Goal: Task Accomplishment & Management: Manage account settings

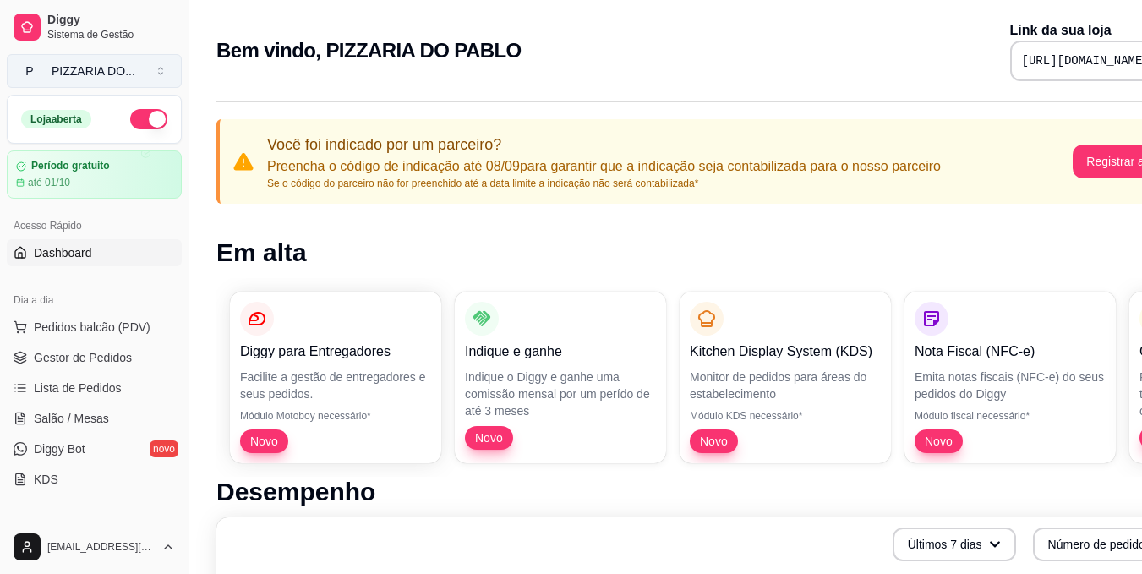
click at [156, 68] on button "P PIZZARIA DO ..." at bounding box center [94, 71] width 175 height 34
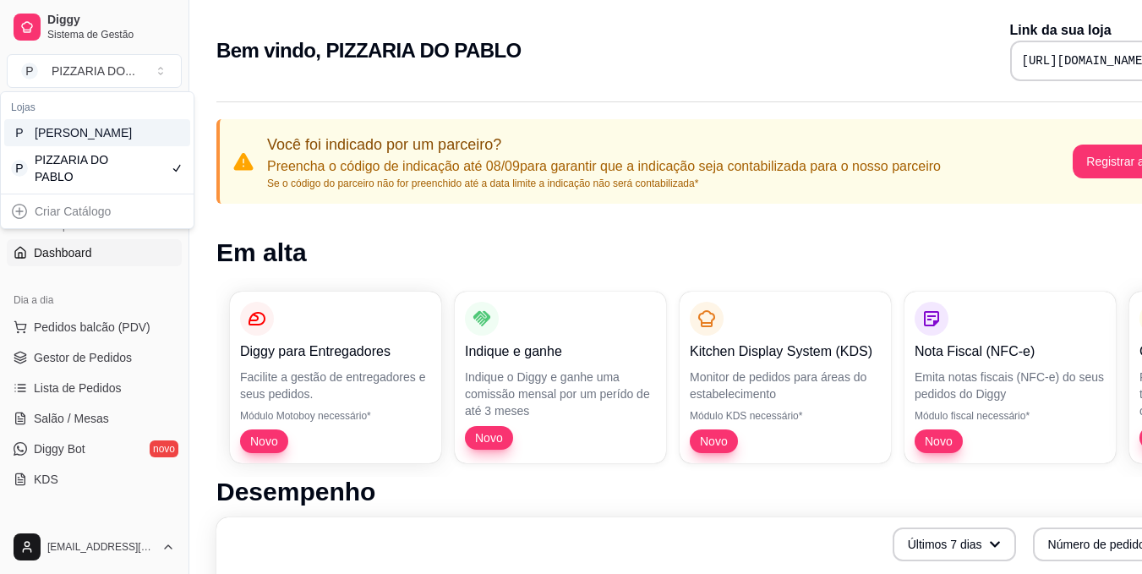
click at [129, 145] on div "P [PERSON_NAME]" at bounding box center [97, 132] width 186 height 27
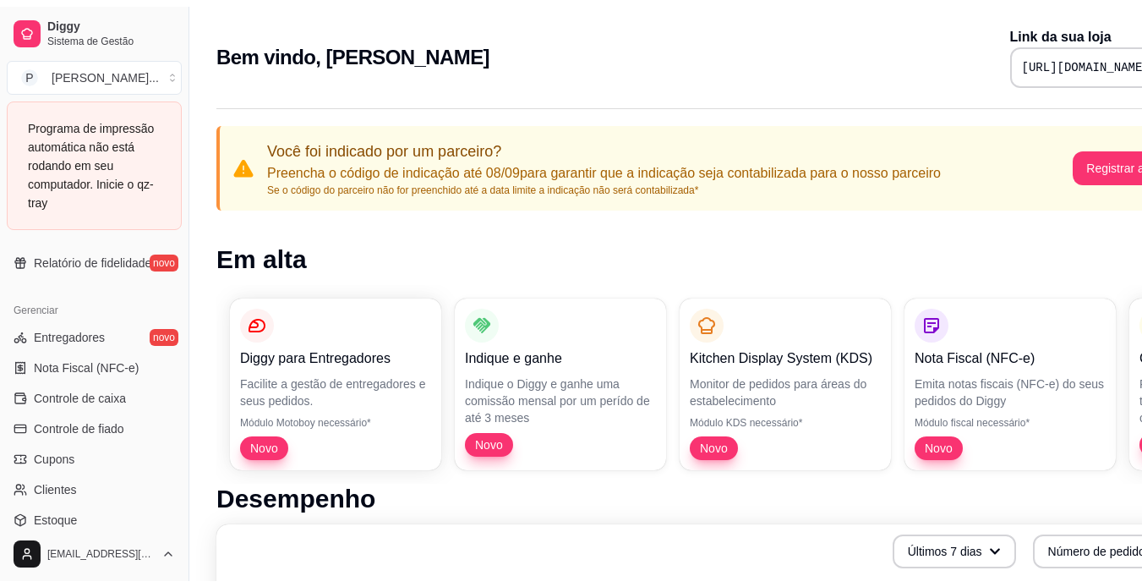
scroll to position [676, 0]
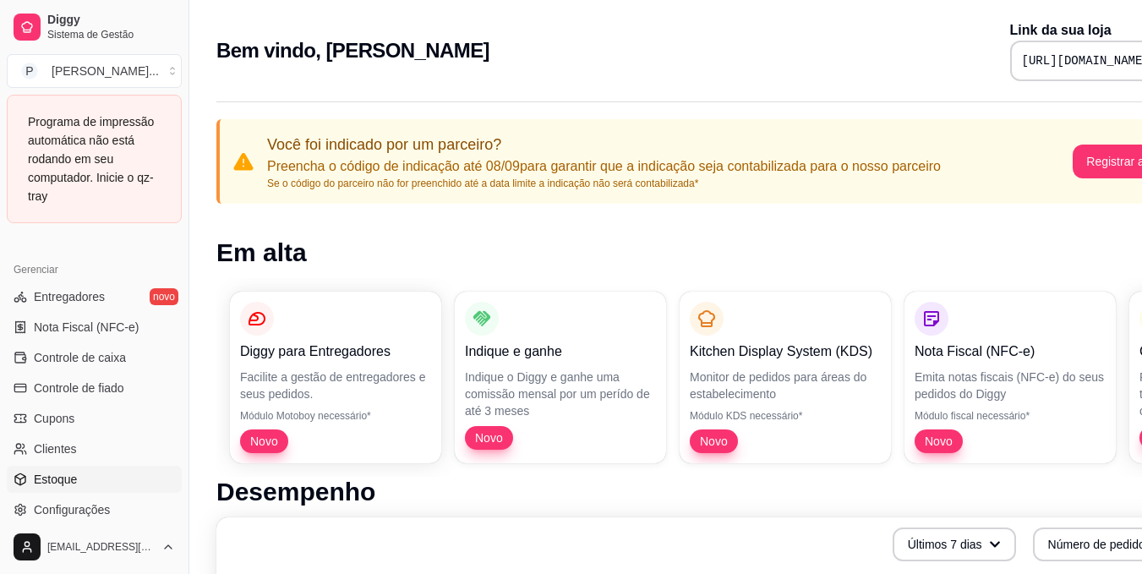
click at [107, 481] on link "Estoque" at bounding box center [94, 479] width 175 height 27
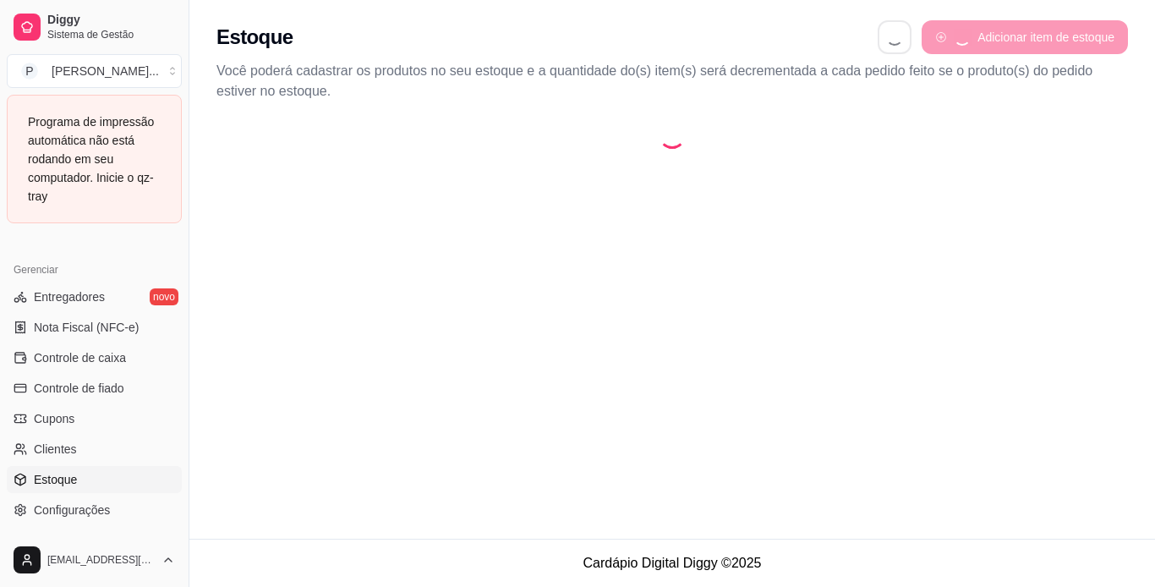
select select "QUANTITY_ORDER"
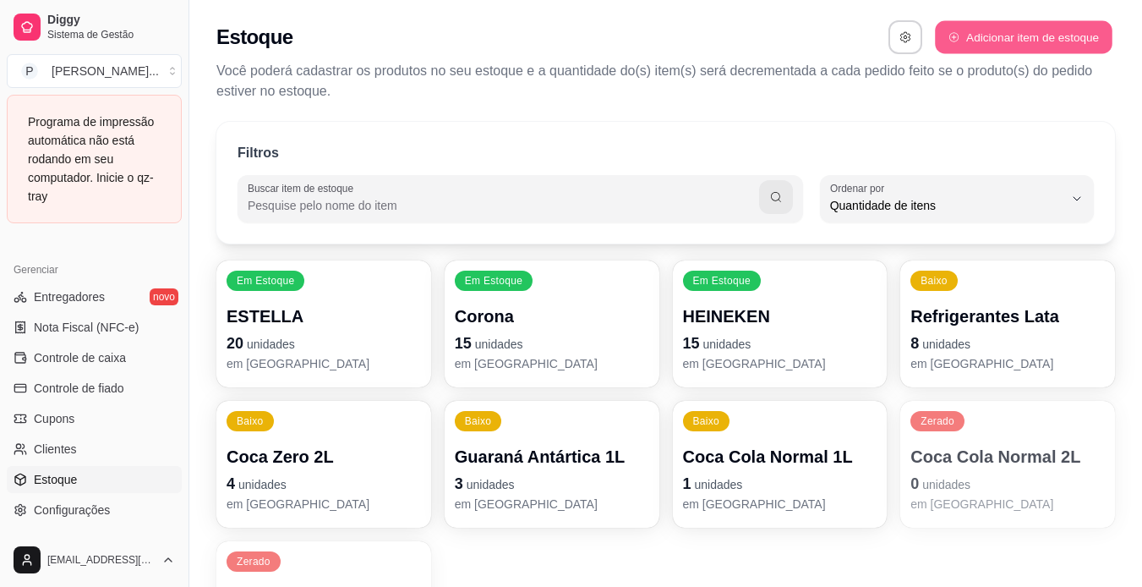
click at [1055, 38] on button "Adicionar item de estoque" at bounding box center [1023, 37] width 177 height 33
select select "UN"
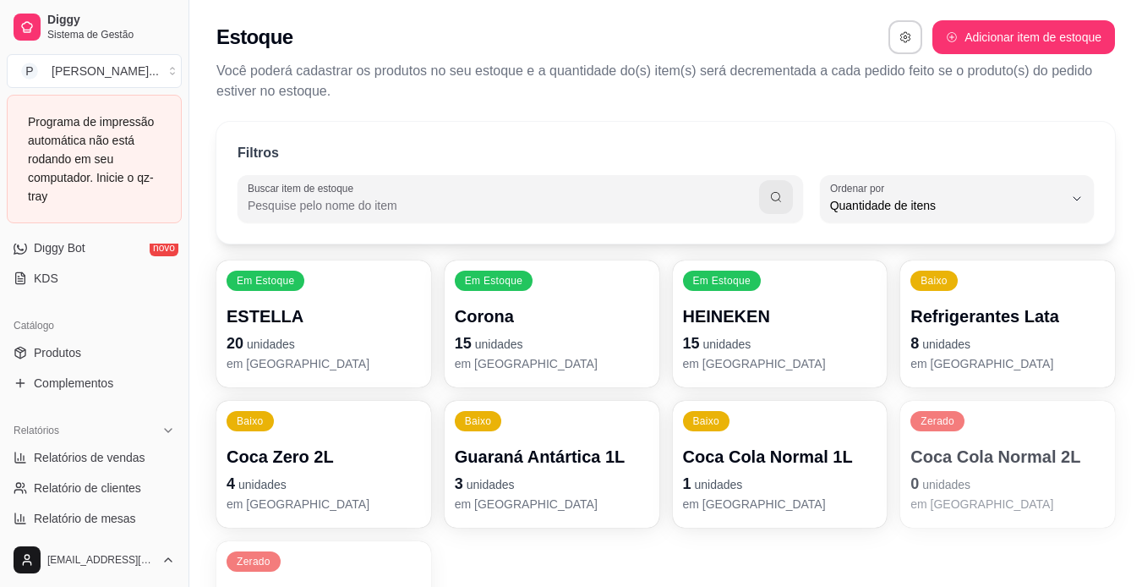
scroll to position [338, 0]
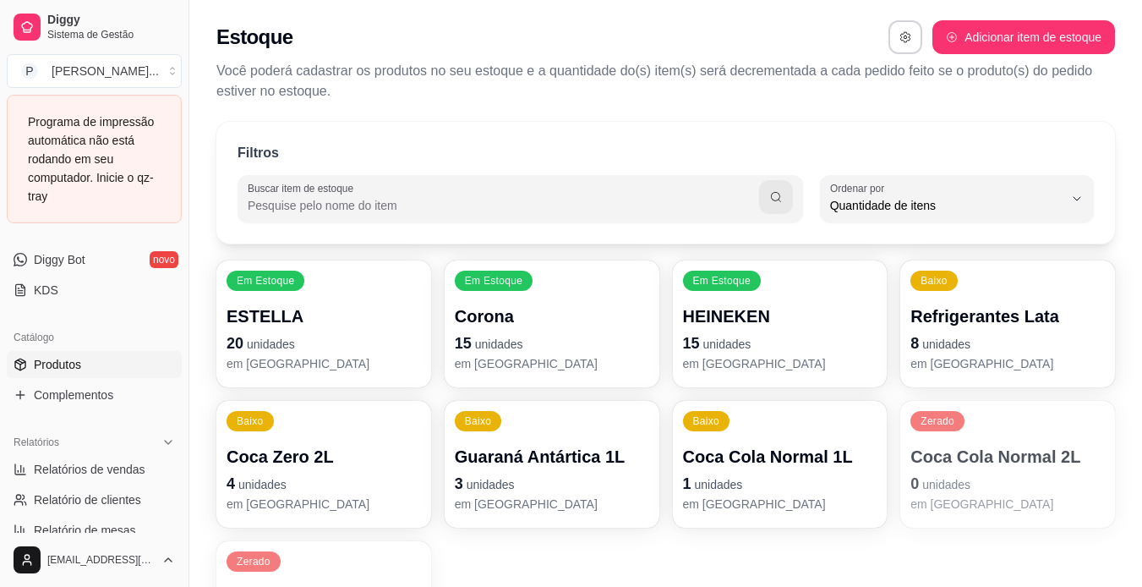
click at [88, 362] on link "Produtos" at bounding box center [94, 364] width 175 height 27
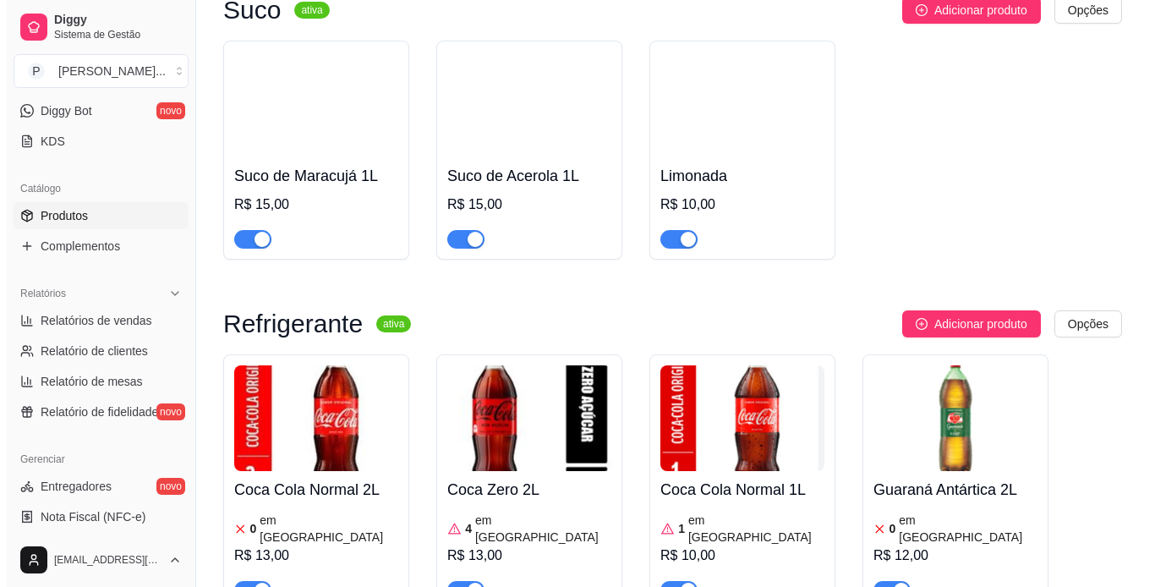
scroll to position [1589, 0]
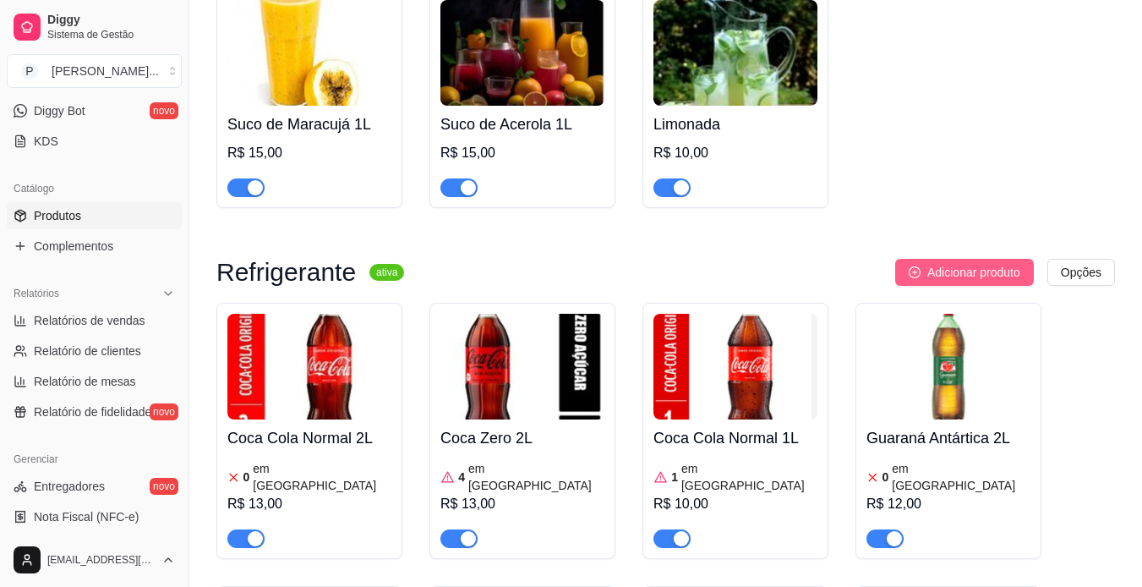
click at [982, 278] on span "Adicionar produto" at bounding box center [973, 272] width 93 height 19
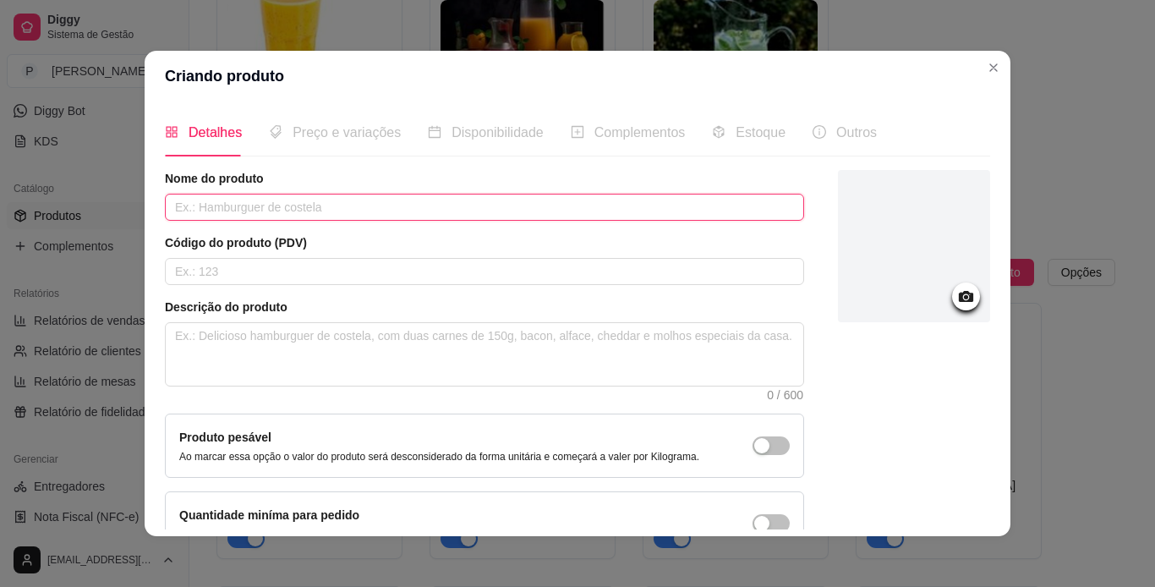
click at [511, 207] on input "text" at bounding box center [484, 207] width 639 height 27
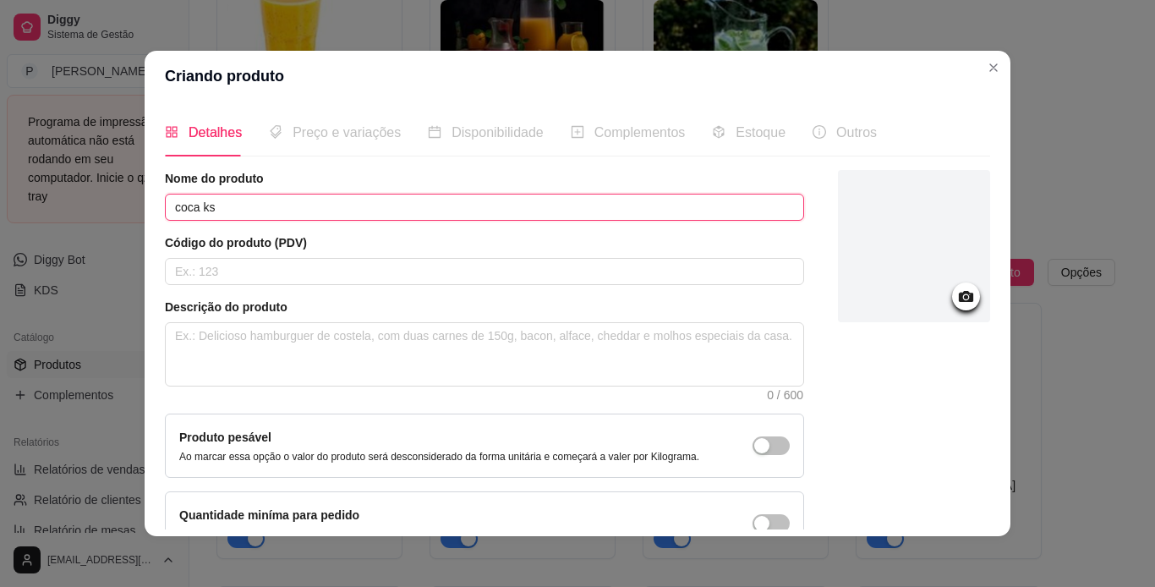
type input "coca ks"
click at [952, 289] on div at bounding box center [966, 296] width 28 height 28
click at [964, 298] on circle at bounding box center [966, 297] width 4 height 4
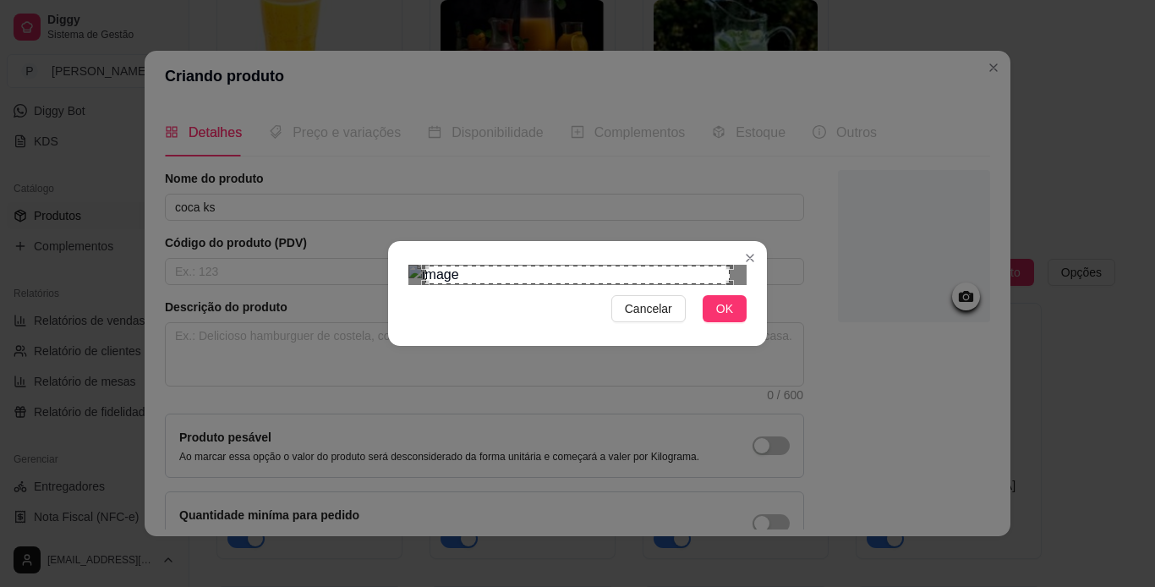
click at [762, 329] on div "Cancelar OK" at bounding box center [577, 293] width 379 height 71
click at [739, 322] on button "OK" at bounding box center [725, 308] width 44 height 27
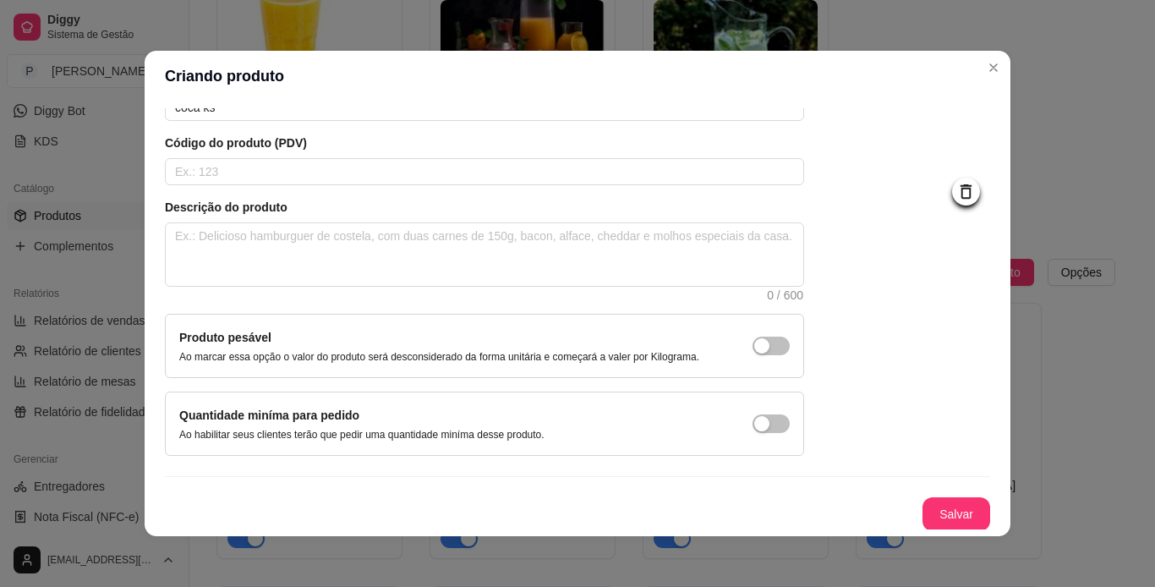
scroll to position [101, 0]
click at [943, 508] on button "Salvar" at bounding box center [956, 512] width 66 height 33
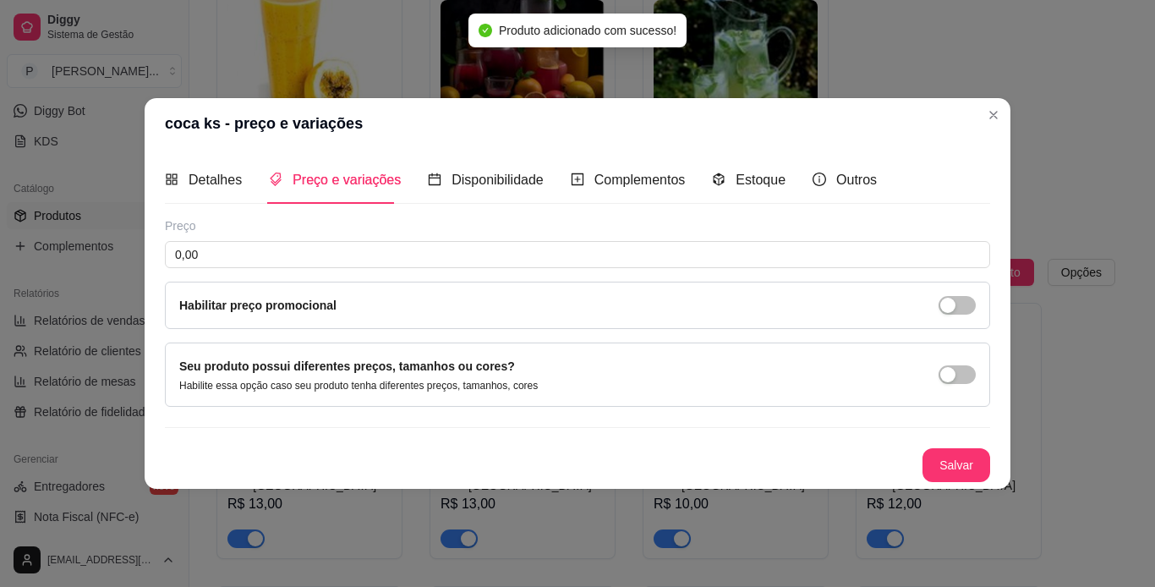
scroll to position [0, 0]
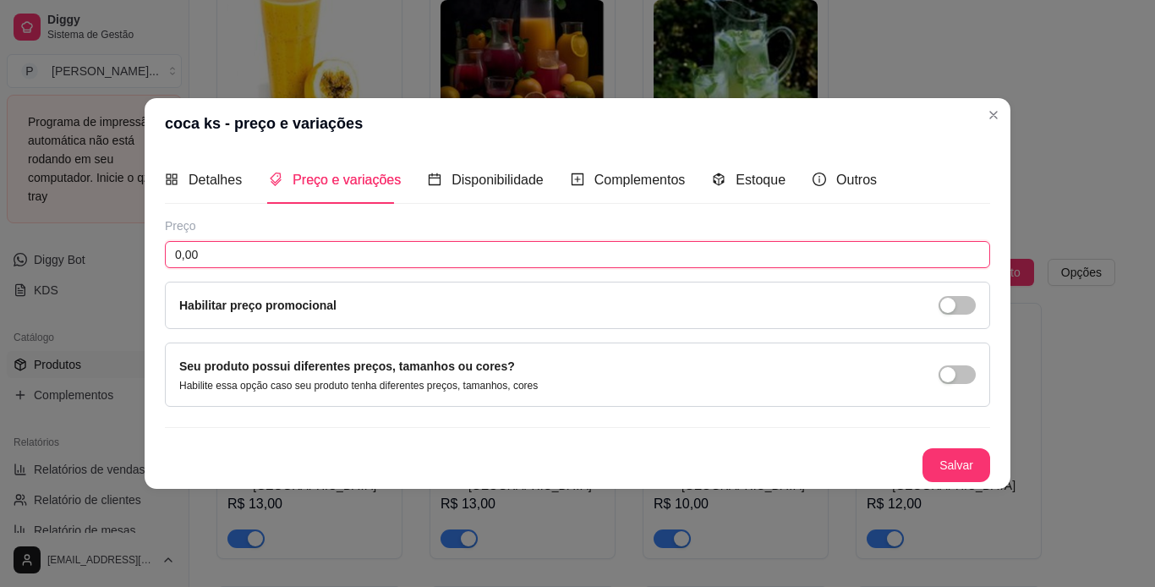
click at [334, 254] on input "0,00" at bounding box center [577, 254] width 825 height 27
type input "5,00"
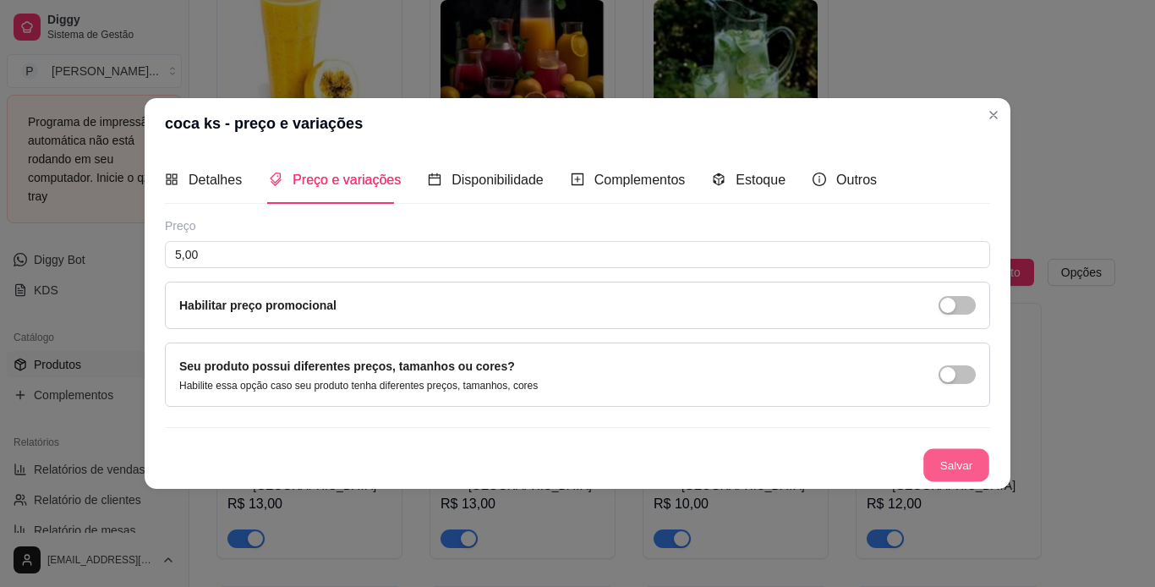
click at [933, 467] on button "Salvar" at bounding box center [956, 465] width 66 height 33
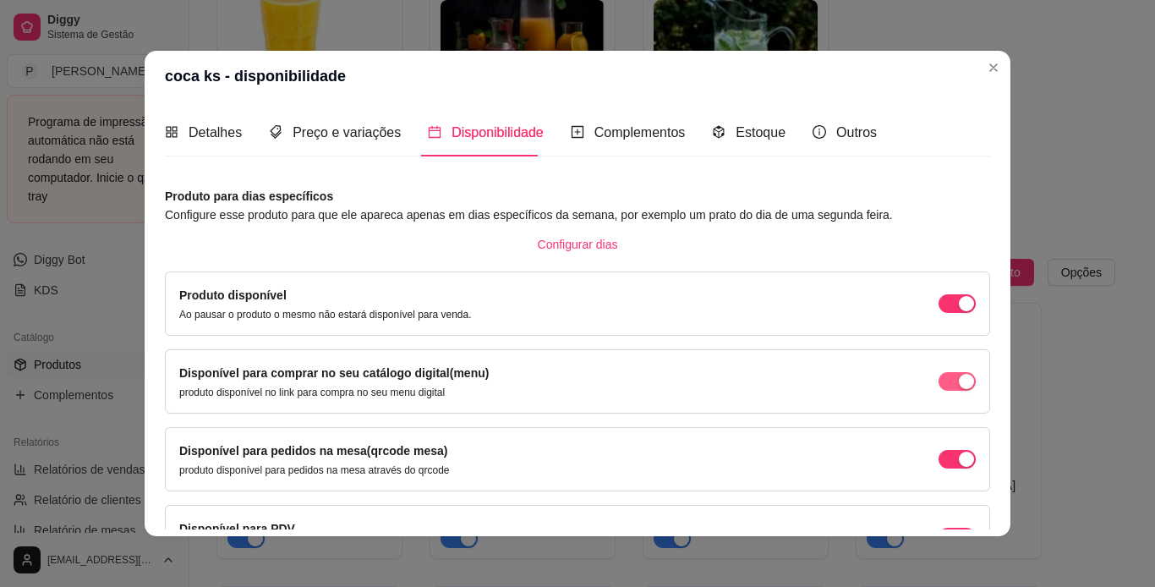
click at [938, 313] on span "button" at bounding box center [956, 303] width 37 height 19
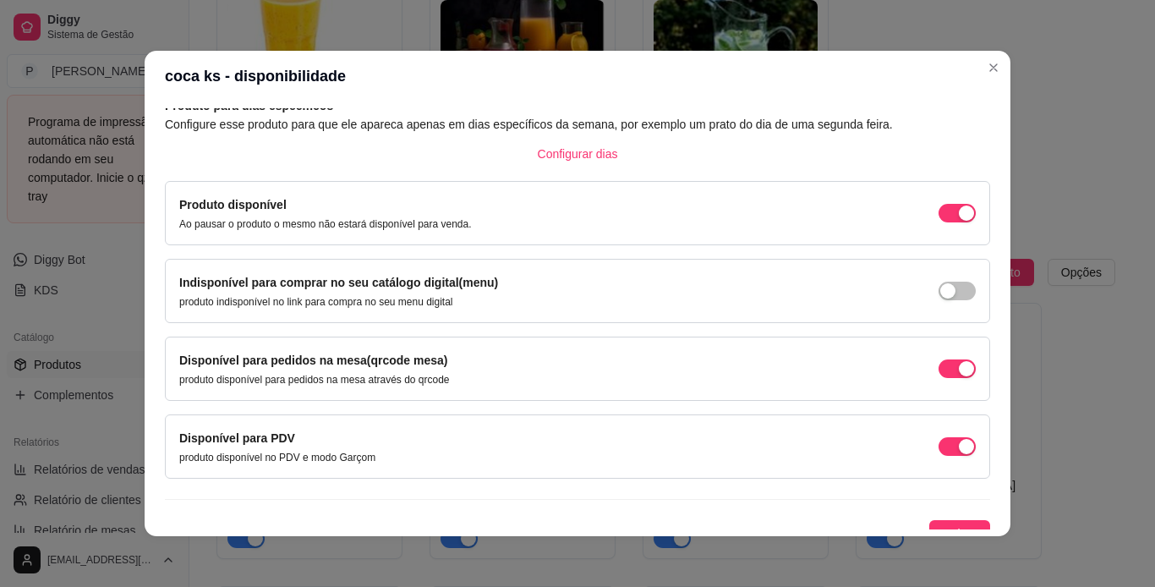
scroll to position [101, 0]
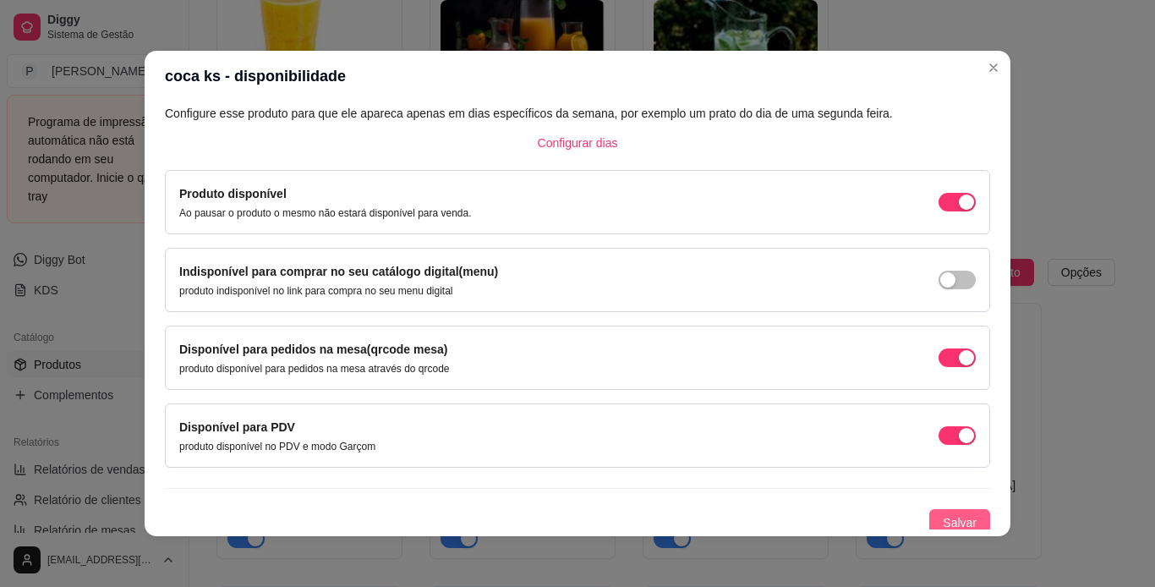
click at [943, 519] on span "Salvar" at bounding box center [960, 522] width 34 height 19
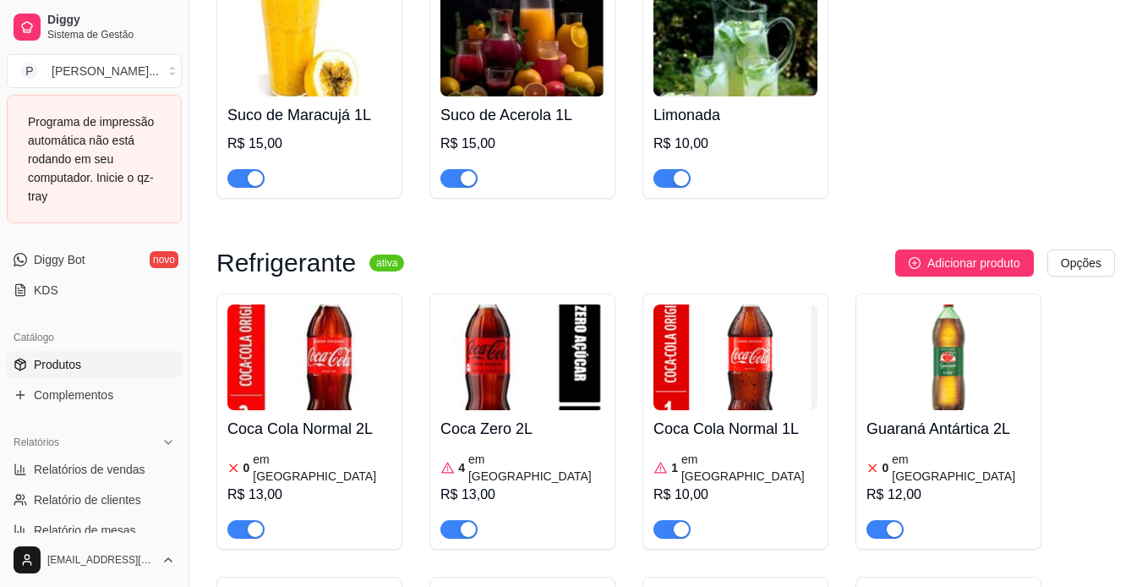
scroll to position [1547, 0]
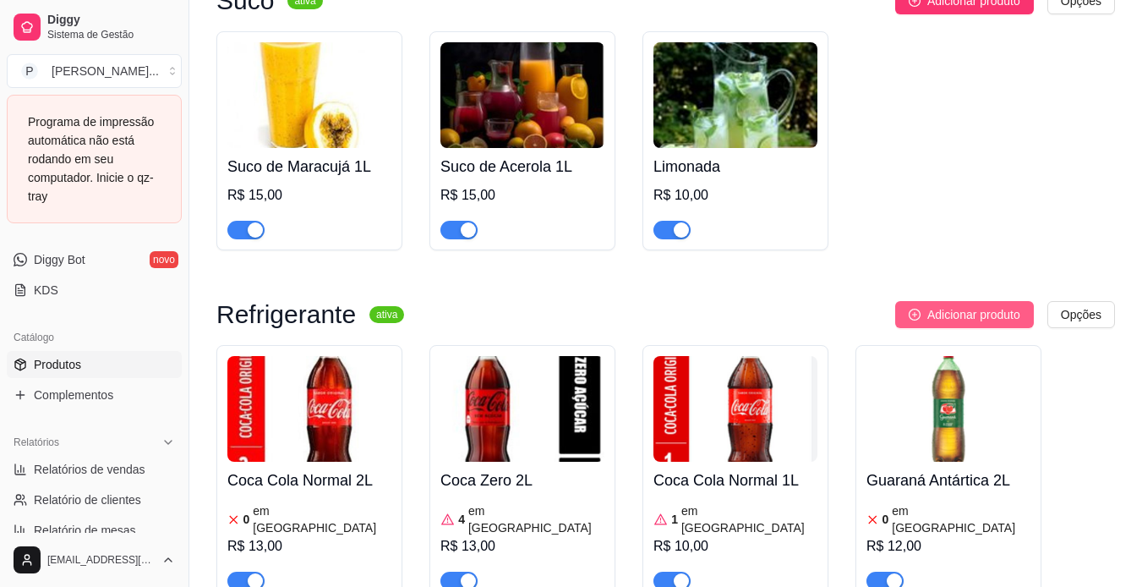
click at [1009, 319] on span "Adicionar produto" at bounding box center [973, 314] width 93 height 19
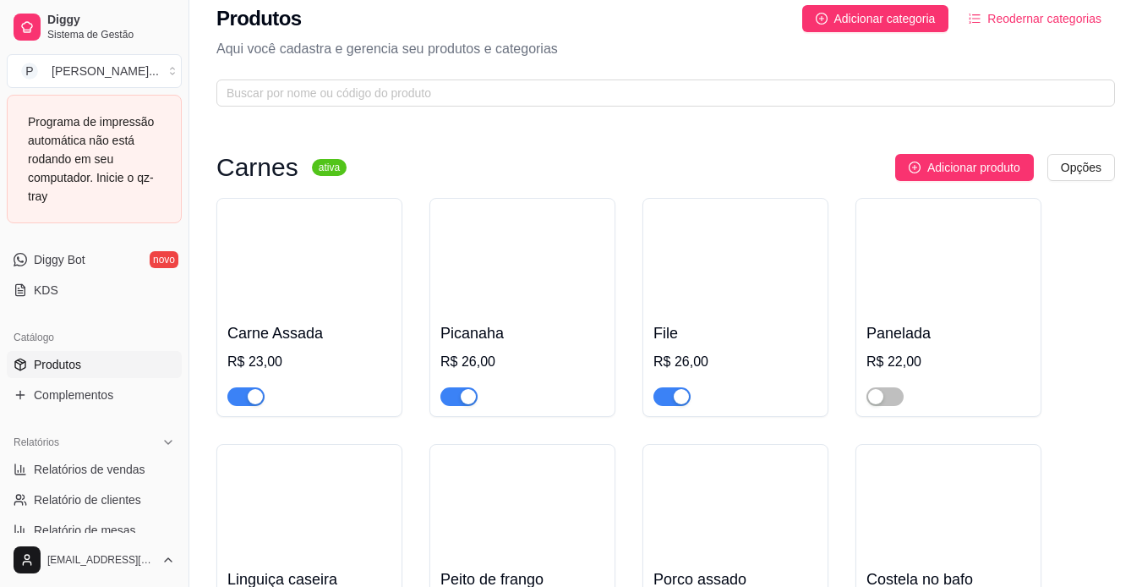
scroll to position [0, 0]
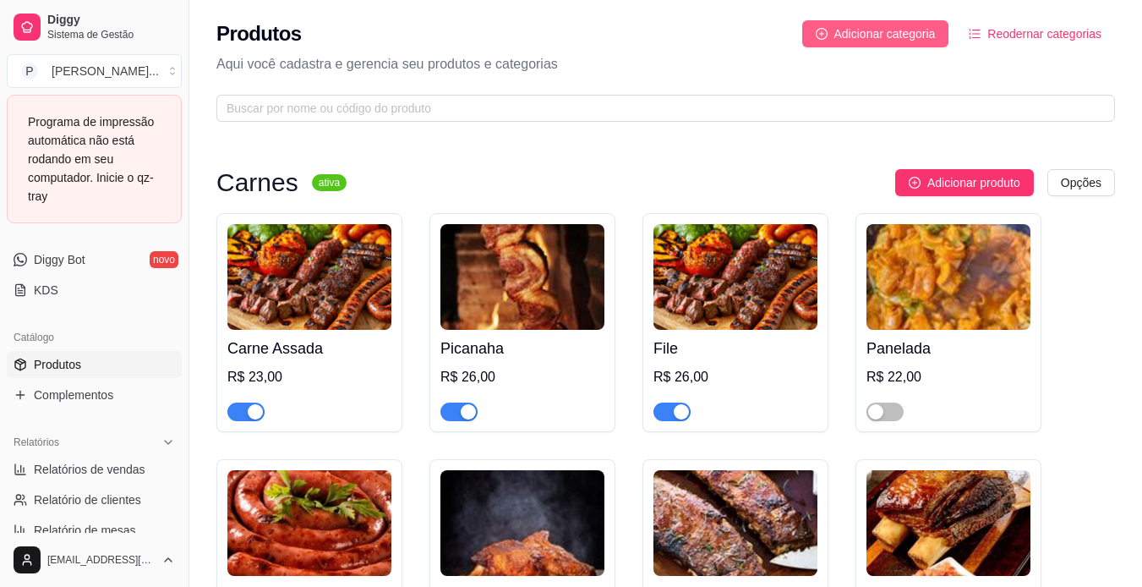
click at [920, 27] on span "Adicionar categoria" at bounding box center [884, 34] width 101 height 19
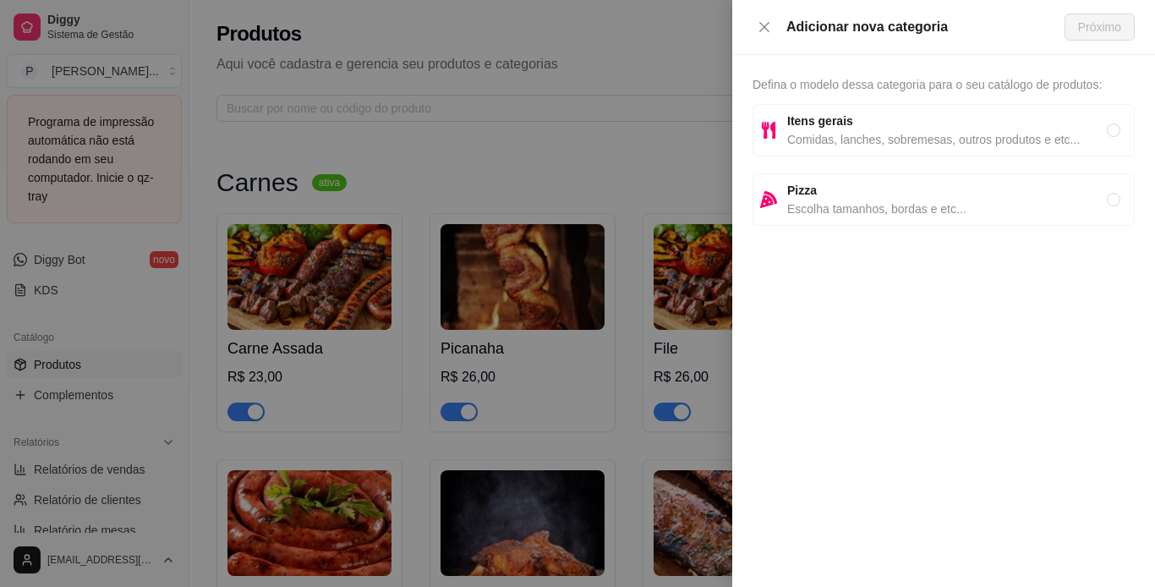
click at [836, 118] on strong "Itens gerais" at bounding box center [820, 121] width 66 height 14
radio input "true"
click at [1093, 26] on span "Próximo" at bounding box center [1099, 27] width 43 height 19
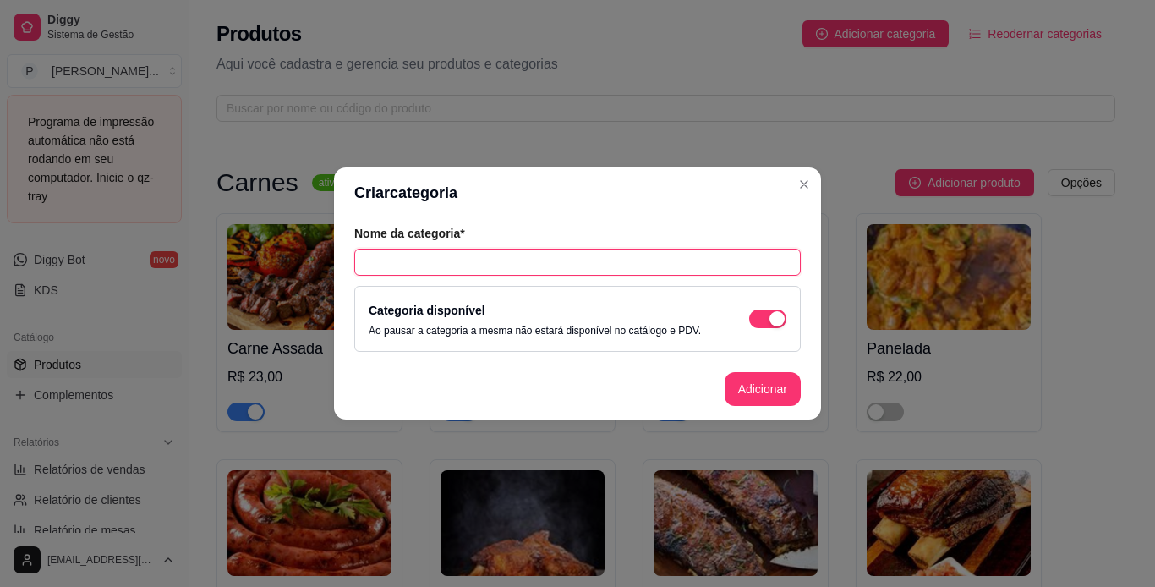
click at [558, 255] on input "text" at bounding box center [577, 262] width 446 height 27
type input "a"
type input "Agua"
click at [743, 379] on button "Adicionar" at bounding box center [762, 389] width 74 height 33
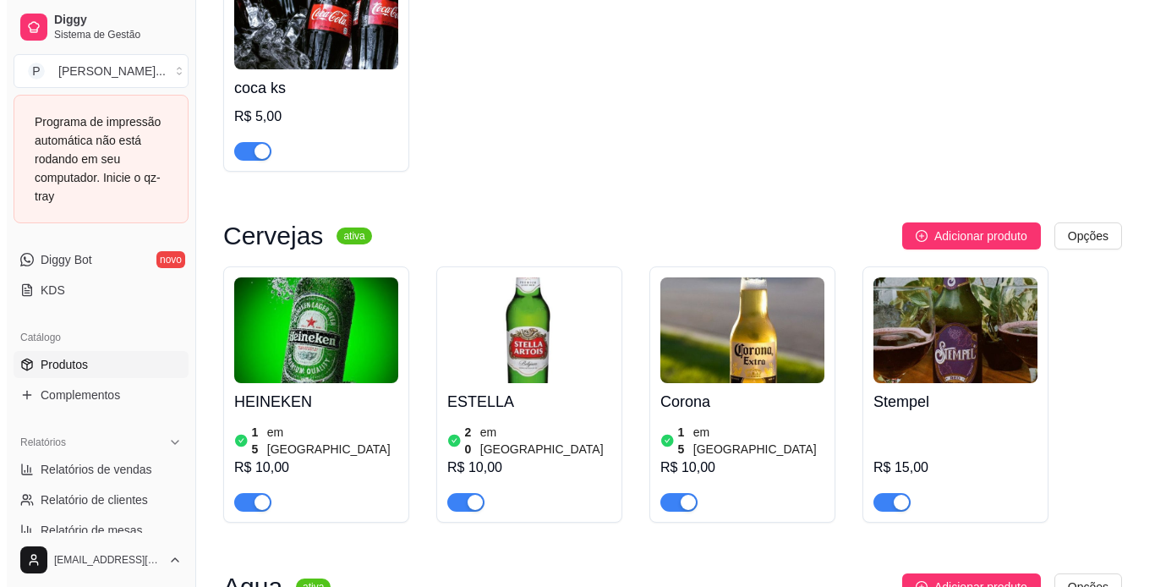
scroll to position [2600, 0]
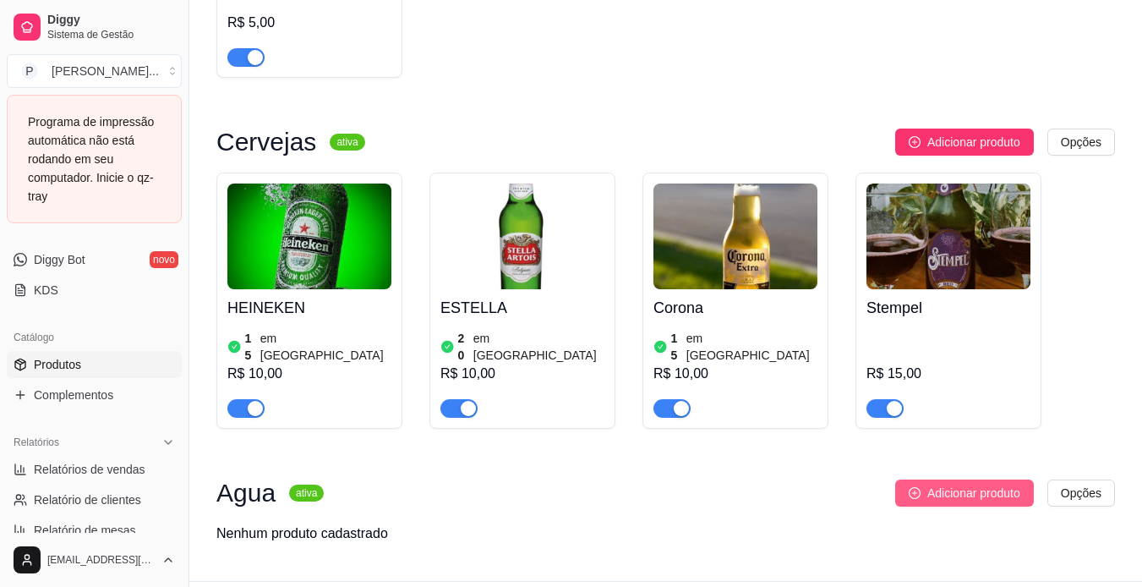
click at [978, 484] on span "Adicionar produto" at bounding box center [973, 493] width 93 height 19
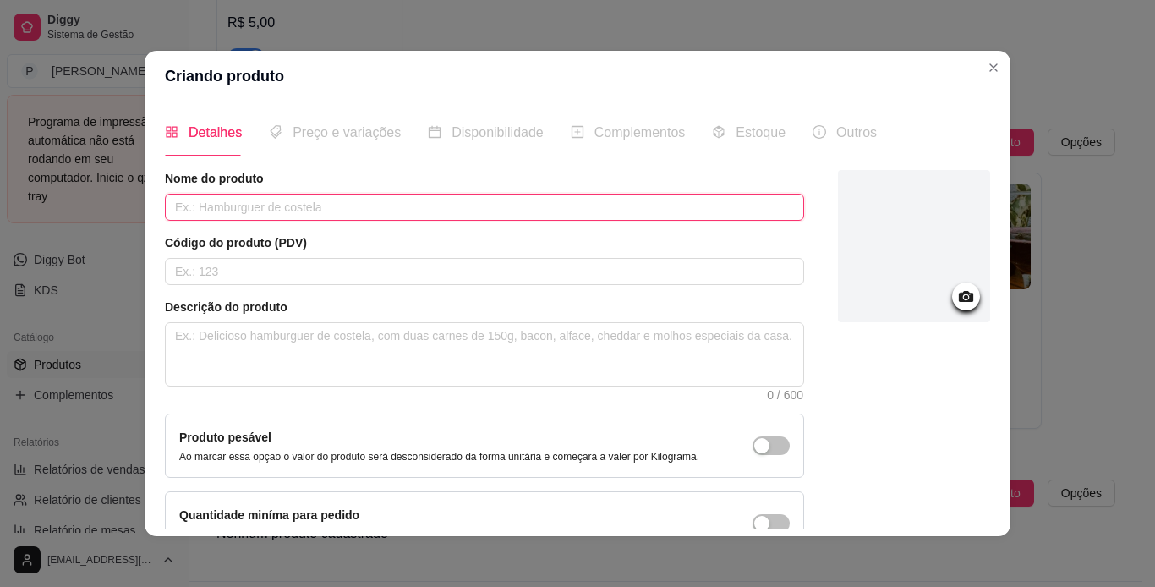
click at [431, 210] on input "text" at bounding box center [484, 207] width 639 height 27
type input "agua de 510"
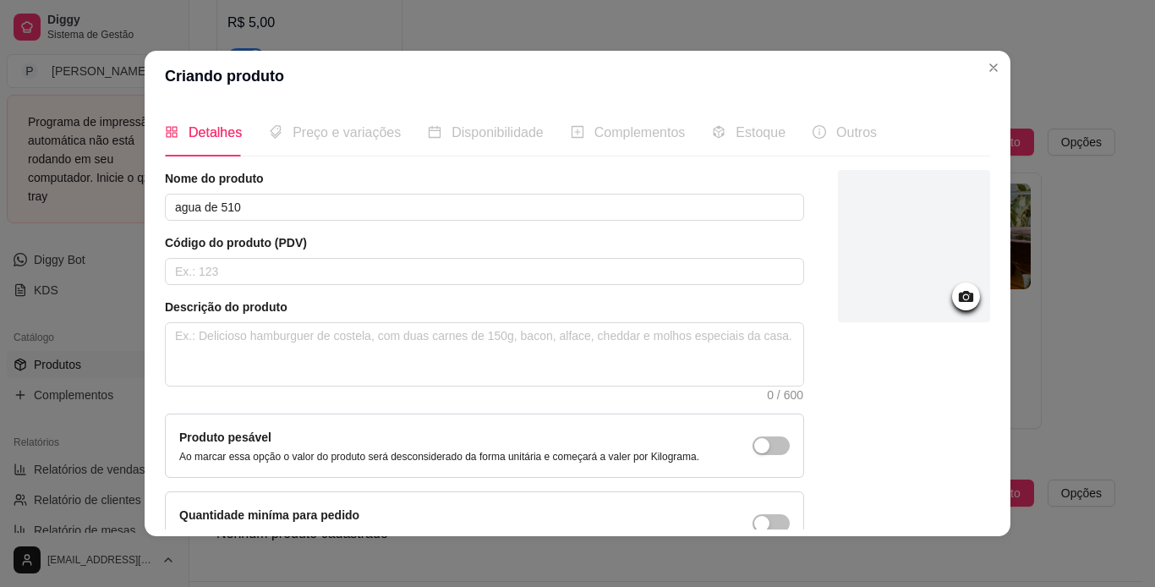
click at [889, 261] on div at bounding box center [914, 246] width 152 height 152
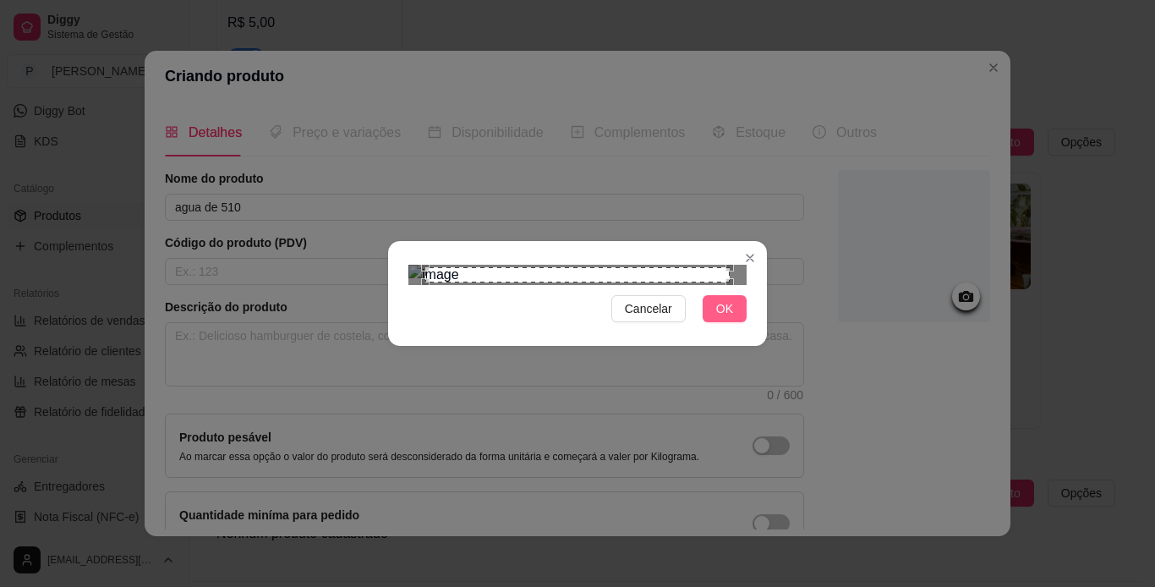
click at [716, 318] on span "OK" at bounding box center [724, 308] width 17 height 19
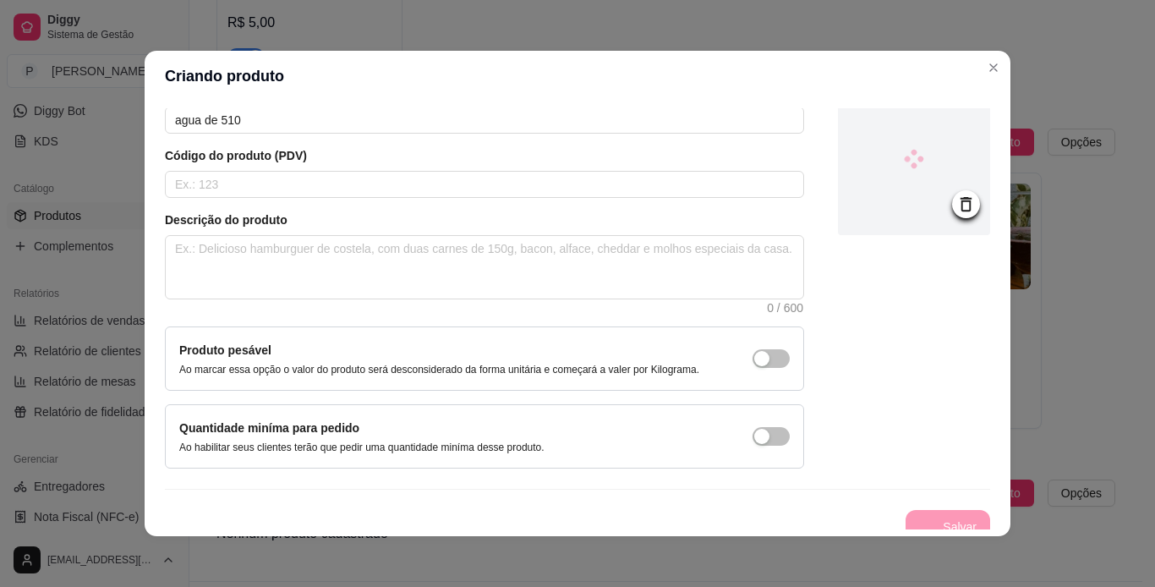
scroll to position [101, 0]
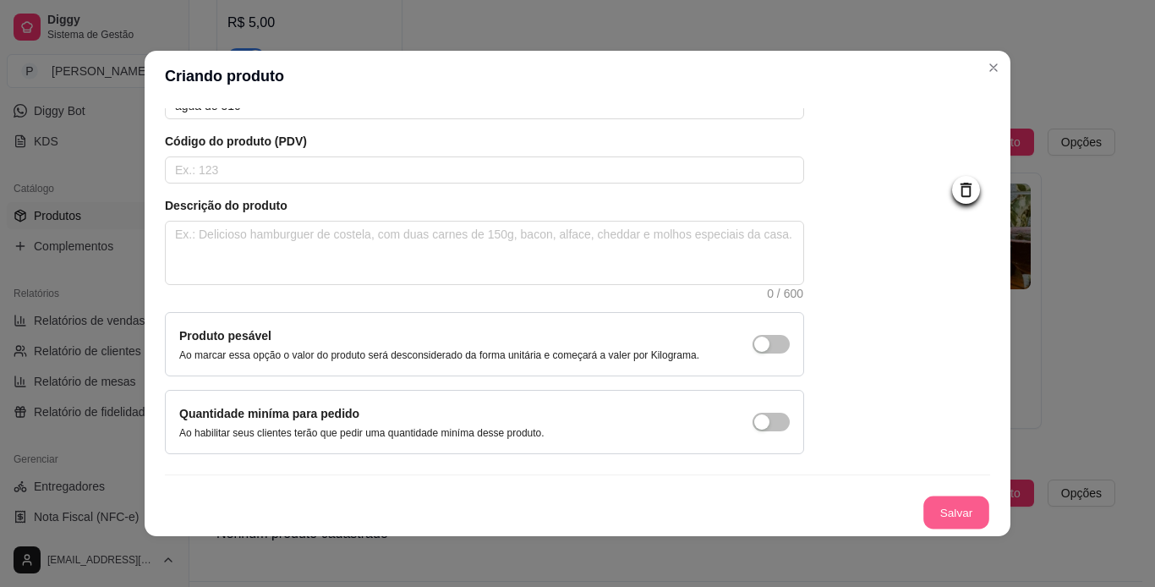
click at [947, 501] on button "Salvar" at bounding box center [956, 512] width 66 height 33
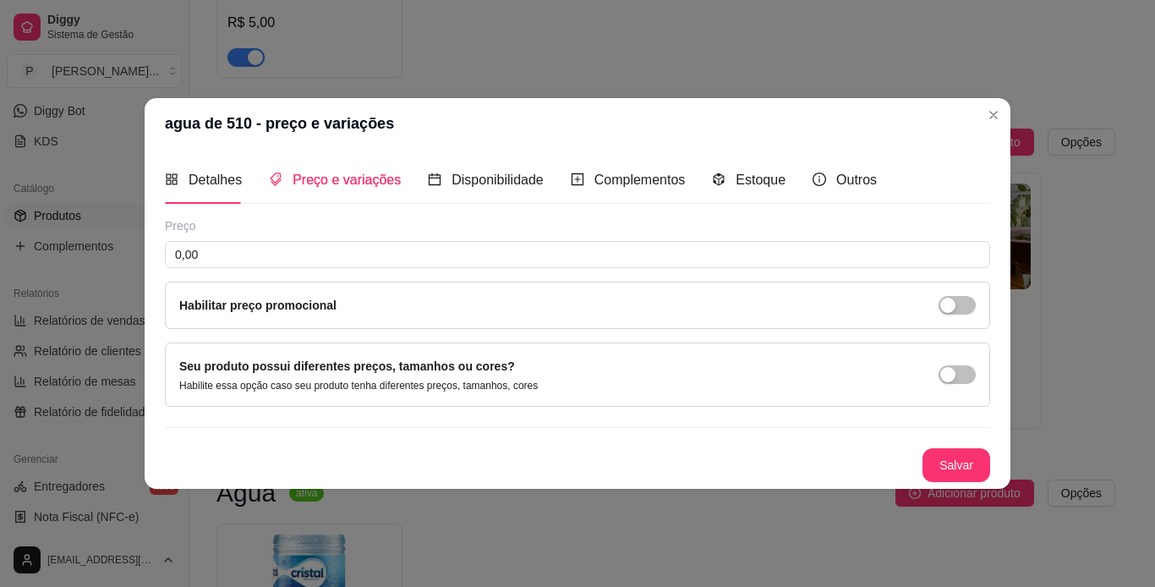
scroll to position [0, 0]
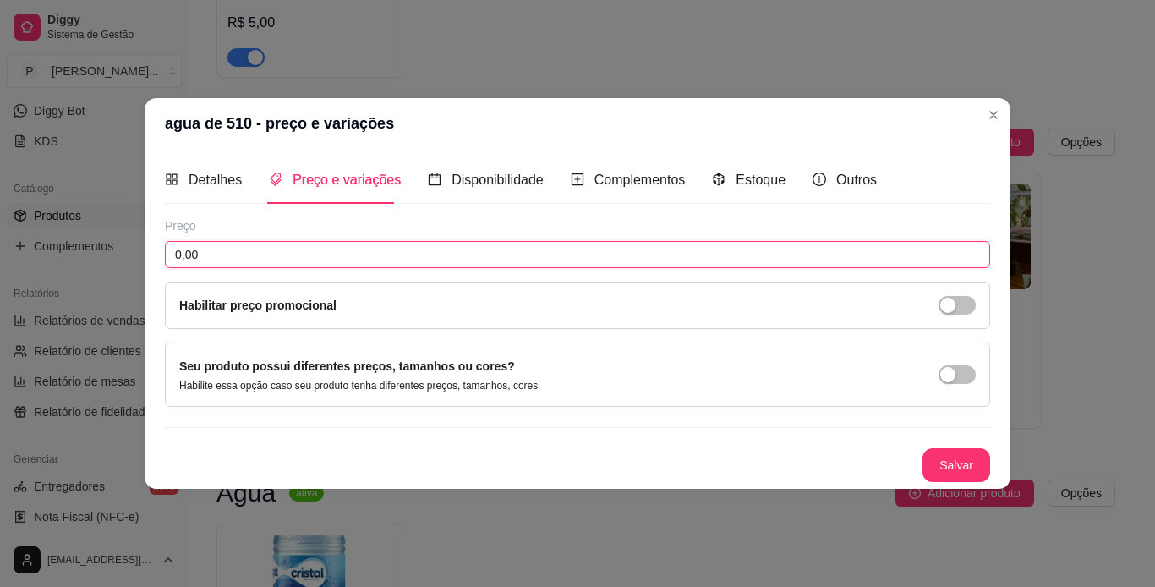
click at [783, 254] on input "0,00" at bounding box center [577, 254] width 825 height 27
type input "3,00"
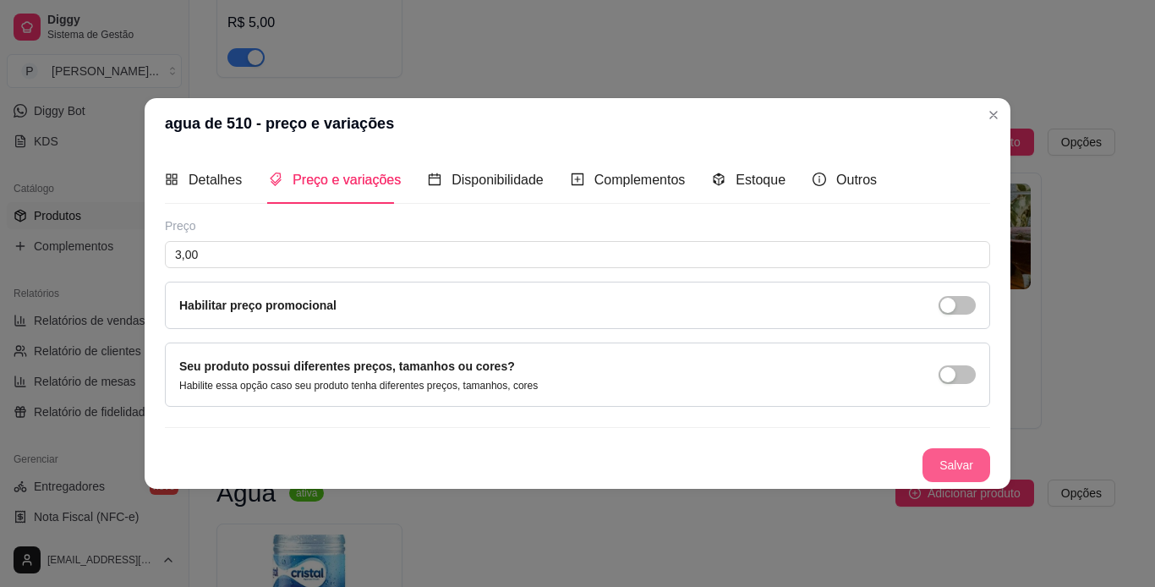
click at [976, 461] on button "Salvar" at bounding box center [956, 465] width 68 height 34
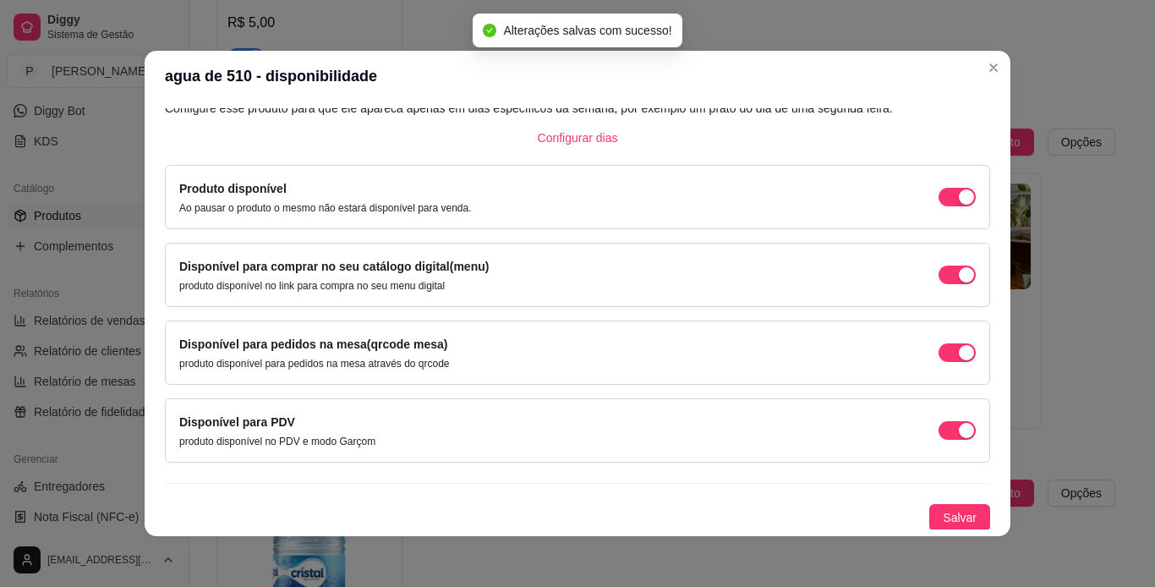
scroll to position [108, 0]
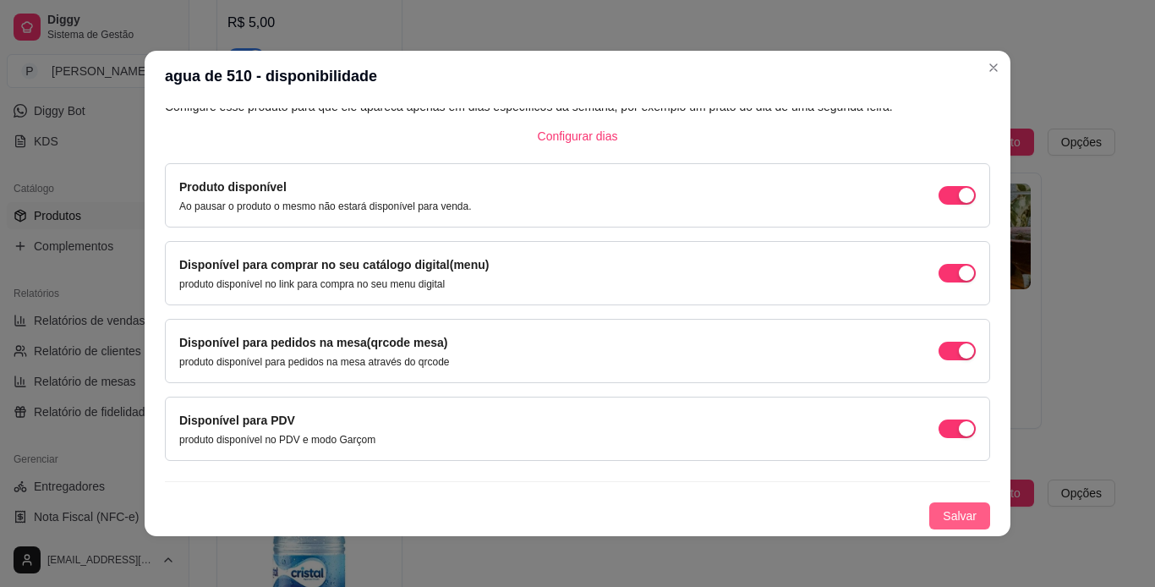
click at [944, 511] on span "Salvar" at bounding box center [960, 515] width 34 height 19
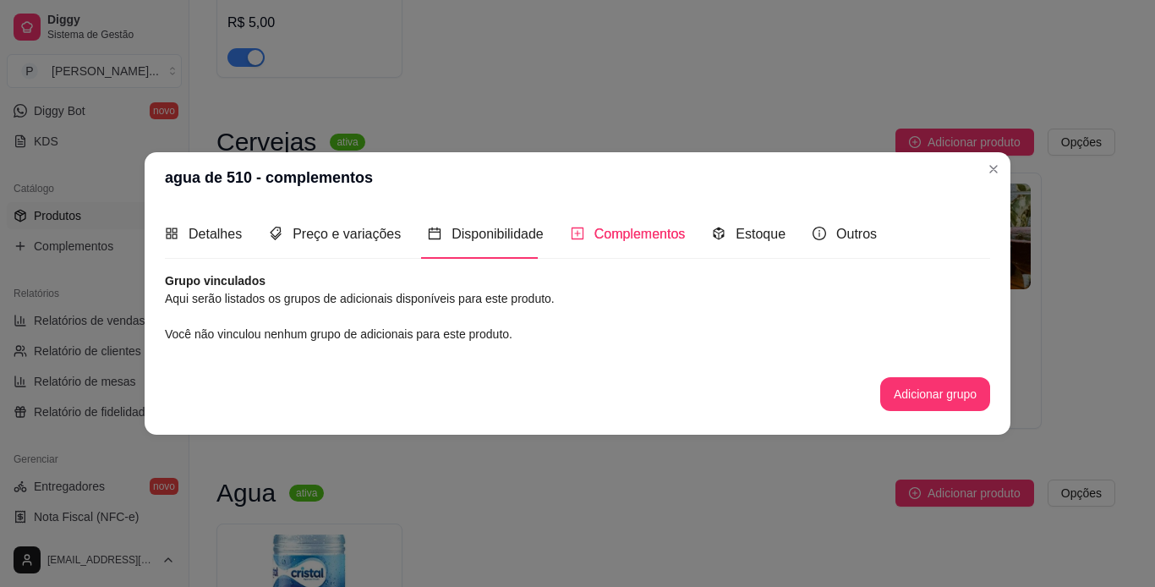
scroll to position [0, 0]
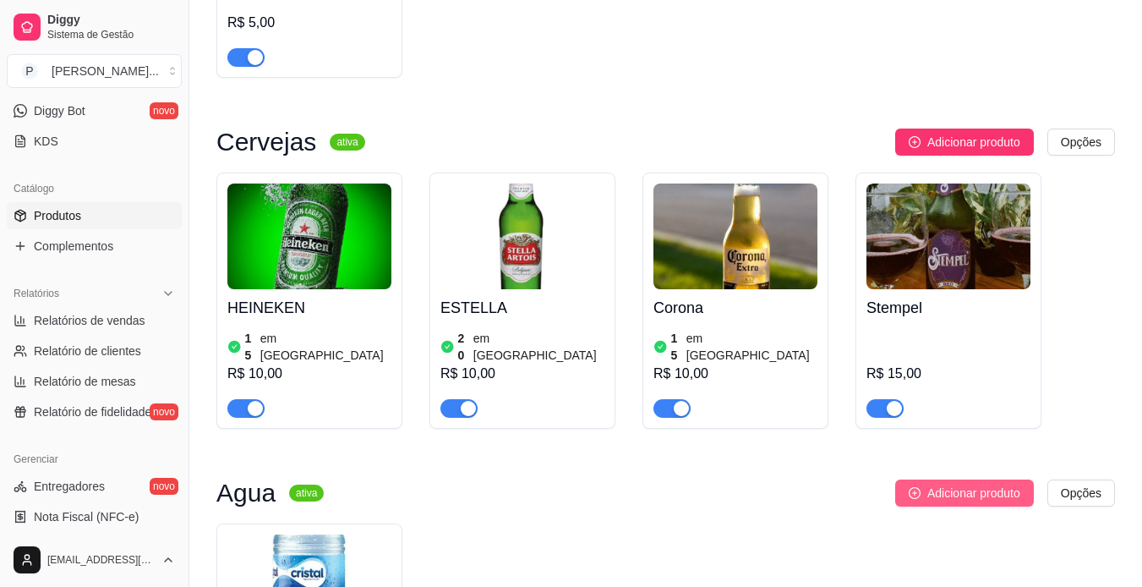
click at [971, 484] on span "Adicionar produto" at bounding box center [973, 493] width 93 height 19
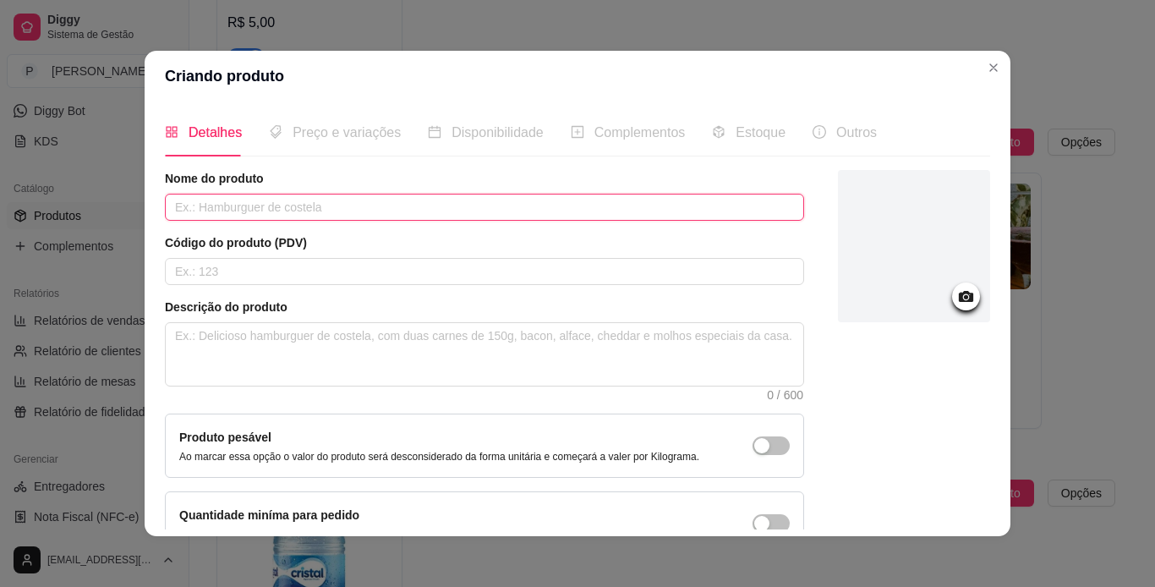
click at [500, 208] on input "text" at bounding box center [484, 207] width 639 height 27
type input "a"
type input "Agua de 1,5"
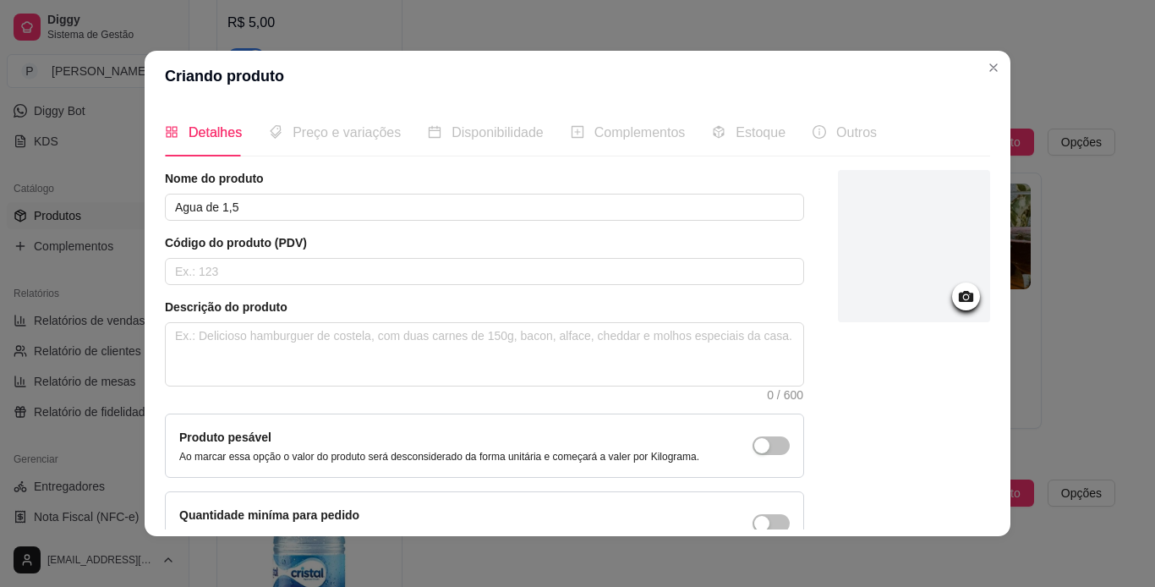
click at [923, 262] on div at bounding box center [914, 246] width 152 height 152
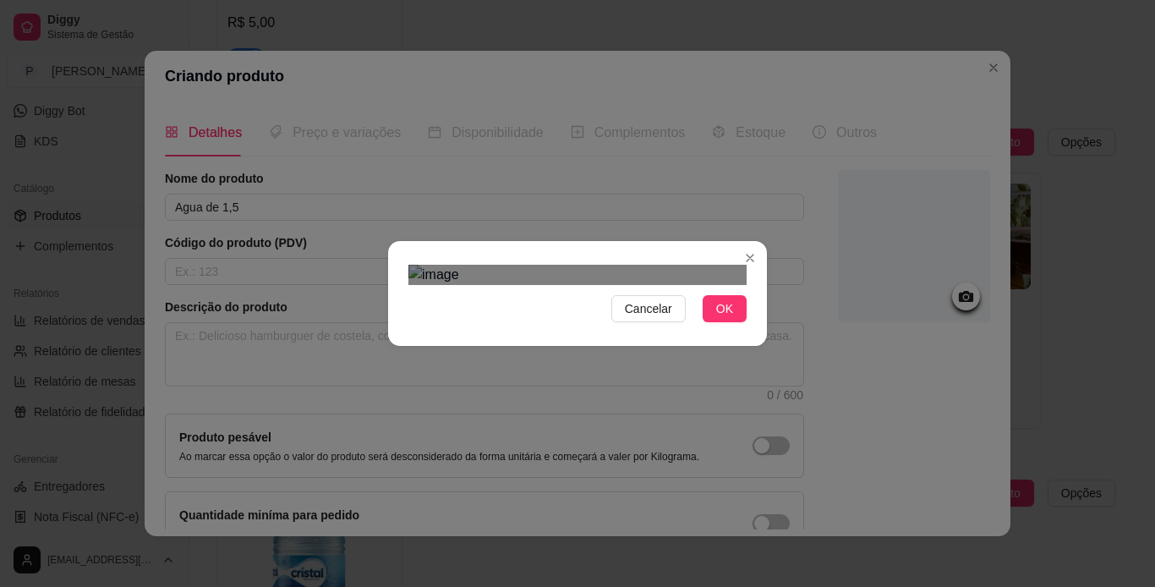
click at [814, 522] on div "Cancelar OK" at bounding box center [577, 293] width 1155 height 587
click at [360, 58] on div "Cancelar OK" at bounding box center [577, 293] width 1155 height 587
click at [716, 318] on span "OK" at bounding box center [724, 308] width 17 height 19
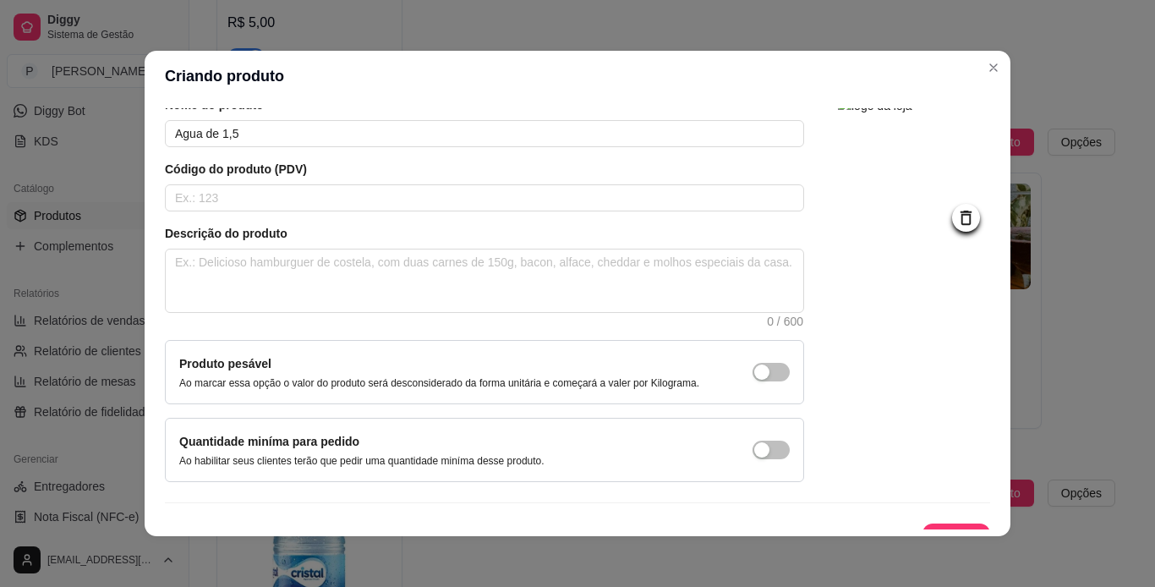
scroll to position [101, 0]
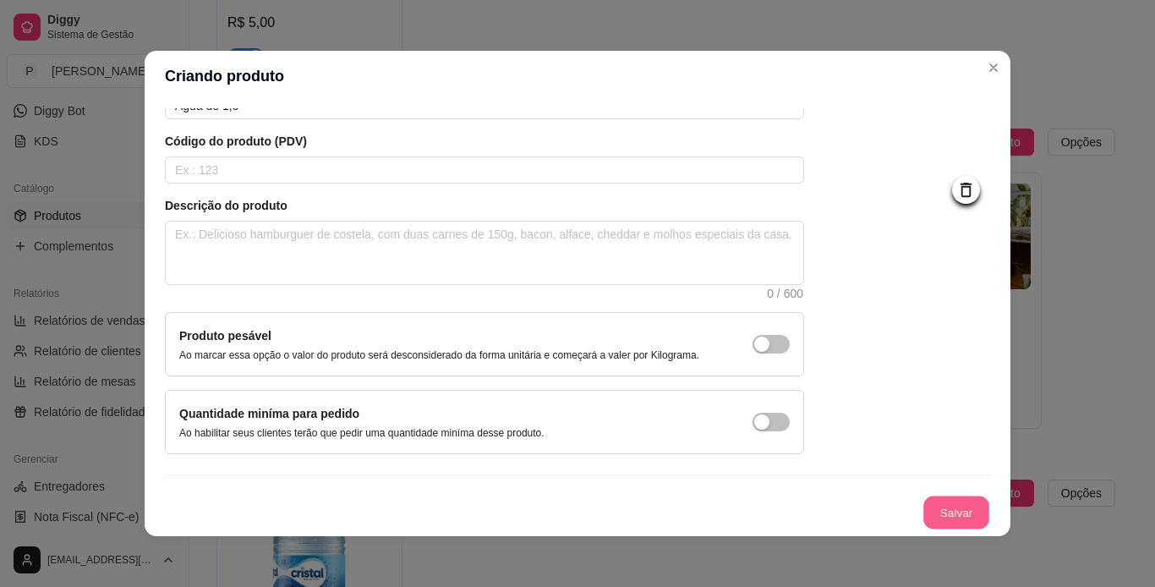
click at [949, 508] on button "Salvar" at bounding box center [956, 512] width 66 height 33
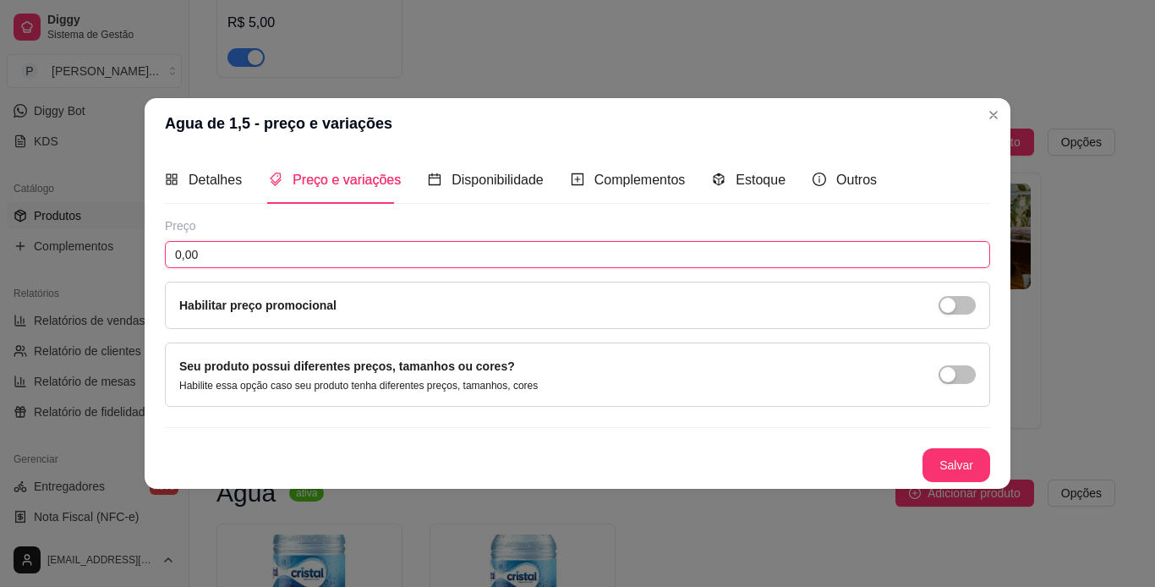
click at [734, 259] on input "0,00" at bounding box center [577, 254] width 825 height 27
type input "5,00"
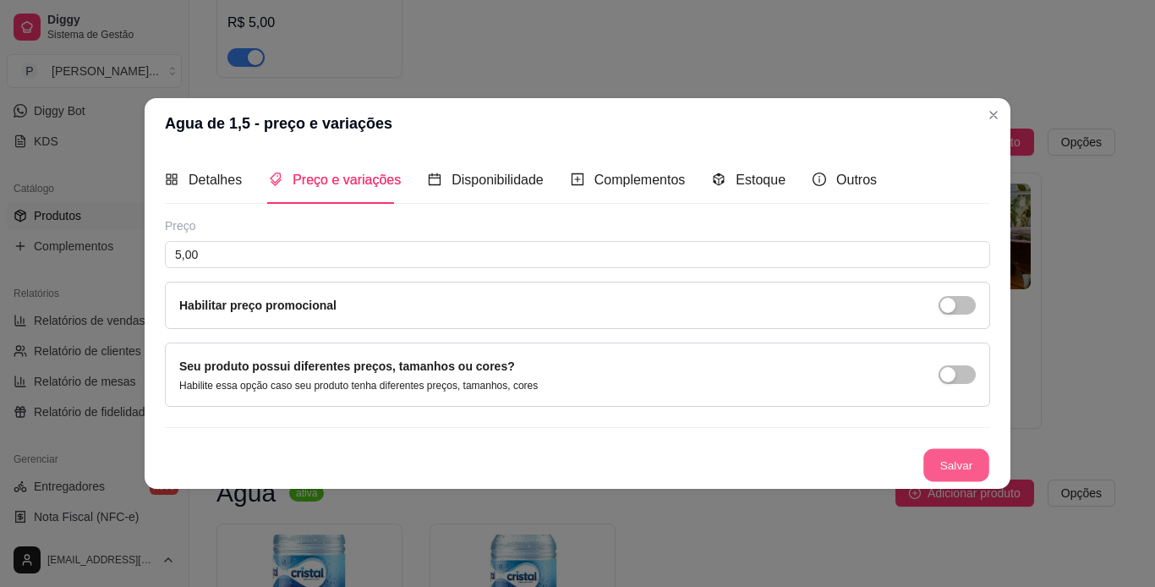
click at [954, 465] on button "Salvar" at bounding box center [956, 465] width 66 height 33
click at [954, 465] on div "Salvar" at bounding box center [577, 465] width 825 height 34
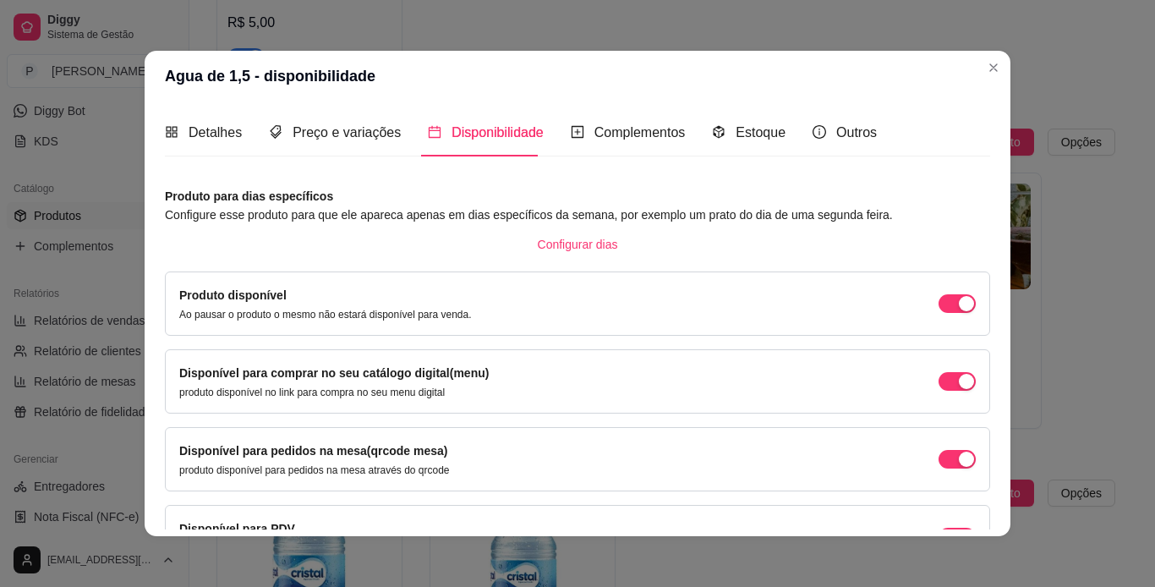
click at [983, 525] on div "Detalhes Preço e variações Disponibilidade Complementos Estoque Outros Nome do …" at bounding box center [577, 318] width 825 height 421
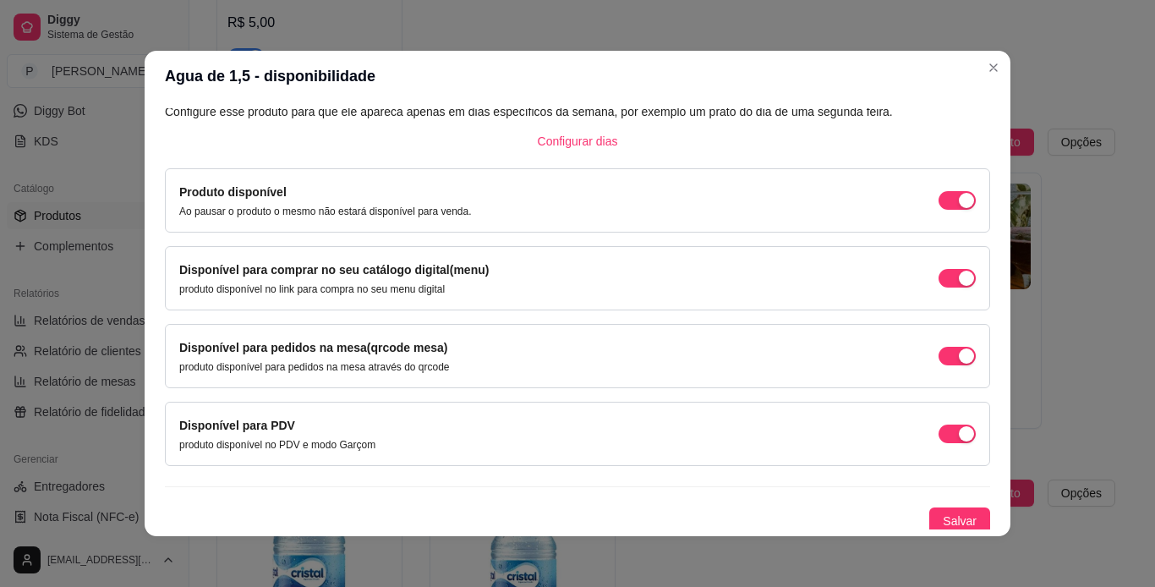
scroll to position [108, 0]
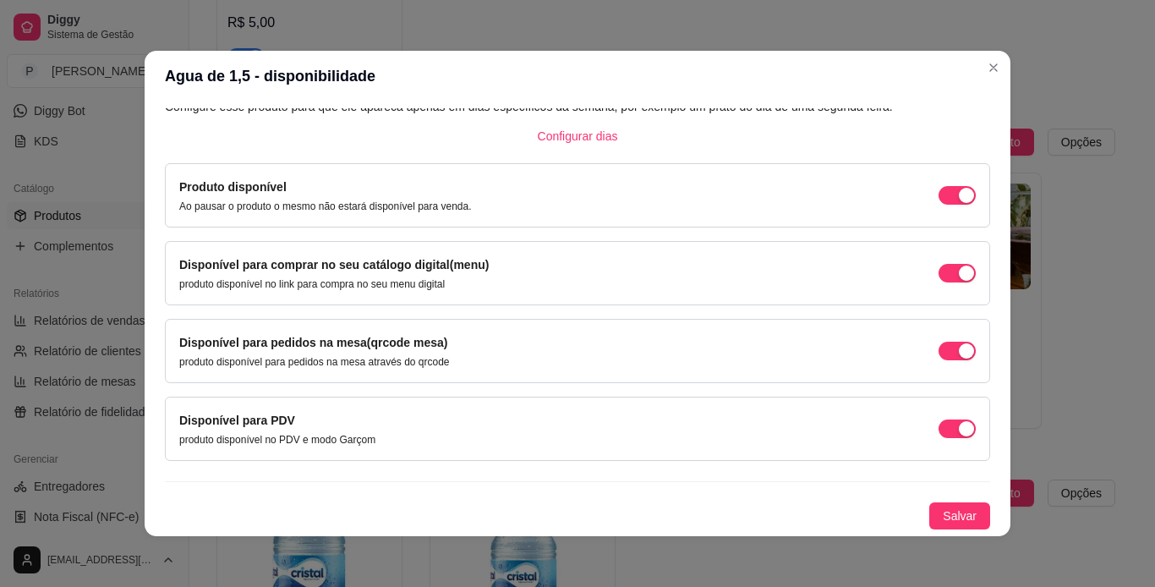
drag, startPoint x: 983, startPoint y: 525, endPoint x: 972, endPoint y: 522, distance: 11.5
click at [972, 522] on div "Detalhes Preço e variações Disponibilidade Complementos Estoque Outros Nome do …" at bounding box center [577, 318] width 825 height 421
click at [962, 521] on button "Salvar" at bounding box center [959, 515] width 61 height 27
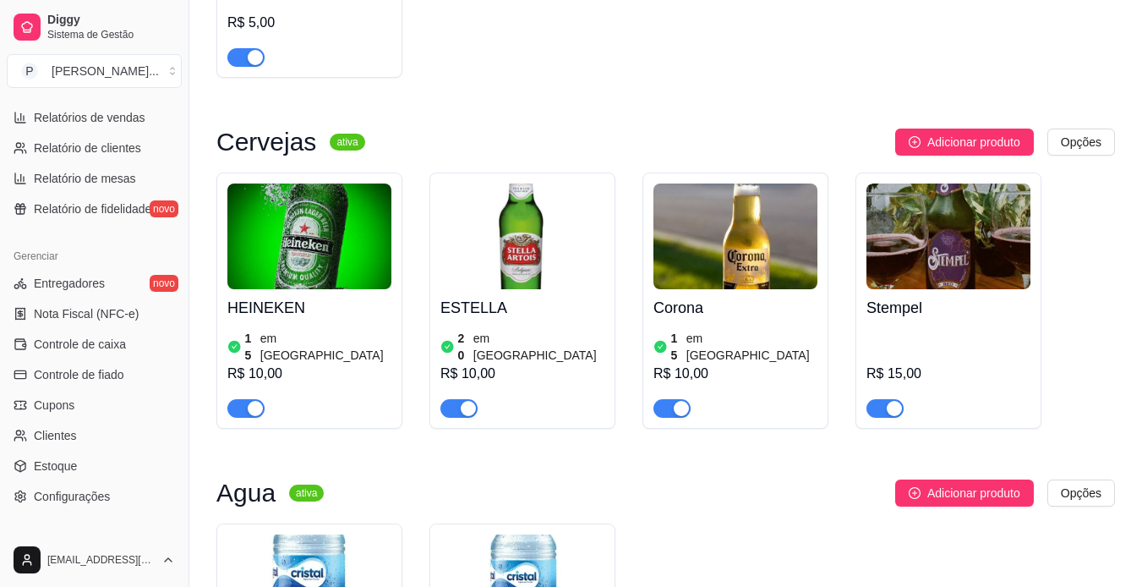
scroll to position [575, 0]
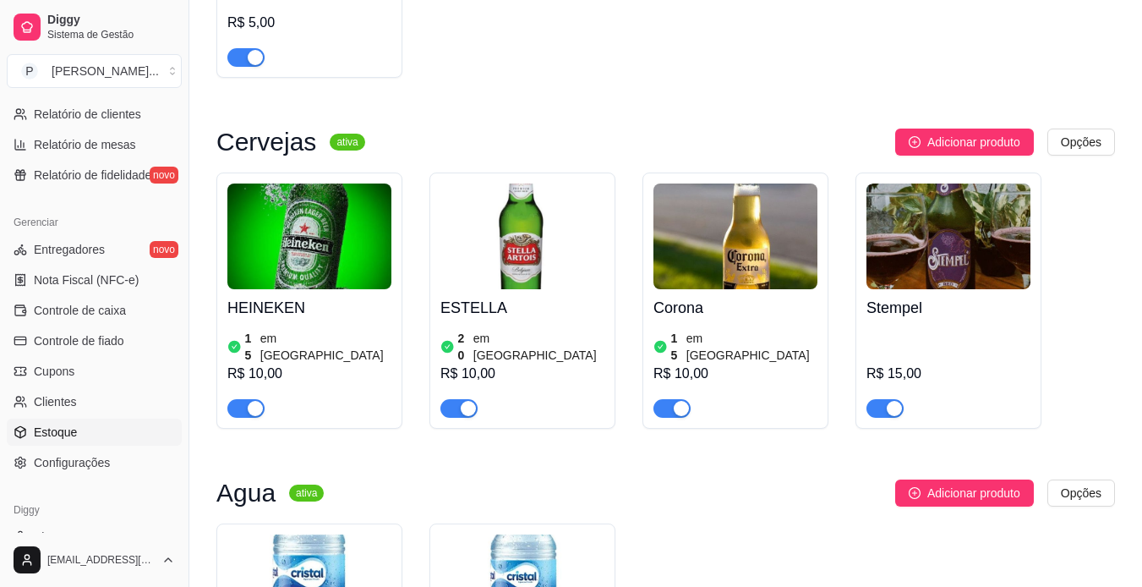
click at [124, 440] on link "Estoque" at bounding box center [94, 431] width 175 height 27
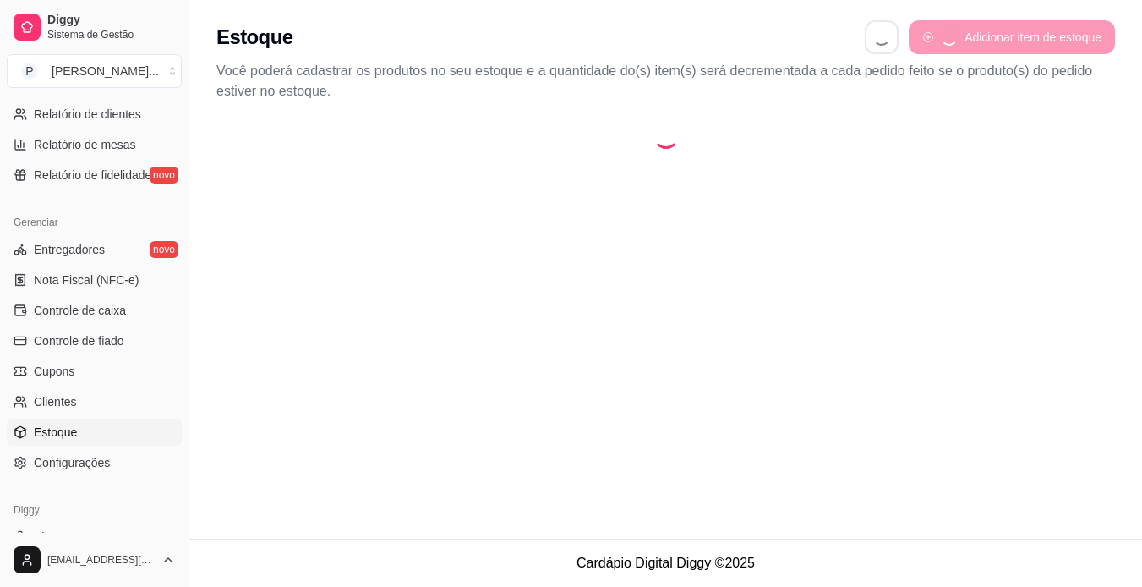
select select "QUANTITY_ORDER"
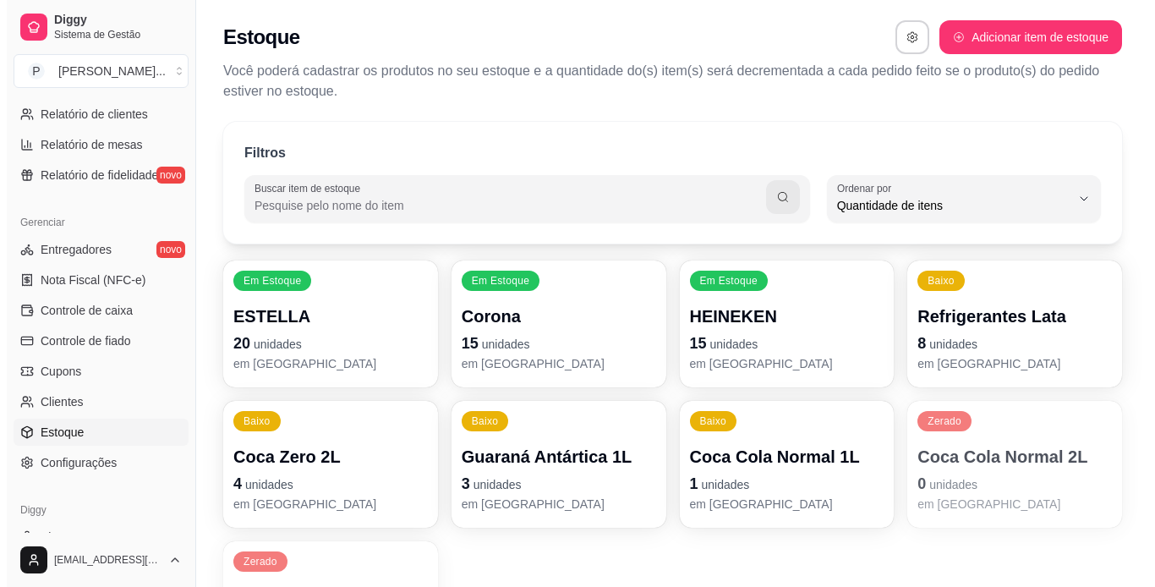
scroll to position [16, 0]
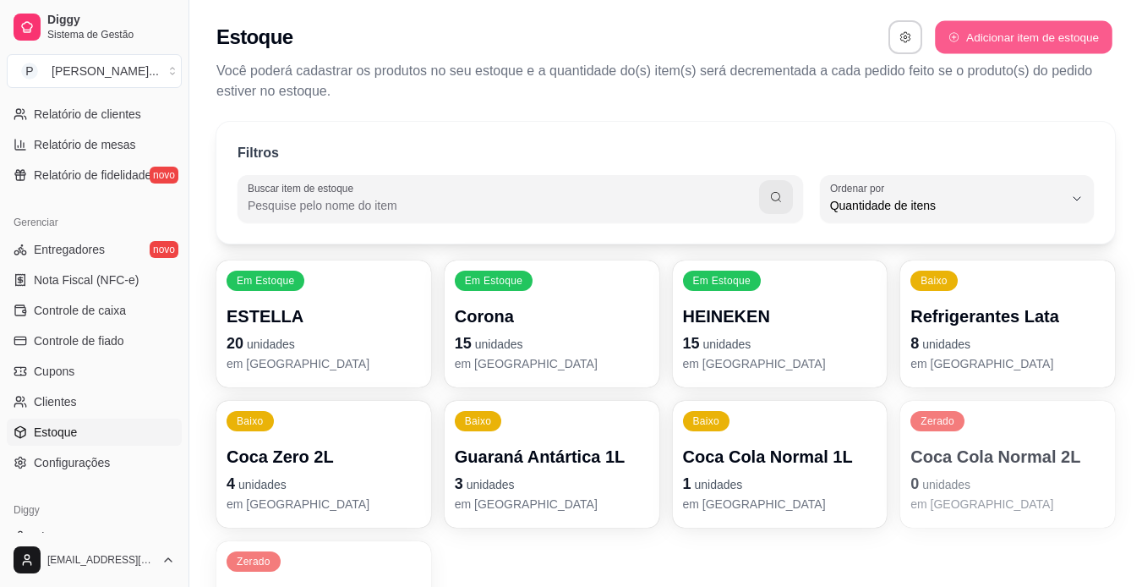
click at [1036, 35] on button "Adicionar item de estoque" at bounding box center [1023, 37] width 177 height 33
select select "UN"
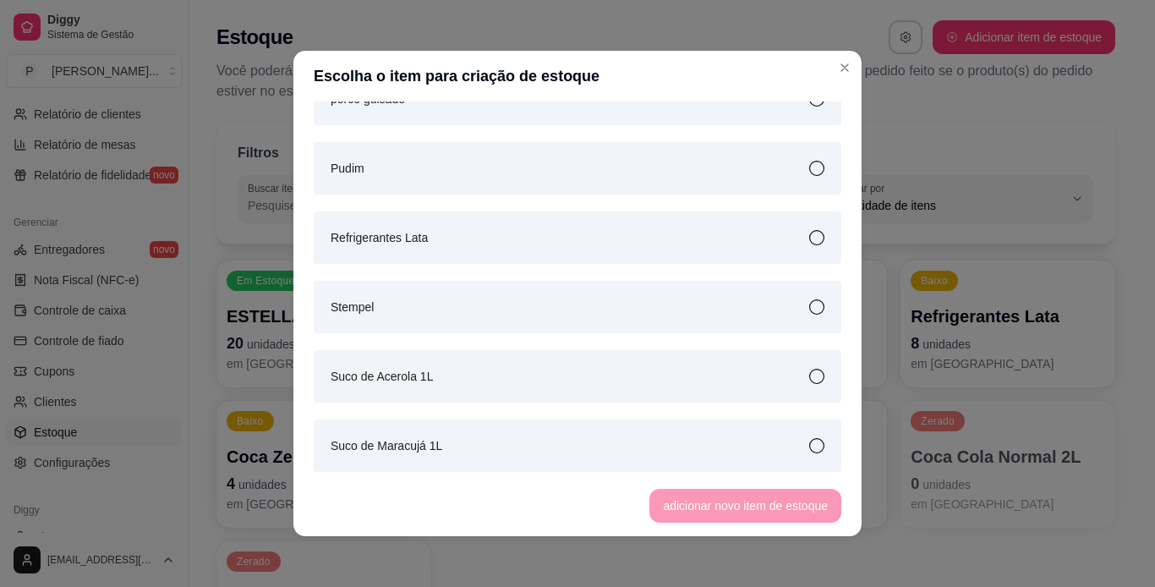
scroll to position [1953, 0]
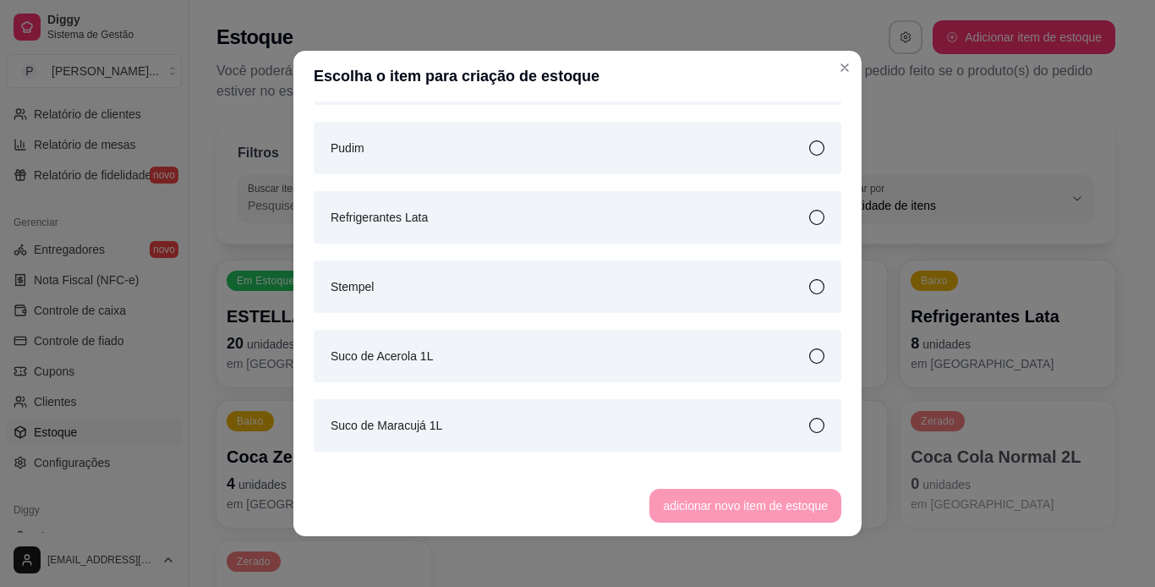
click at [774, 291] on div "Stempel" at bounding box center [578, 286] width 528 height 52
click at [774, 506] on button "adicionar novo item de estoque" at bounding box center [746, 506] width 186 height 33
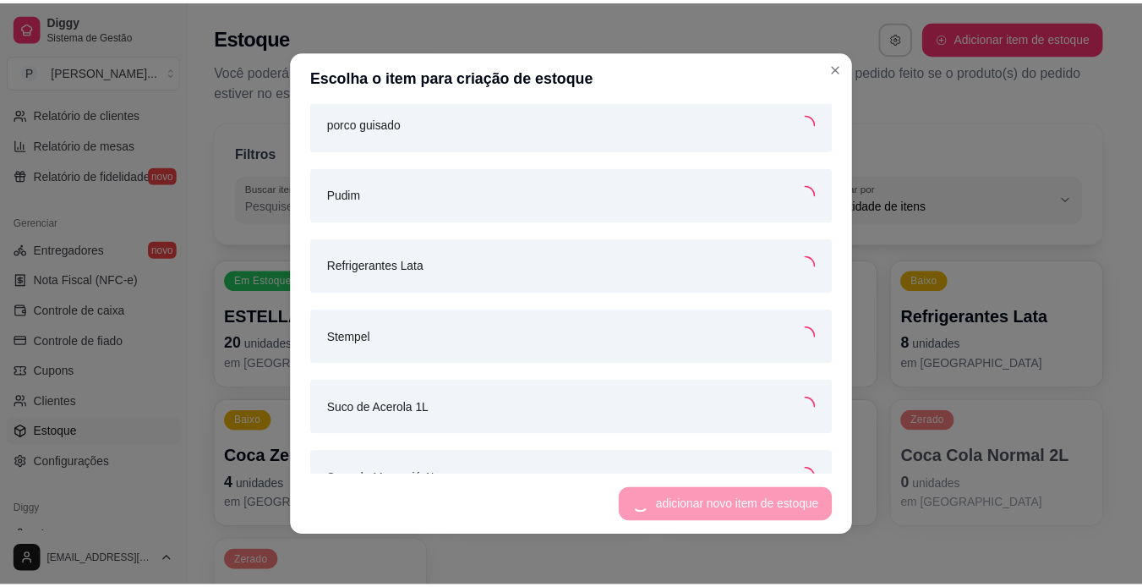
scroll to position [1997, 0]
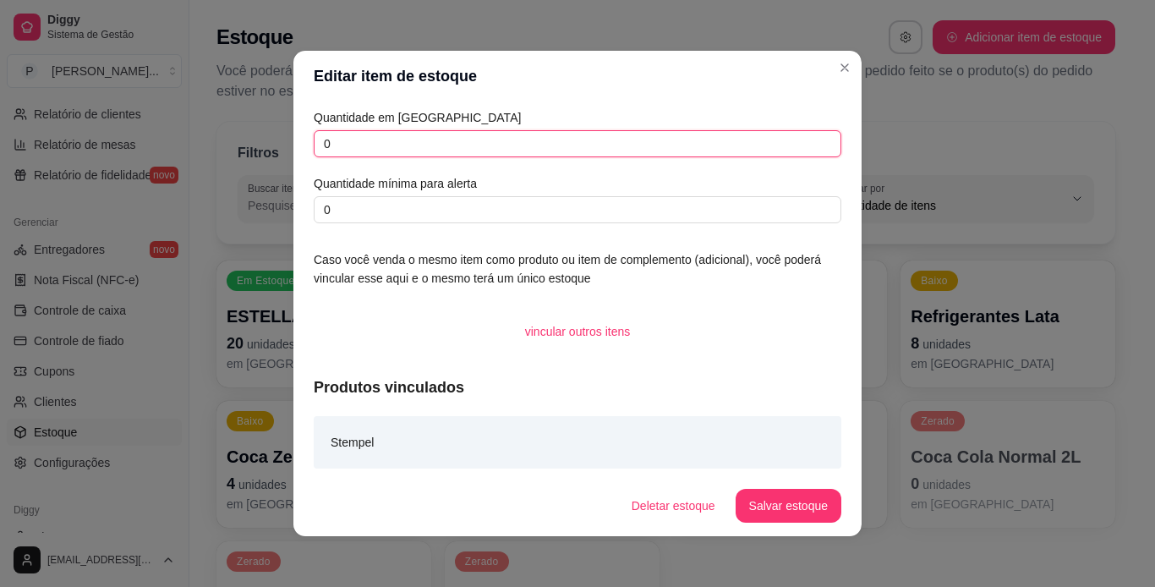
click at [440, 144] on input "0" at bounding box center [578, 143] width 528 height 27
type input "0"
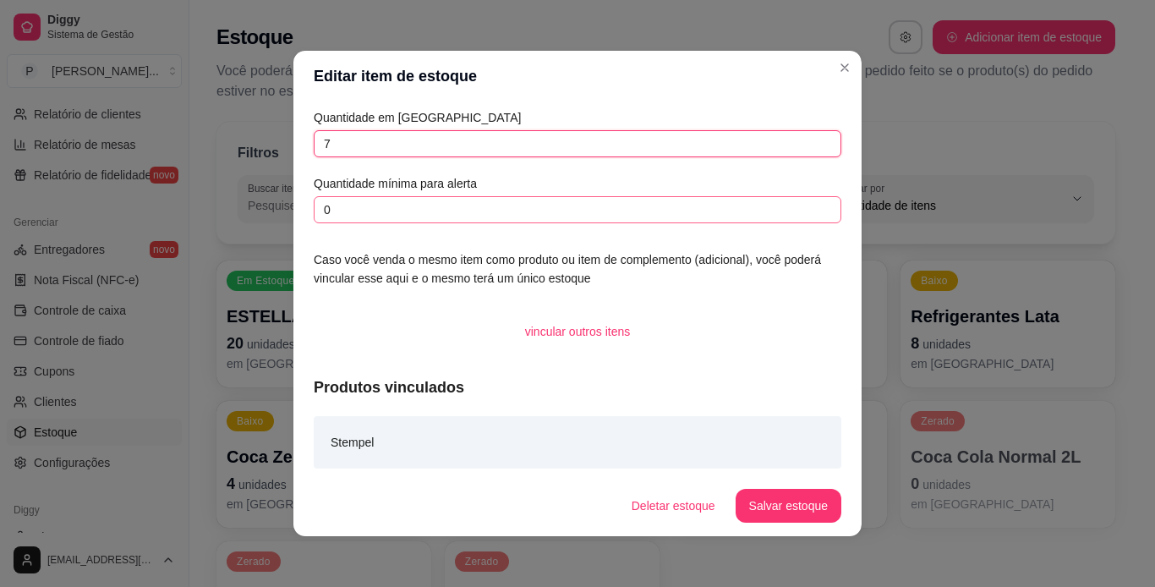
type input "7"
click at [349, 211] on input "0" at bounding box center [578, 209] width 528 height 27
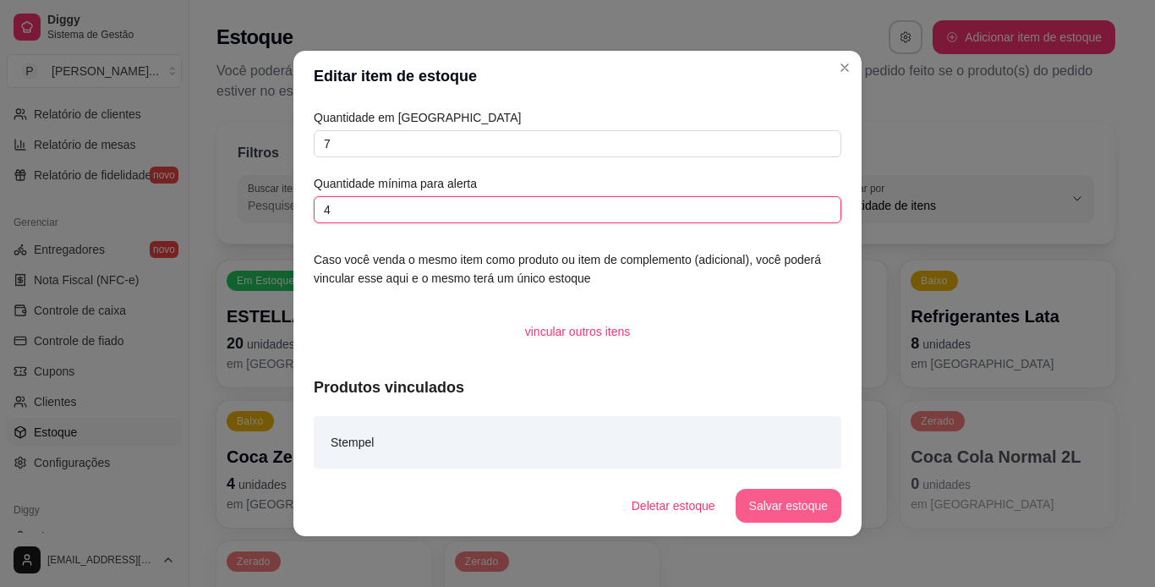
type input "4"
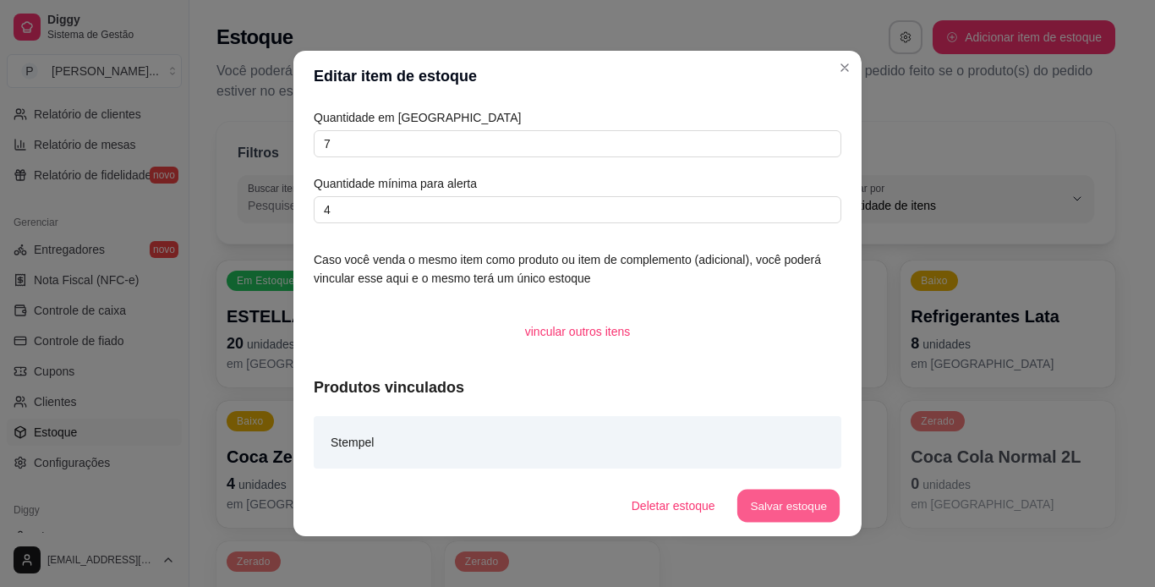
click at [765, 507] on button "Salvar estoque" at bounding box center [787, 506] width 103 height 33
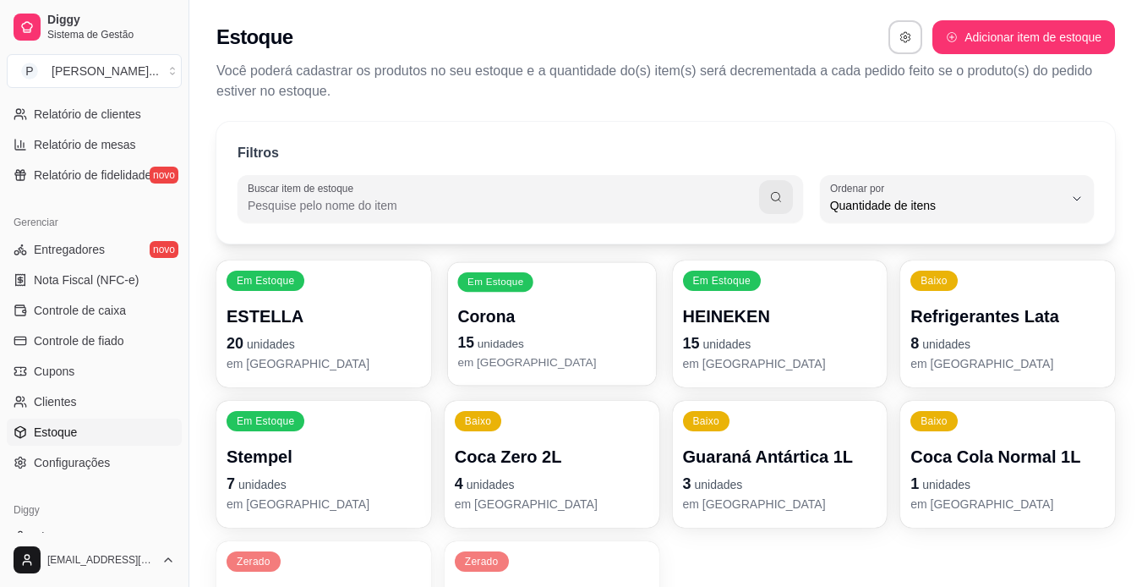
click at [486, 332] on p "15 unidades" at bounding box center [551, 342] width 189 height 23
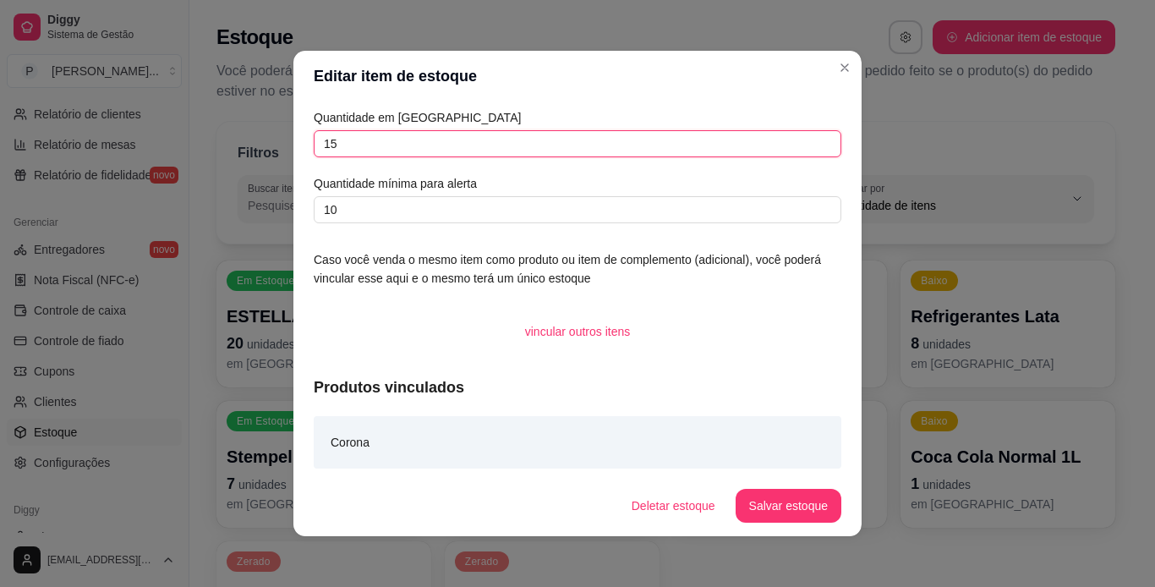
click at [429, 148] on input "15" at bounding box center [578, 143] width 528 height 27
type input "1"
type input "8"
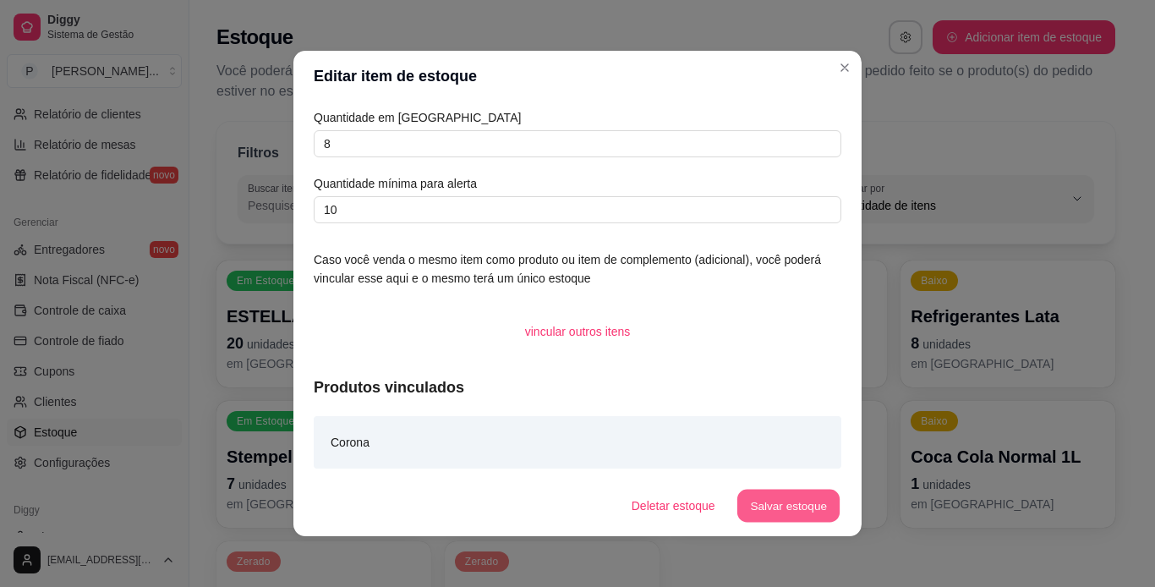
click at [799, 500] on button "Salvar estoque" at bounding box center [787, 506] width 103 height 33
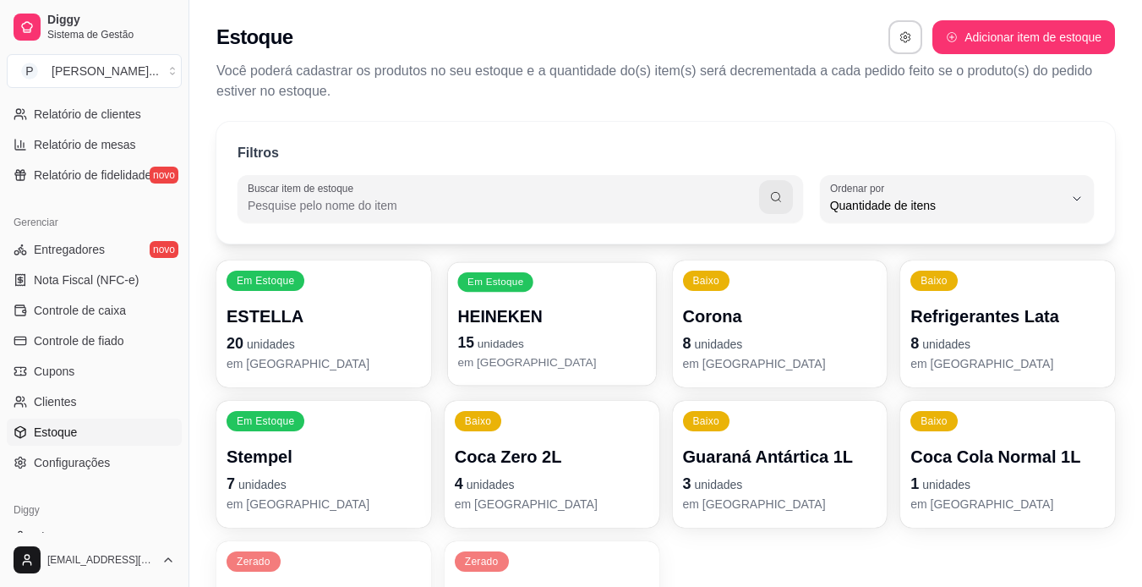
click at [566, 310] on p "HEINEKEN" at bounding box center [551, 316] width 189 height 23
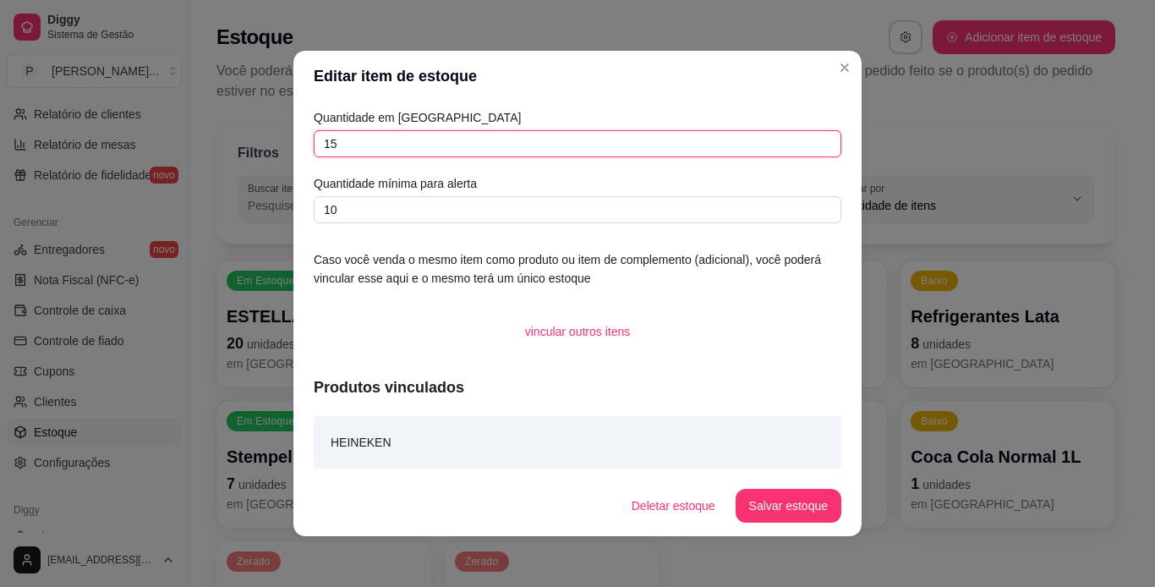
click at [418, 150] on input "15" at bounding box center [578, 143] width 528 height 27
type input "11"
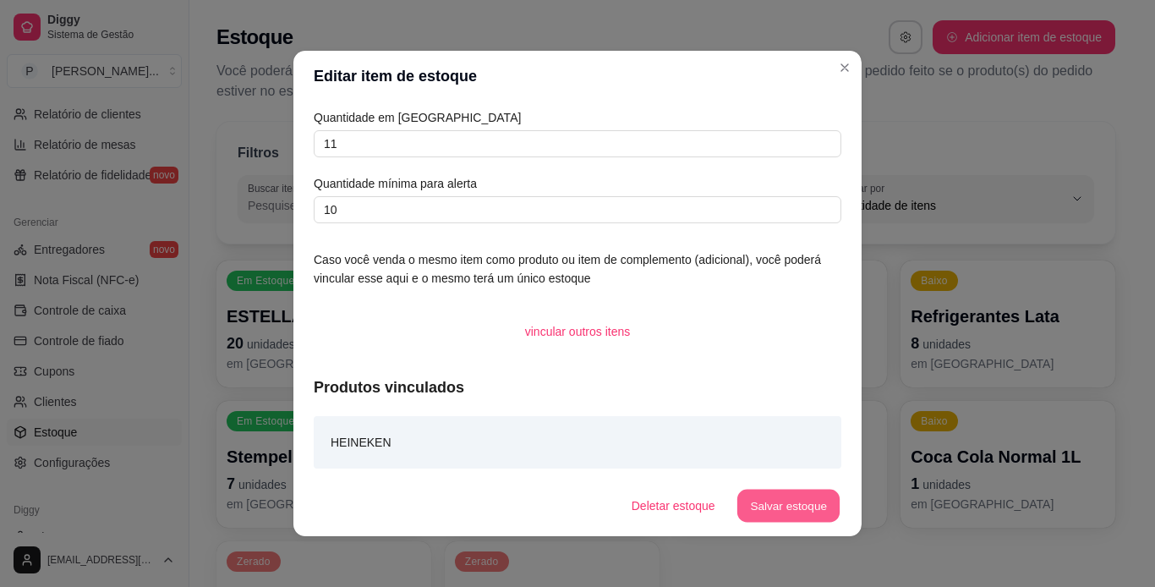
click at [796, 504] on button "Salvar estoque" at bounding box center [787, 506] width 103 height 33
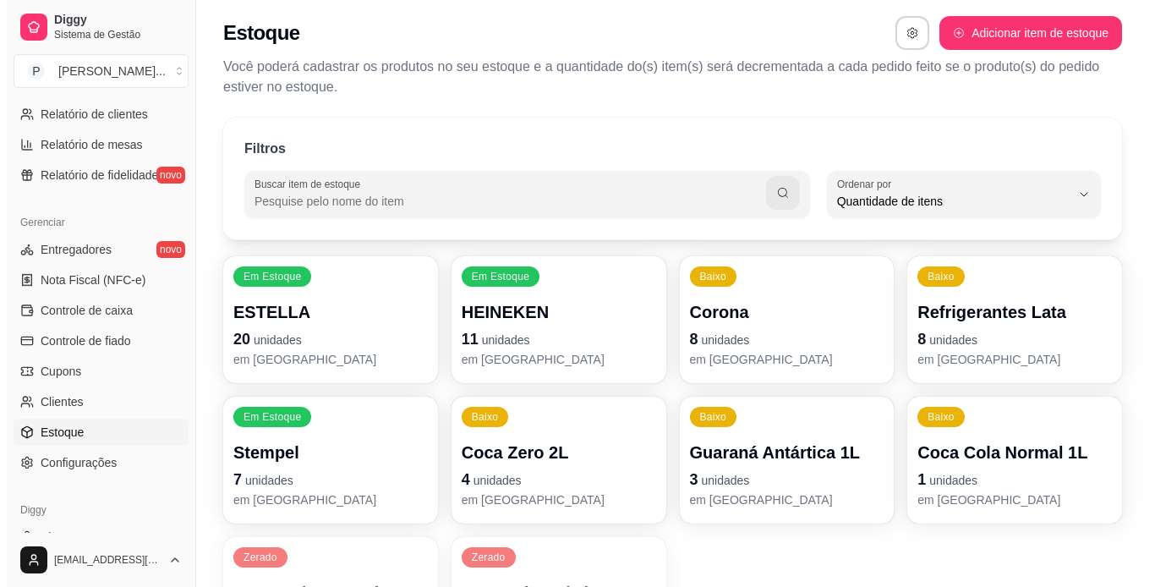
scroll to position [0, 0]
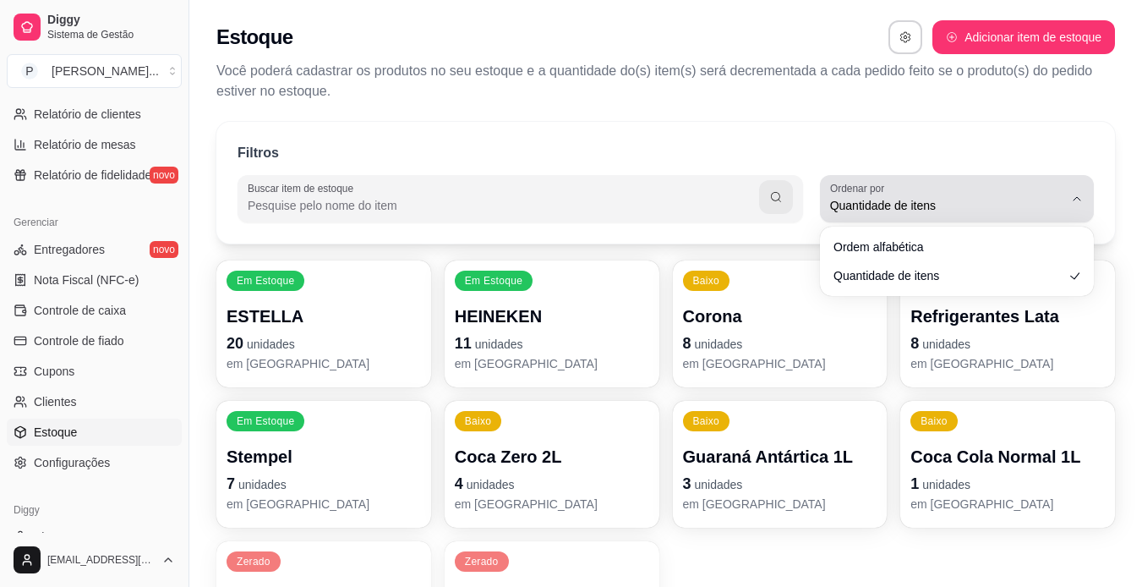
click at [1058, 211] on span "Quantidade de itens" at bounding box center [946, 205] width 233 height 17
click at [1084, 207] on button "Ordenar por Quantidade de itens" at bounding box center [957, 198] width 274 height 47
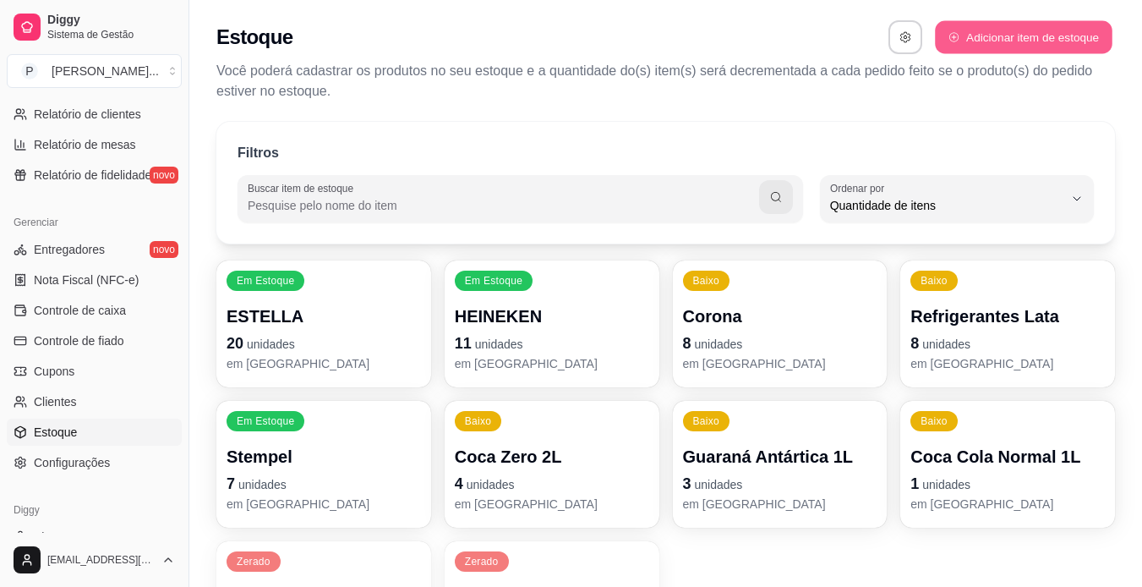
click at [1081, 37] on button "Adicionar item de estoque" at bounding box center [1023, 37] width 177 height 33
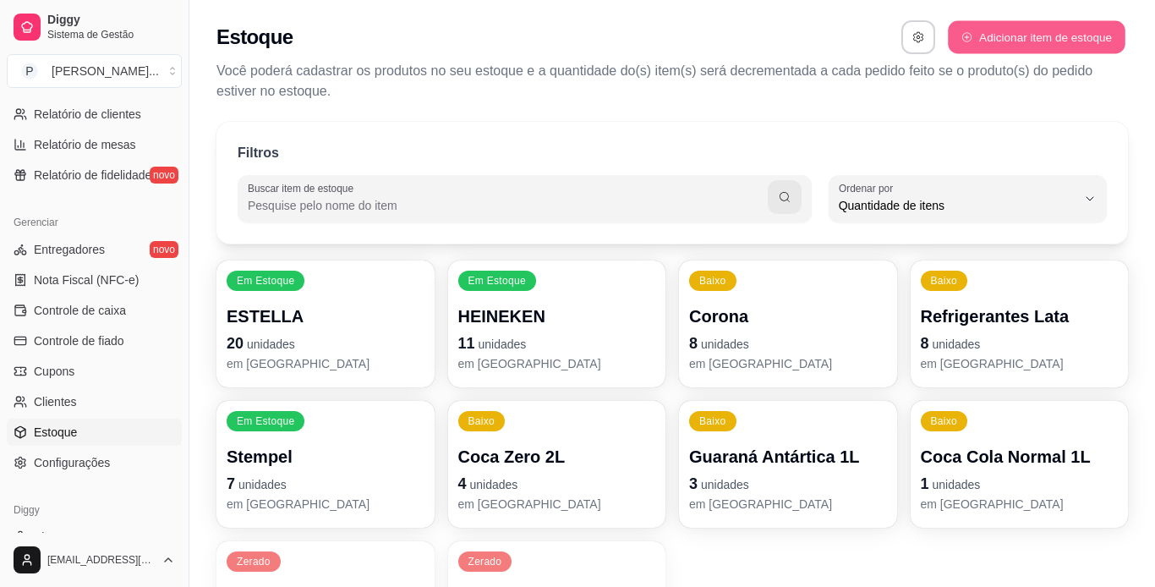
select select "UN"
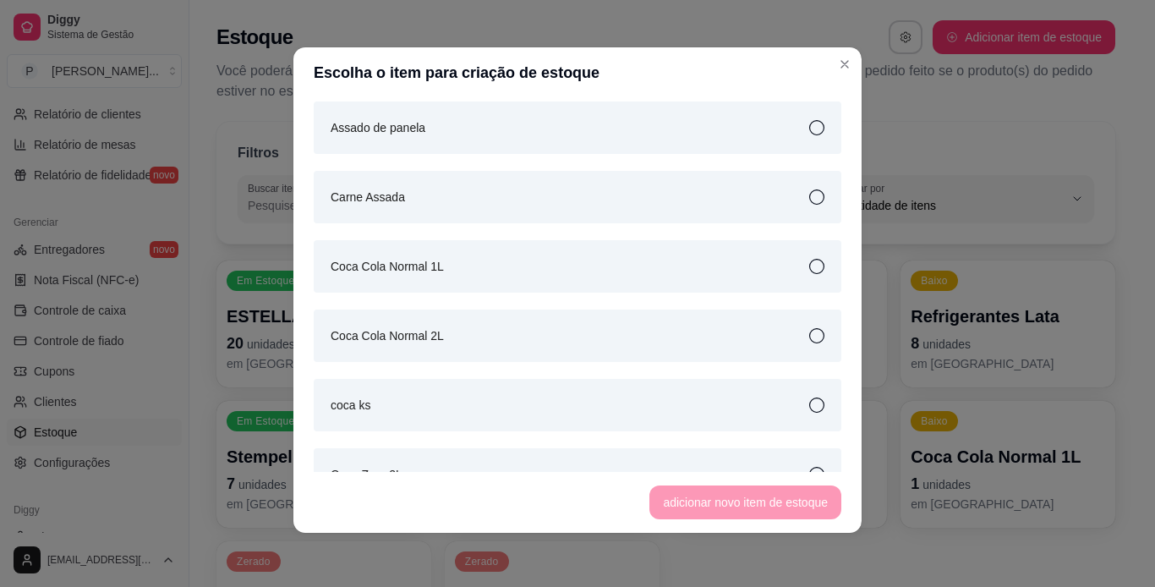
scroll to position [271, 0]
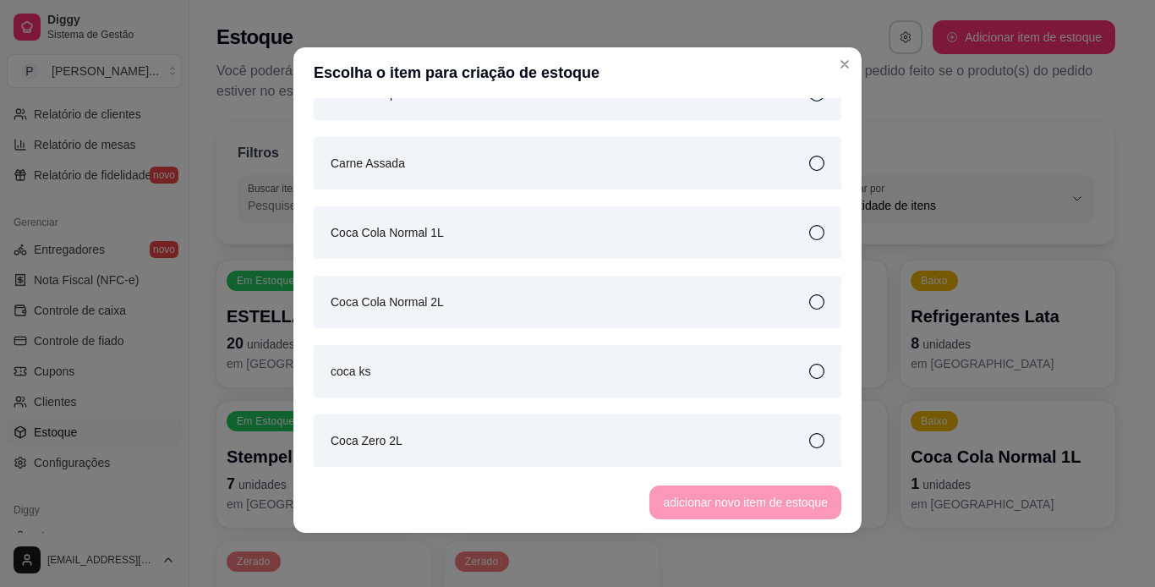
click at [809, 369] on icon at bounding box center [816, 371] width 15 height 15
click at [775, 506] on button "adicionar novo item de estoque" at bounding box center [746, 502] width 186 height 33
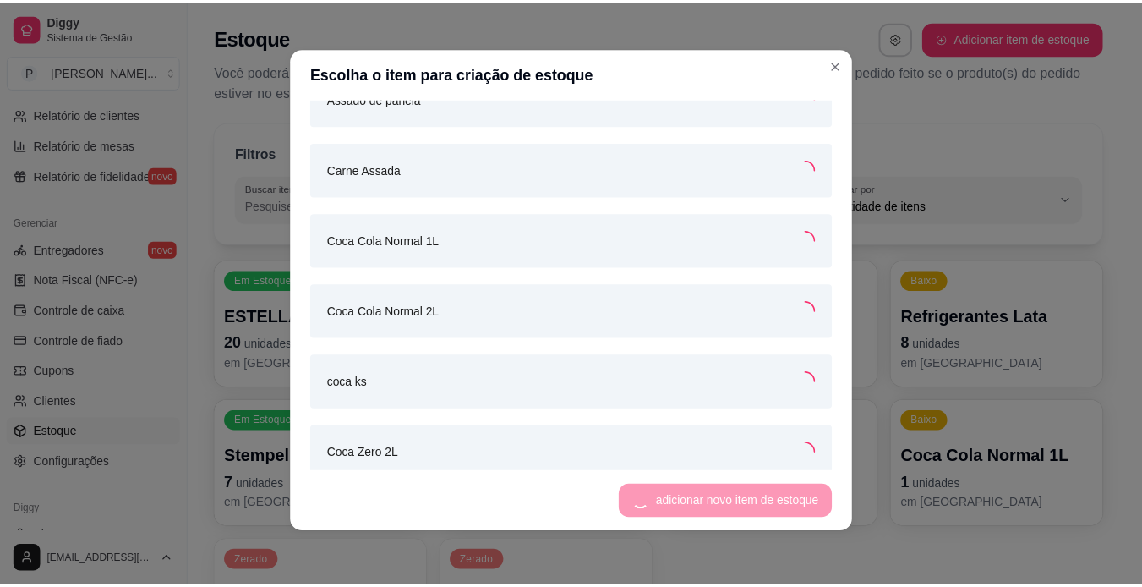
scroll to position [275, 0]
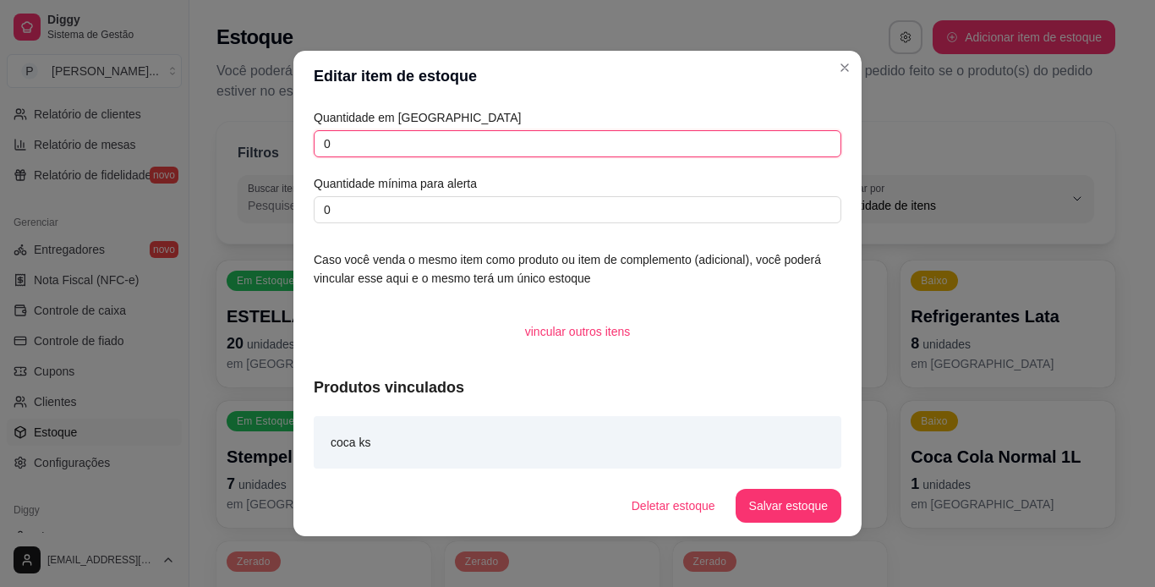
click at [471, 149] on input "0" at bounding box center [578, 143] width 528 height 27
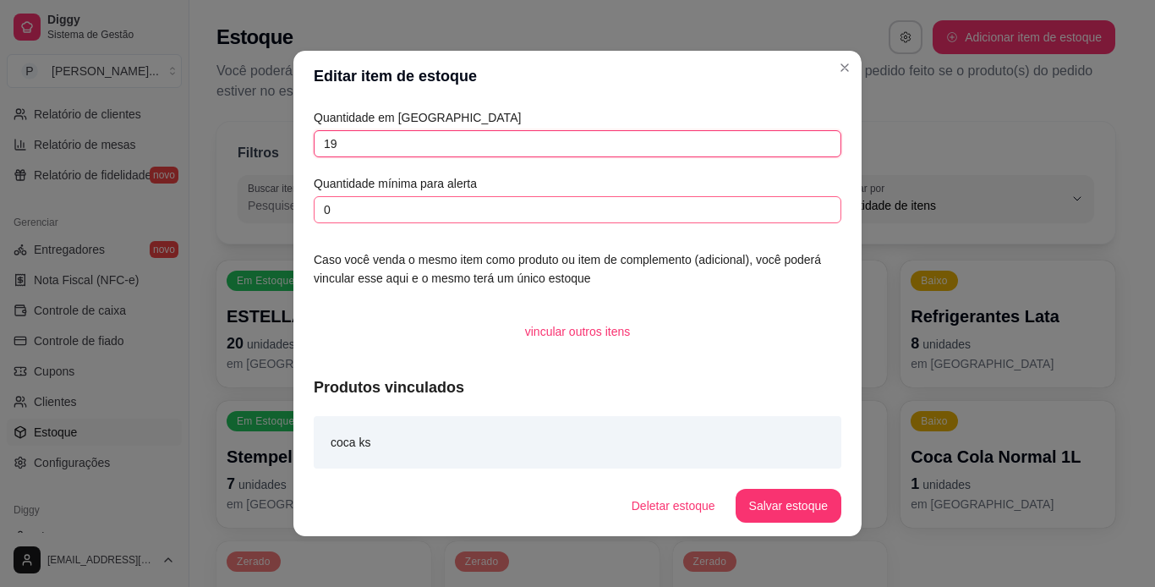
type input "19"
click at [465, 209] on input "0" at bounding box center [578, 209] width 528 height 27
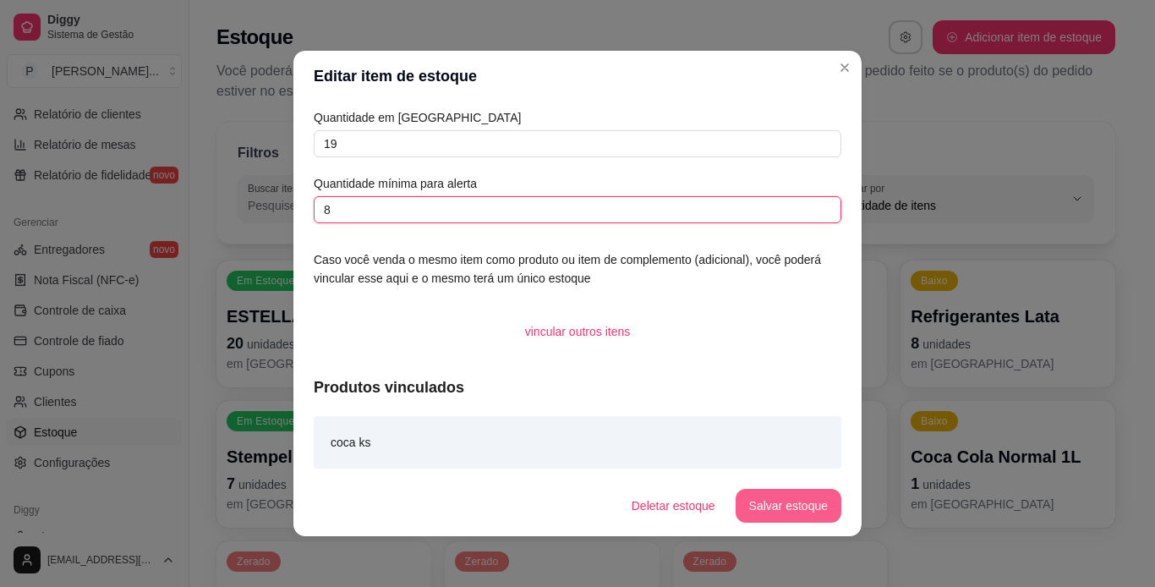
type input "8"
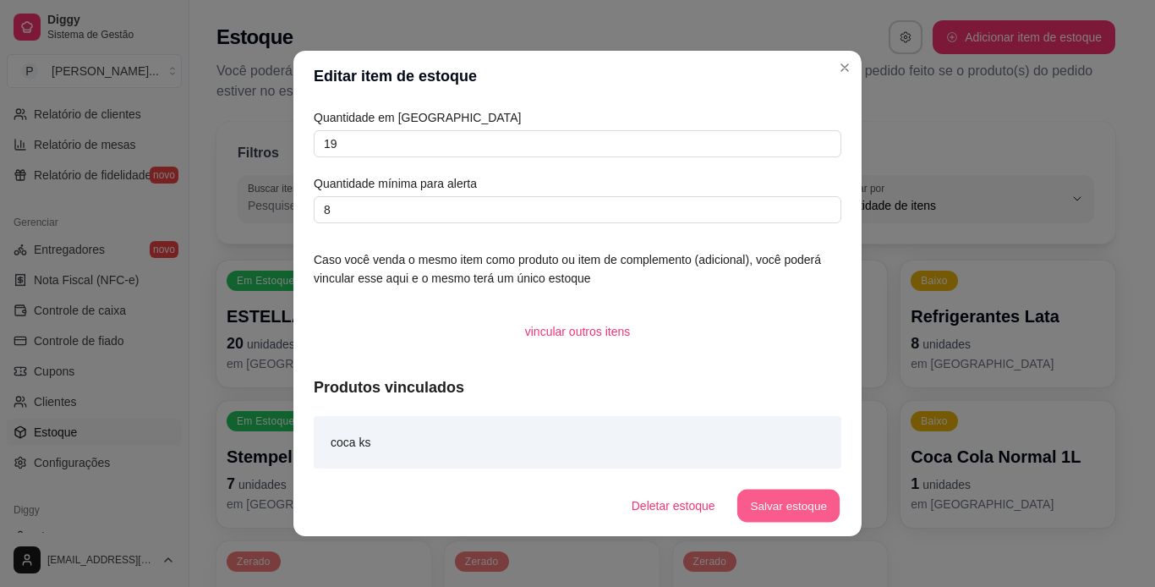
click at [767, 492] on button "Salvar estoque" at bounding box center [787, 506] width 103 height 33
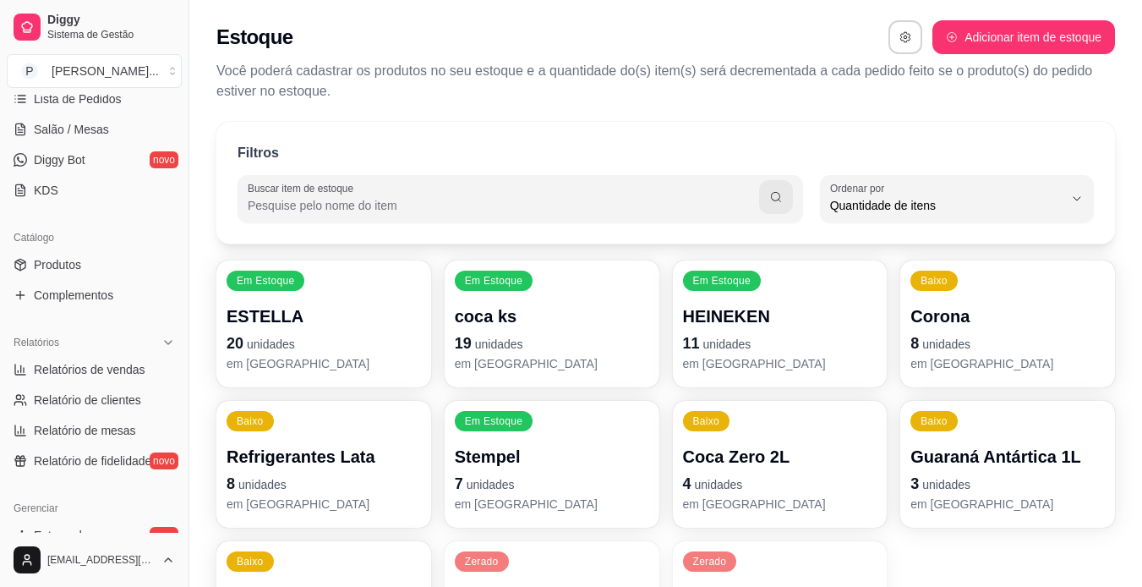
scroll to position [271, 0]
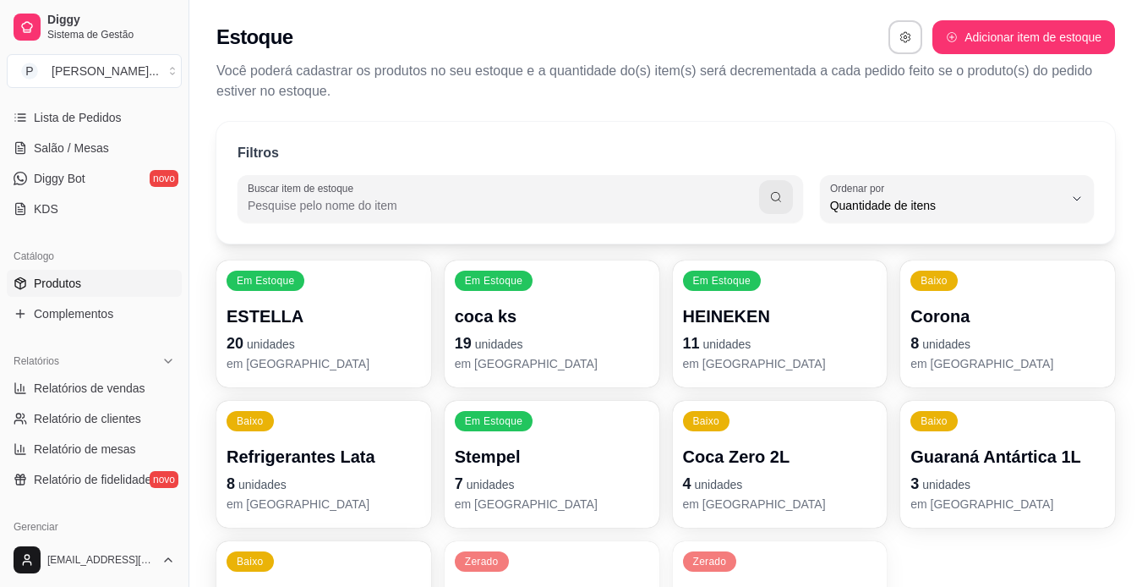
click at [107, 284] on link "Produtos" at bounding box center [94, 283] width 175 height 27
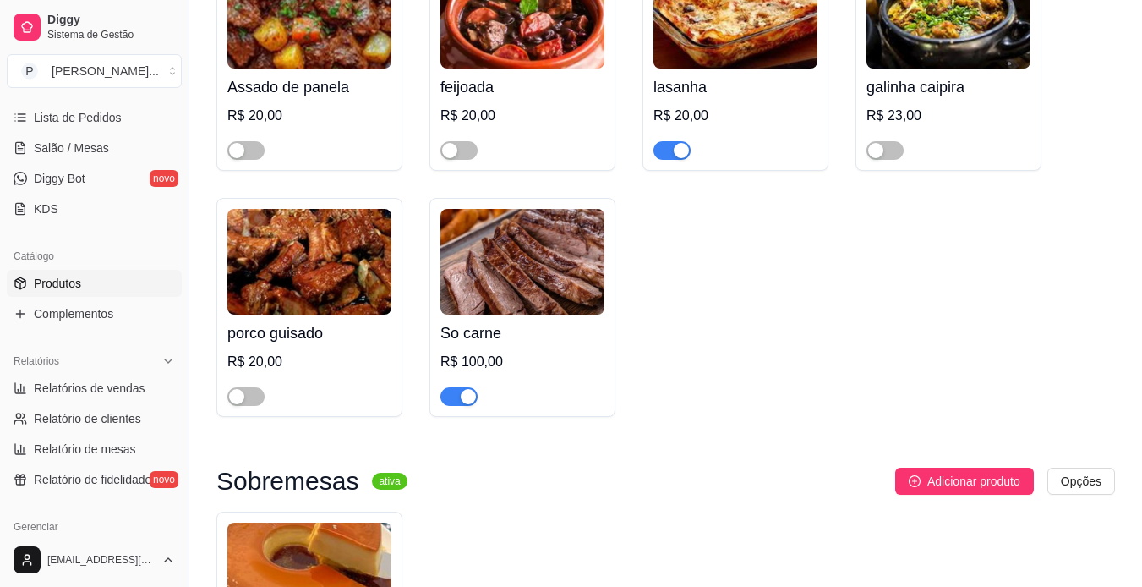
scroll to position [765, 0]
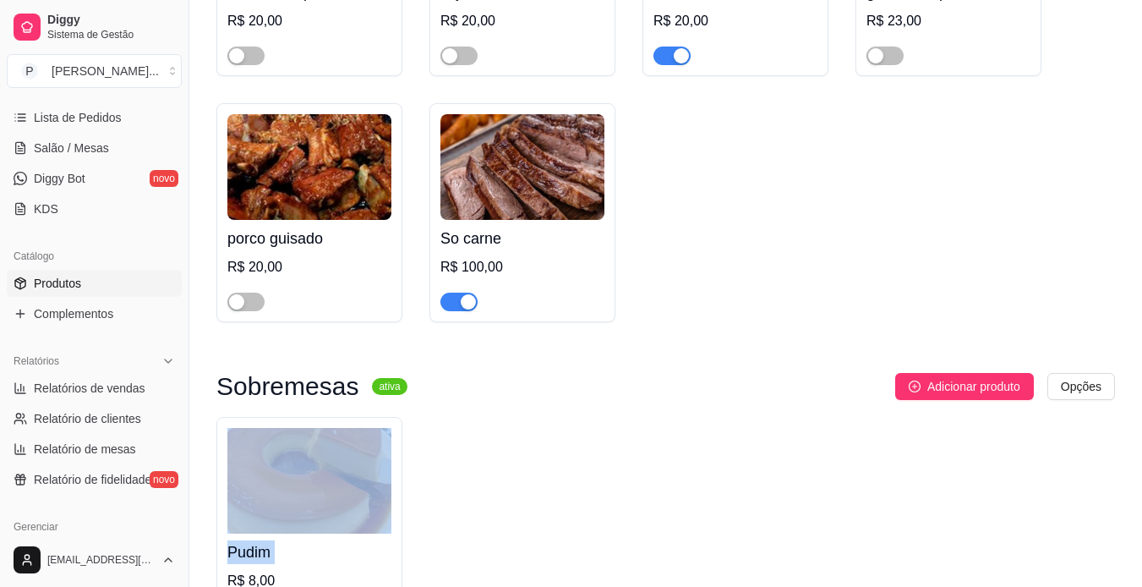
drag, startPoint x: 1141, startPoint y: 577, endPoint x: 1151, endPoint y: 577, distance: 9.3
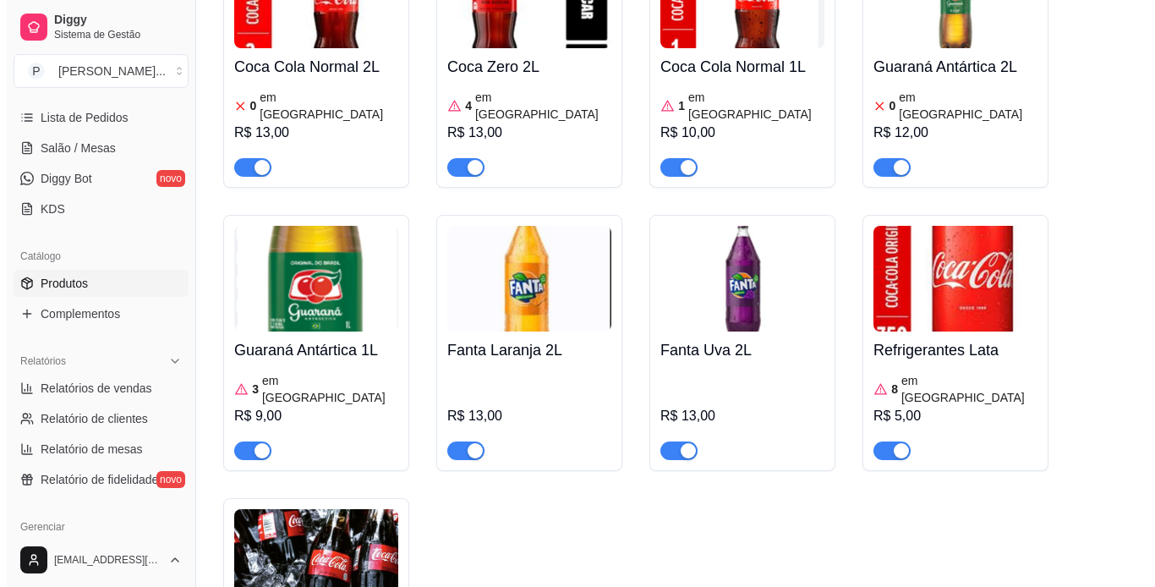
scroll to position [2017, 0]
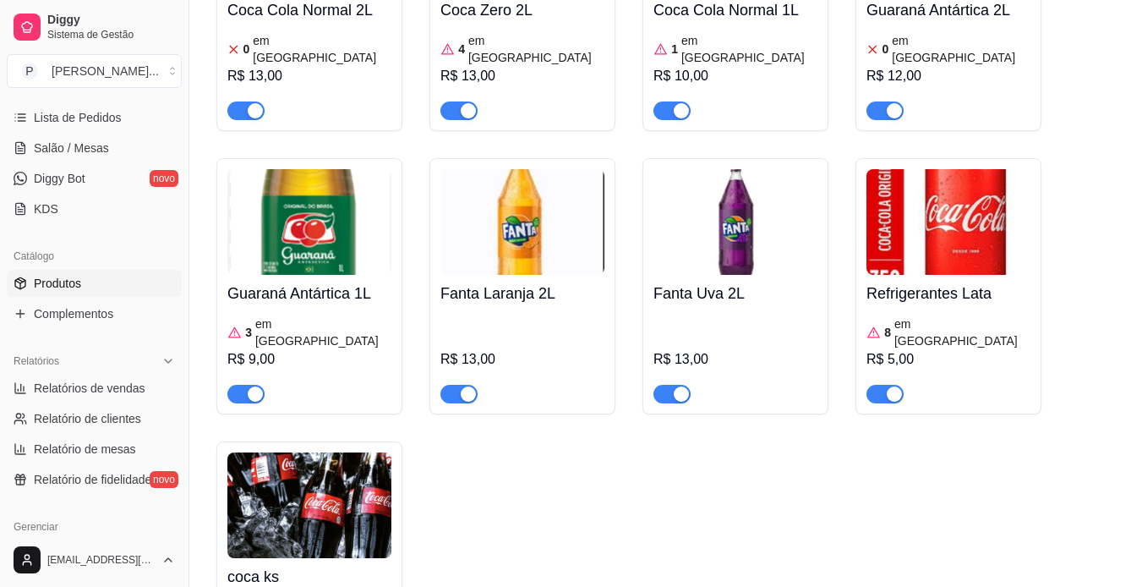
click at [938, 349] on div "R$ 5,00" at bounding box center [949, 359] width 164 height 20
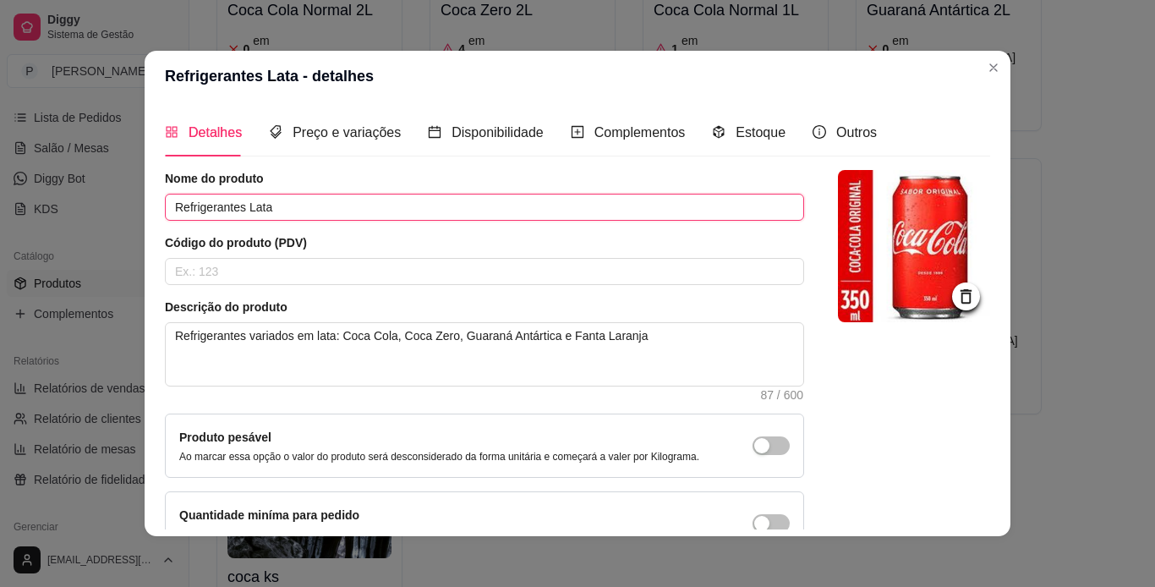
click at [375, 198] on input "Refrigerantes Lata" at bounding box center [484, 207] width 639 height 27
type input "R"
type input "coca lata"
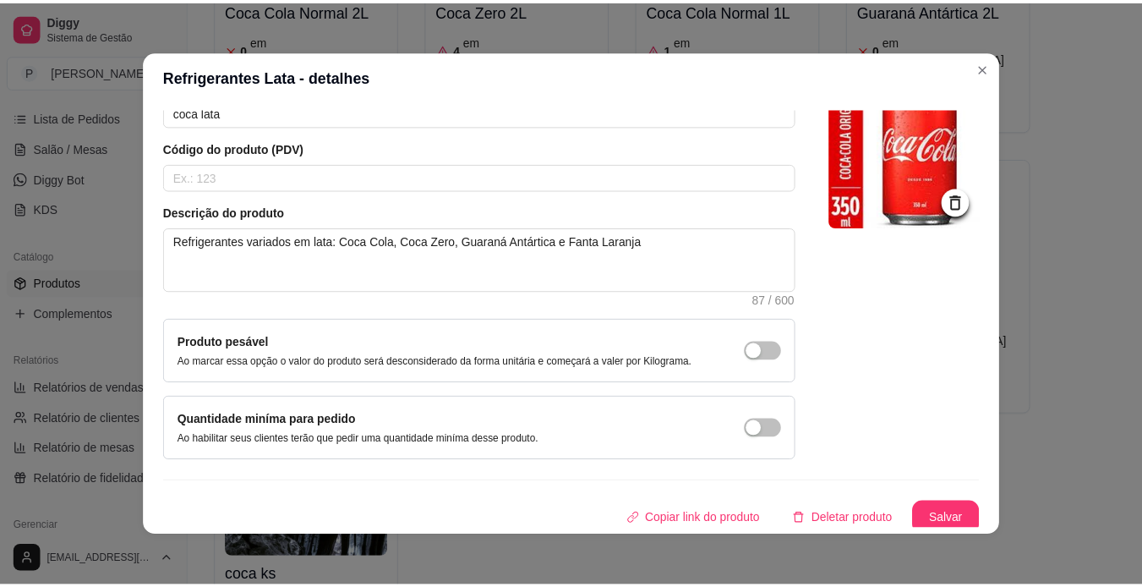
scroll to position [101, 0]
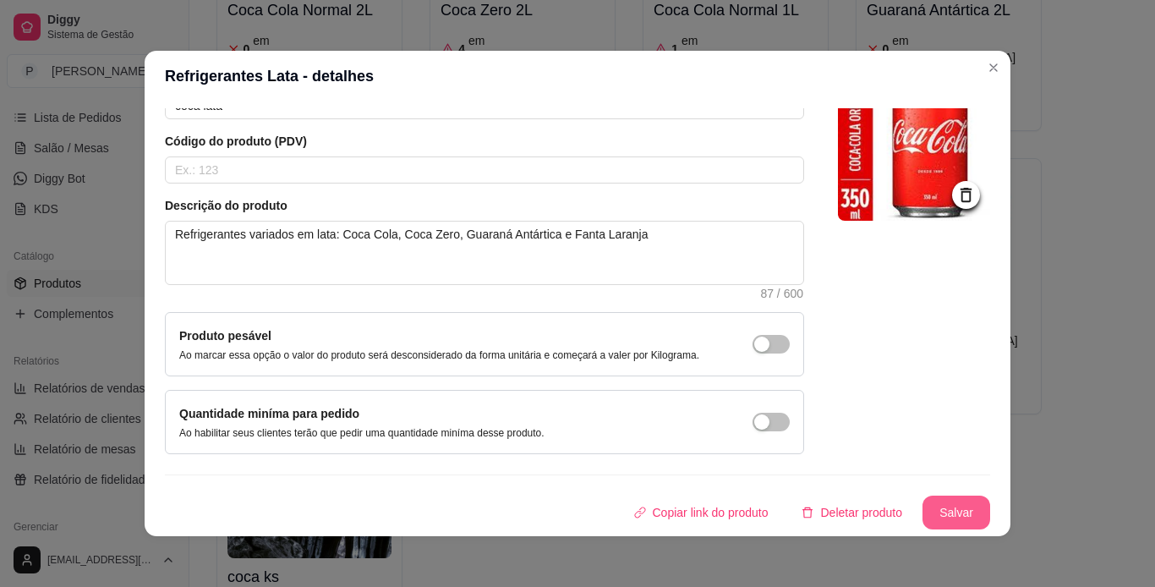
click at [945, 517] on button "Salvar" at bounding box center [956, 512] width 68 height 34
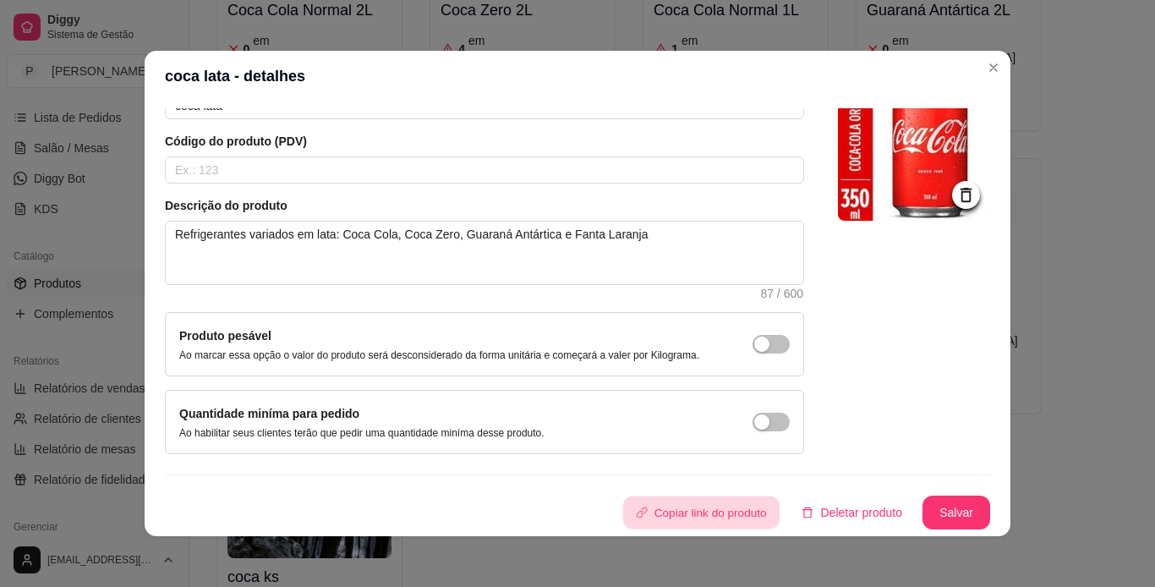
click at [733, 500] on button "Copiar link do produto" at bounding box center [700, 512] width 156 height 33
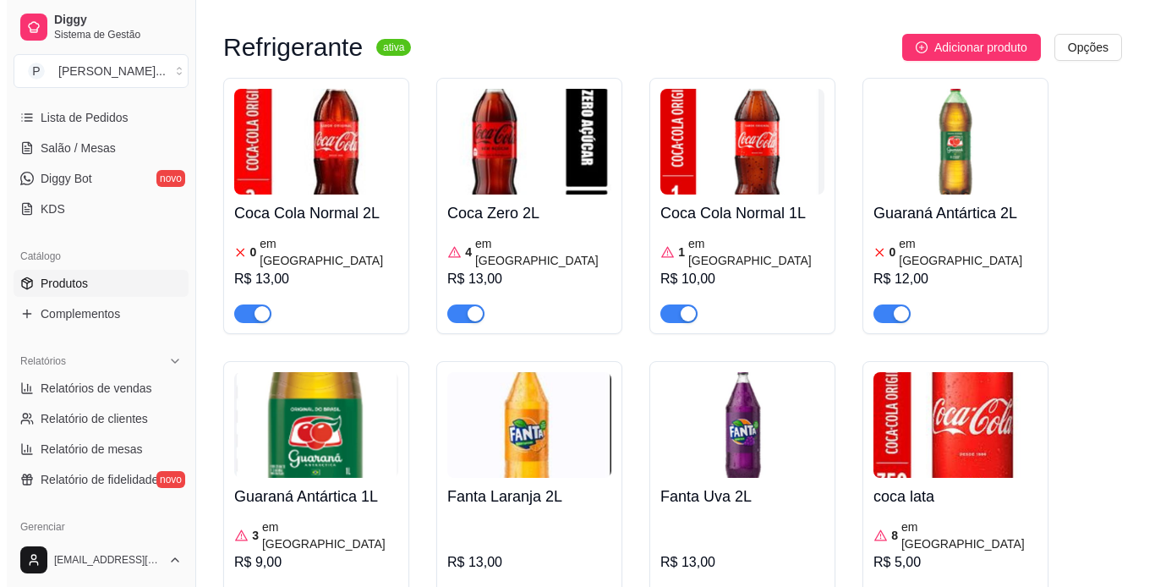
scroll to position [1746, 0]
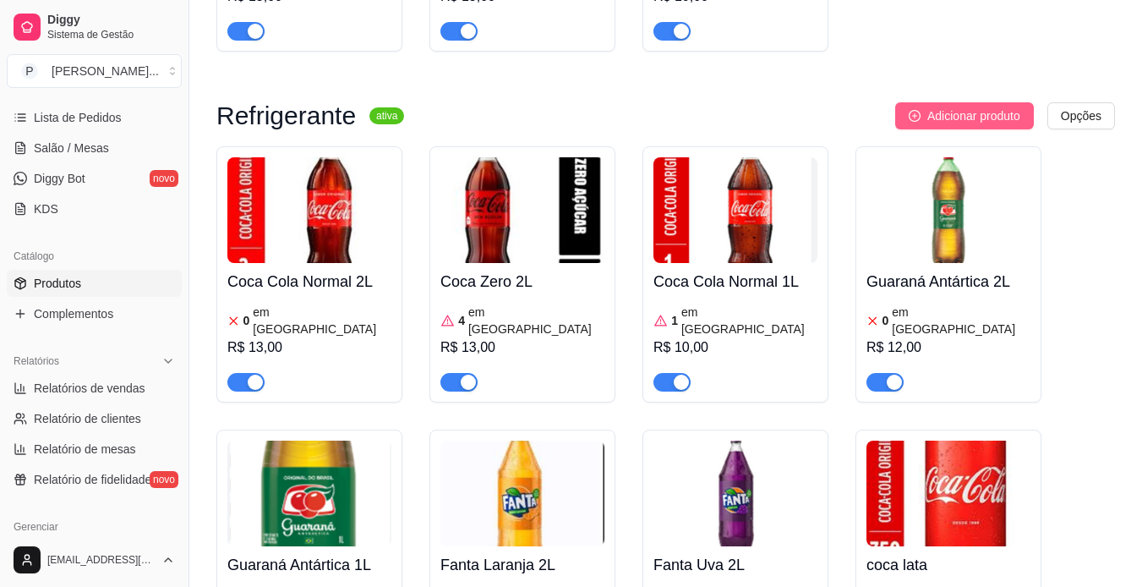
click at [977, 115] on span "Adicionar produto" at bounding box center [973, 116] width 93 height 19
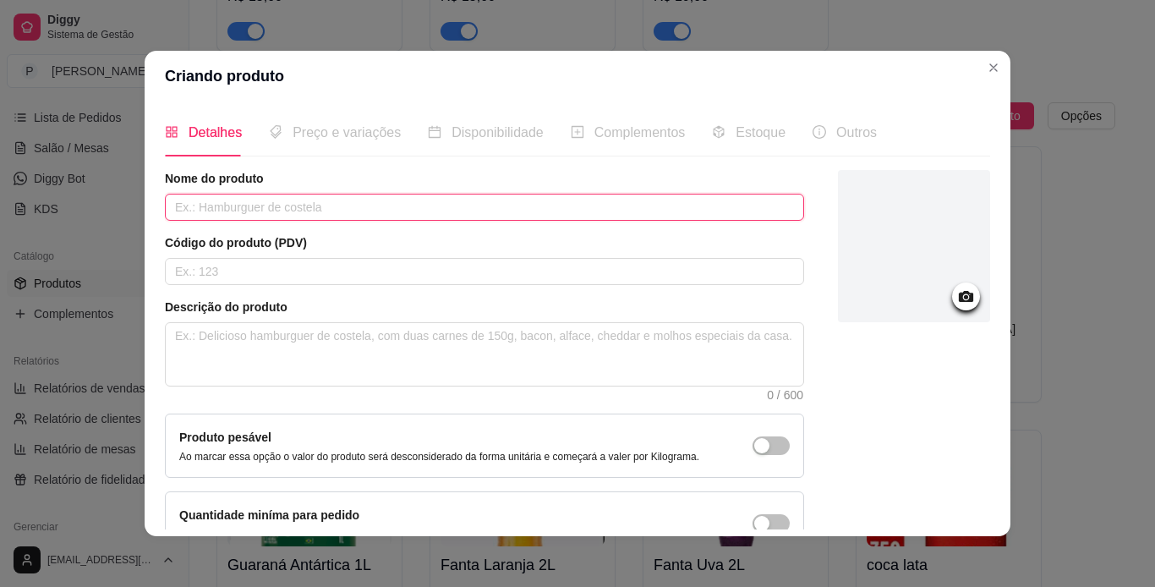
click at [598, 205] on input "text" at bounding box center [484, 207] width 639 height 27
type input "g"
type input "Guaraná lata"
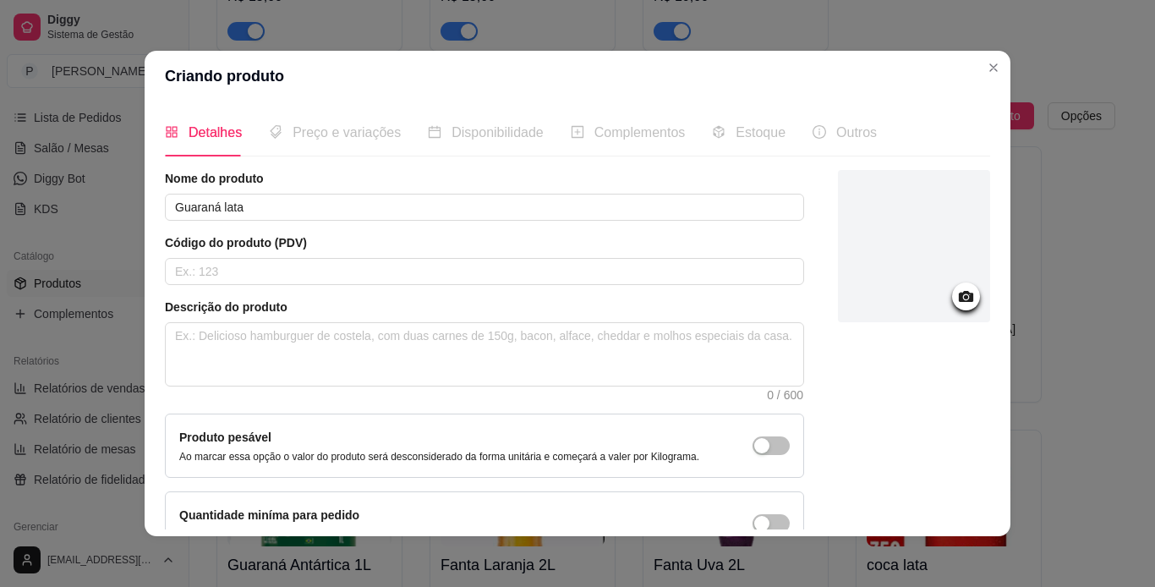
click at [915, 269] on div at bounding box center [914, 246] width 152 height 152
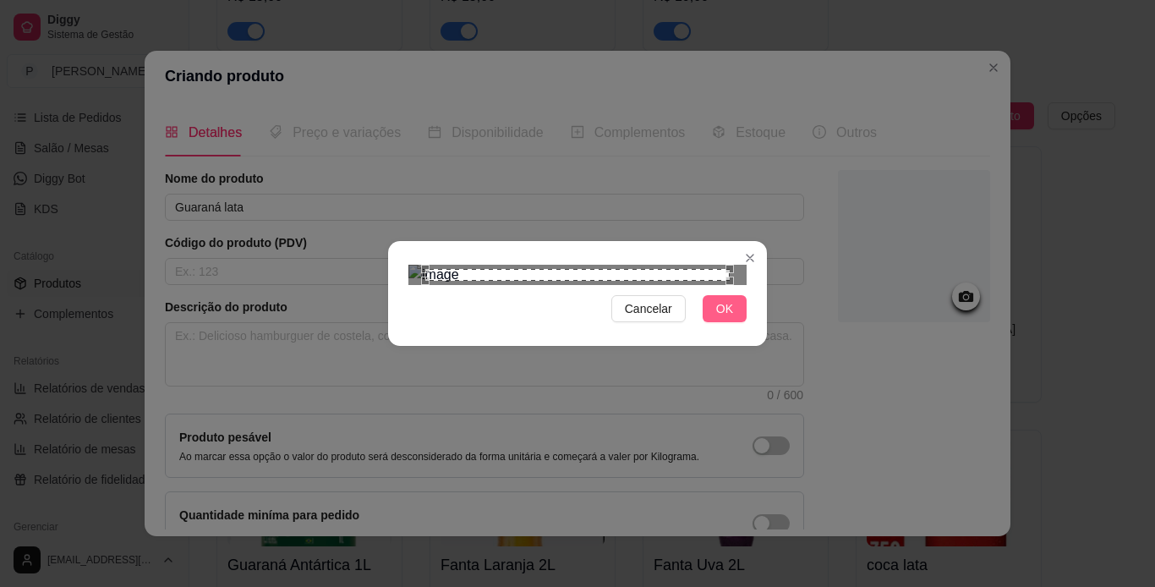
click at [721, 318] on span "OK" at bounding box center [724, 308] width 17 height 19
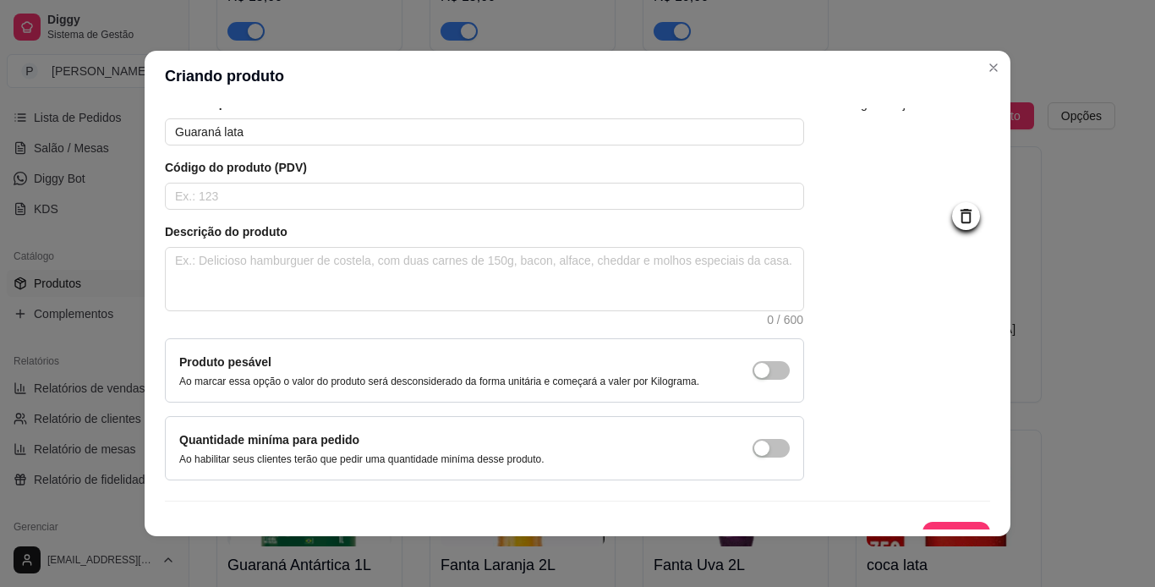
scroll to position [101, 0]
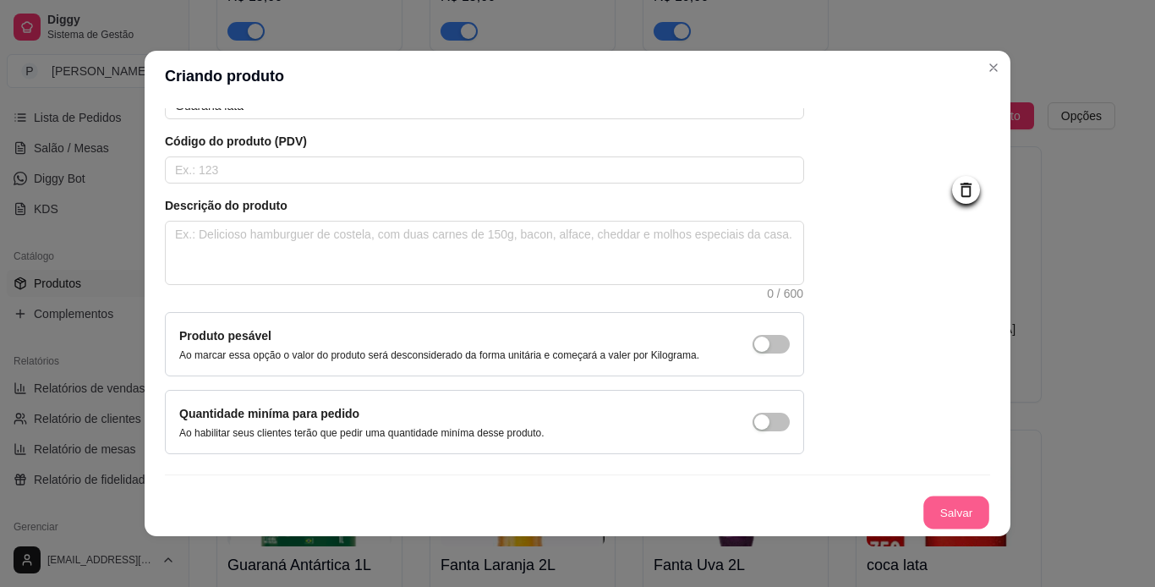
click at [932, 510] on button "Salvar" at bounding box center [956, 512] width 66 height 33
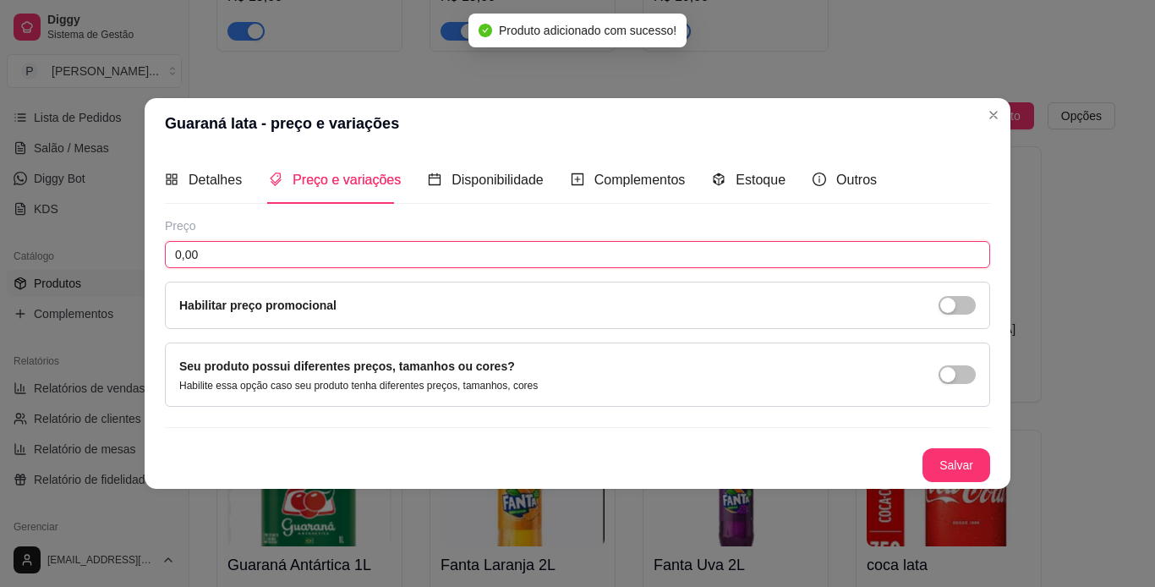
click at [293, 261] on input "0,00" at bounding box center [577, 254] width 825 height 27
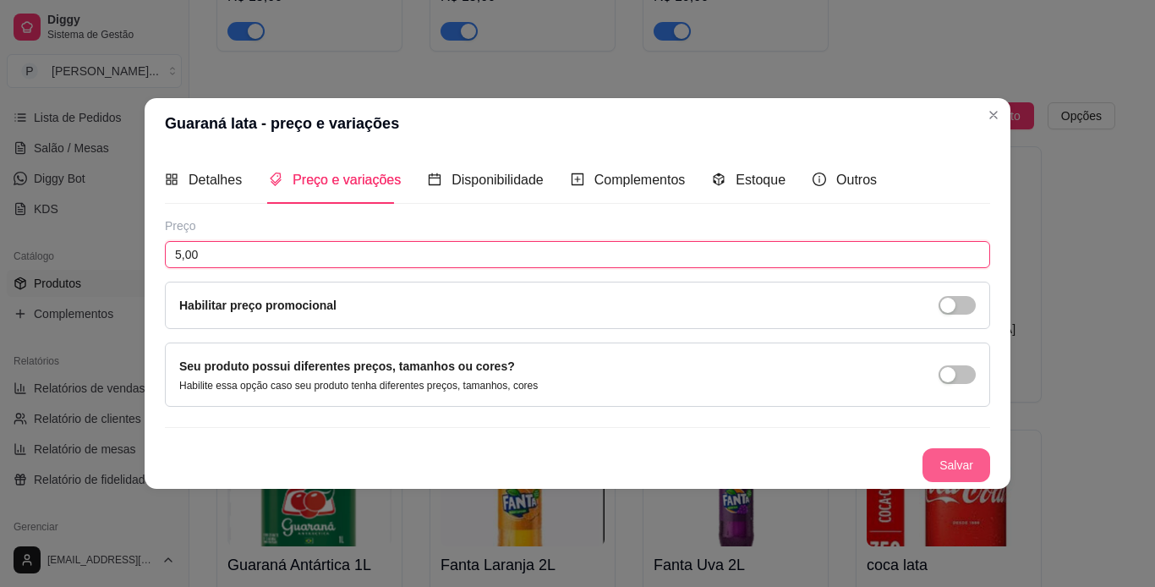
type input "5,00"
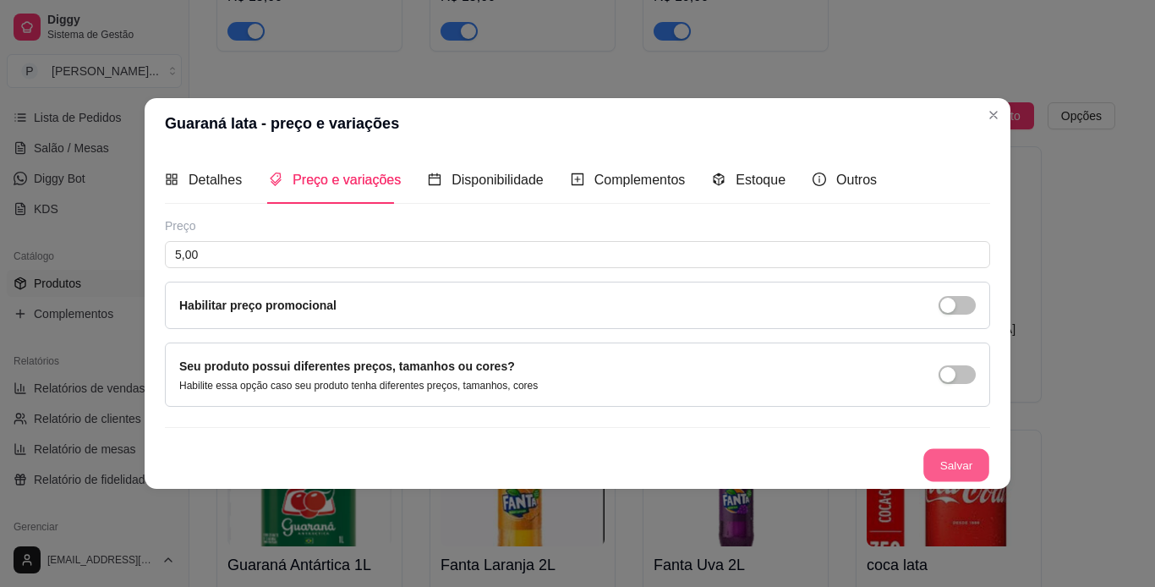
click at [948, 454] on button "Salvar" at bounding box center [956, 465] width 66 height 33
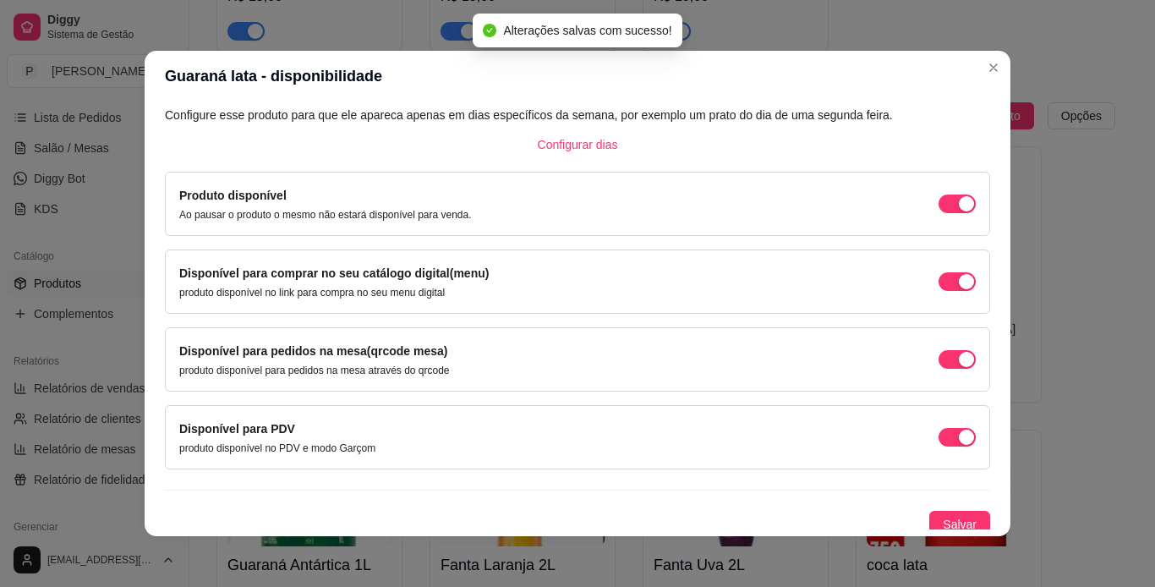
scroll to position [108, 0]
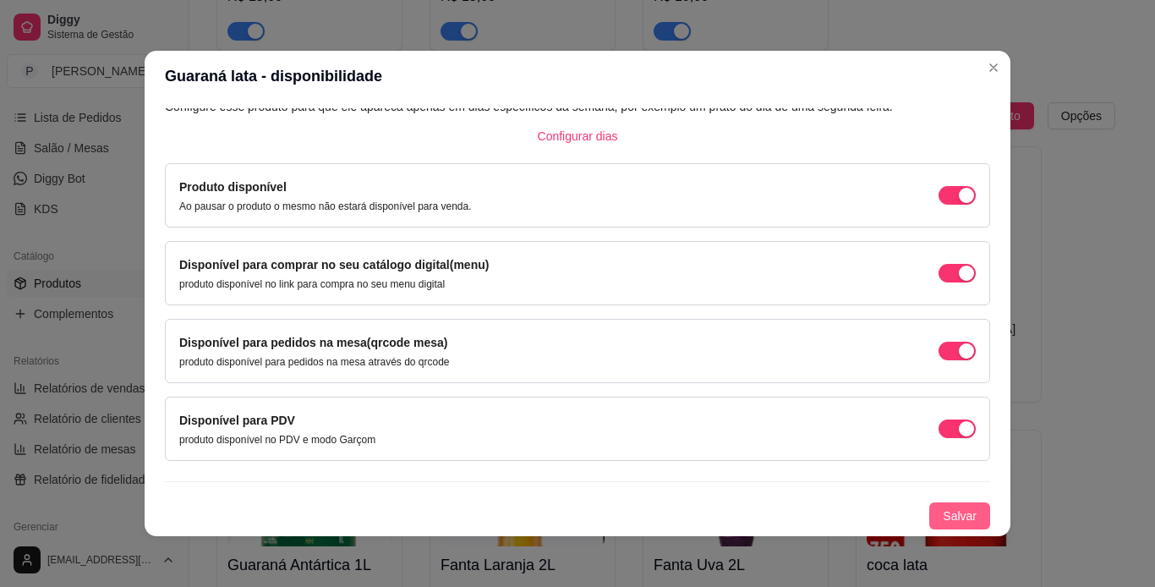
click at [944, 514] on span "Salvar" at bounding box center [960, 515] width 34 height 19
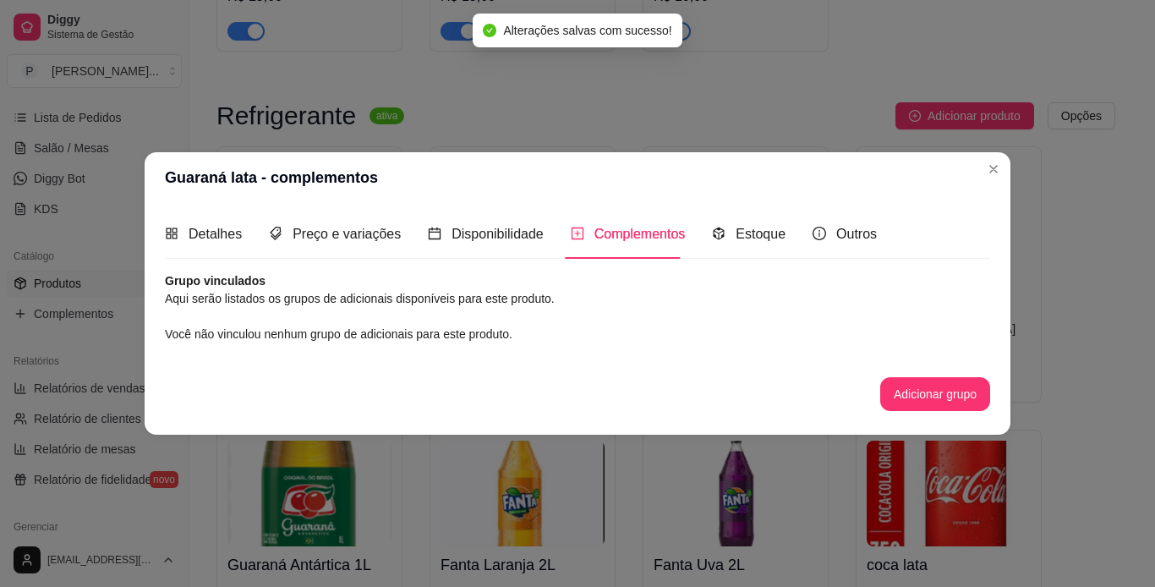
scroll to position [0, 0]
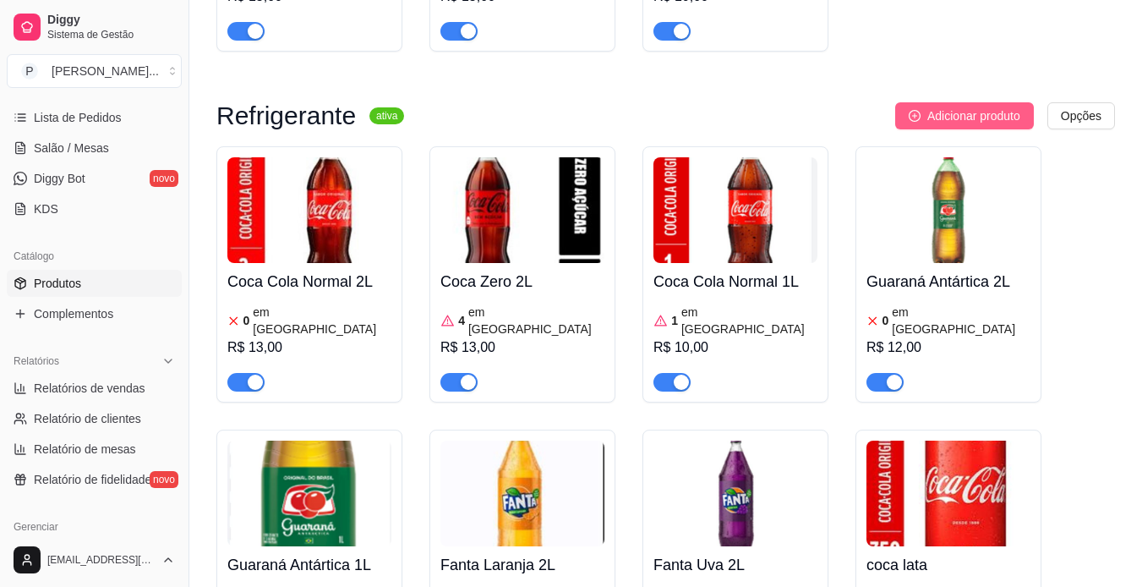
click at [987, 111] on button "Adicionar produto" at bounding box center [964, 115] width 139 height 27
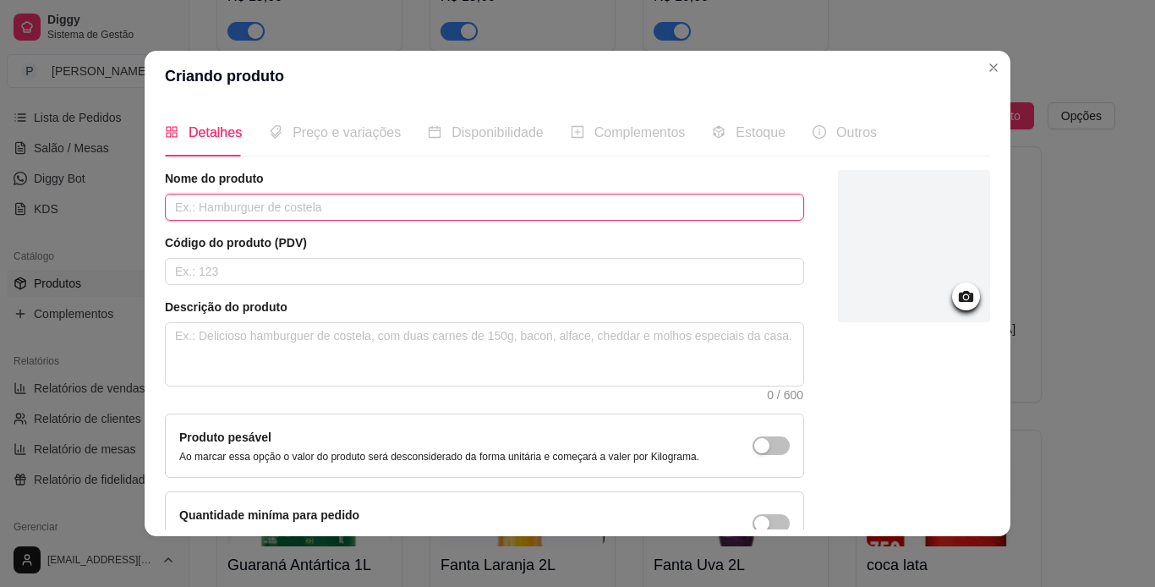
click at [354, 202] on input "text" at bounding box center [484, 207] width 639 height 27
click at [169, 207] on input "coca 0 lata" at bounding box center [484, 207] width 639 height 27
click at [172, 208] on input "coca 0 lata" at bounding box center [484, 207] width 639 height 27
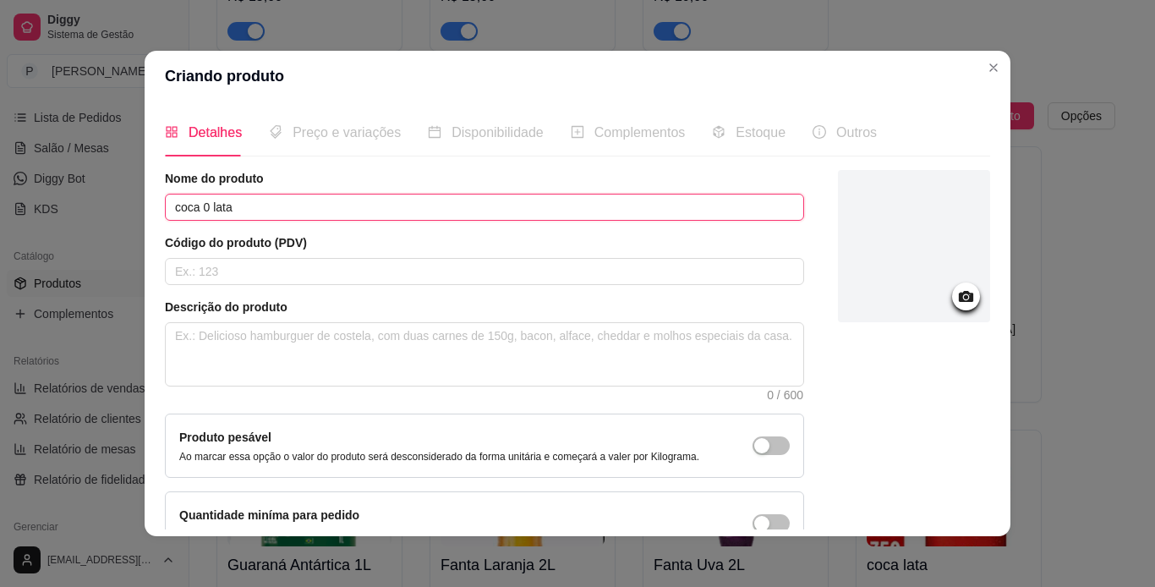
click at [172, 208] on input "coca 0 lata" at bounding box center [484, 207] width 639 height 27
type input "Coca 0 lata"
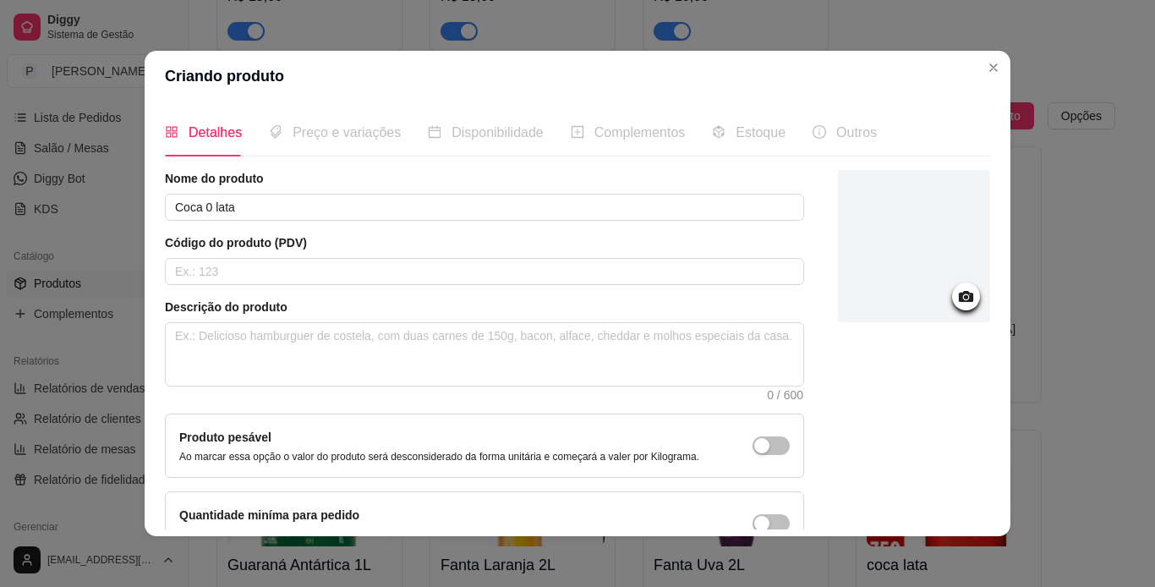
click at [854, 315] on div at bounding box center [914, 246] width 152 height 152
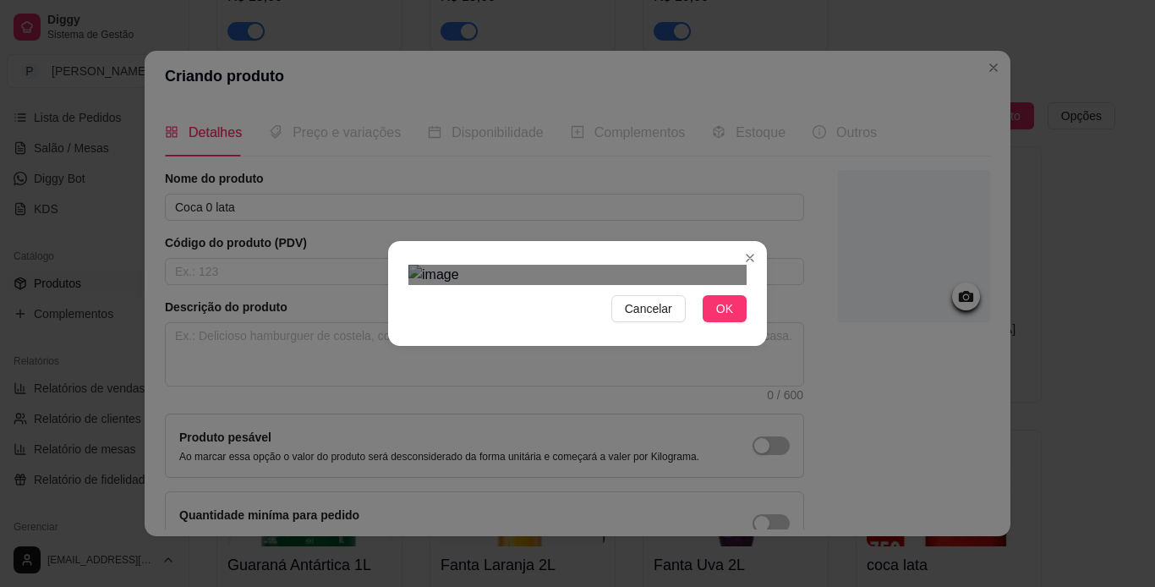
click at [584, 403] on div "Use the arrow keys to move the crop selection area" at bounding box center [560, 555] width 304 height 304
click at [759, 329] on div "Cancelar OK" at bounding box center [577, 293] width 379 height 71
click at [716, 318] on span "OK" at bounding box center [724, 308] width 17 height 19
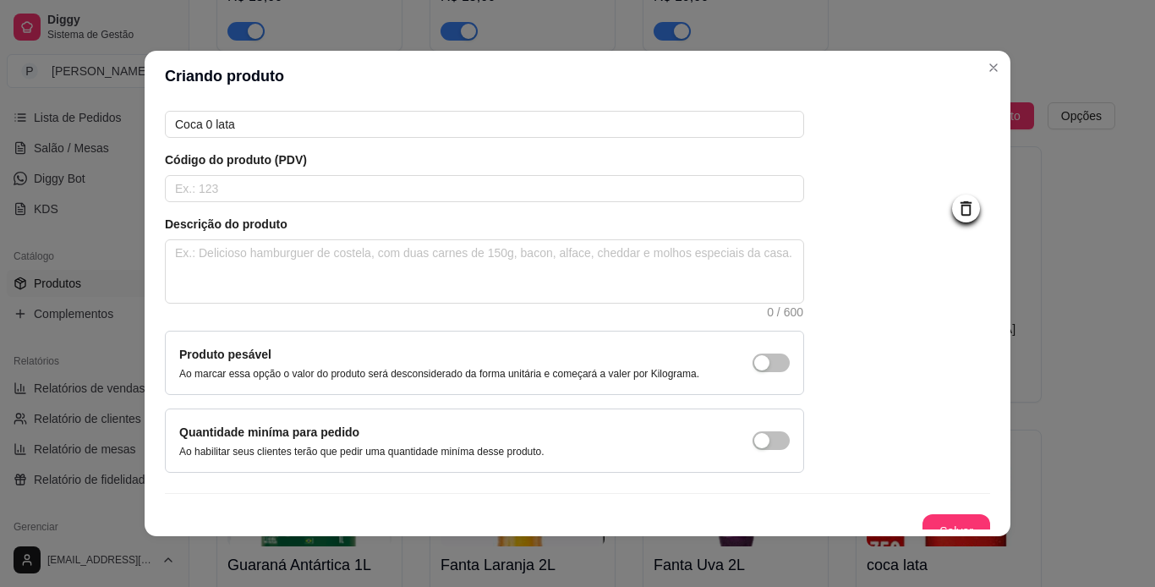
scroll to position [101, 0]
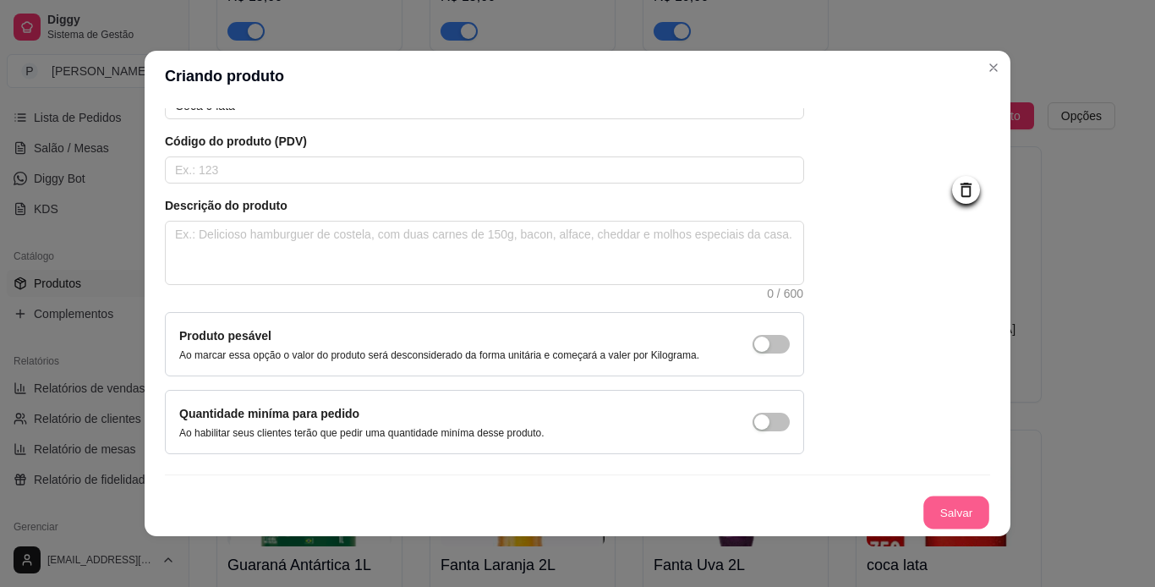
click at [954, 513] on button "Salvar" at bounding box center [956, 512] width 66 height 33
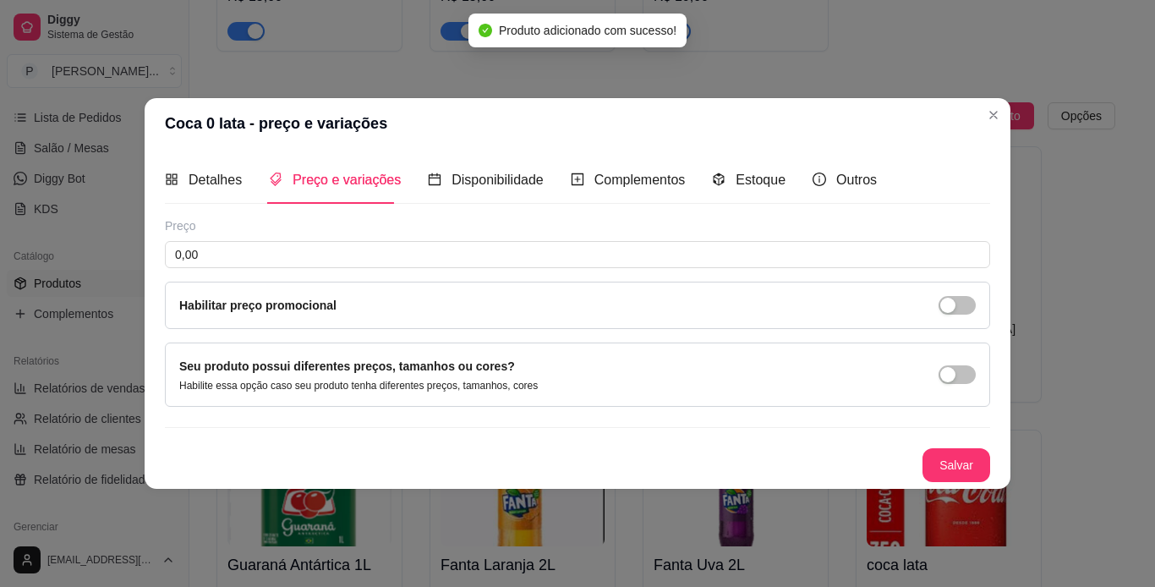
scroll to position [0, 0]
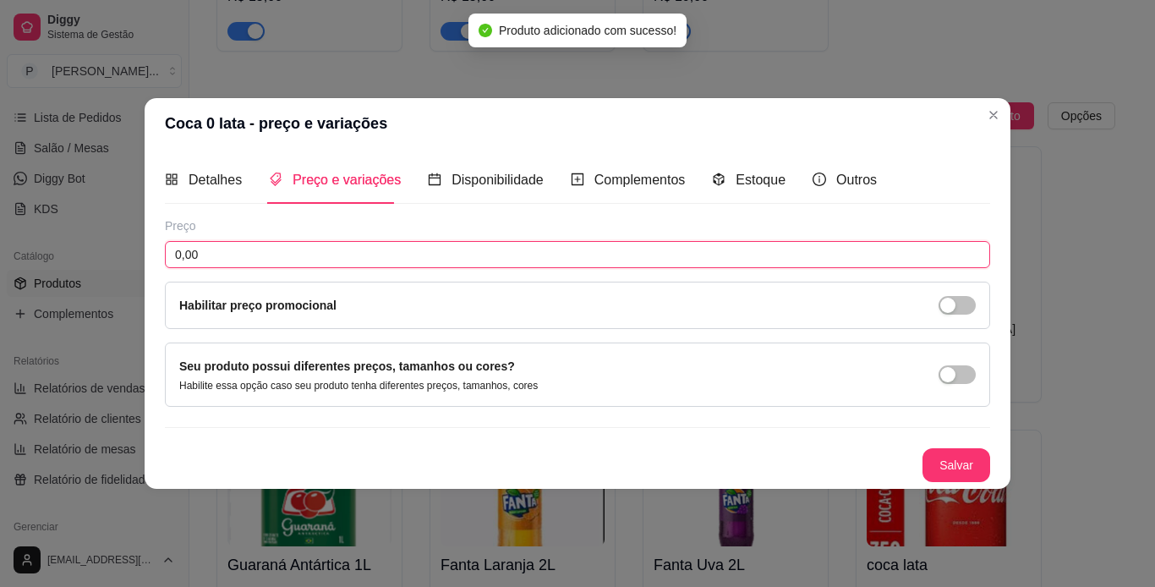
click at [619, 260] on input "0,00" at bounding box center [577, 254] width 825 height 27
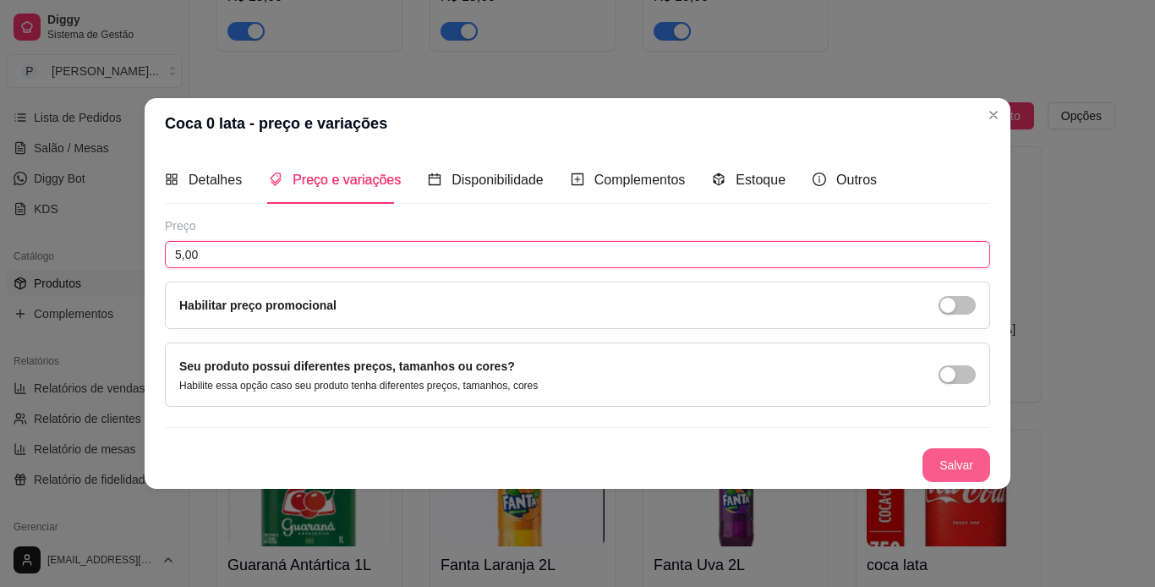
type input "5,00"
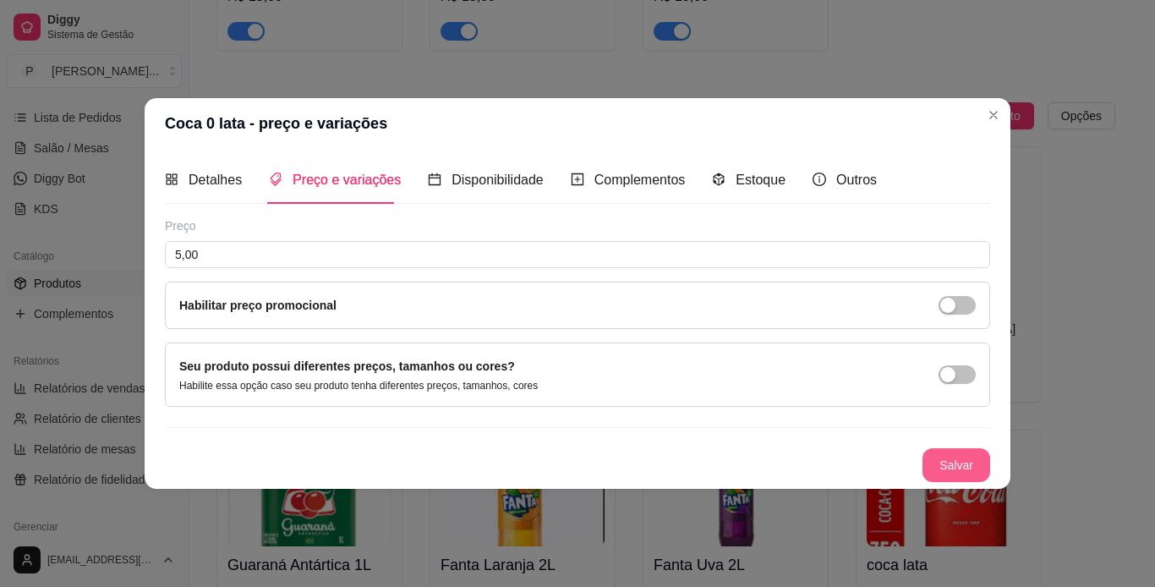
click at [971, 464] on button "Salvar" at bounding box center [956, 465] width 68 height 34
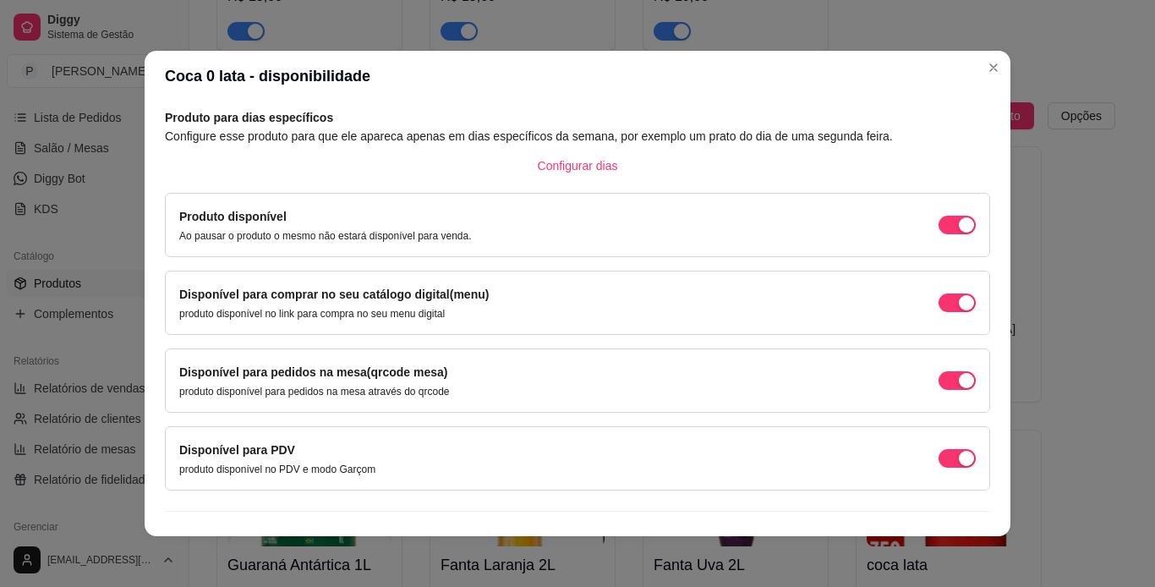
scroll to position [108, 0]
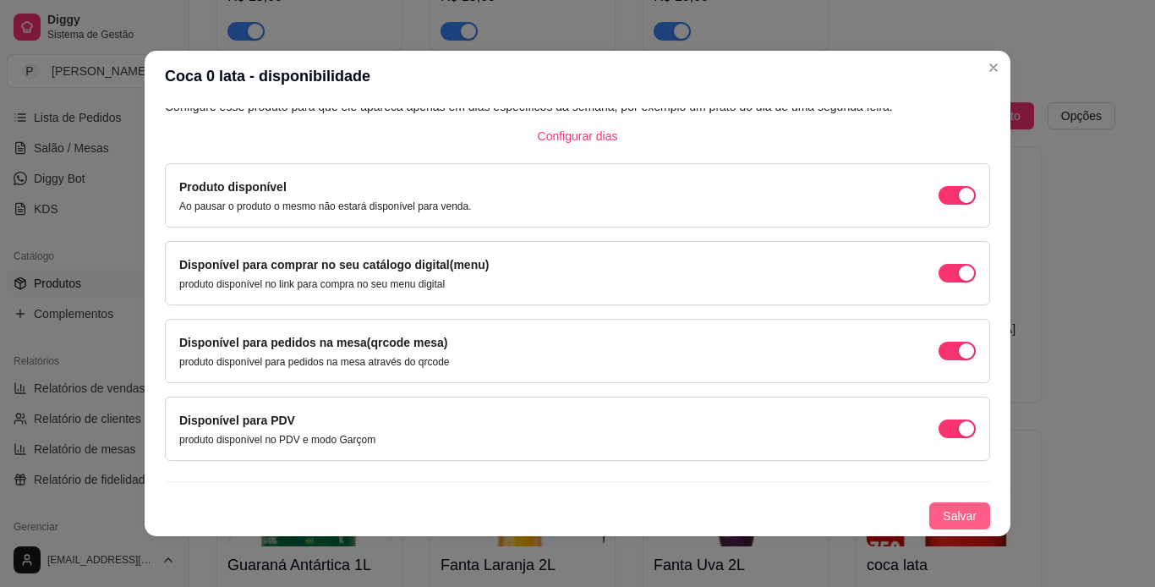
click at [952, 511] on span "Salvar" at bounding box center [960, 515] width 34 height 19
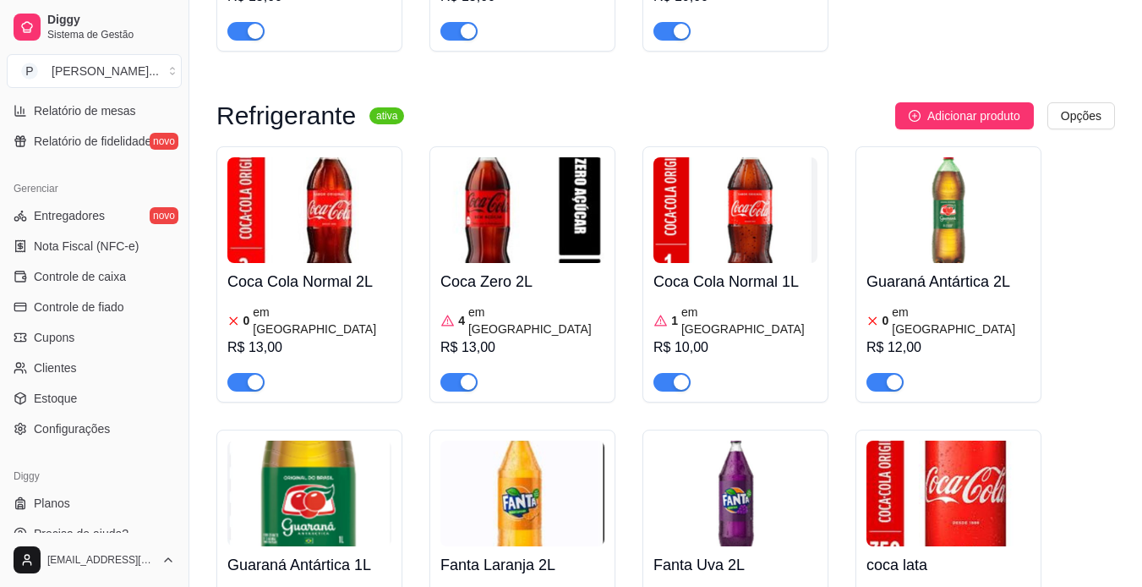
scroll to position [630, 0]
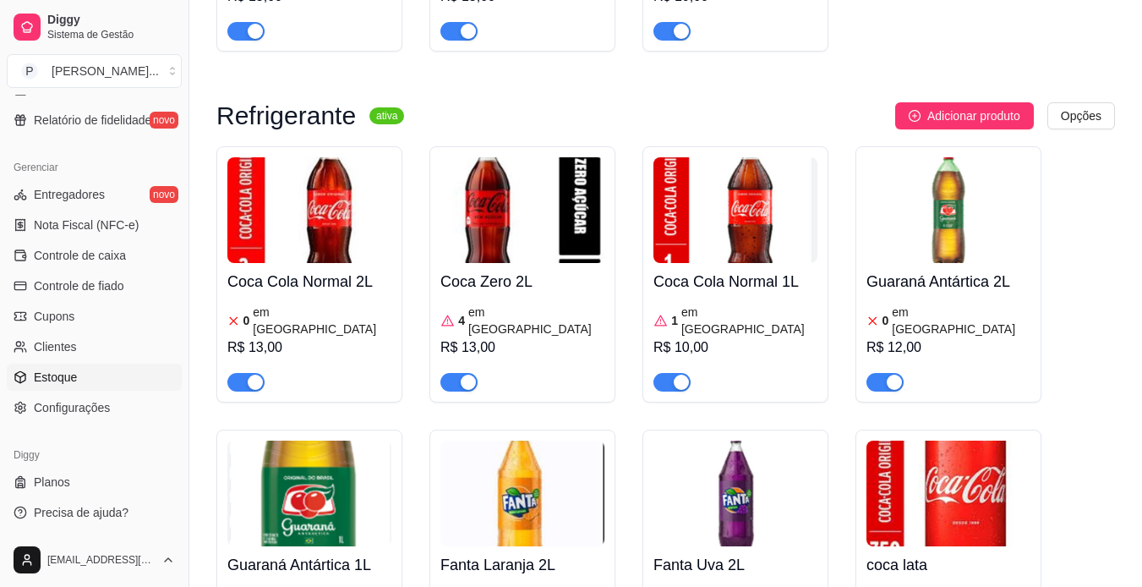
click at [75, 382] on span "Estoque" at bounding box center [55, 377] width 43 height 17
select select "QUANTITY_ORDER"
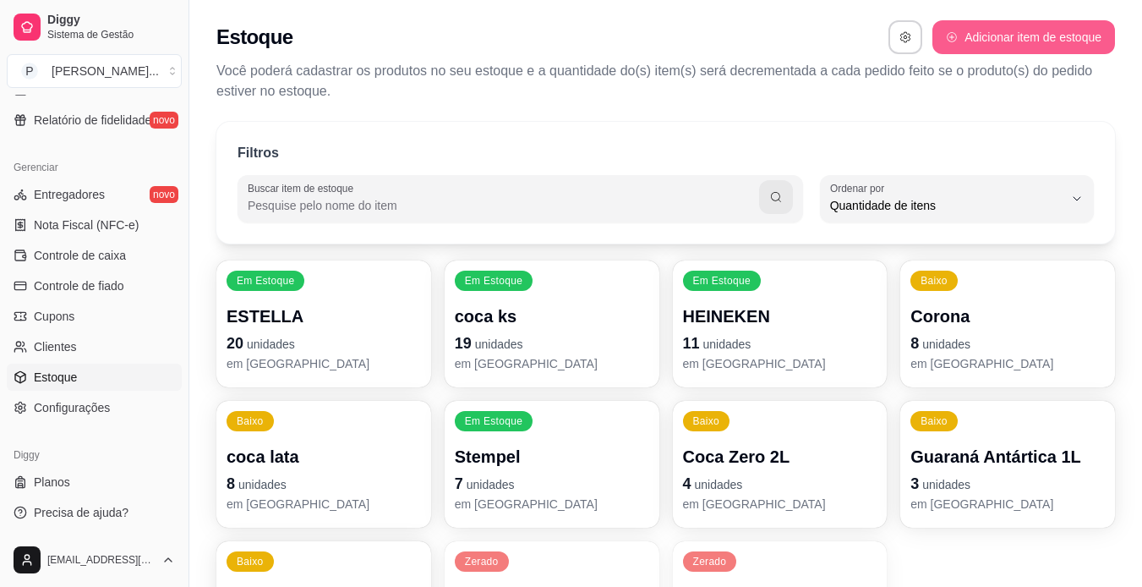
click at [1053, 42] on button "Adicionar item de estoque" at bounding box center [1024, 37] width 183 height 34
select select "UN"
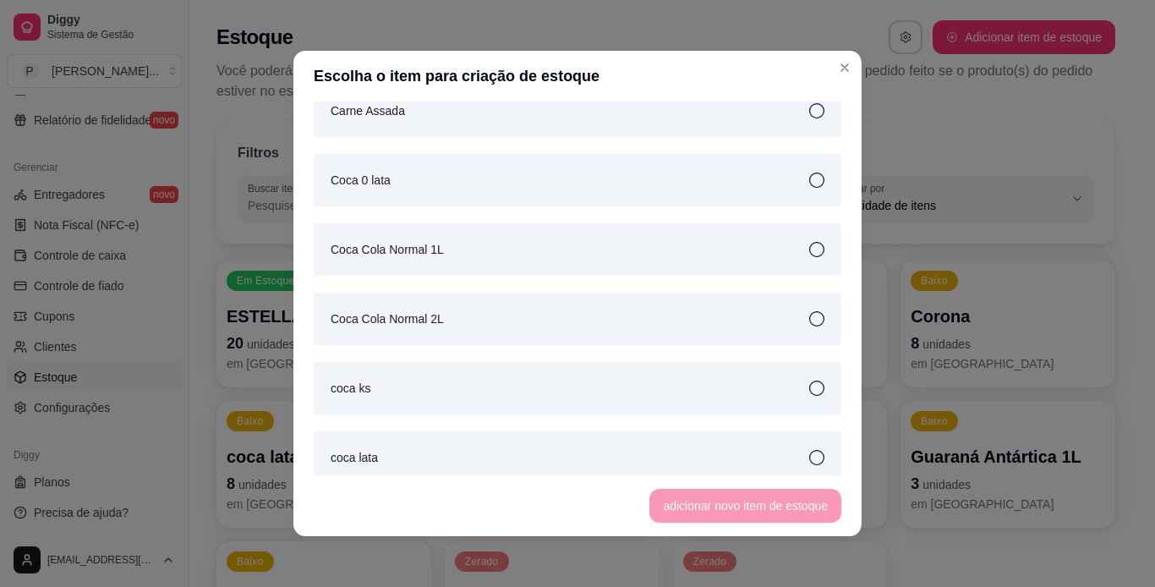
scroll to position [338, 0]
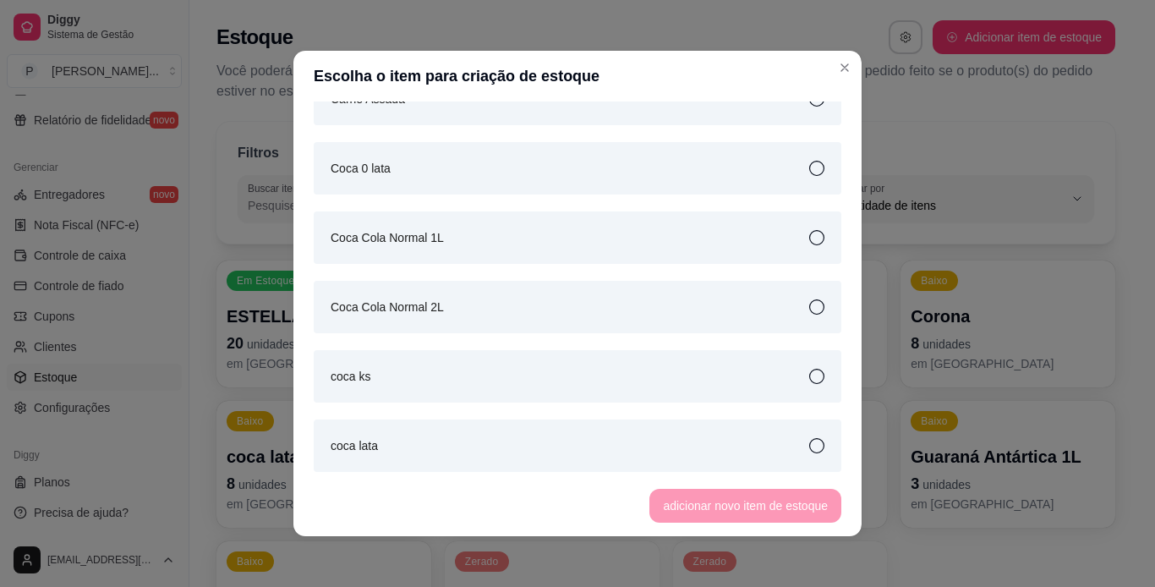
click at [795, 385] on div "coca ks" at bounding box center [578, 376] width 528 height 52
click at [786, 504] on button "adicionar novo item de estoque" at bounding box center [746, 506] width 186 height 33
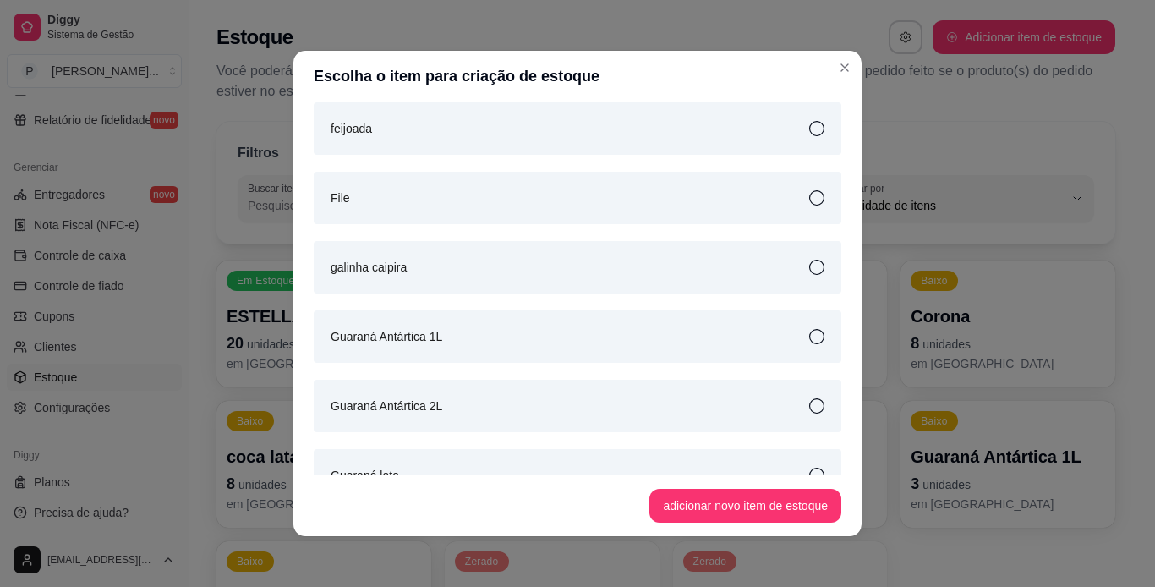
scroll to position [1150, 0]
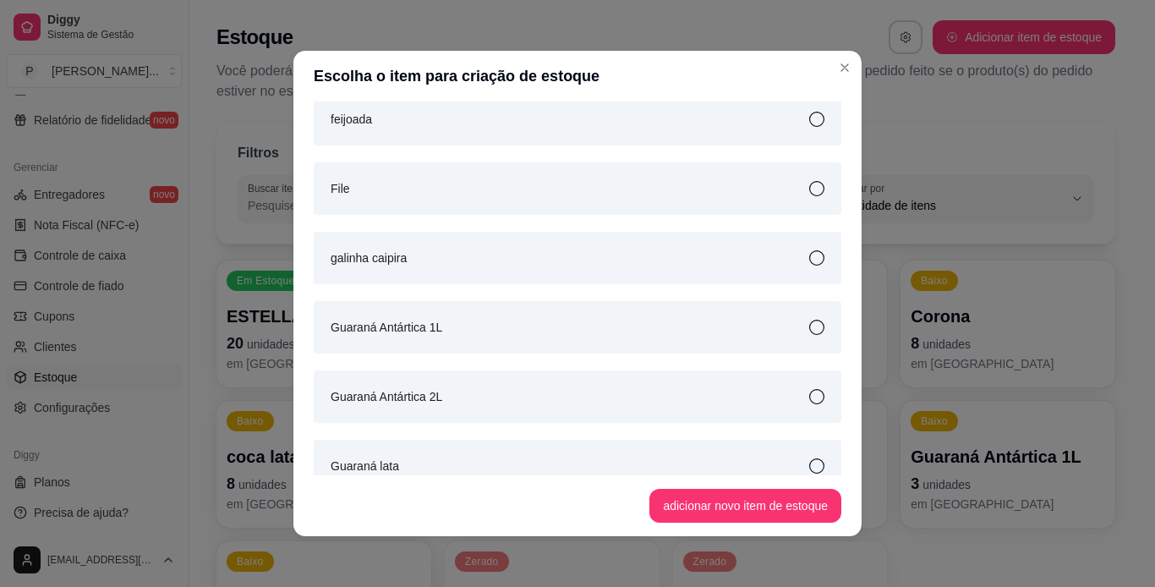
click at [807, 460] on div "Guaraná lata" at bounding box center [578, 466] width 528 height 52
click at [786, 502] on button "adicionar novo item de estoque" at bounding box center [745, 506] width 192 height 34
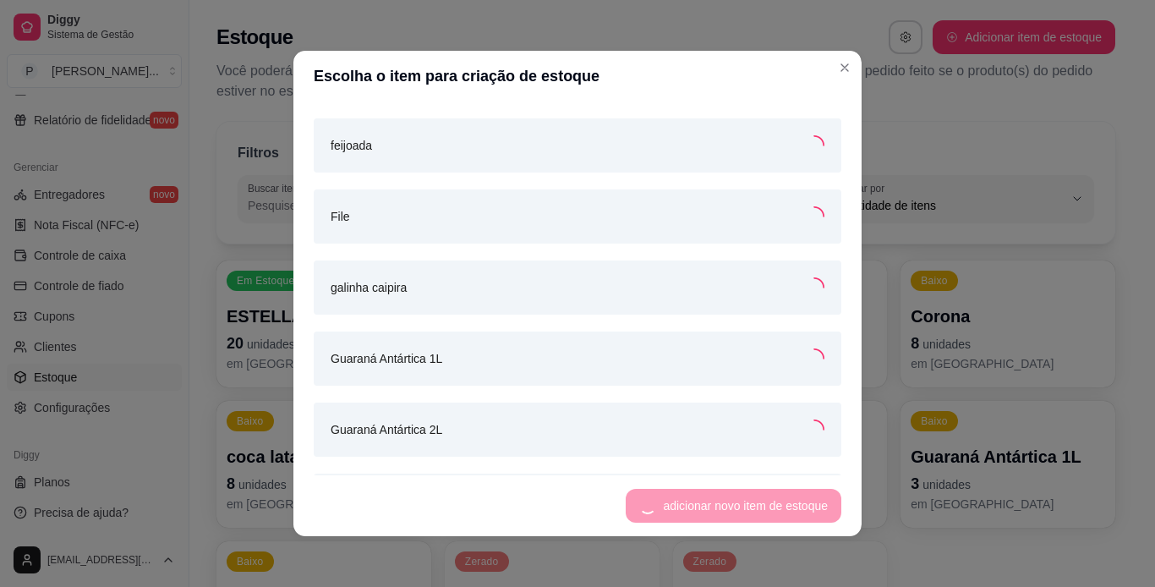
scroll to position [1176, 0]
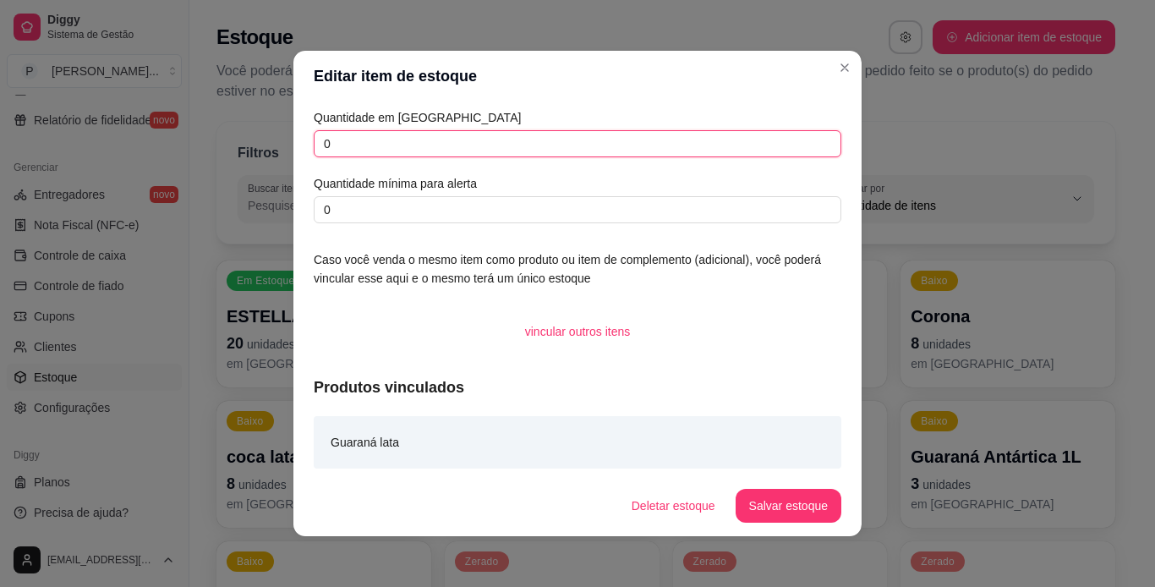
click at [458, 142] on input "0" at bounding box center [578, 143] width 528 height 27
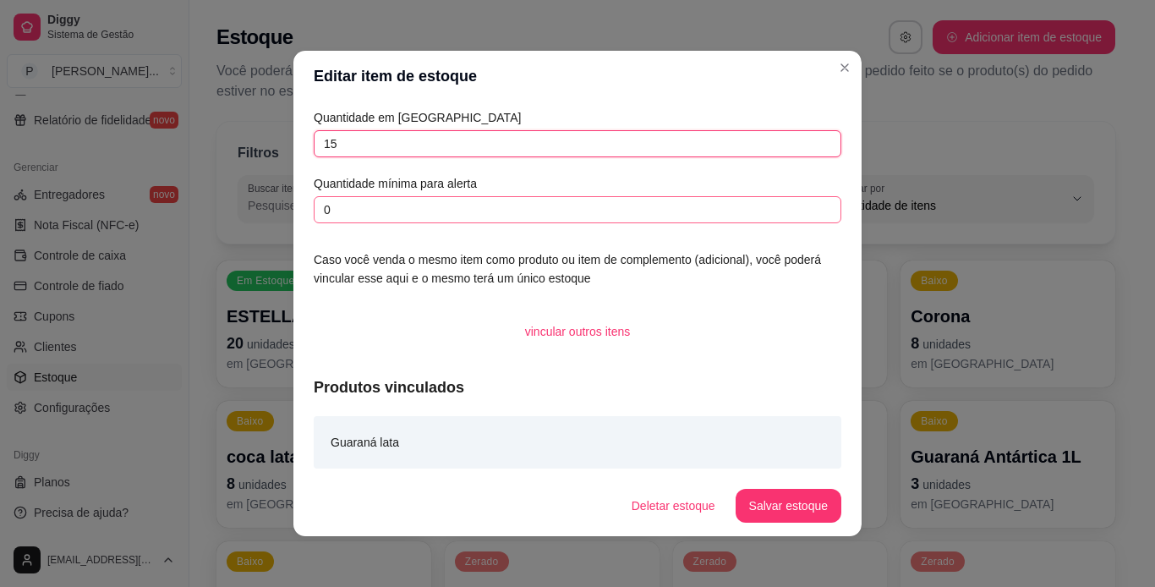
type input "15"
click at [451, 216] on input "0" at bounding box center [578, 209] width 528 height 27
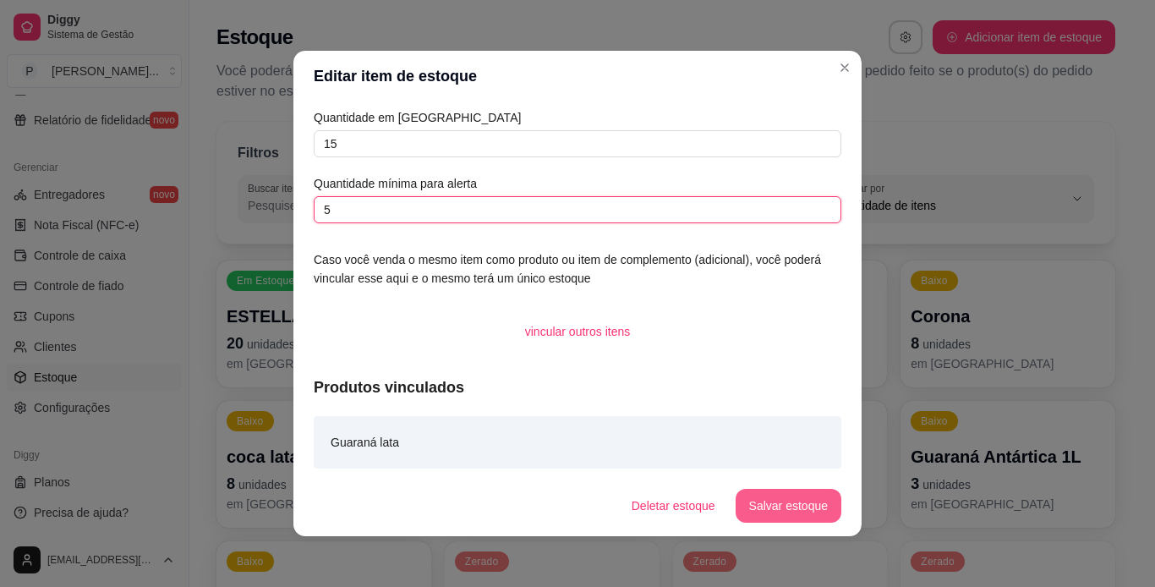
type input "5"
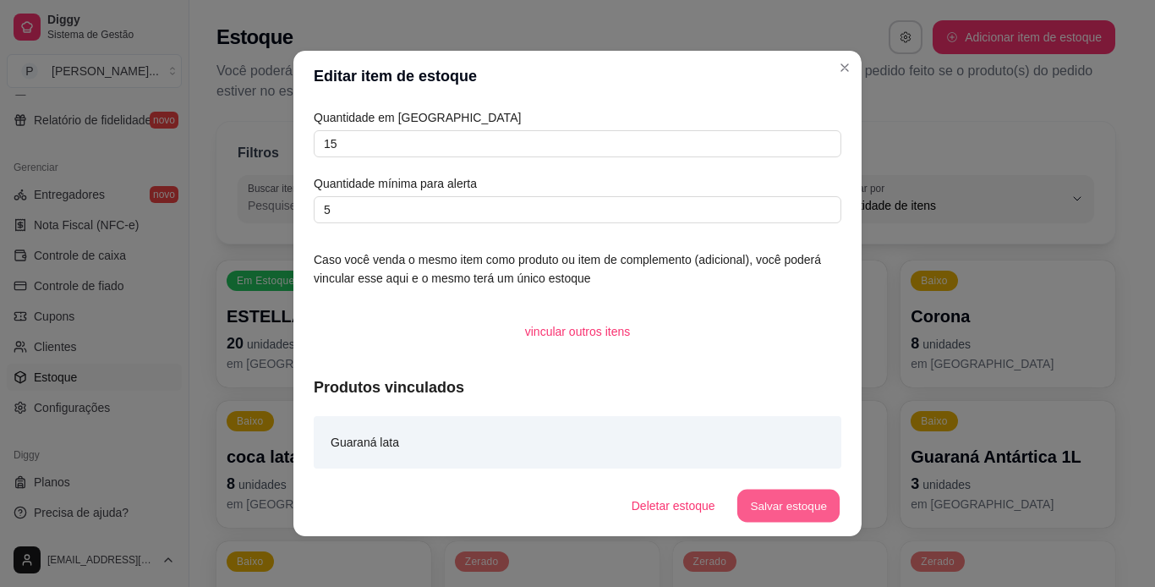
click at [796, 512] on button "Salvar estoque" at bounding box center [787, 506] width 103 height 33
click at [781, 499] on button "Salvar estoque" at bounding box center [787, 506] width 103 height 33
click at [797, 509] on button "Salvar estoque" at bounding box center [787, 506] width 103 height 33
click at [814, 511] on button "Salvar estoque" at bounding box center [787, 506] width 103 height 33
click at [791, 508] on button "Salvar estoque" at bounding box center [787, 506] width 103 height 33
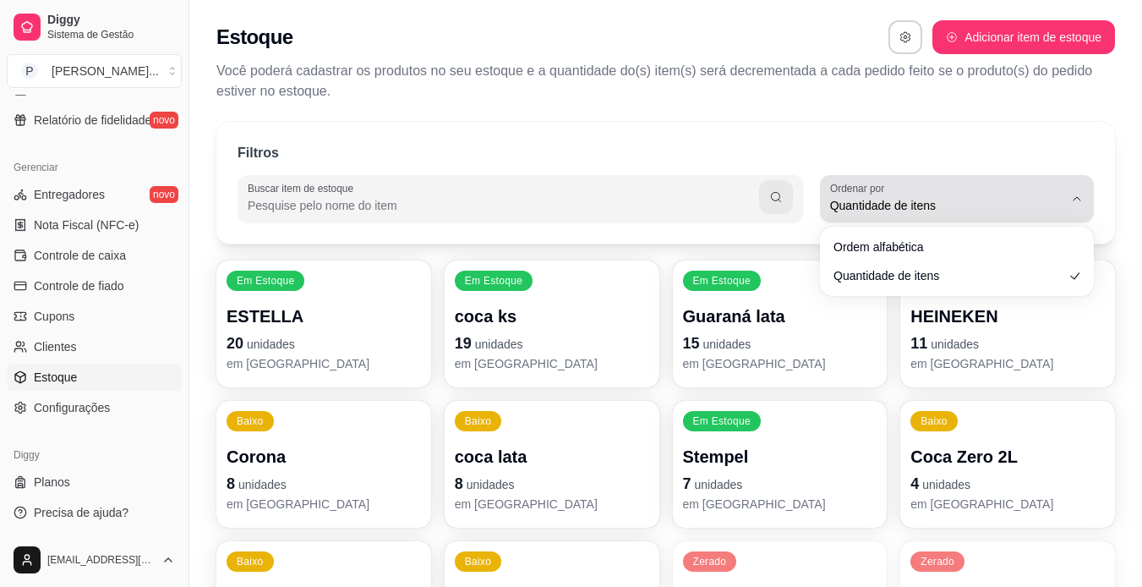
click at [1075, 192] on icon "button" at bounding box center [1077, 199] width 14 height 14
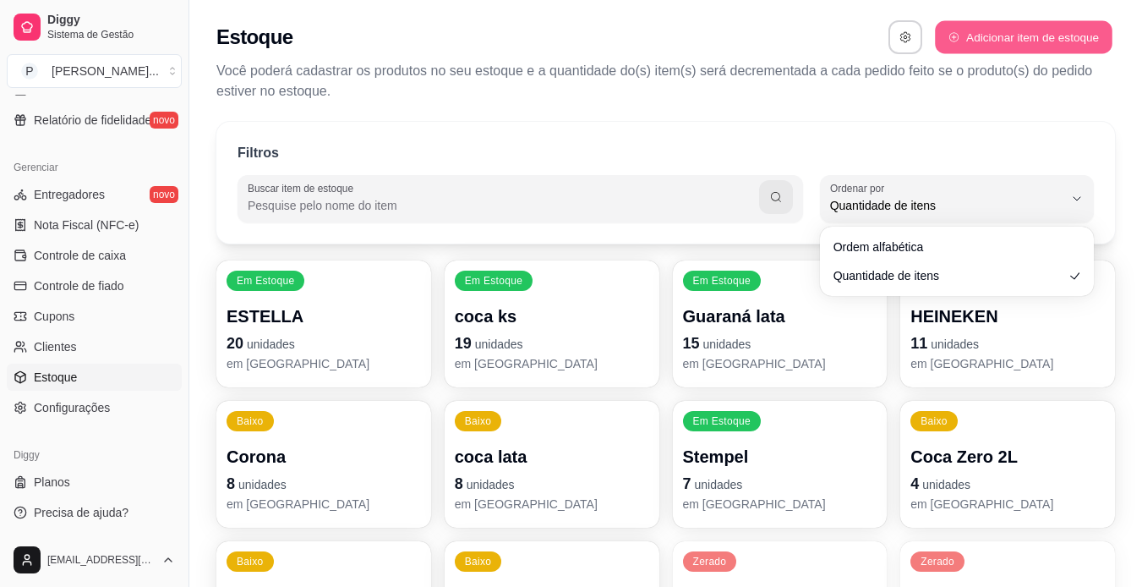
click at [1053, 40] on button "Adicionar item de estoque" at bounding box center [1023, 37] width 177 height 33
select select "UN"
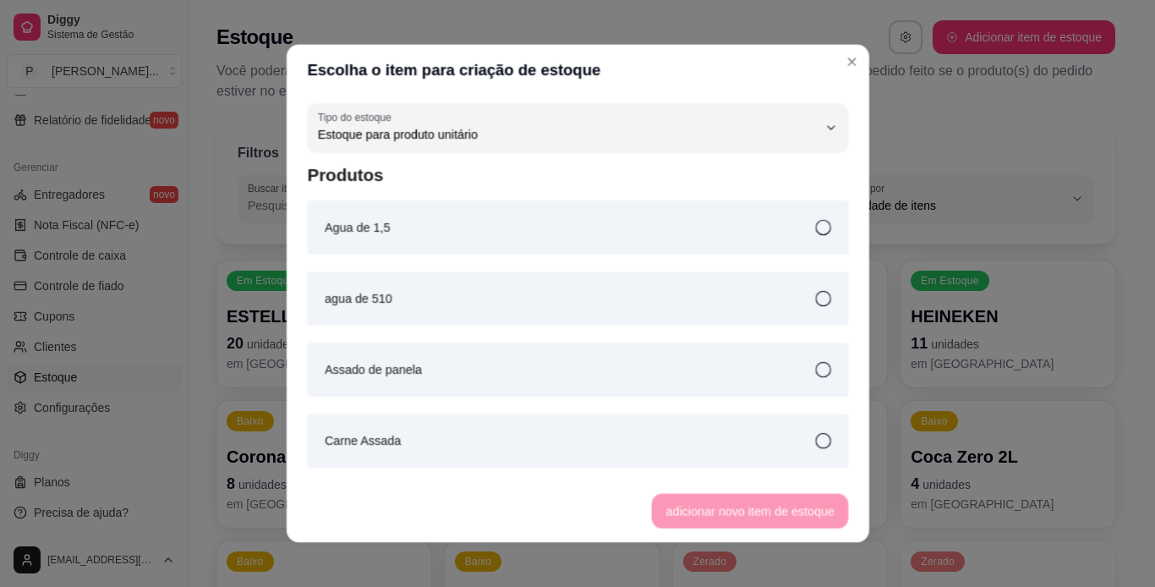
scroll to position [16, 0]
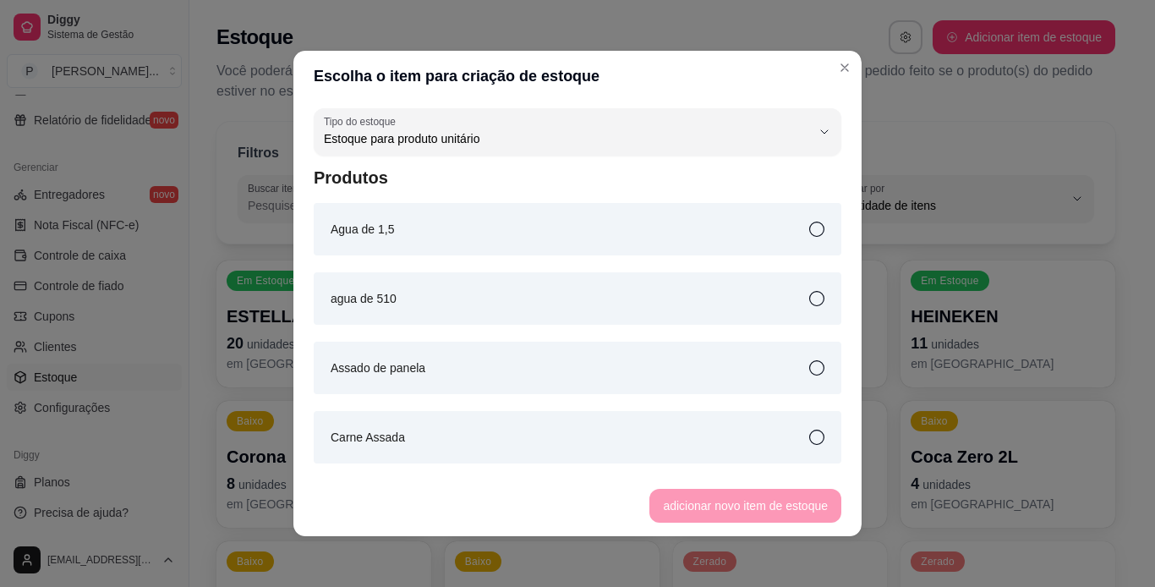
click at [787, 235] on div "Agua de 1,5" at bounding box center [578, 229] width 528 height 52
click at [759, 507] on button "adicionar novo item de estoque" at bounding box center [746, 506] width 186 height 33
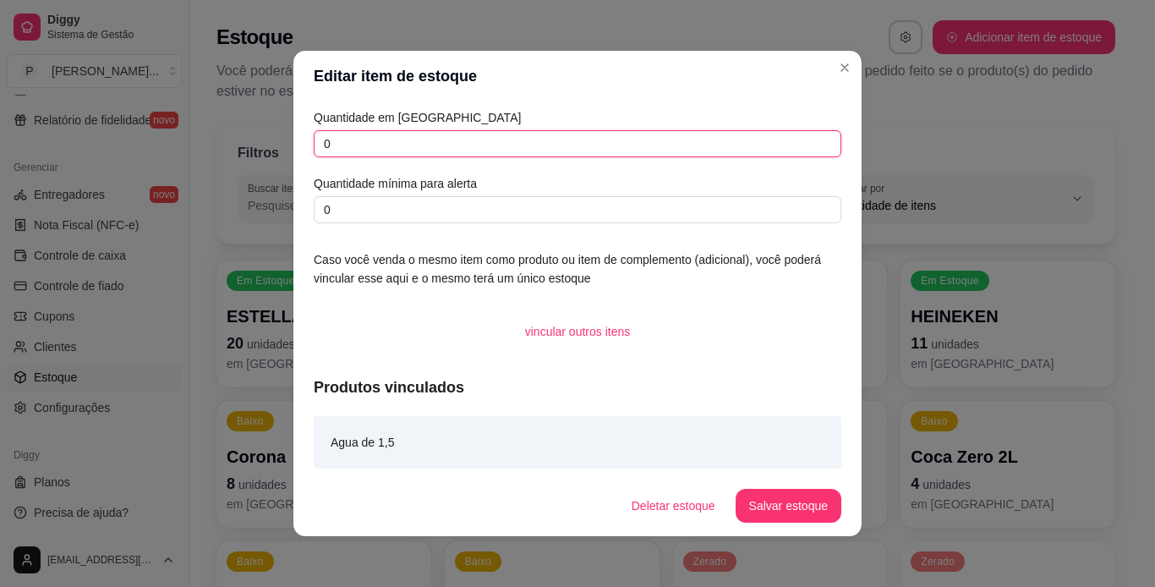
click at [491, 142] on input "0" at bounding box center [578, 143] width 528 height 27
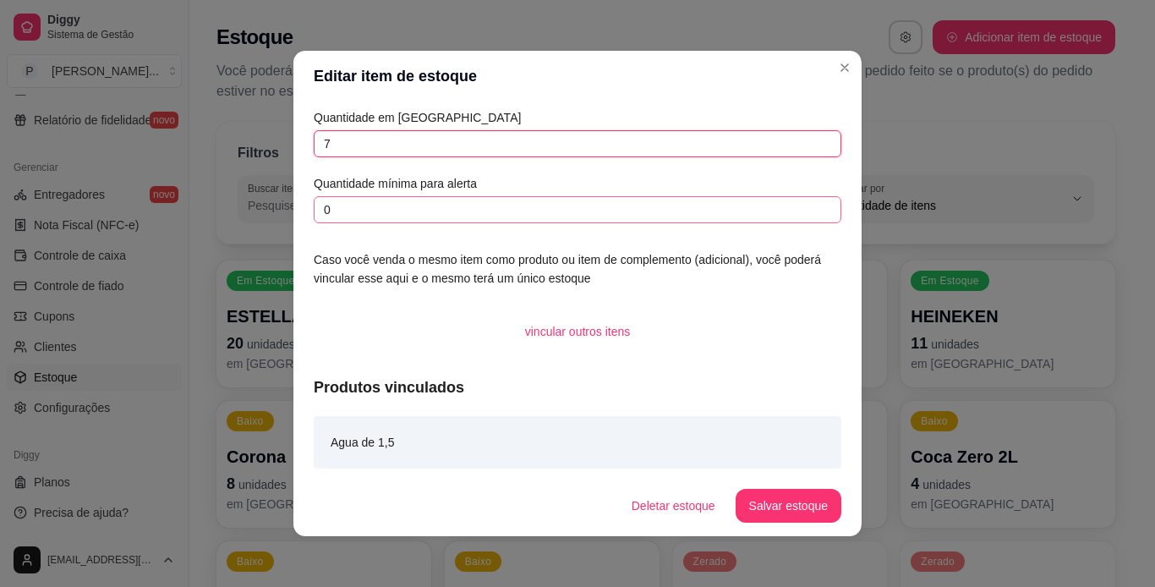
type input "7"
click at [522, 205] on input "0" at bounding box center [578, 209] width 528 height 27
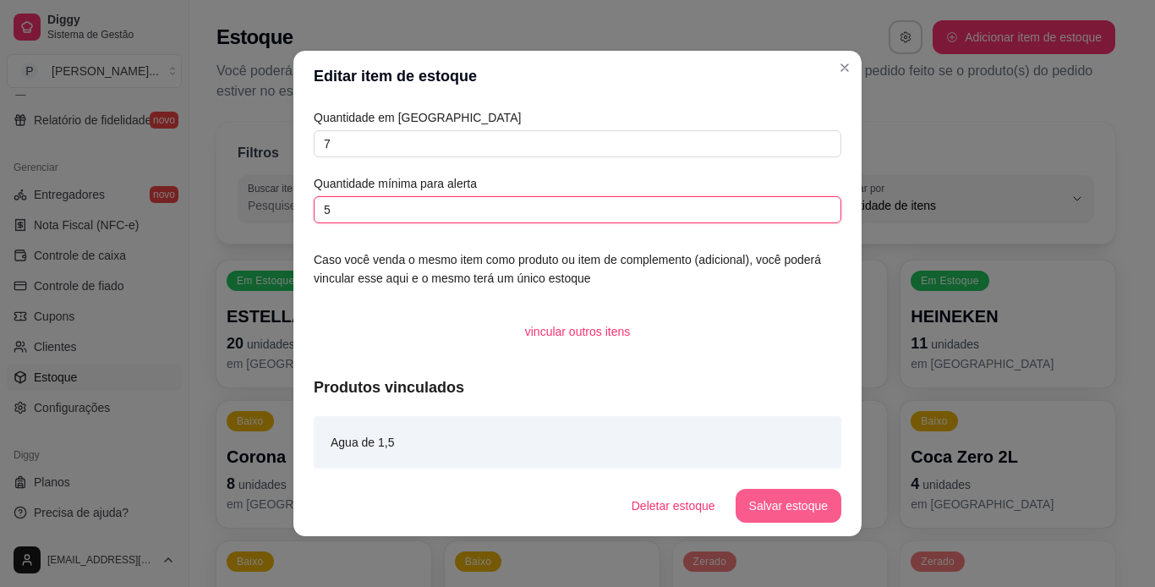
type input "5"
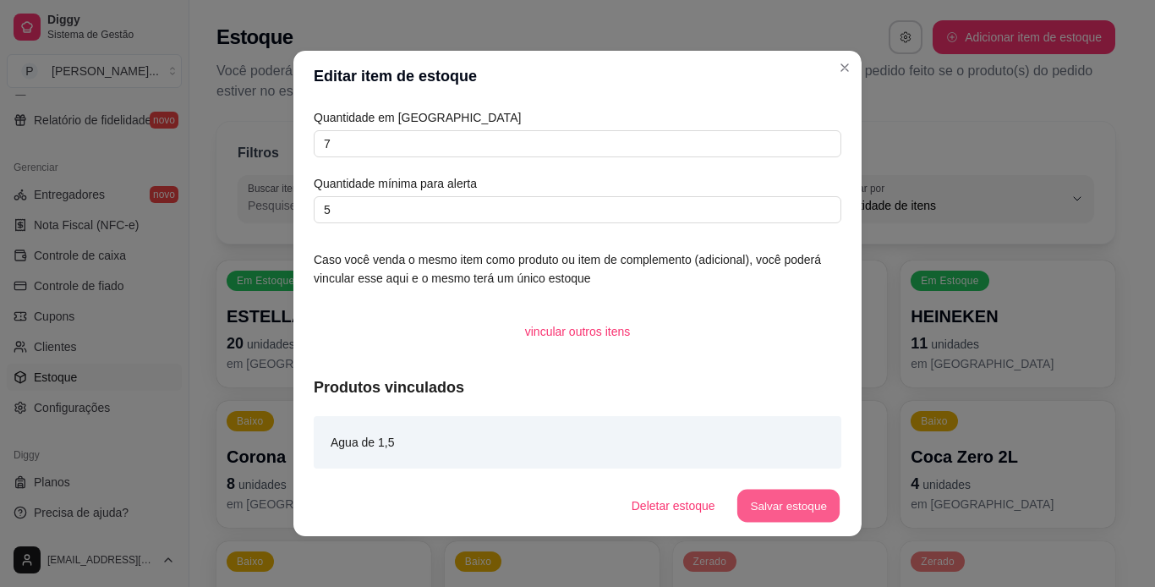
click at [812, 500] on button "Salvar estoque" at bounding box center [787, 506] width 103 height 33
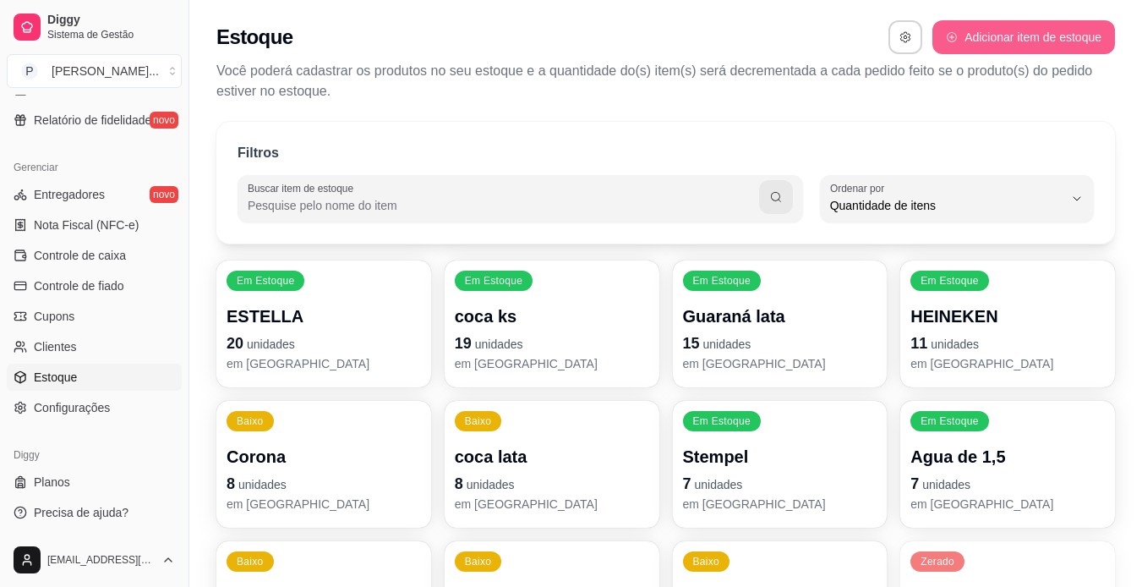
click at [976, 40] on button "Adicionar item de estoque" at bounding box center [1024, 37] width 183 height 34
select select "UN"
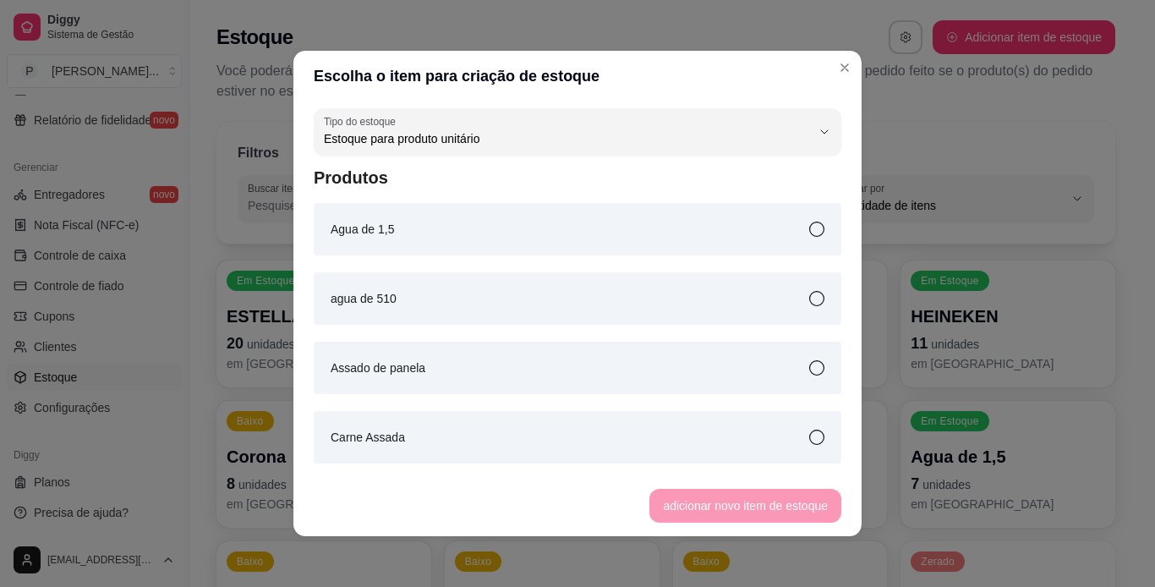
click at [635, 322] on div "agua de 510" at bounding box center [578, 298] width 528 height 52
click at [789, 497] on button "adicionar novo item de estoque" at bounding box center [746, 506] width 186 height 33
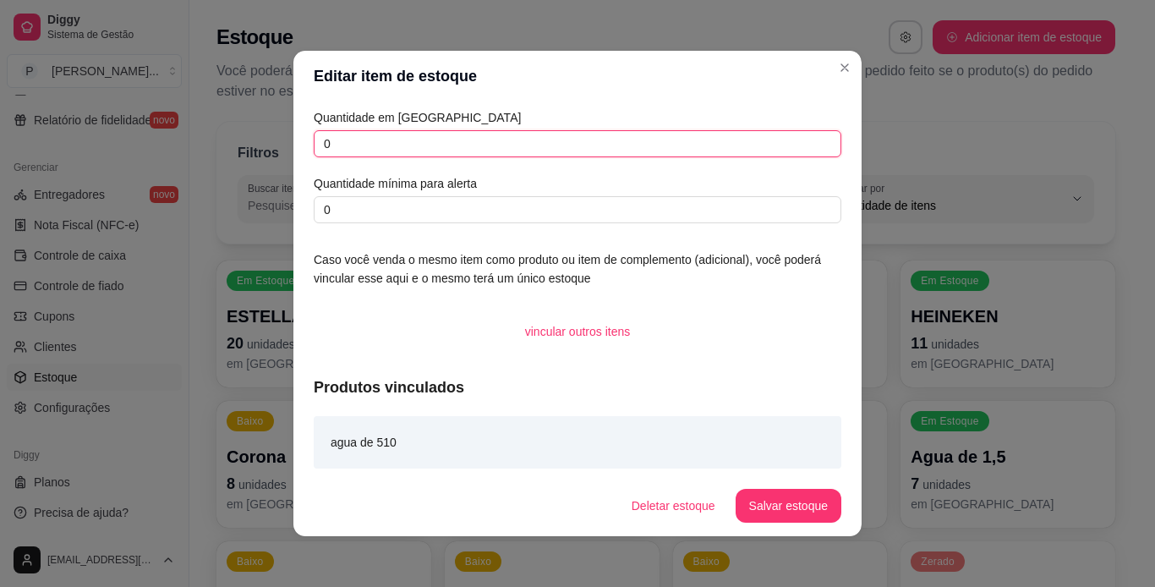
click at [495, 155] on input "0" at bounding box center [578, 143] width 528 height 27
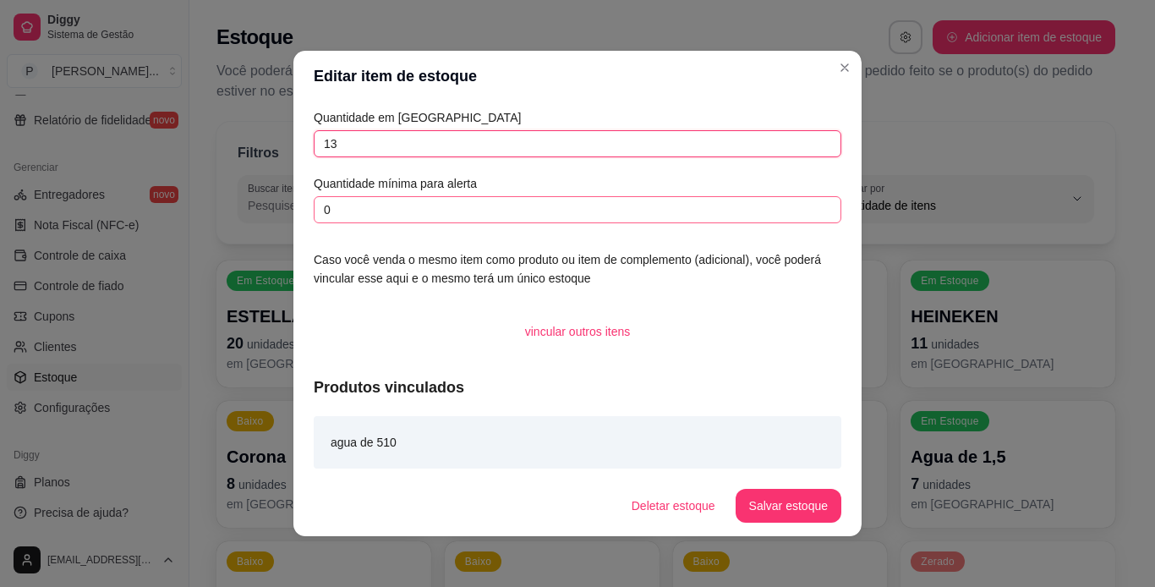
type input "13"
click at [501, 213] on input "0" at bounding box center [578, 209] width 528 height 27
type input "0"
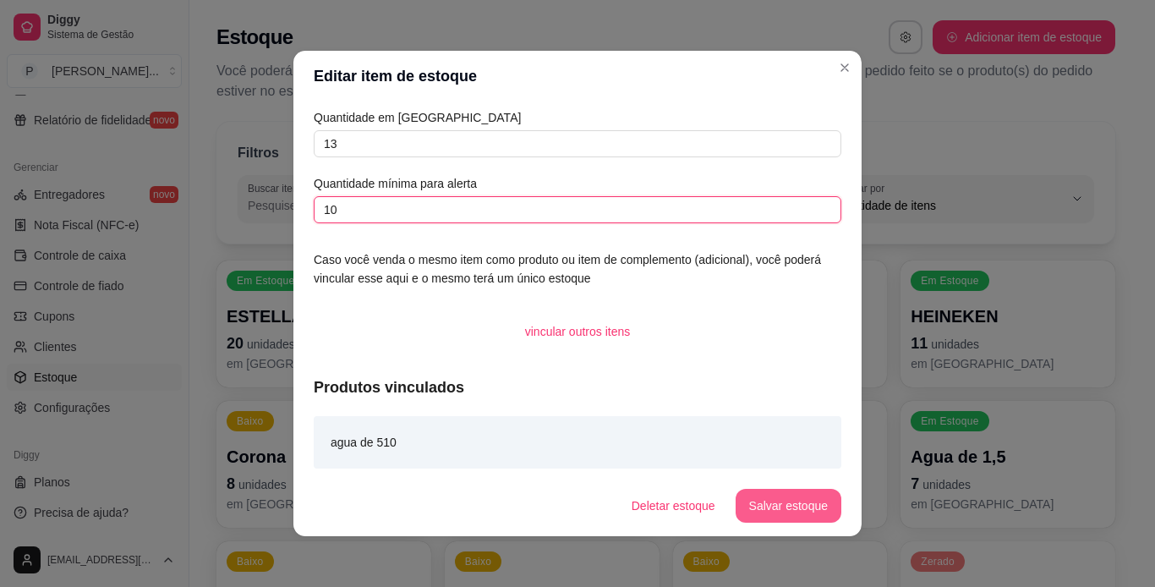
type input "10"
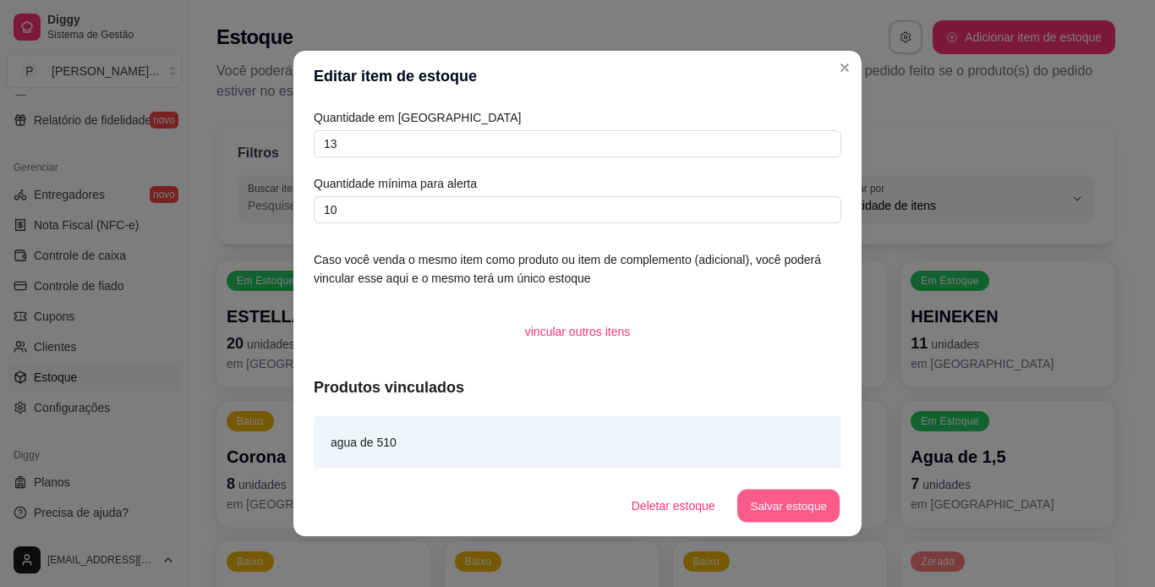
click at [804, 499] on button "Salvar estoque" at bounding box center [787, 506] width 103 height 33
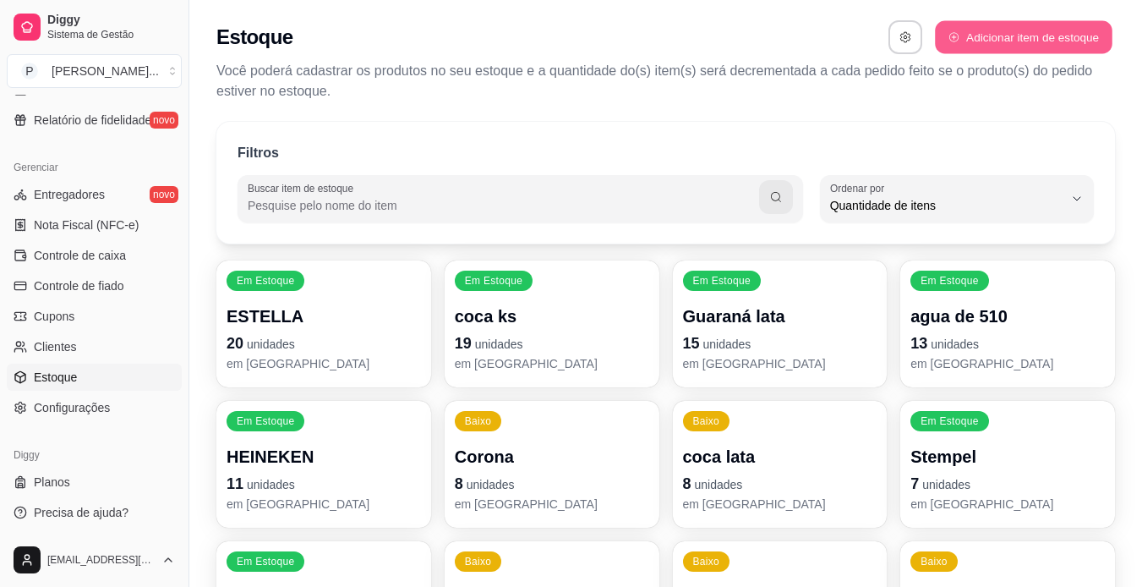
click at [1024, 39] on button "Adicionar item de estoque" at bounding box center [1023, 37] width 177 height 33
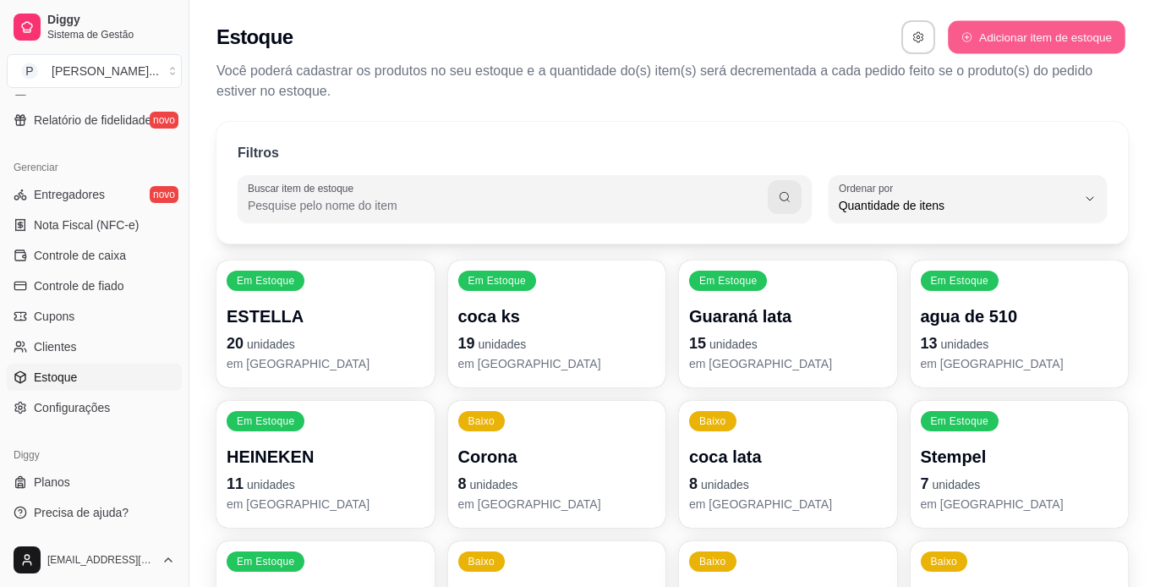
select select "UN"
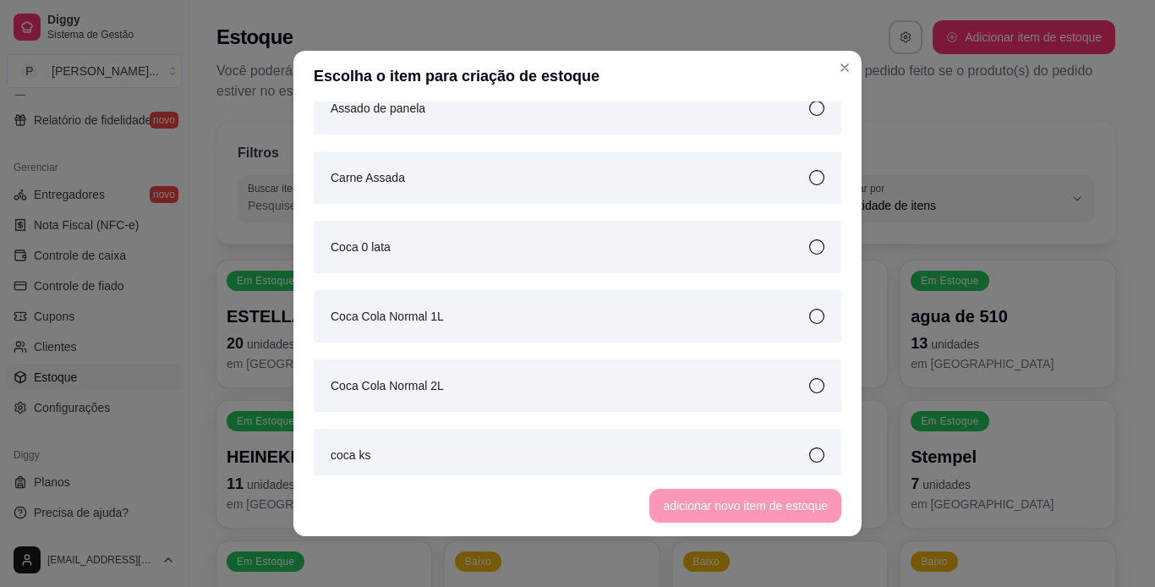
scroll to position [271, 0]
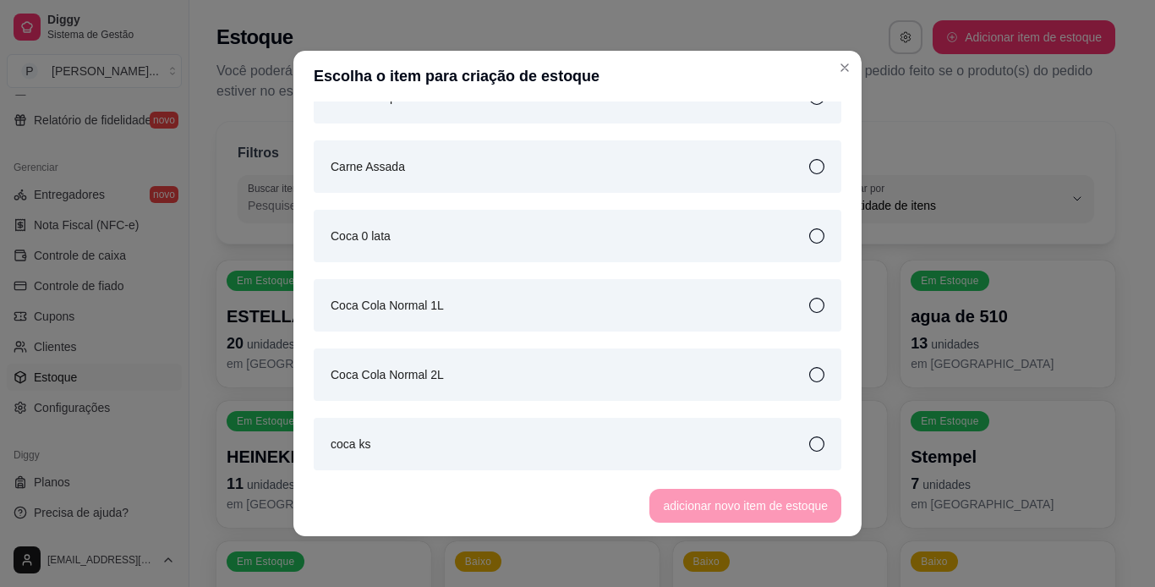
click at [466, 319] on div "Coca Cola Normal 1L" at bounding box center [578, 305] width 528 height 52
click at [797, 507] on button "adicionar novo item de estoque" at bounding box center [746, 506] width 186 height 33
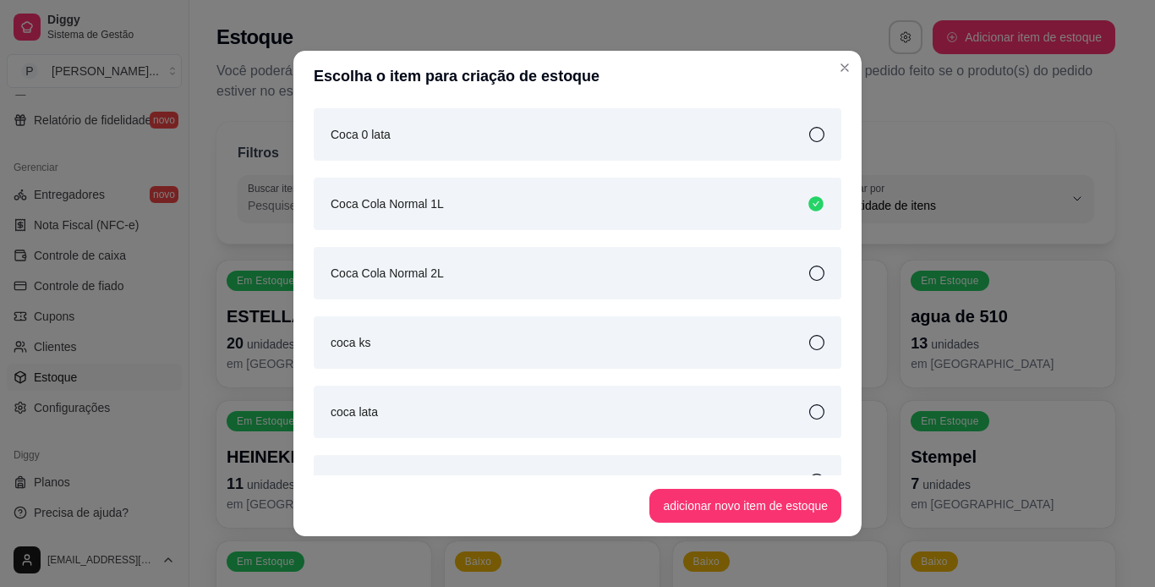
scroll to position [406, 0]
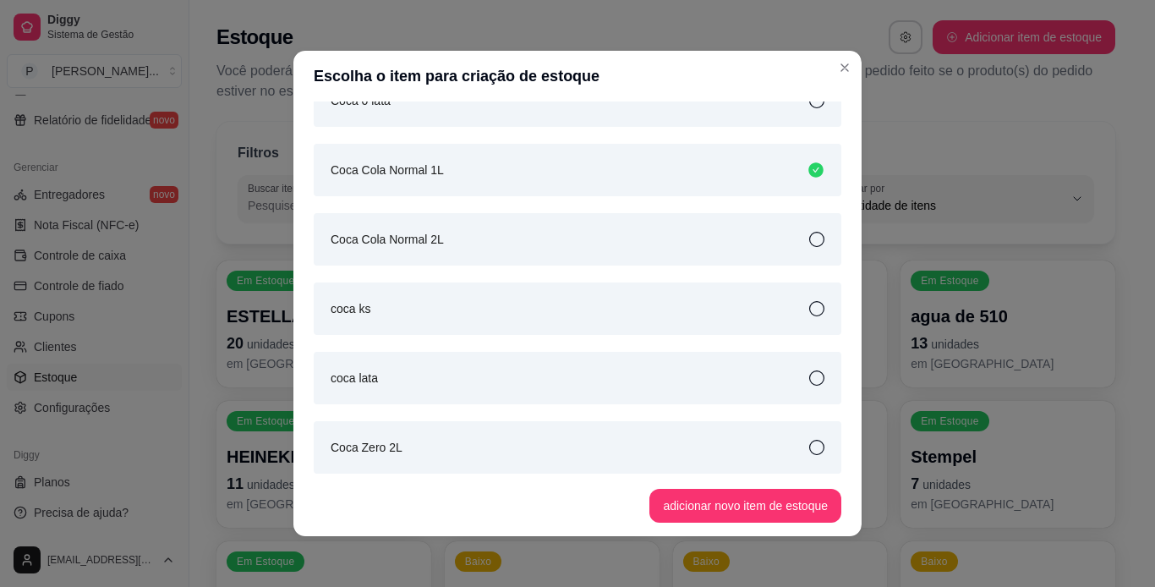
click at [809, 380] on icon at bounding box center [816, 377] width 15 height 15
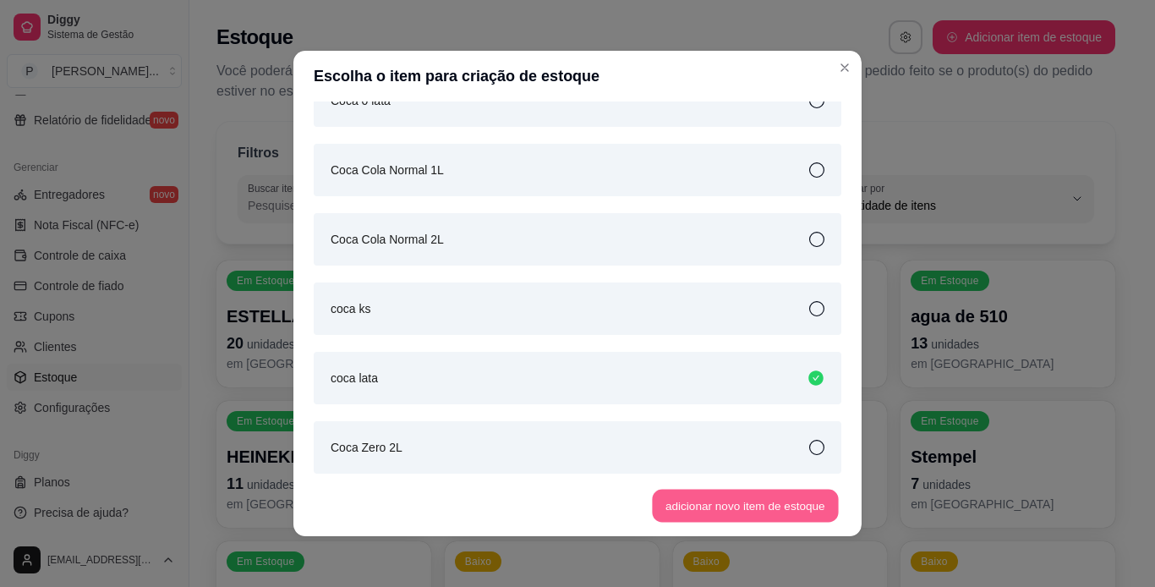
click at [785, 500] on button "adicionar novo item de estoque" at bounding box center [746, 506] width 186 height 33
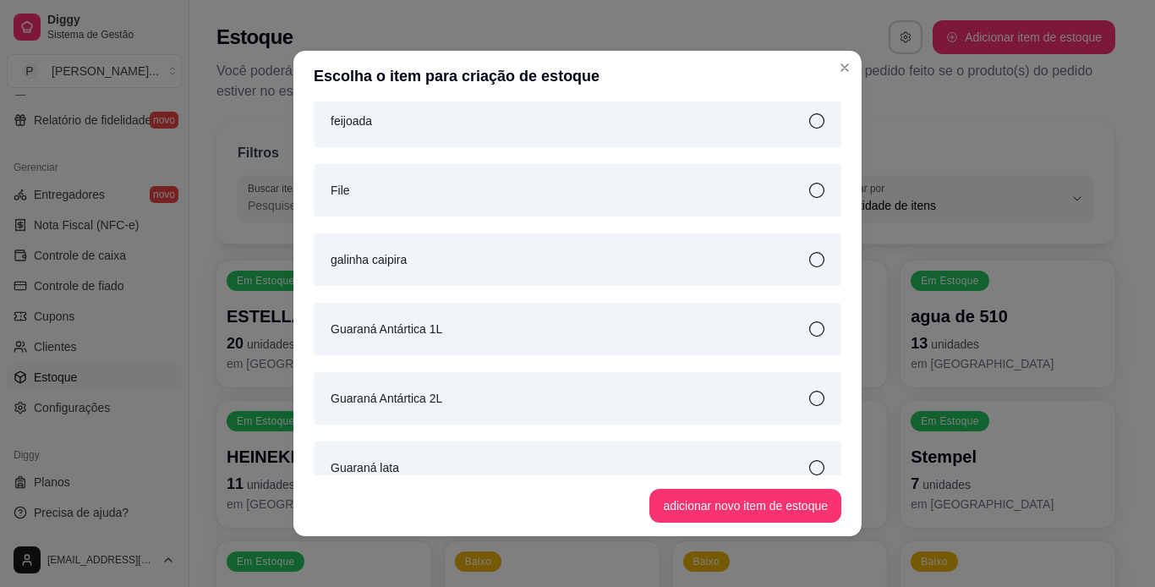
scroll to position [1150, 0]
click at [809, 325] on icon at bounding box center [816, 327] width 15 height 15
click at [777, 496] on button "adicionar novo item de estoque" at bounding box center [745, 506] width 192 height 34
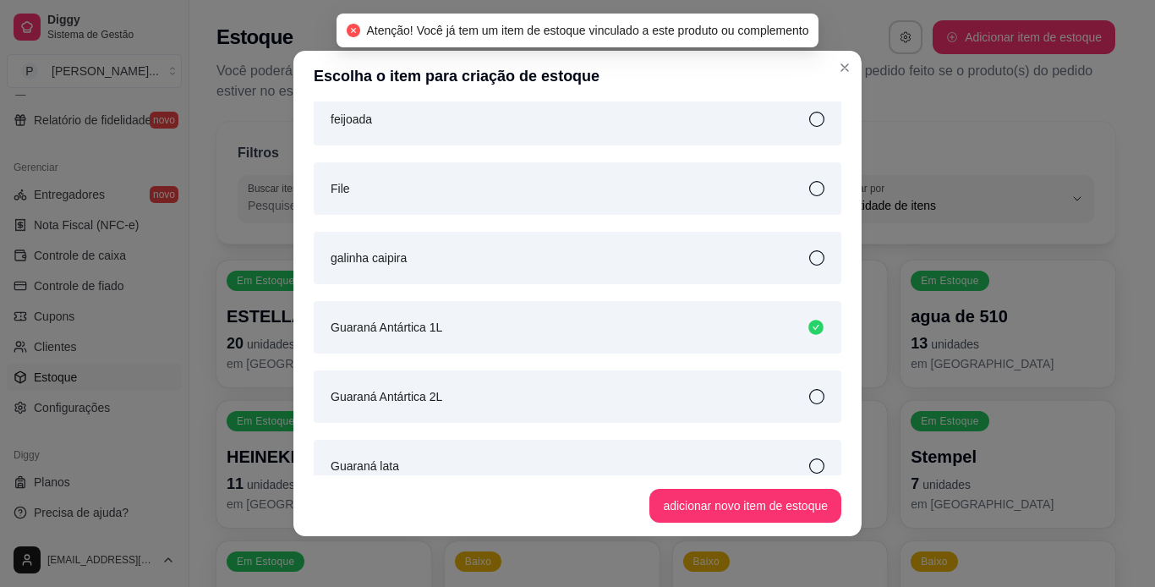
click at [806, 399] on div "Guaraná Antártica 2L" at bounding box center [578, 396] width 528 height 52
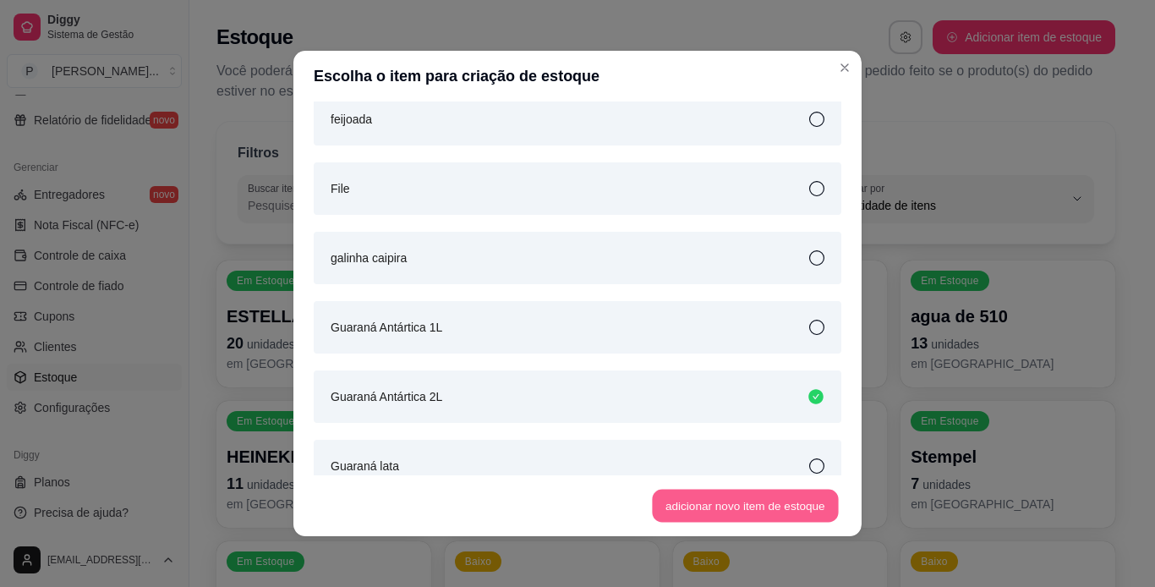
click at [785, 493] on button "adicionar novo item de estoque" at bounding box center [746, 506] width 186 height 33
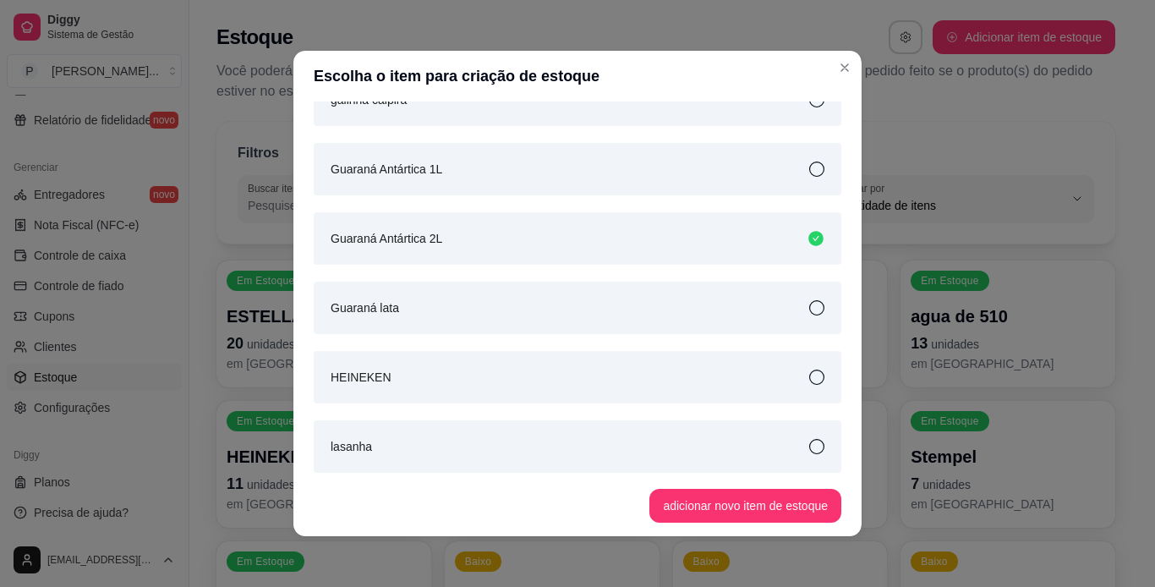
scroll to position [1319, 0]
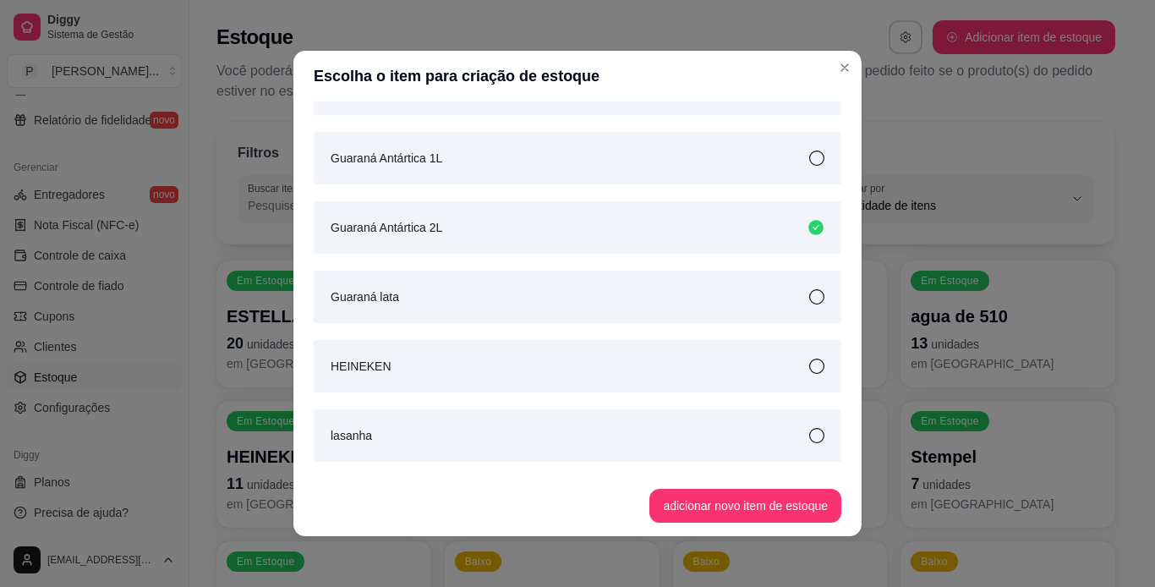
click at [809, 296] on icon at bounding box center [816, 296] width 15 height 15
click at [722, 501] on button "adicionar novo item de estoque" at bounding box center [745, 506] width 192 height 34
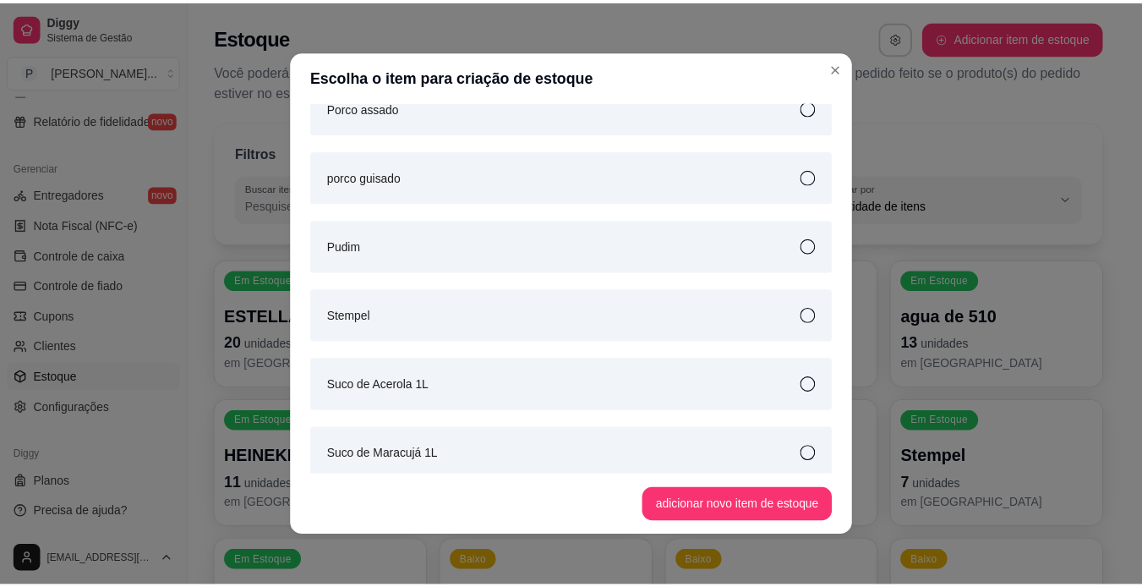
scroll to position [2092, 0]
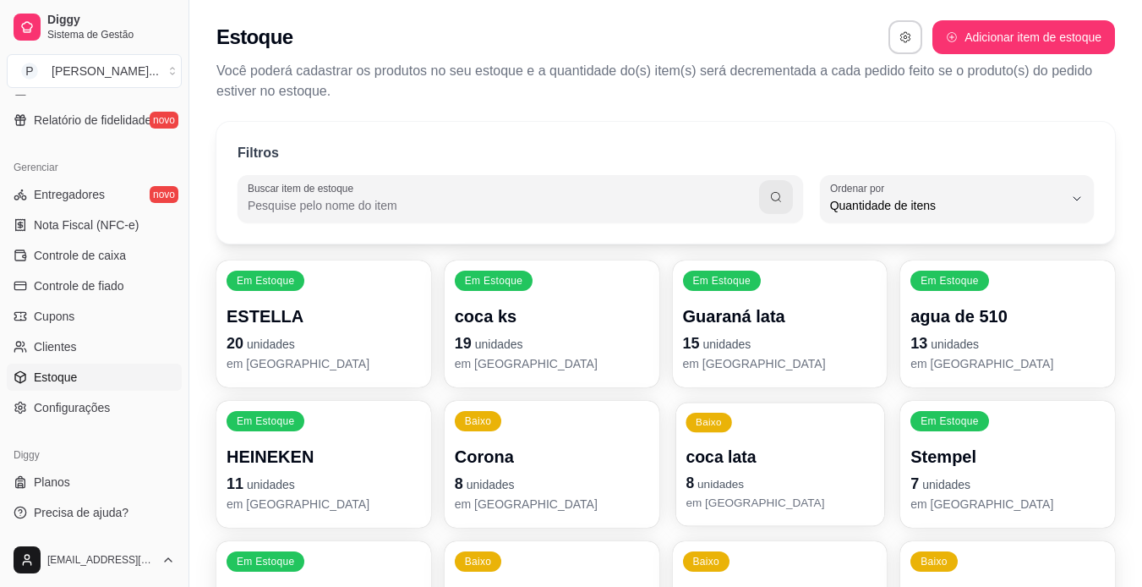
click at [747, 471] on div "coca lata 8 unidades em [GEOGRAPHIC_DATA]" at bounding box center [780, 479] width 189 height 66
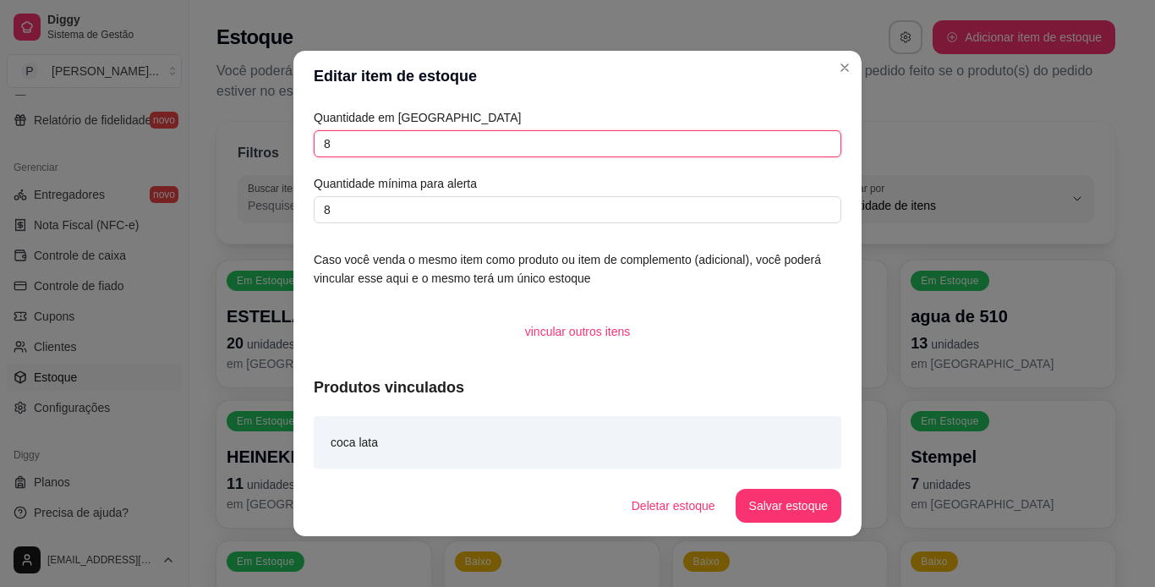
click at [458, 146] on input "8" at bounding box center [578, 143] width 528 height 27
type input "14"
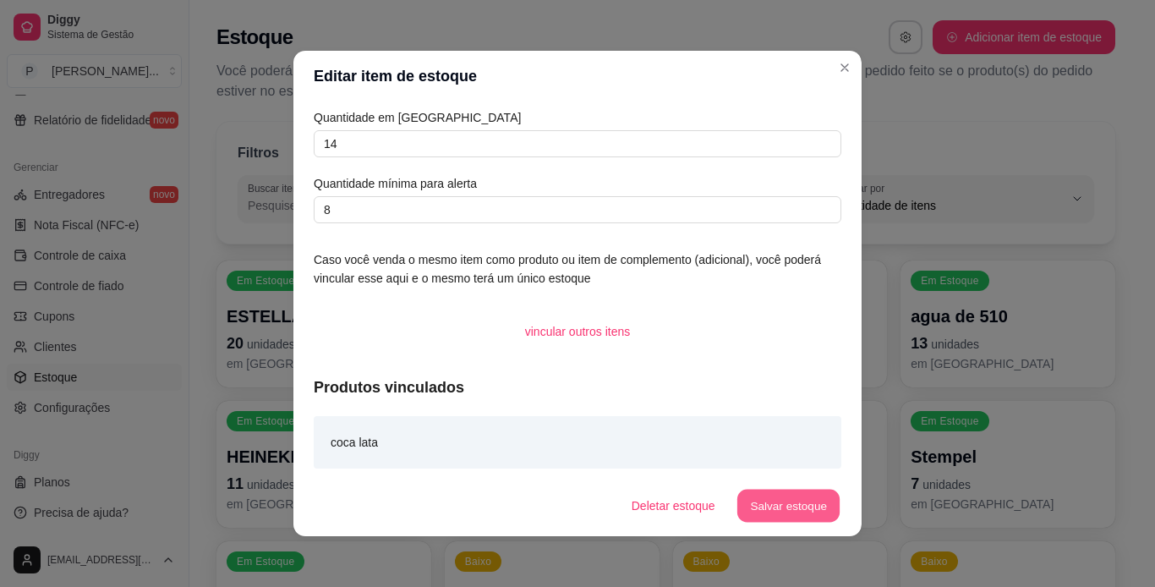
click at [789, 502] on button "Salvar estoque" at bounding box center [787, 506] width 103 height 33
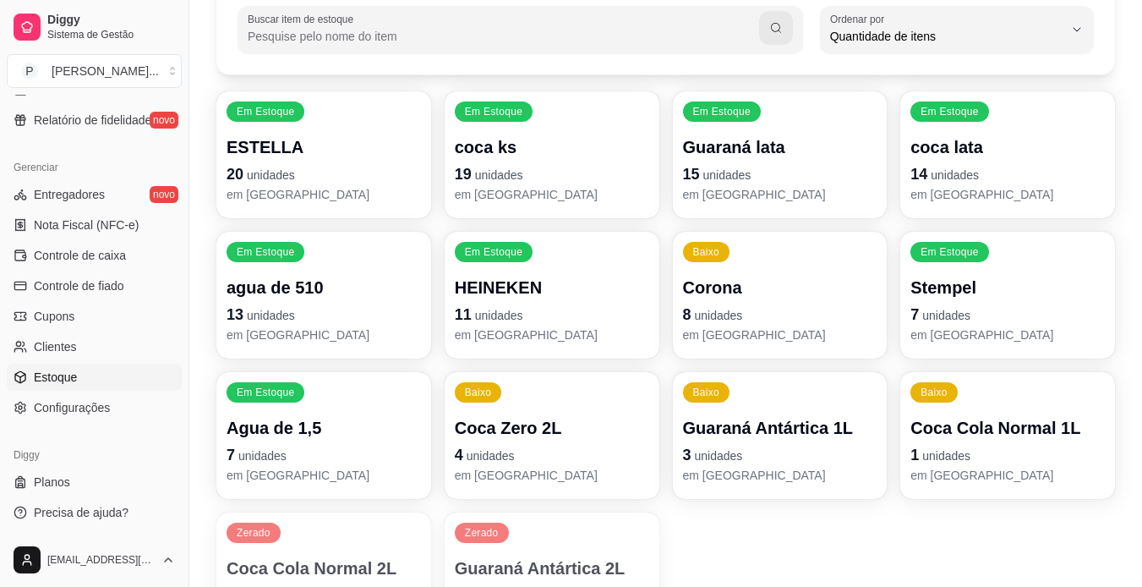
scroll to position [167, 0]
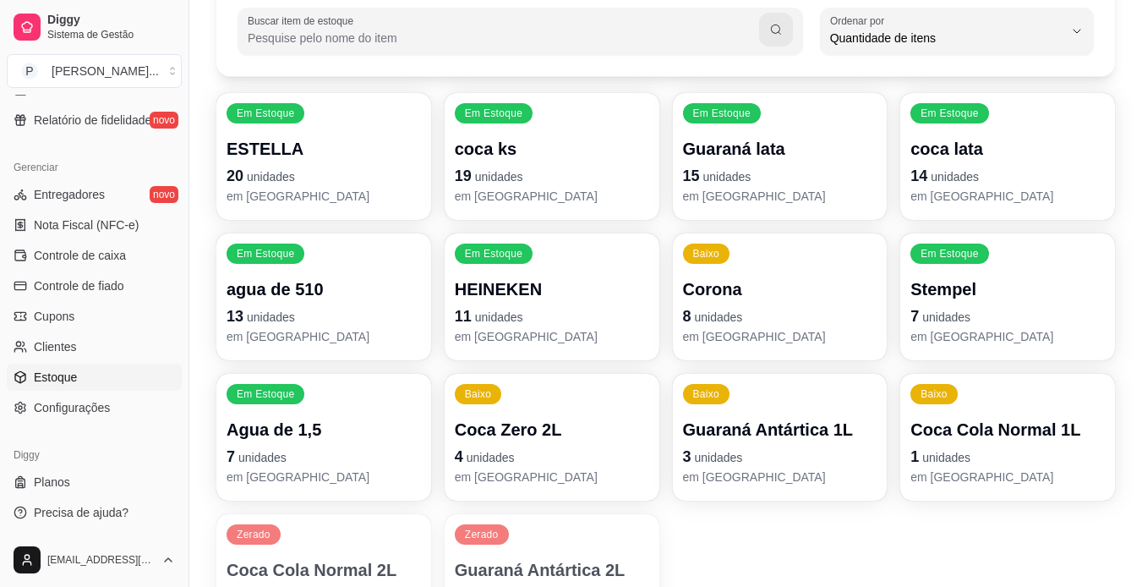
click at [557, 443] on div "Coca Zero 2L 4 unidades em [GEOGRAPHIC_DATA]" at bounding box center [552, 452] width 194 height 68
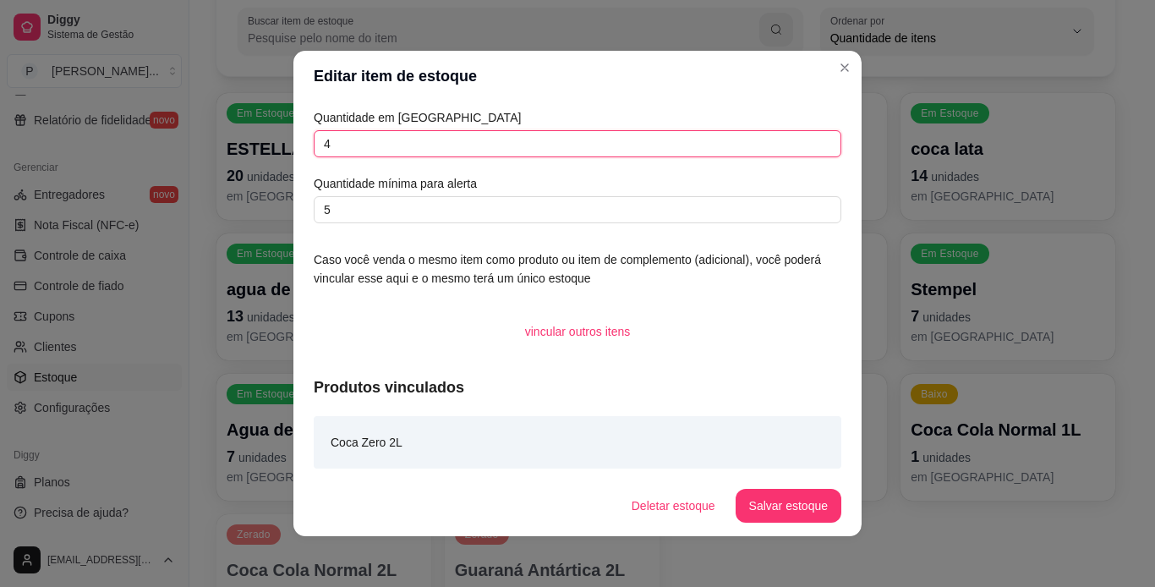
click at [482, 149] on input "4" at bounding box center [578, 143] width 528 height 27
type input "2"
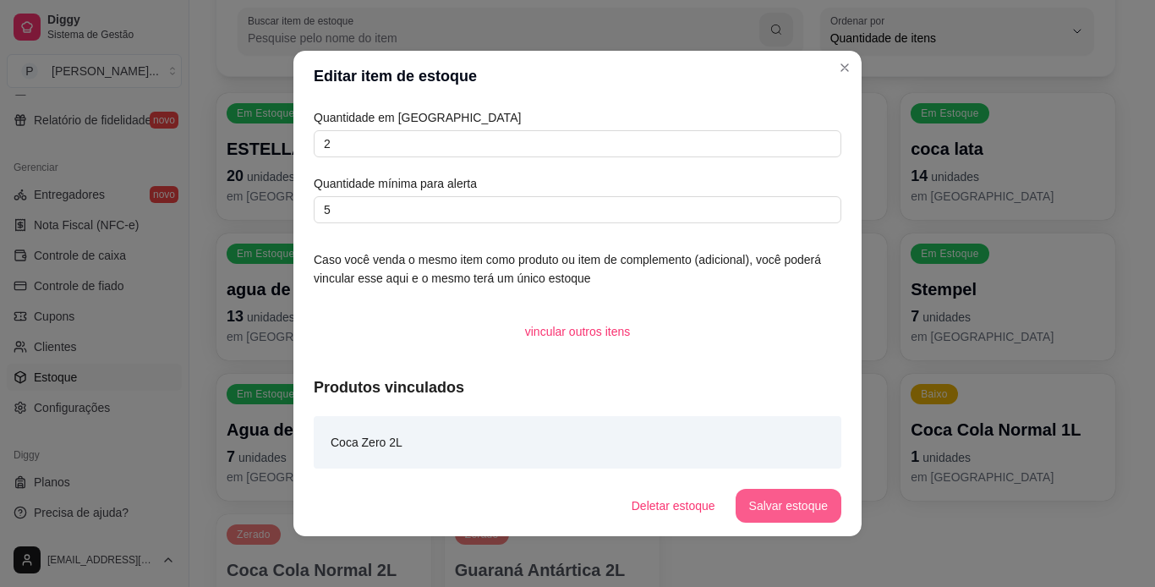
click at [823, 517] on button "Salvar estoque" at bounding box center [789, 506] width 106 height 34
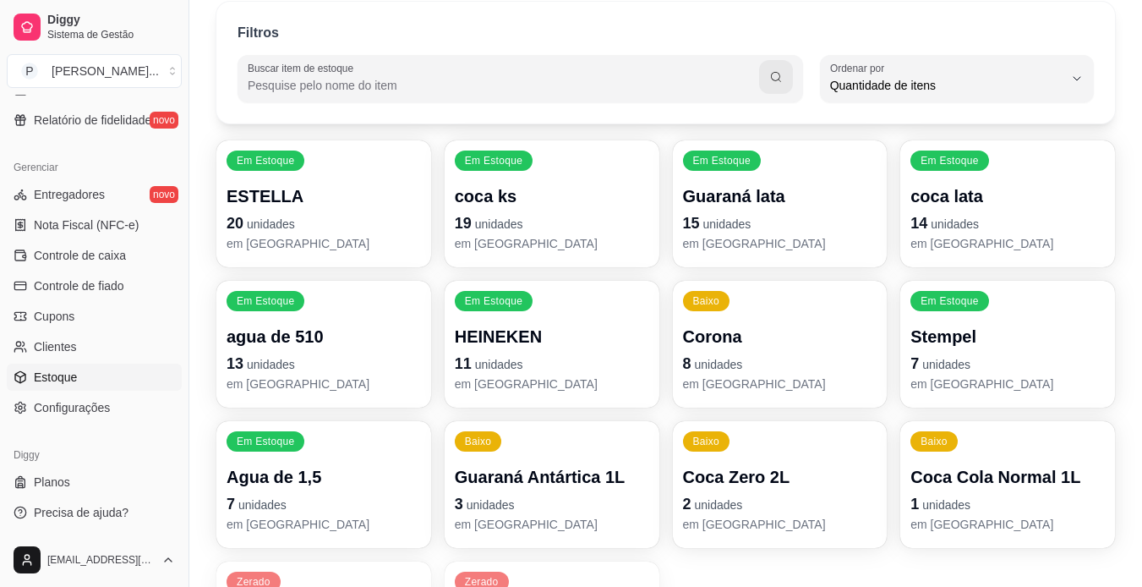
scroll to position [118, 0]
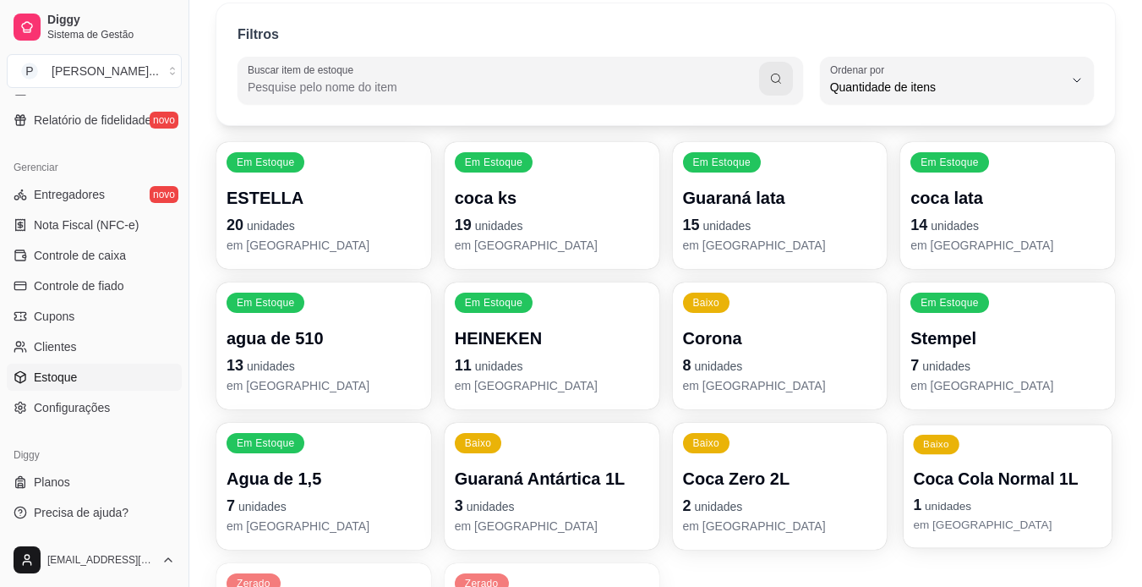
click at [1031, 504] on p "1 unidades" at bounding box center [1008, 505] width 189 height 23
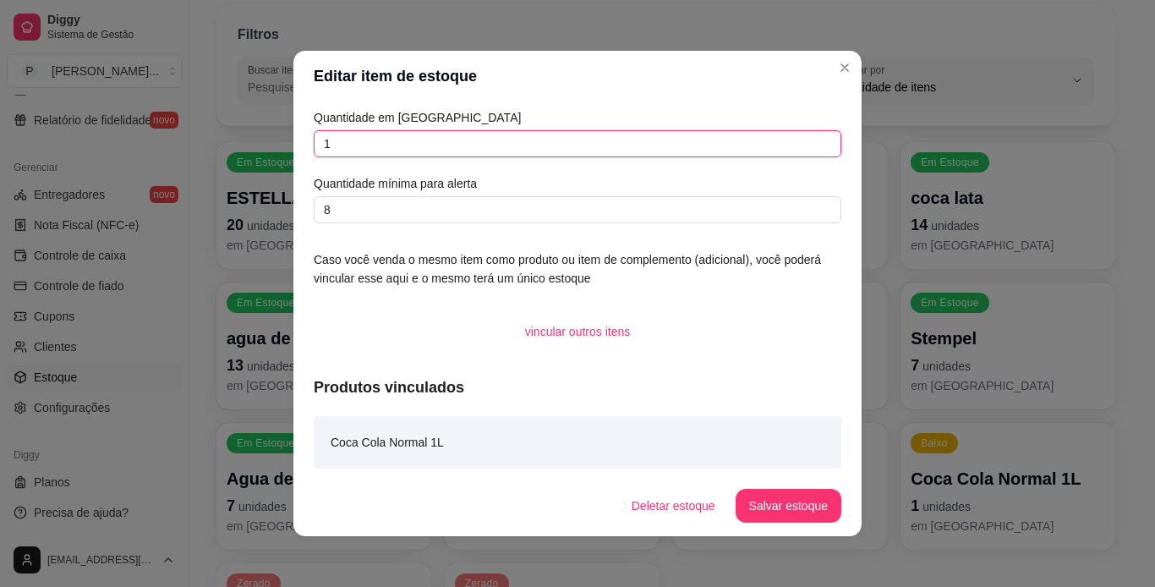
click at [466, 144] on input "1" at bounding box center [578, 143] width 528 height 27
type input "14"
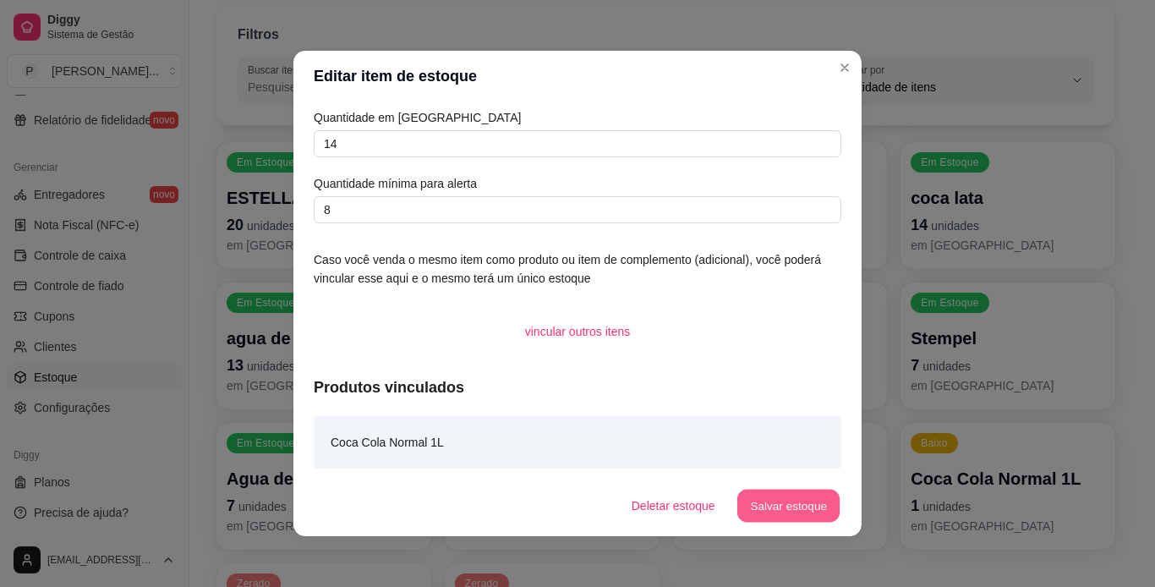
click at [775, 501] on button "Salvar estoque" at bounding box center [787, 506] width 103 height 33
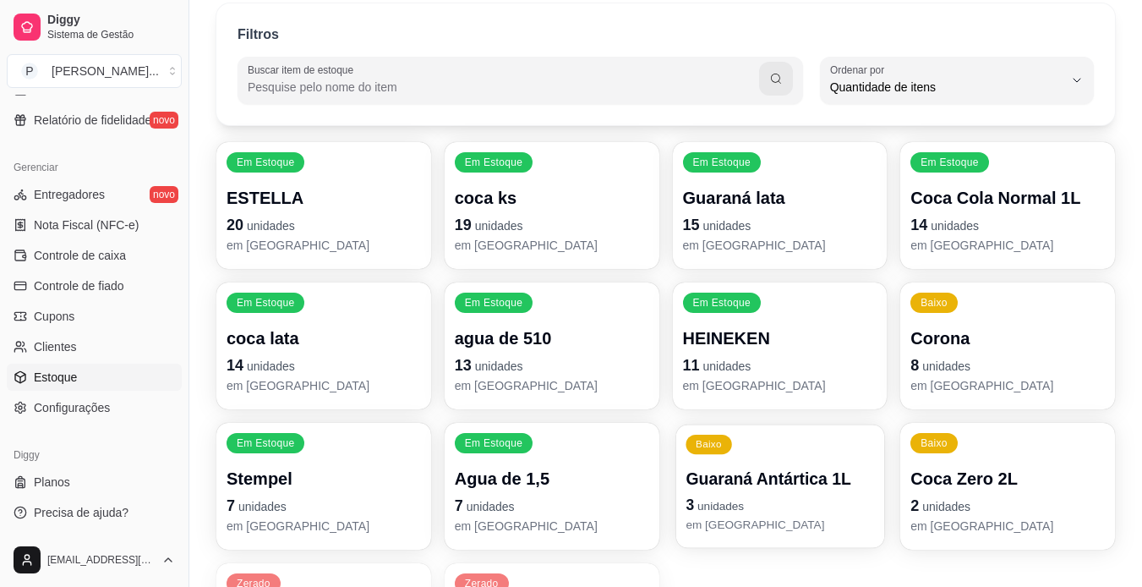
click at [831, 480] on p "Guaraná Antártica 1L" at bounding box center [780, 479] width 189 height 23
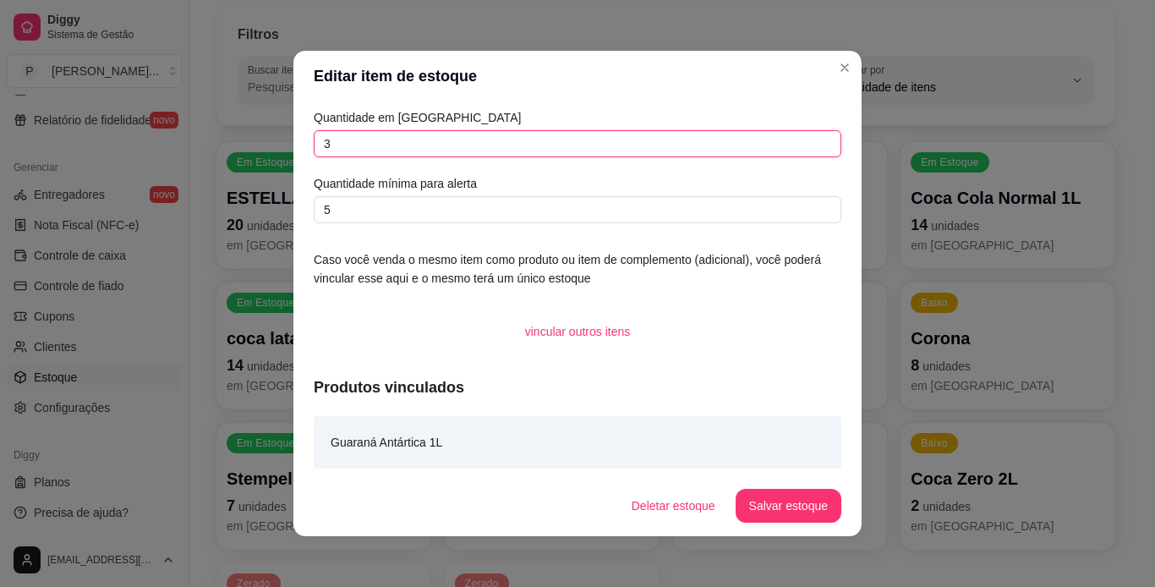
click at [567, 145] on input "3" at bounding box center [578, 143] width 528 height 27
type input "27"
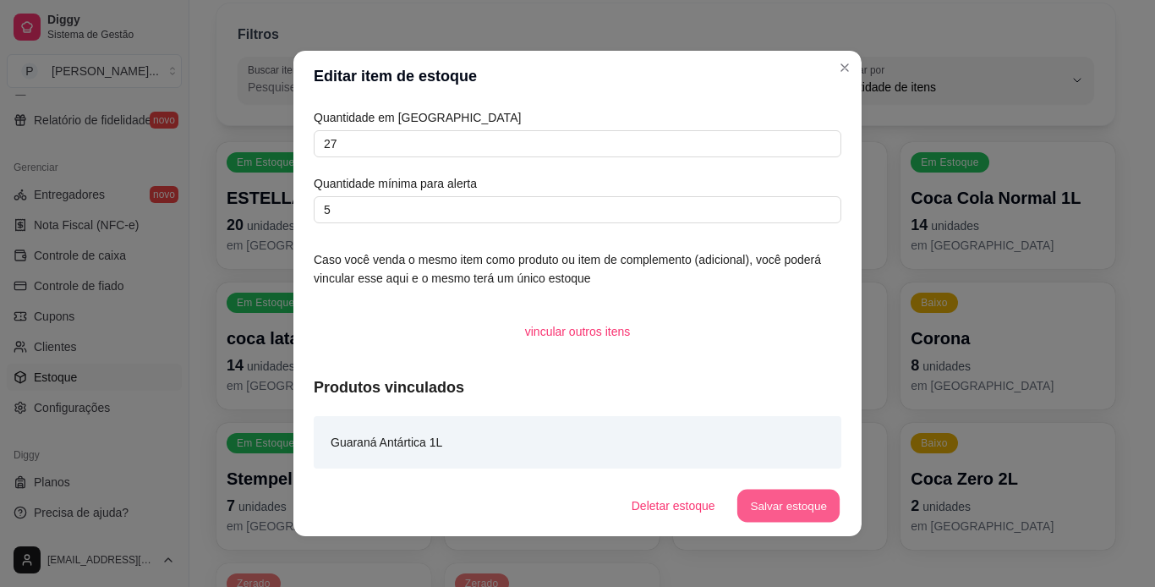
click at [818, 507] on button "Salvar estoque" at bounding box center [787, 506] width 103 height 33
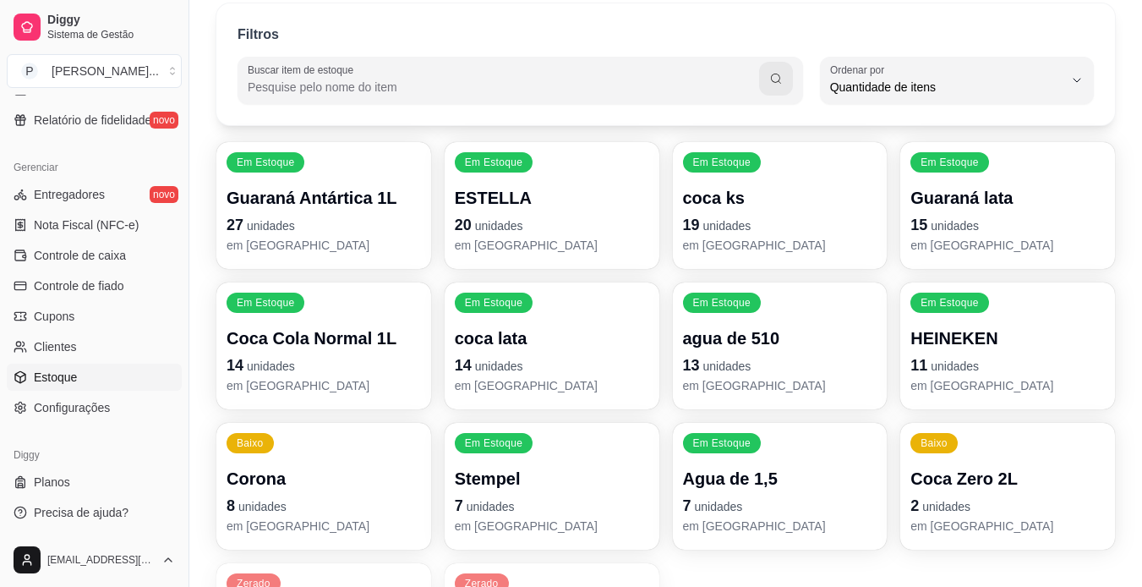
click at [348, 358] on p "14 unidades" at bounding box center [324, 365] width 194 height 24
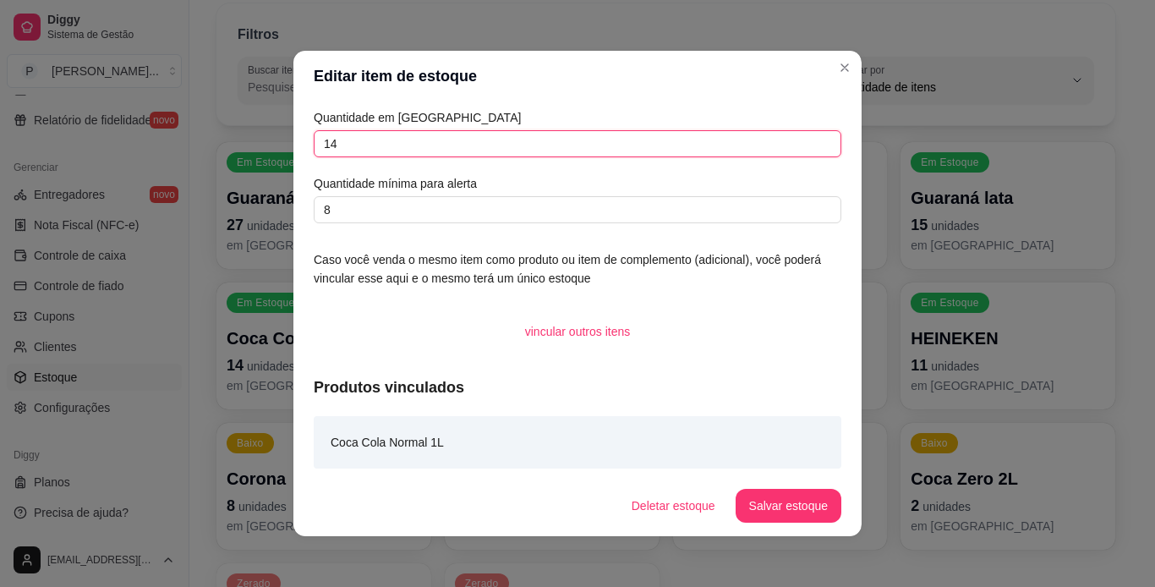
click at [488, 149] on input "14" at bounding box center [578, 143] width 528 height 27
type input "1"
type input "20"
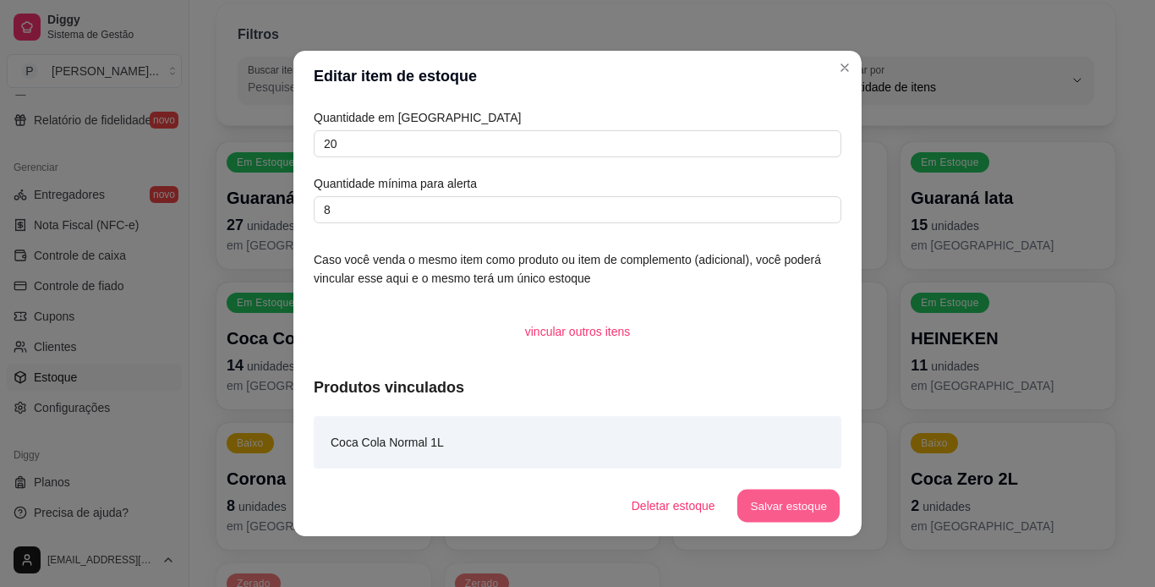
click at [771, 508] on button "Salvar estoque" at bounding box center [787, 506] width 103 height 33
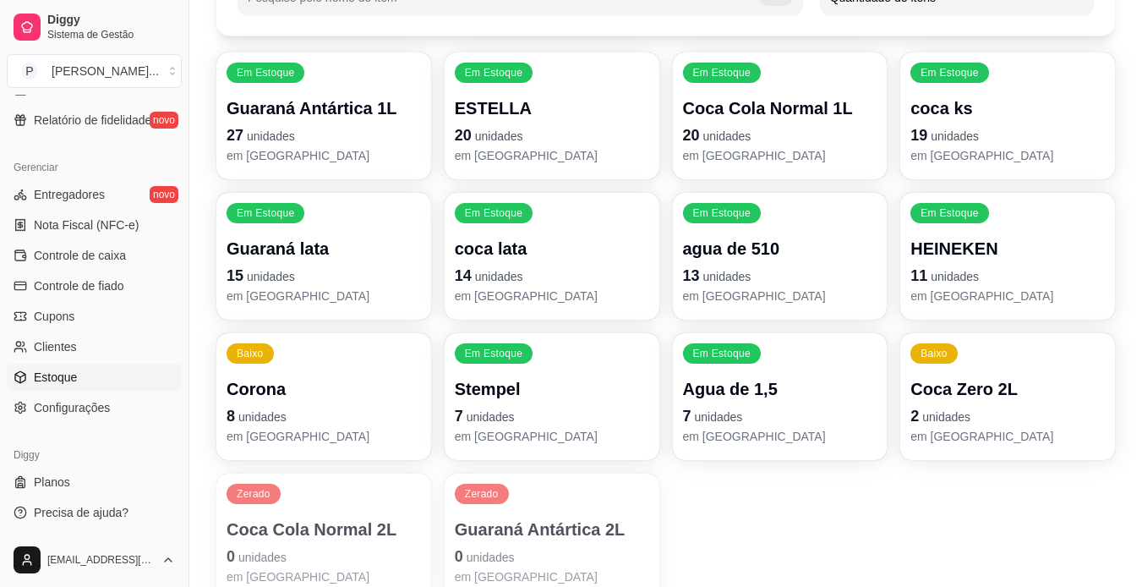
scroll to position [220, 0]
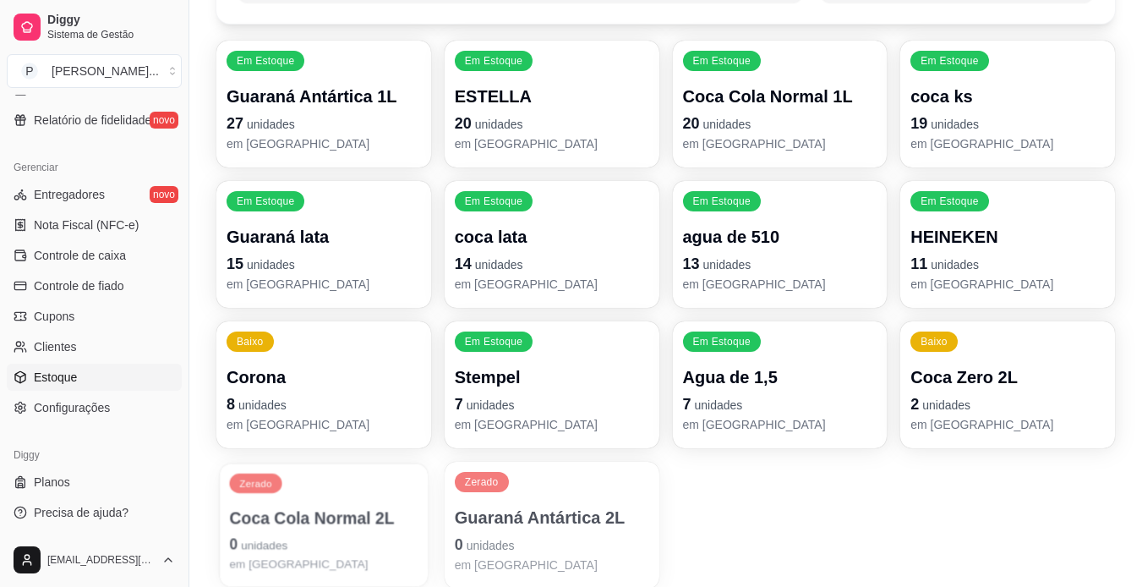
click at [353, 498] on div "Zerado Coca Cola Normal 2L 0 unidades em [GEOGRAPHIC_DATA]" at bounding box center [324, 524] width 208 height 123
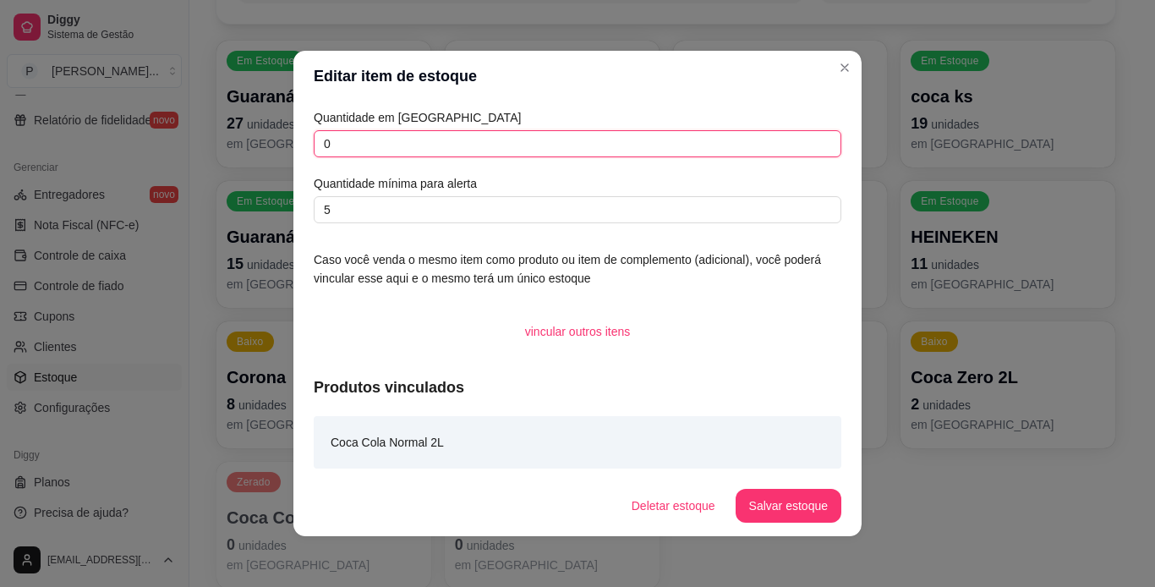
click at [422, 153] on input "0" at bounding box center [578, 143] width 528 height 27
type input "6"
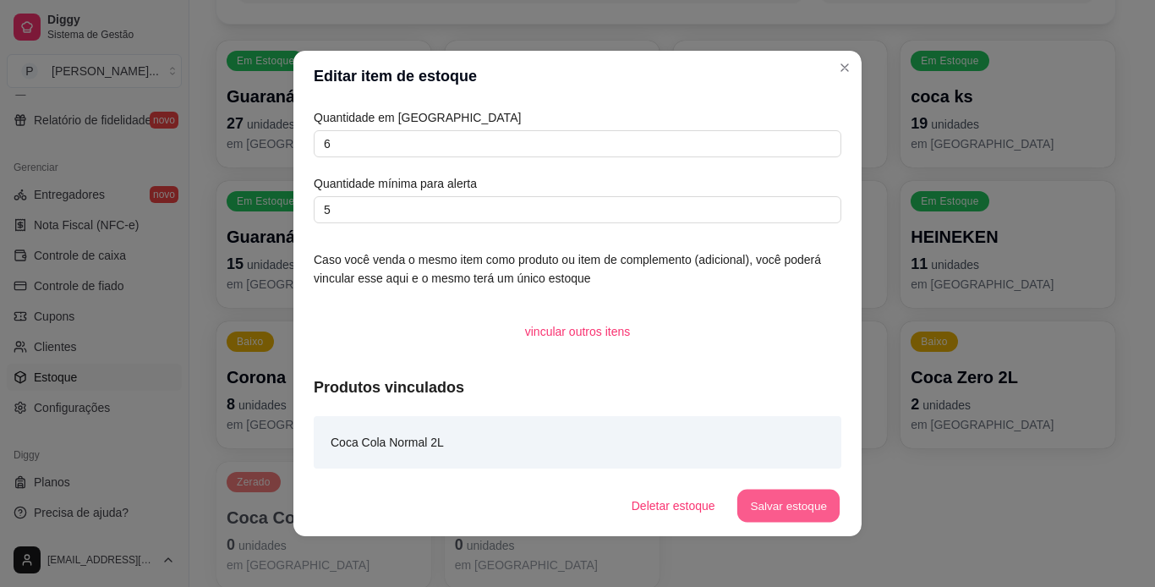
click at [810, 497] on button "Salvar estoque" at bounding box center [787, 506] width 103 height 33
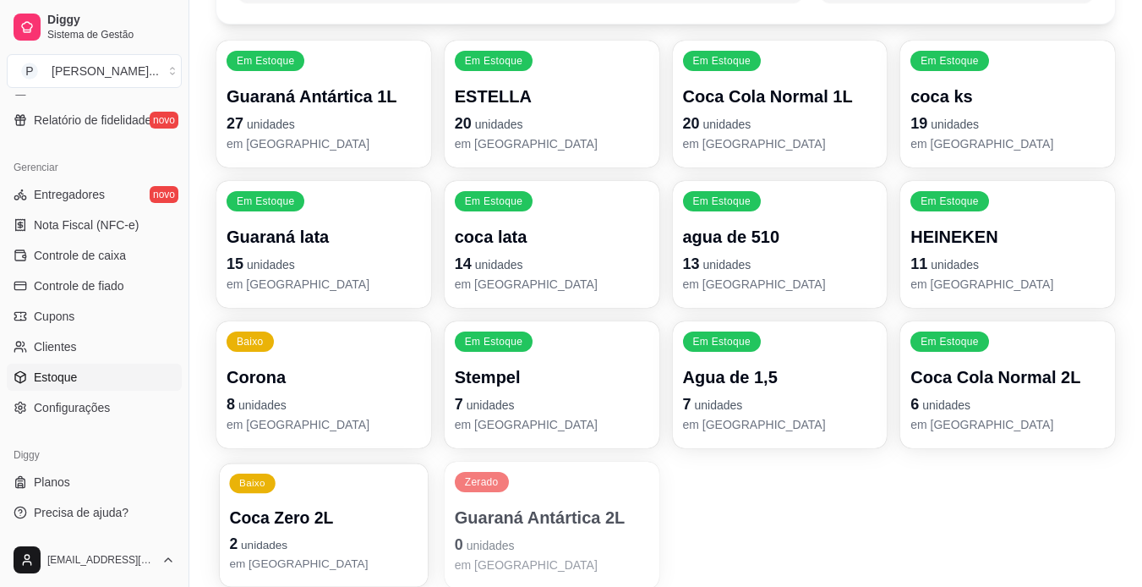
click at [355, 528] on p "Coca Zero 2L" at bounding box center [323, 517] width 189 height 23
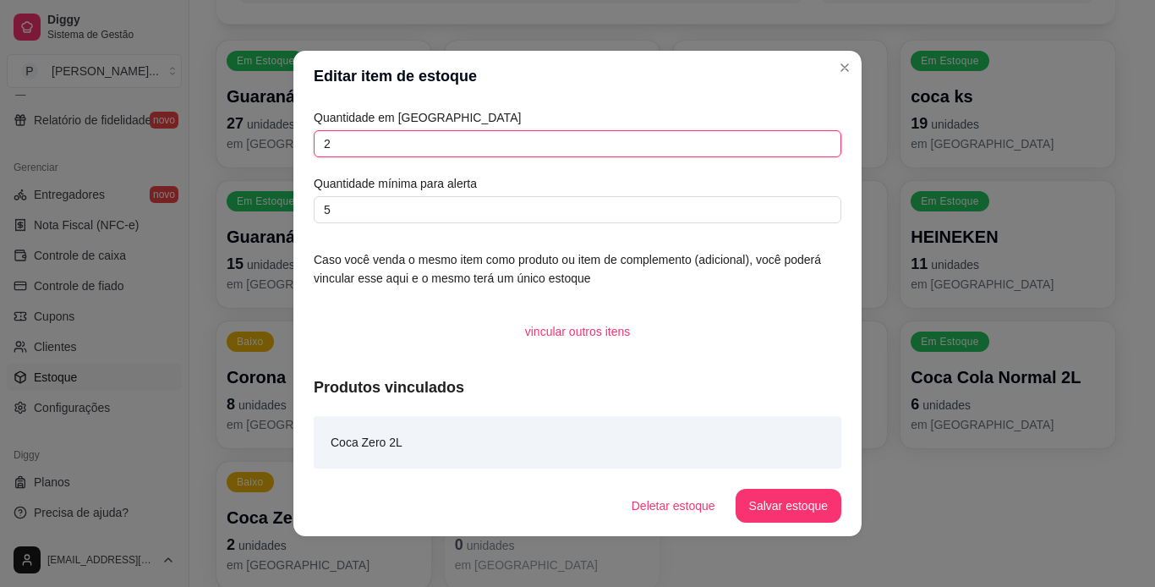
click at [510, 139] on input "2" at bounding box center [578, 143] width 528 height 27
click at [825, 59] on header "Editar item de estoque" at bounding box center [577, 76] width 568 height 51
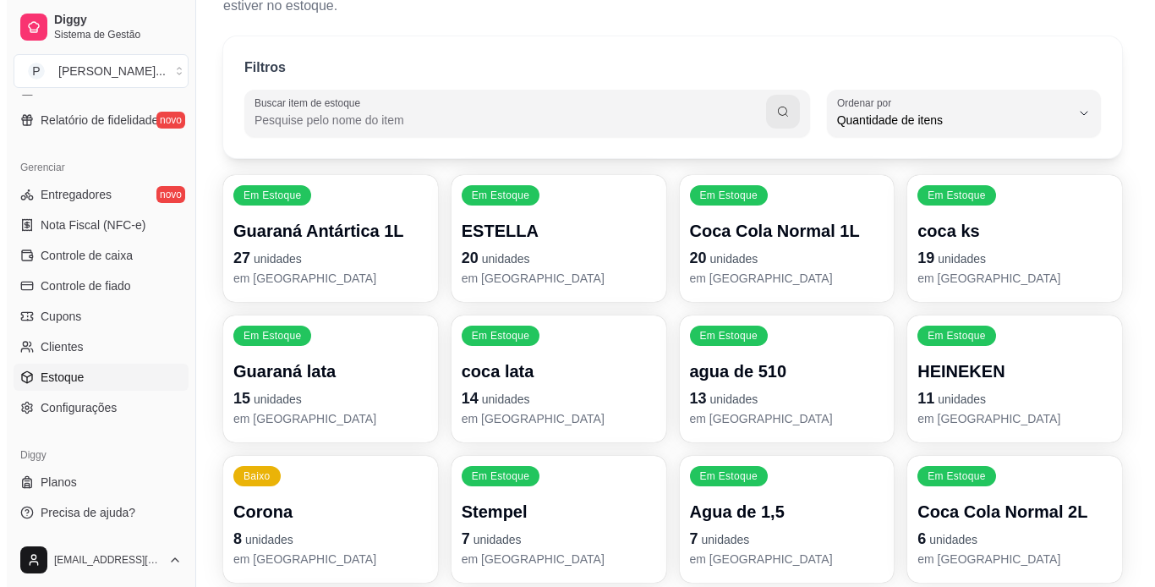
scroll to position [0, 0]
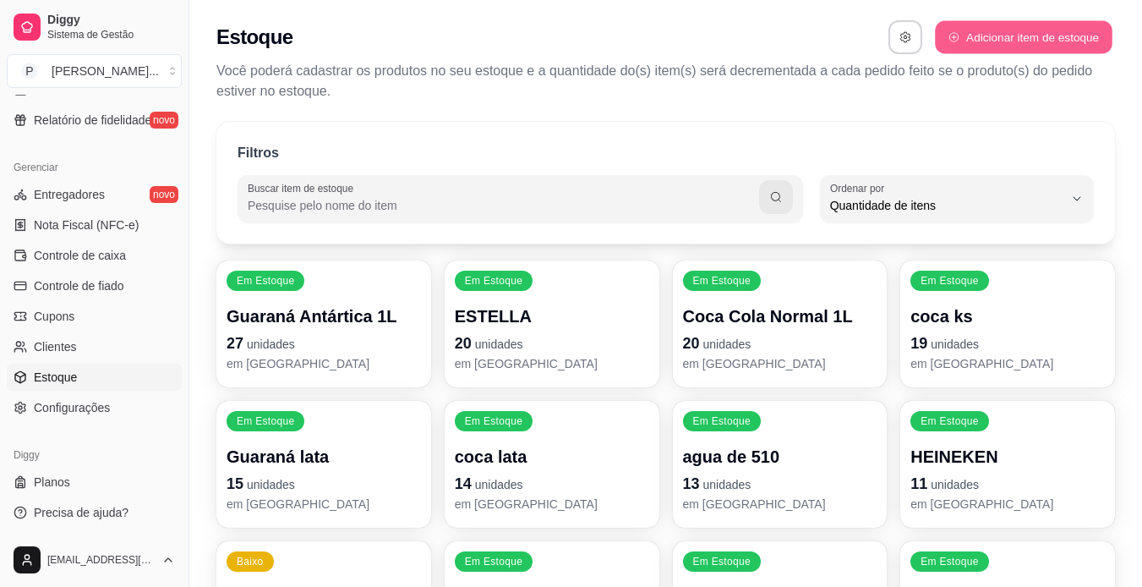
click at [1009, 30] on button "Adicionar item de estoque" at bounding box center [1023, 37] width 177 height 33
select select "UN"
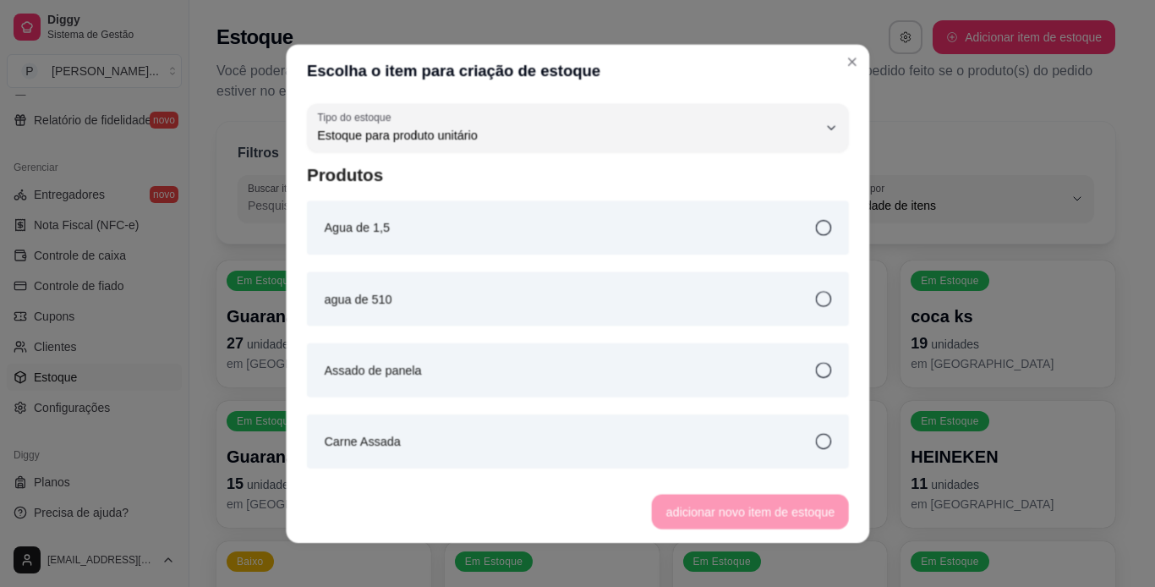
scroll to position [16, 0]
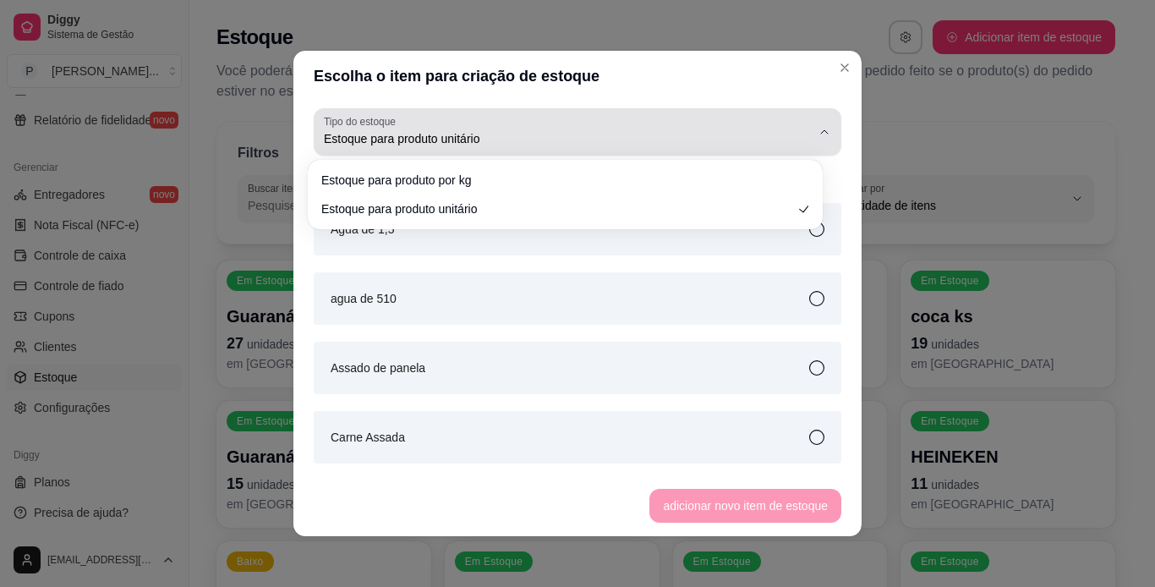
click at [805, 139] on button "Tipo do estoque Estoque para produto unitário" at bounding box center [578, 131] width 528 height 47
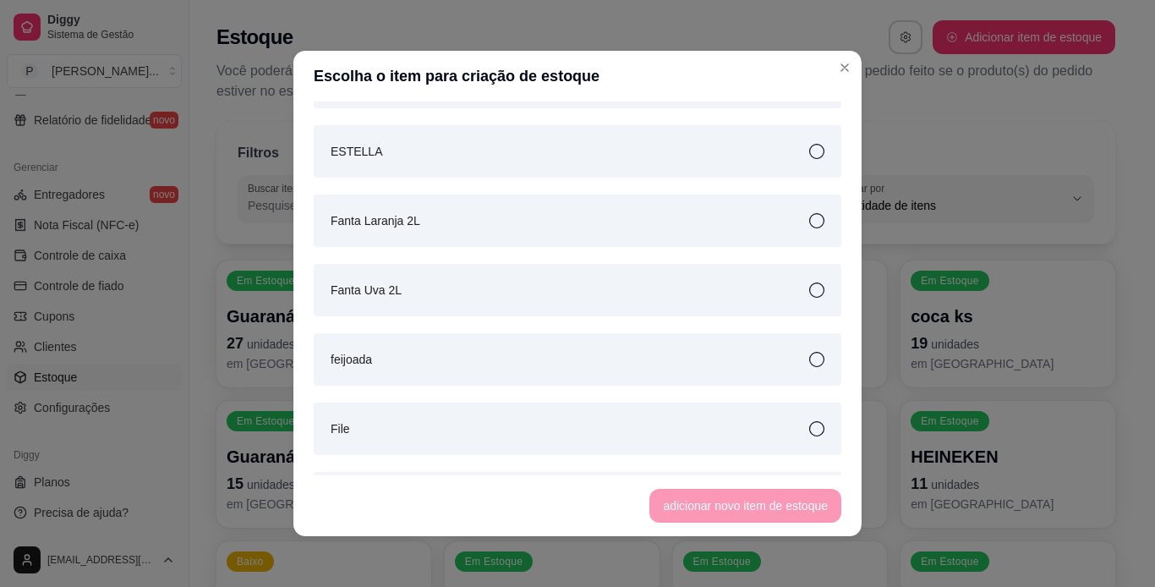
scroll to position [947, 0]
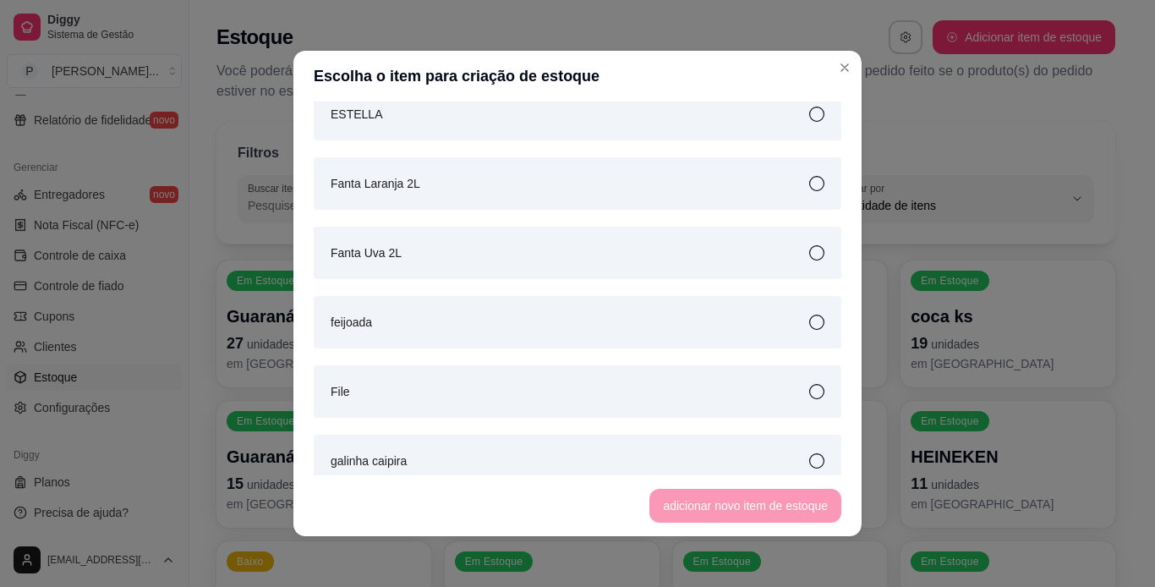
click at [809, 183] on icon at bounding box center [816, 183] width 15 height 15
click at [712, 500] on button "adicionar novo item de estoque" at bounding box center [746, 506] width 186 height 33
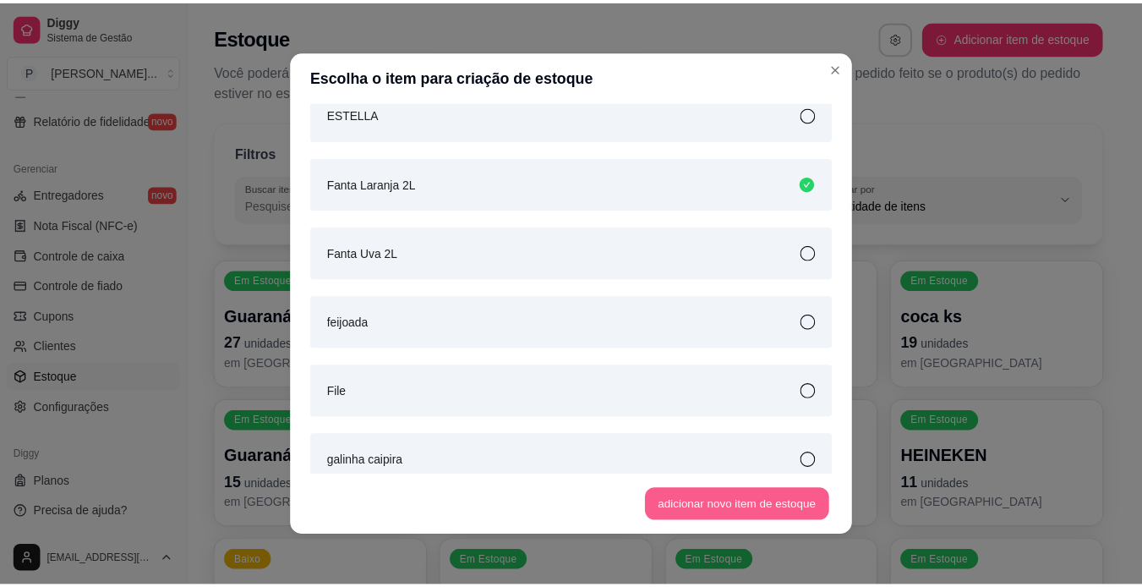
scroll to position [968, 0]
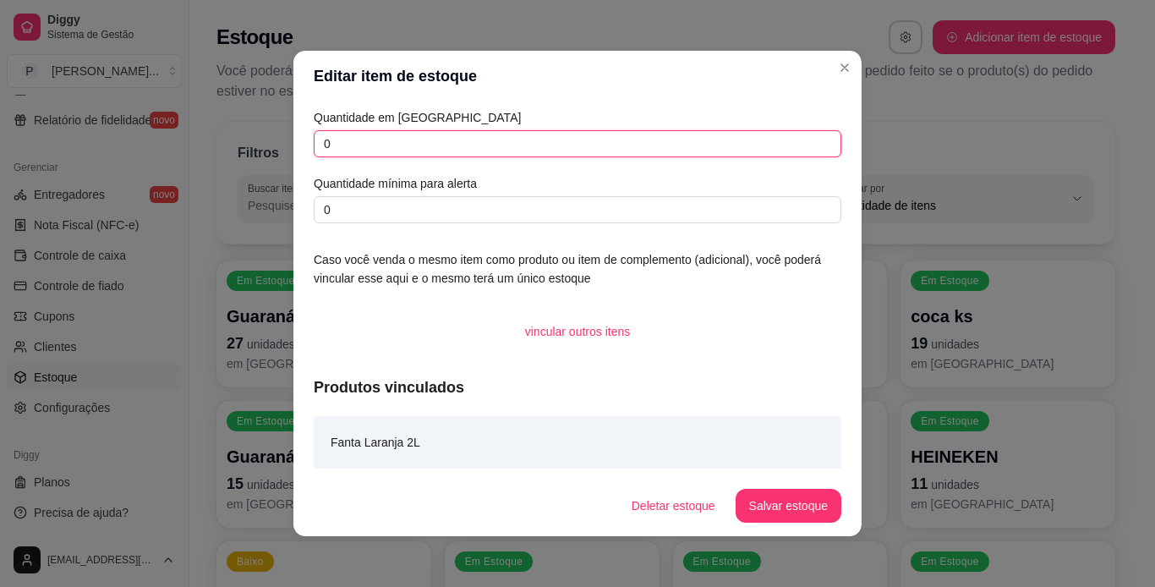
click at [594, 153] on input "0" at bounding box center [578, 143] width 528 height 27
type input "4"
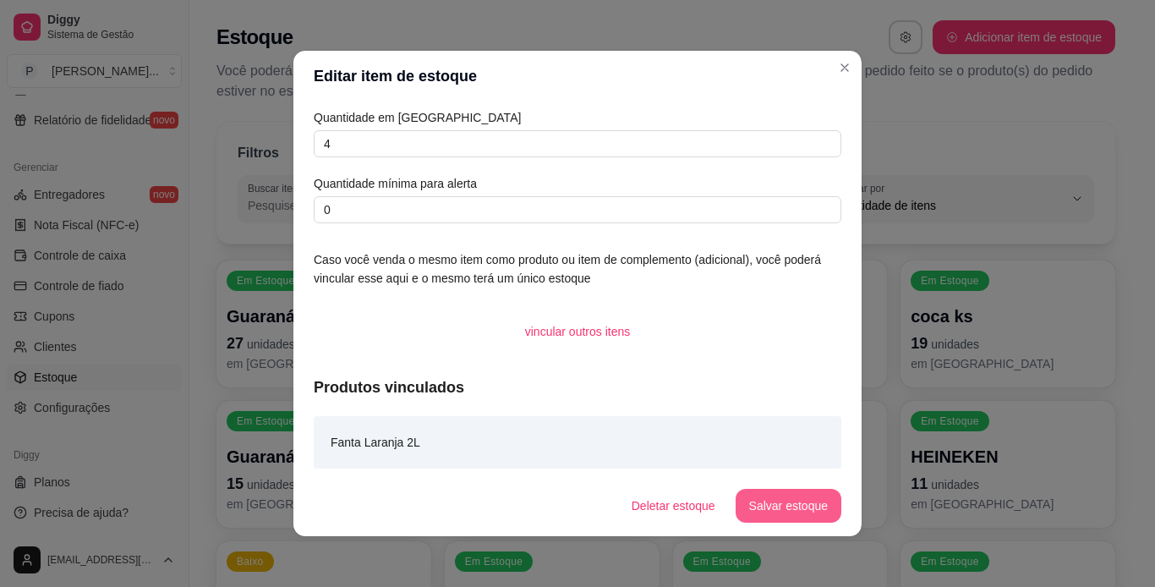
click at [799, 499] on button "Salvar estoque" at bounding box center [789, 506] width 106 height 34
click at [539, 452] on div "Fanta Laranja 2L" at bounding box center [578, 442] width 528 height 52
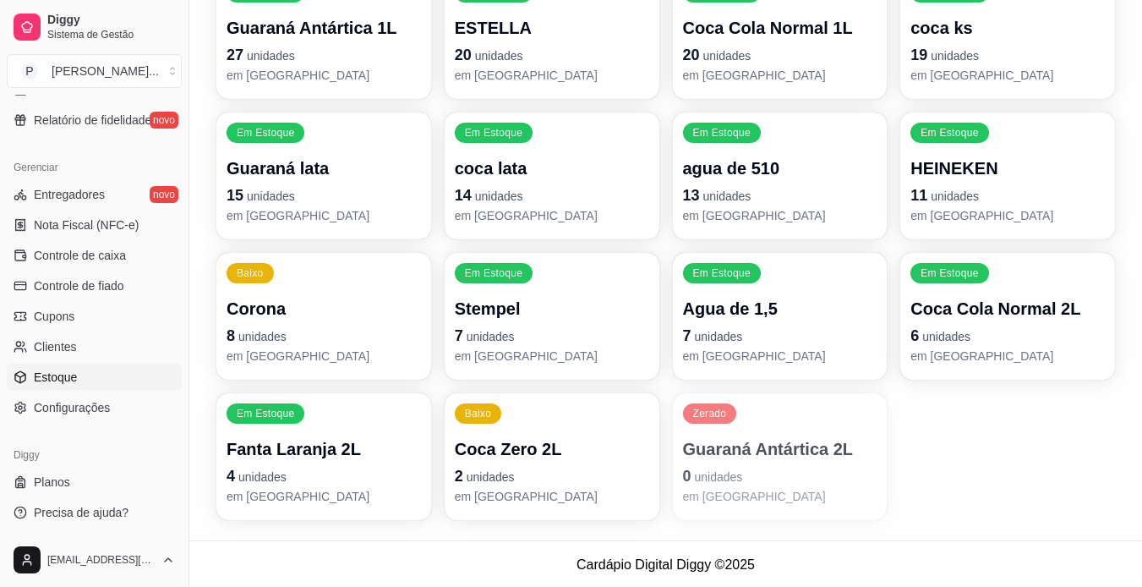
scroll to position [290, 0]
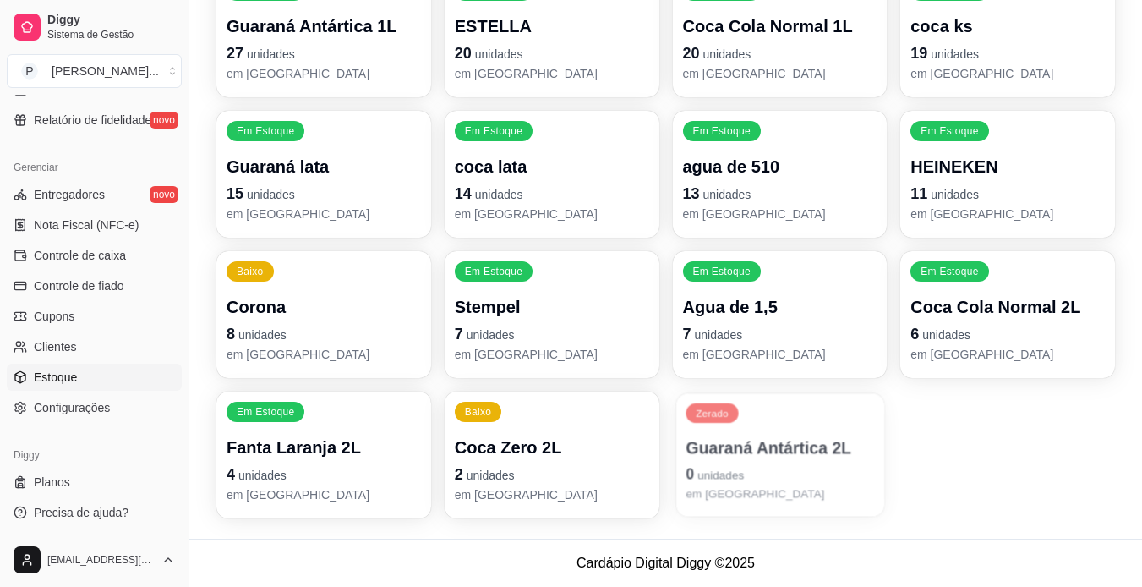
click at [796, 446] on p "Guaraná Antártica 2L" at bounding box center [780, 447] width 189 height 23
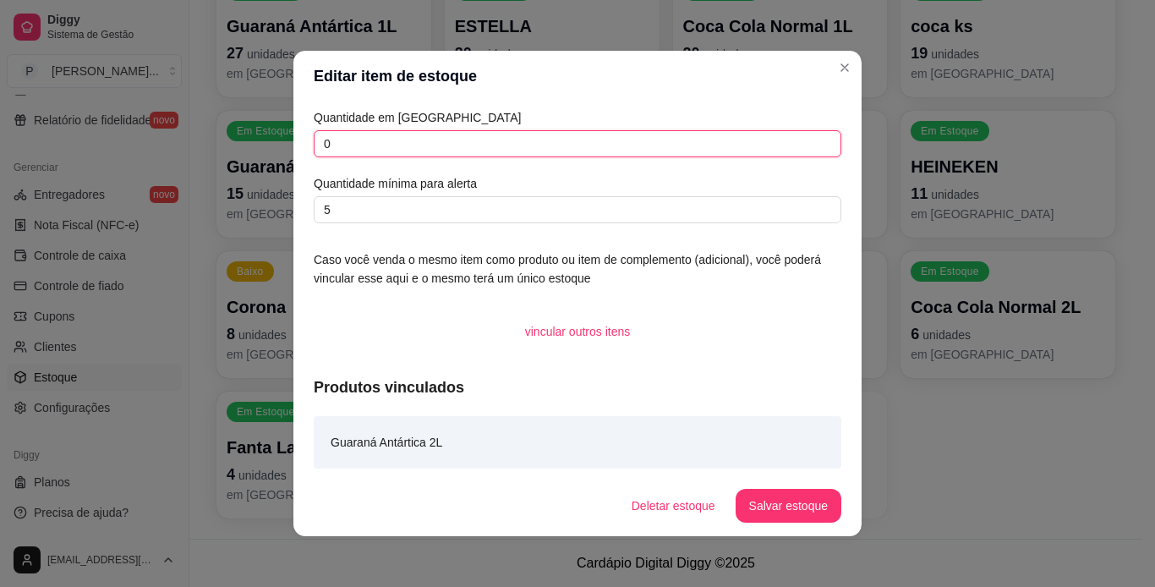
click at [656, 145] on input "0" at bounding box center [578, 143] width 528 height 27
type input "8"
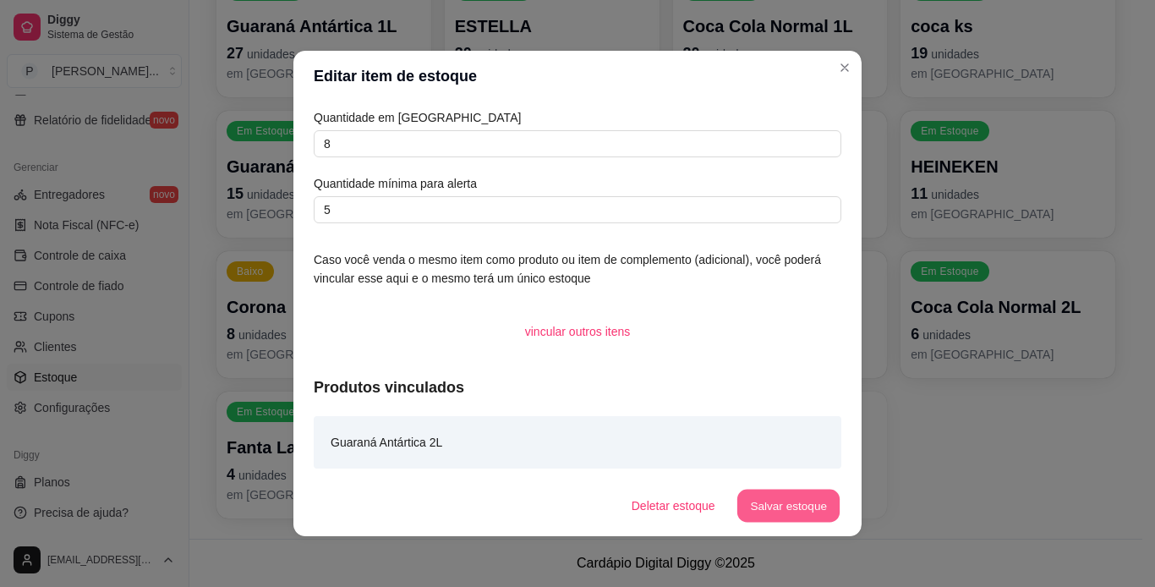
click at [813, 505] on button "Salvar estoque" at bounding box center [787, 506] width 103 height 33
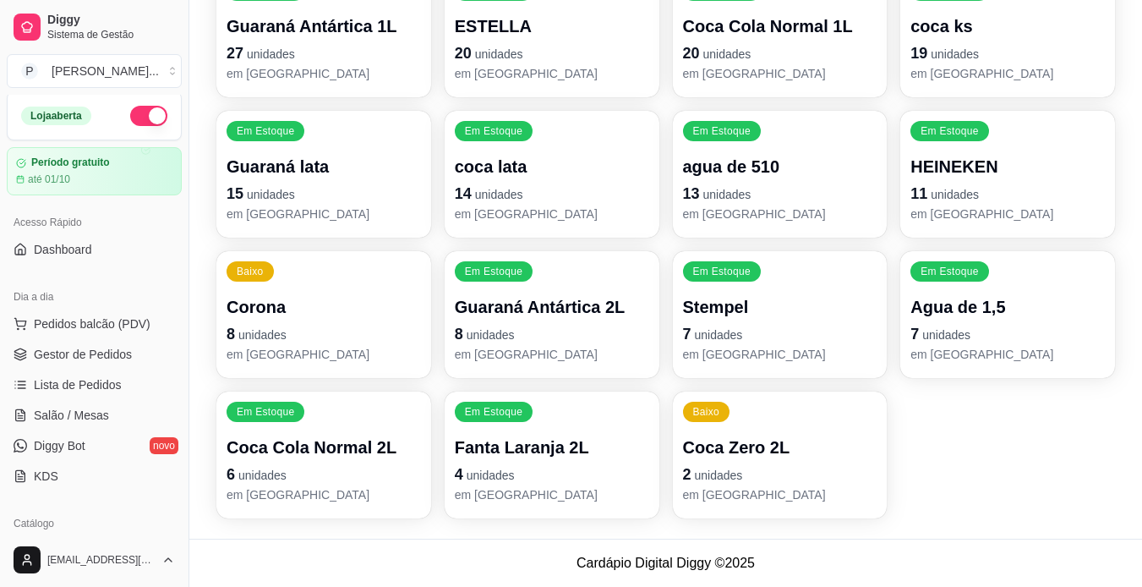
scroll to position [0, 0]
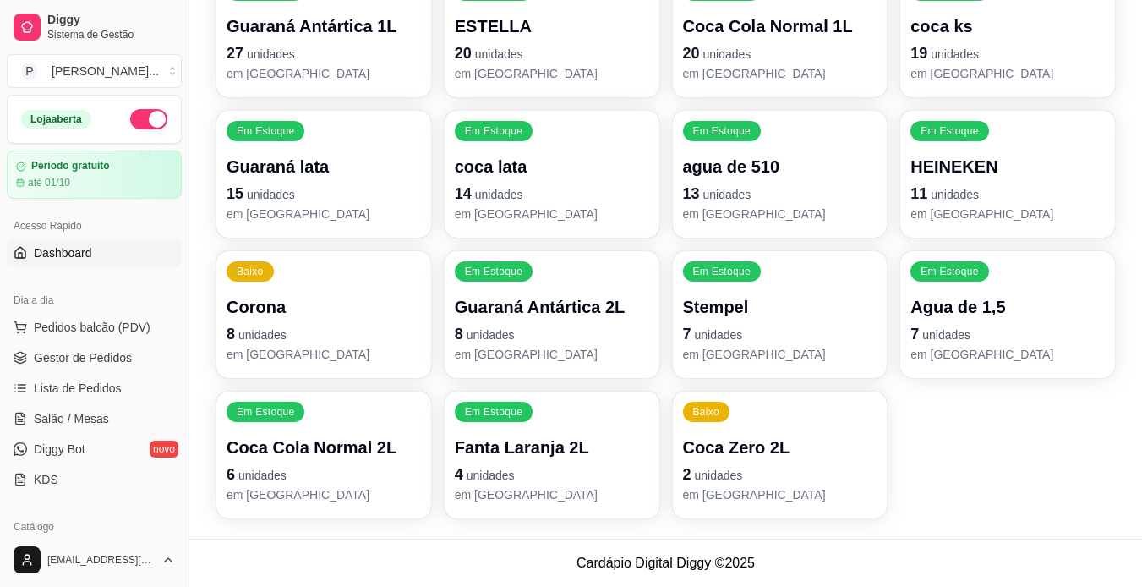
click at [112, 252] on link "Dashboard" at bounding box center [94, 252] width 175 height 27
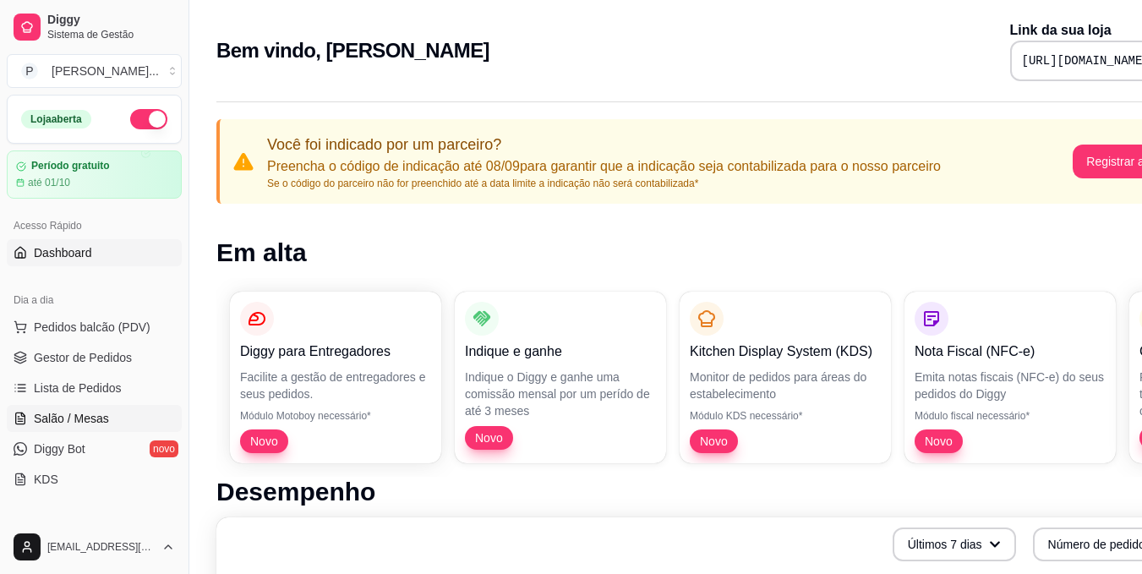
click at [118, 413] on link "Salão / Mesas" at bounding box center [94, 418] width 175 height 27
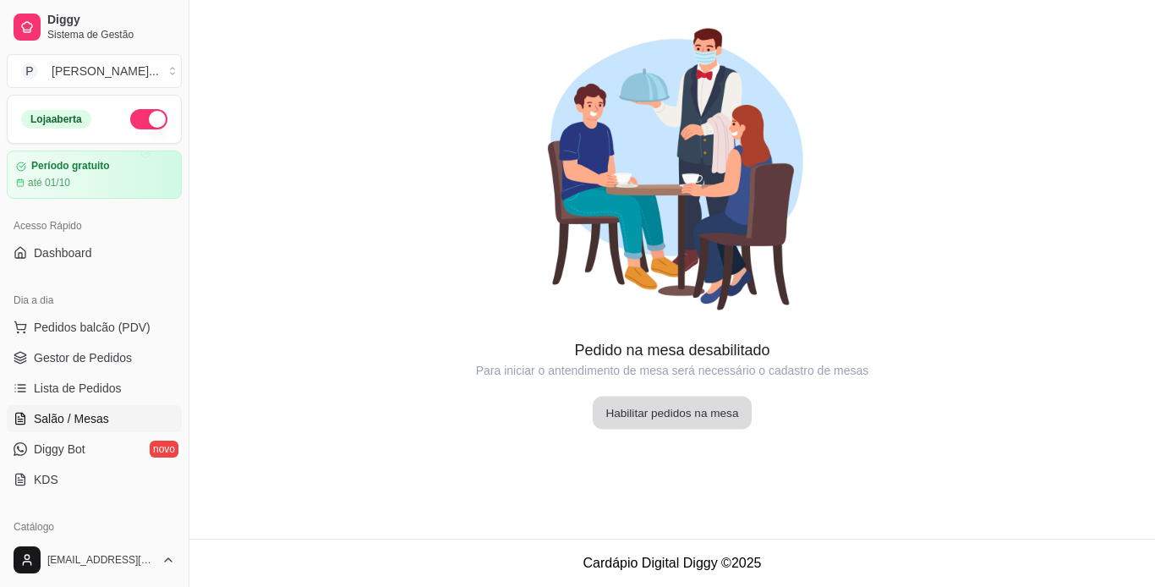
click at [668, 417] on button "Habilitar pedidos na mesa" at bounding box center [672, 413] width 159 height 33
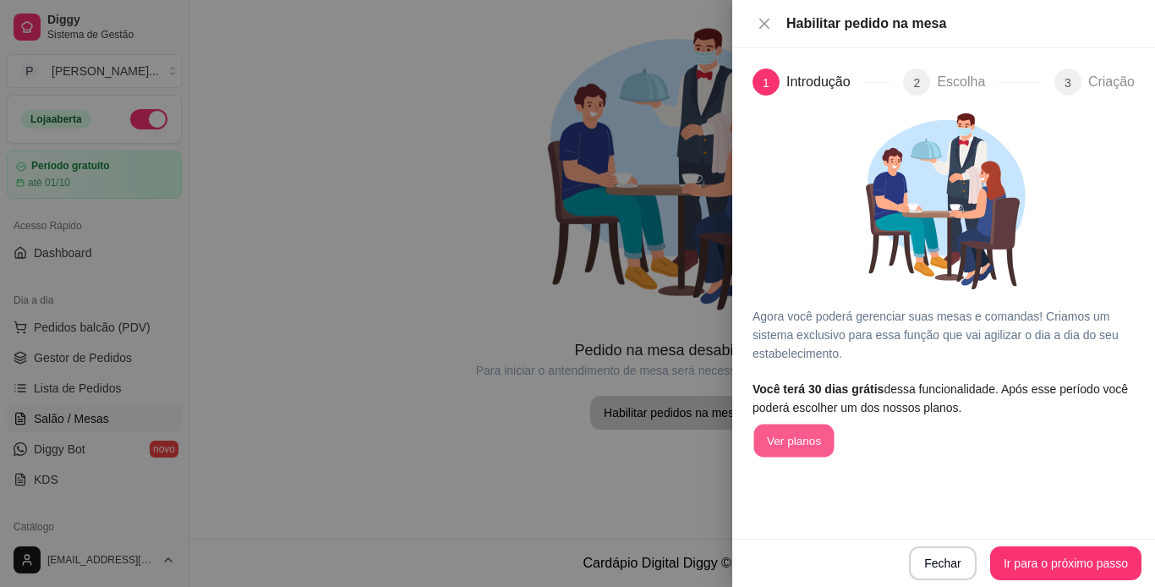
click at [811, 440] on button "Ver planos" at bounding box center [793, 440] width 80 height 33
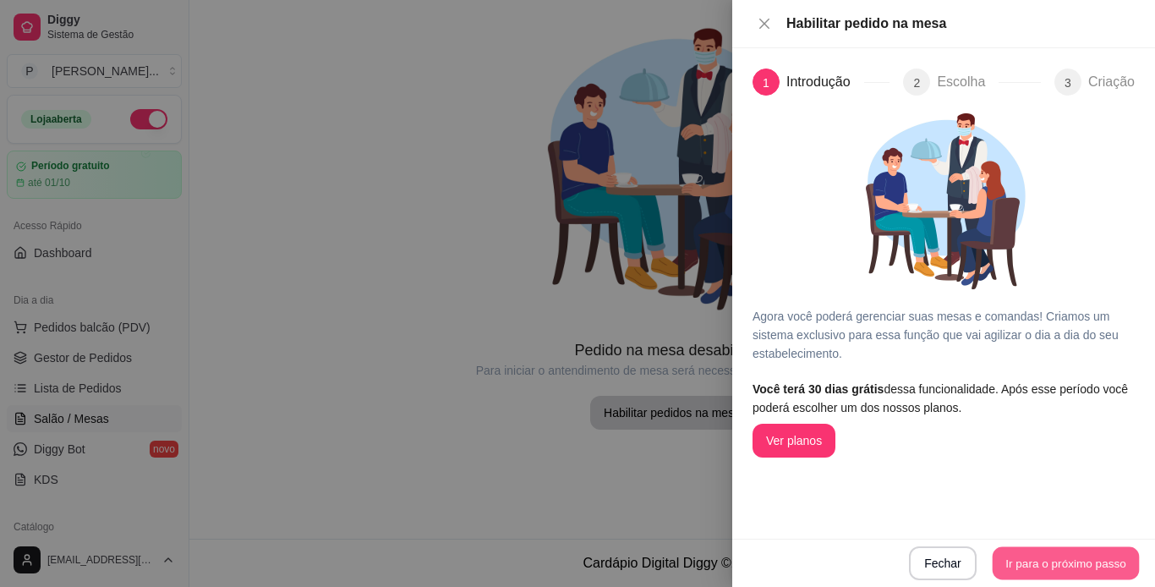
click at [1026, 561] on button "Ir para o próximo passo" at bounding box center [1066, 563] width 147 height 33
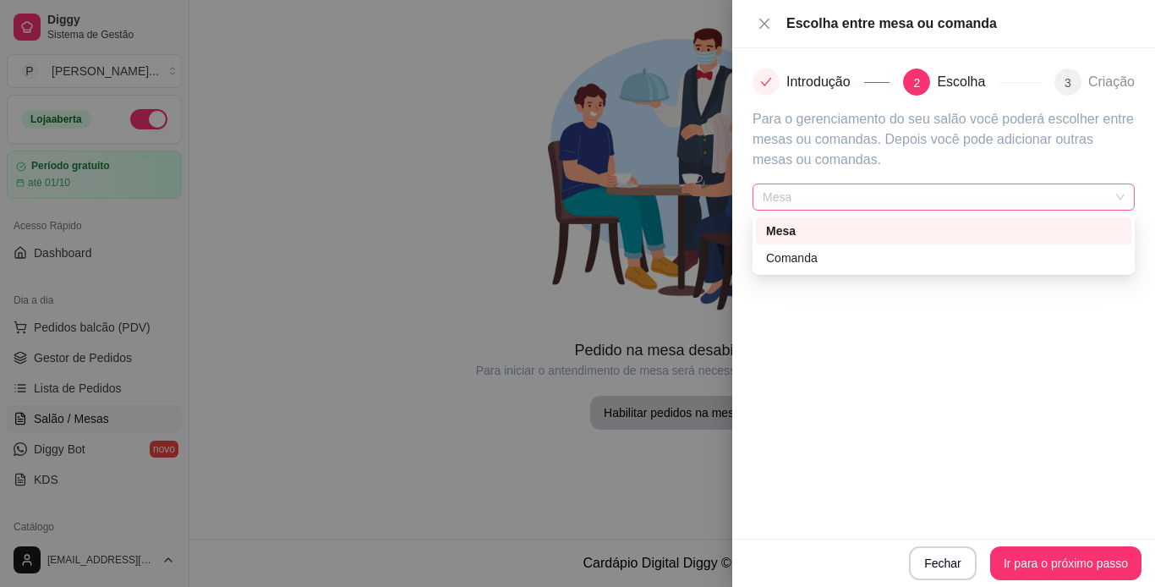
click at [1077, 197] on span "Mesa" at bounding box center [944, 196] width 362 height 25
click at [1016, 259] on div "Comanda" at bounding box center [943, 258] width 355 height 19
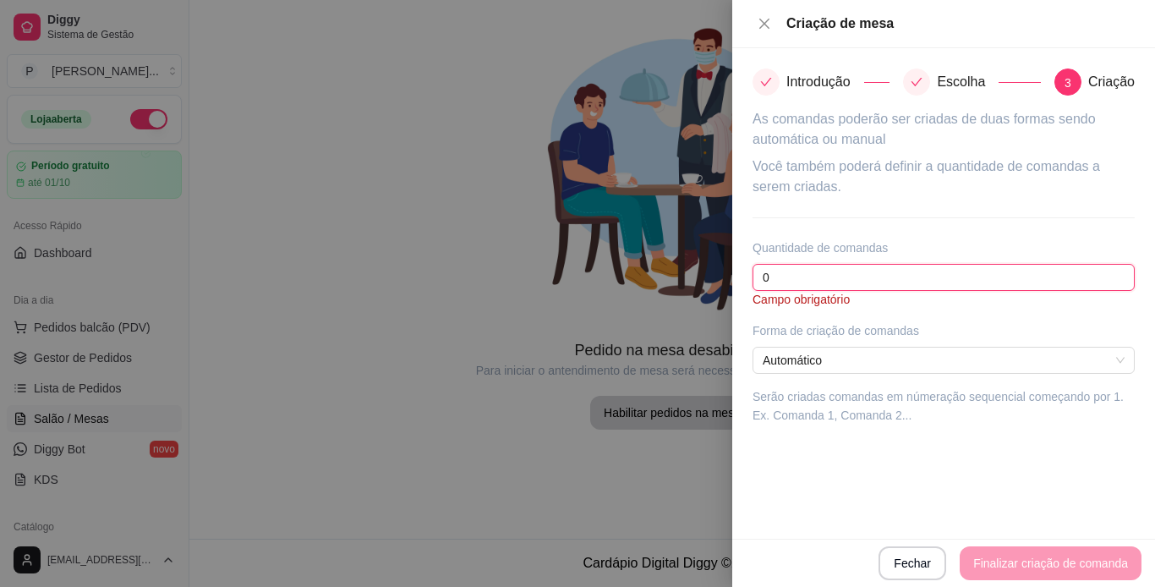
click at [923, 275] on input "0" at bounding box center [943, 277] width 382 height 27
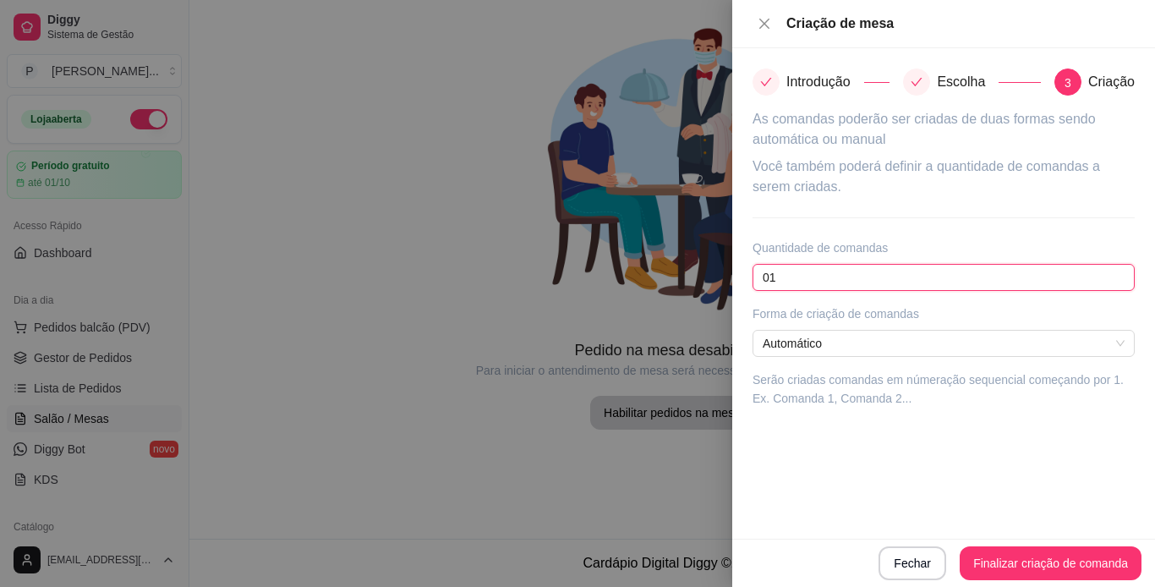
type input "0"
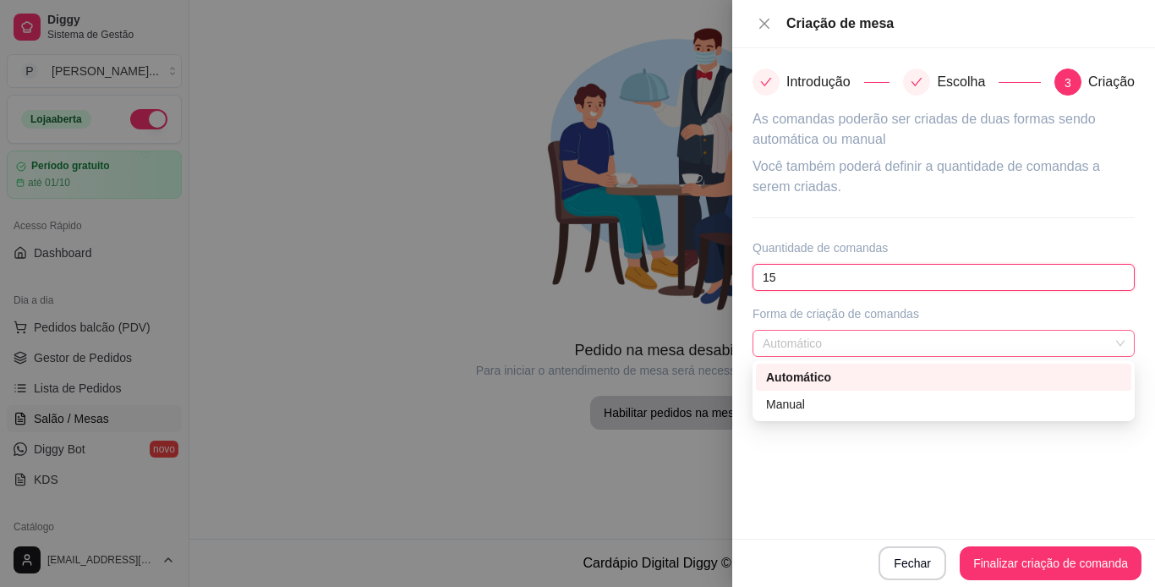
click at [883, 340] on span "Automático" at bounding box center [944, 343] width 362 height 25
type input "15"
click at [858, 405] on div "Manual" at bounding box center [943, 404] width 355 height 19
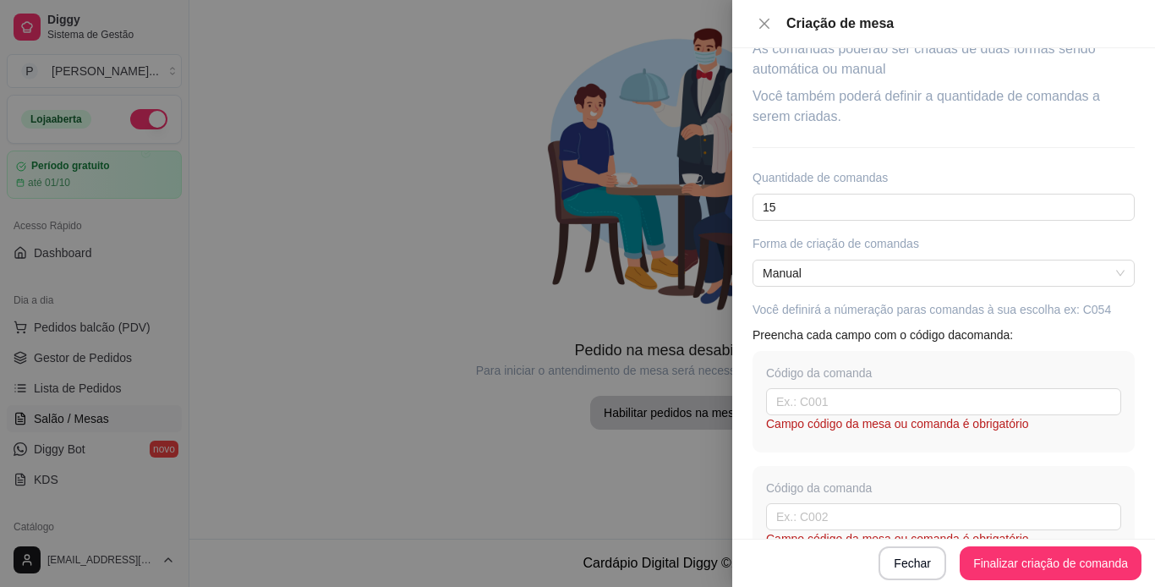
scroll to position [45, 0]
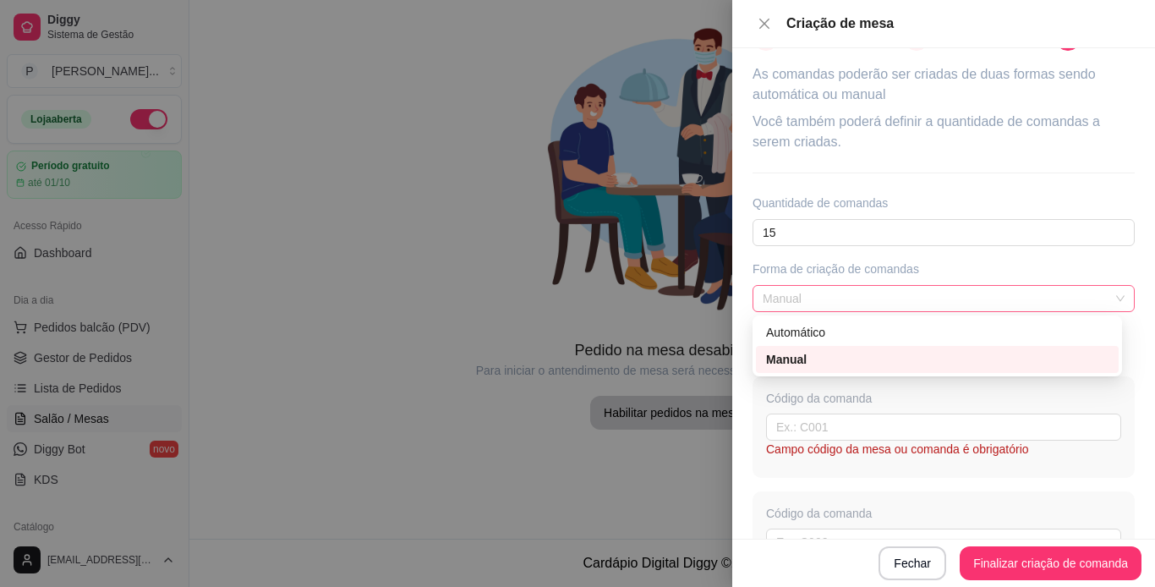
click at [938, 304] on span "Manual" at bounding box center [944, 298] width 362 height 25
click at [923, 327] on div "Automático" at bounding box center [937, 332] width 342 height 19
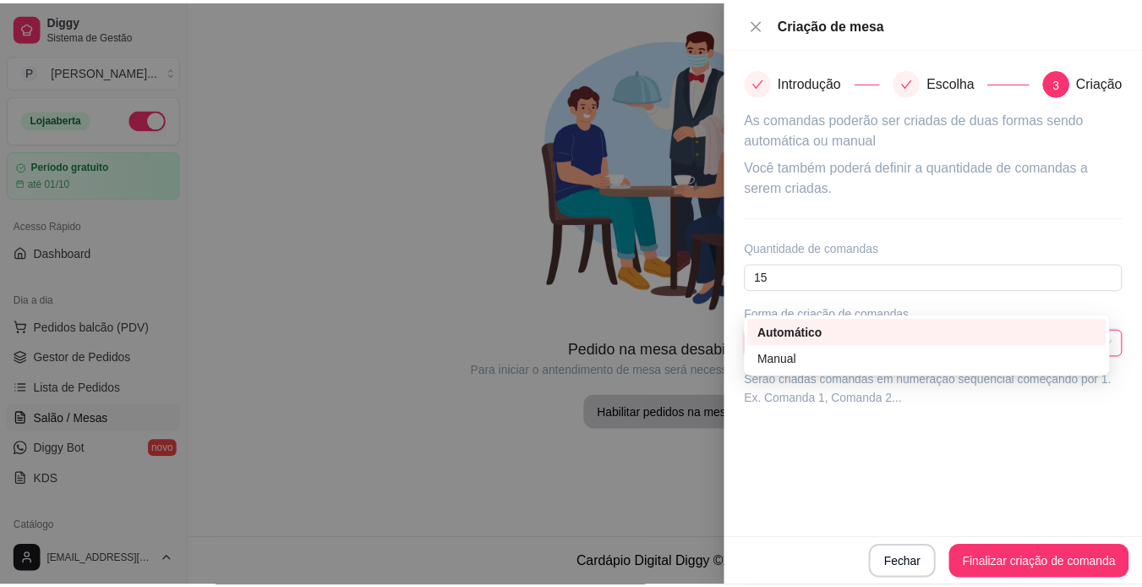
scroll to position [0, 0]
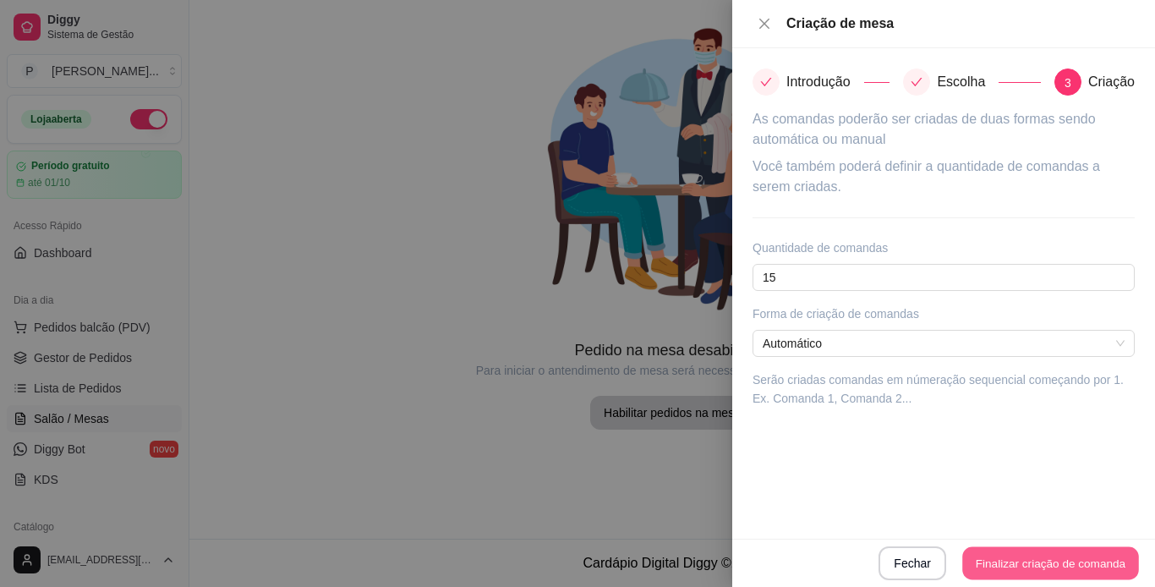
click at [1052, 557] on button "Finalizar criação de comanda" at bounding box center [1050, 563] width 176 height 33
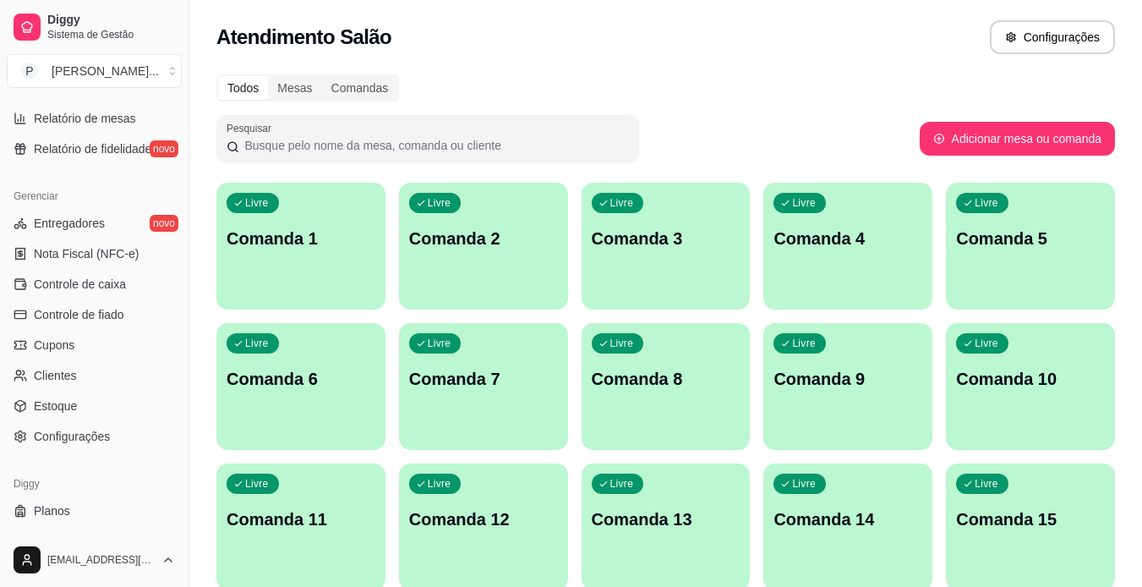
scroll to position [630, 0]
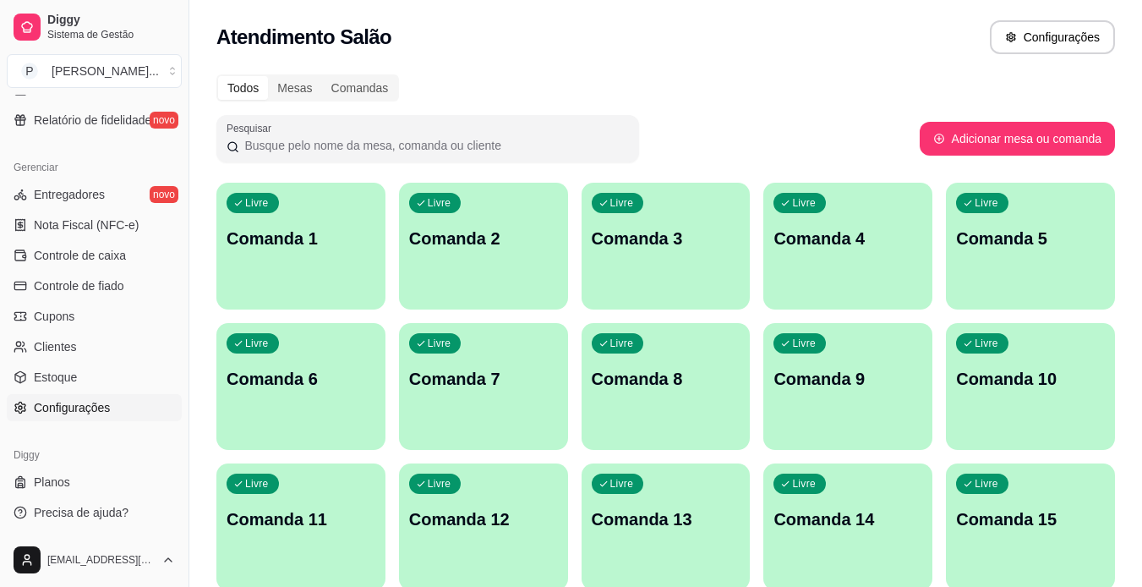
click at [122, 404] on link "Configurações" at bounding box center [94, 407] width 175 height 27
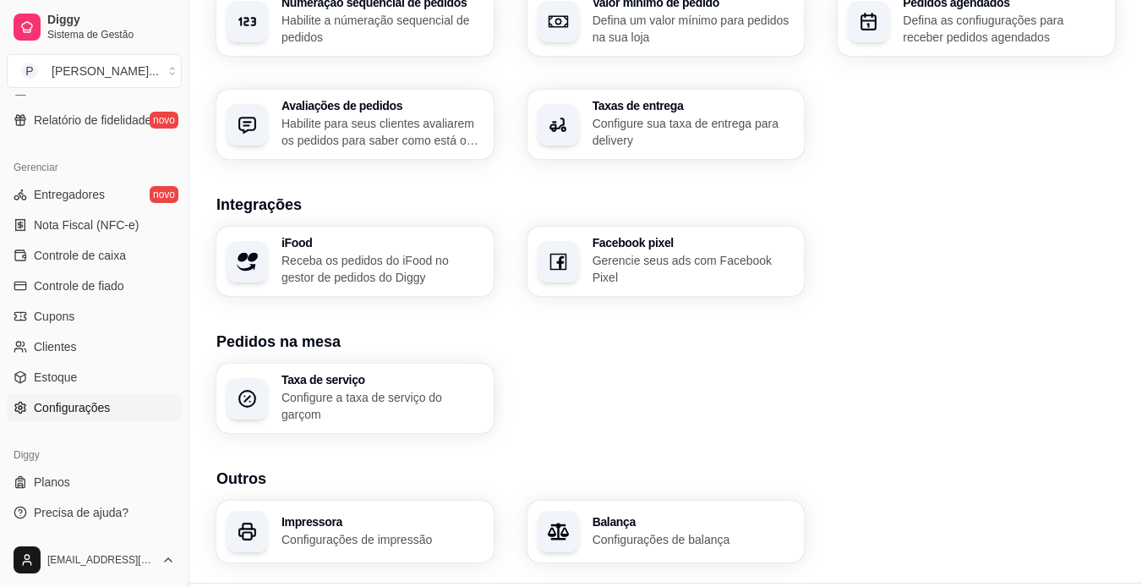
scroll to position [598, 0]
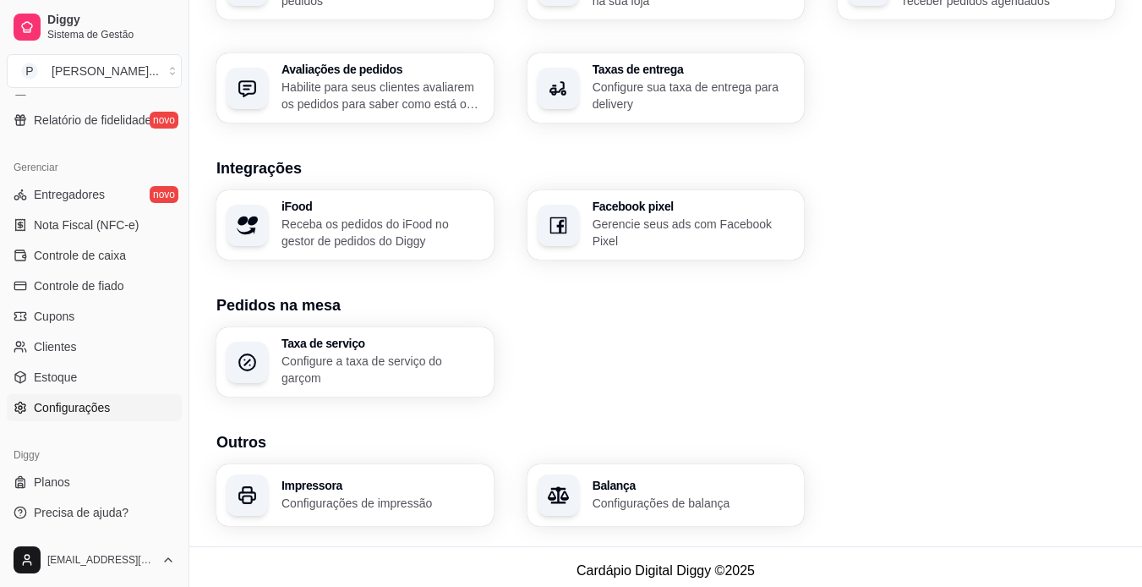
click at [727, 496] on p "Configurações de balança" at bounding box center [694, 503] width 202 height 17
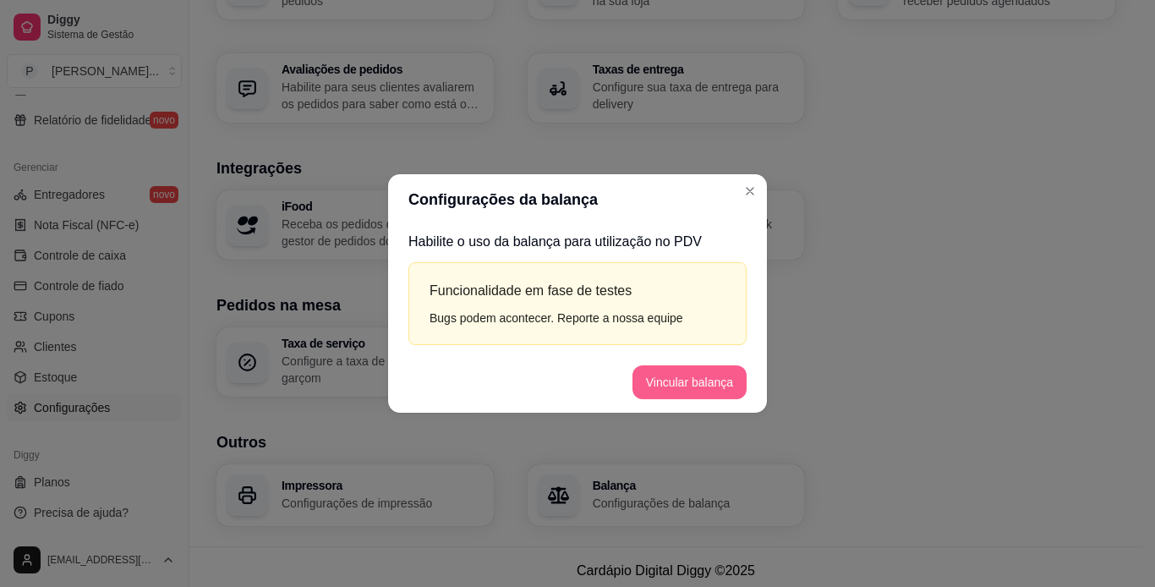
click at [728, 390] on button "Vincular balança" at bounding box center [689, 382] width 114 height 34
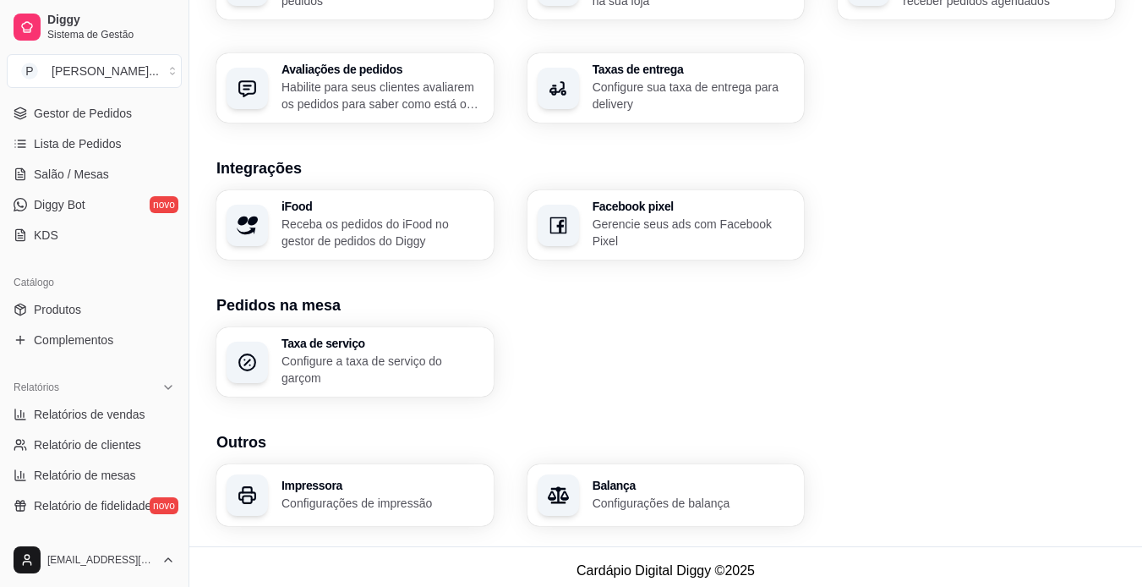
scroll to position [220, 0]
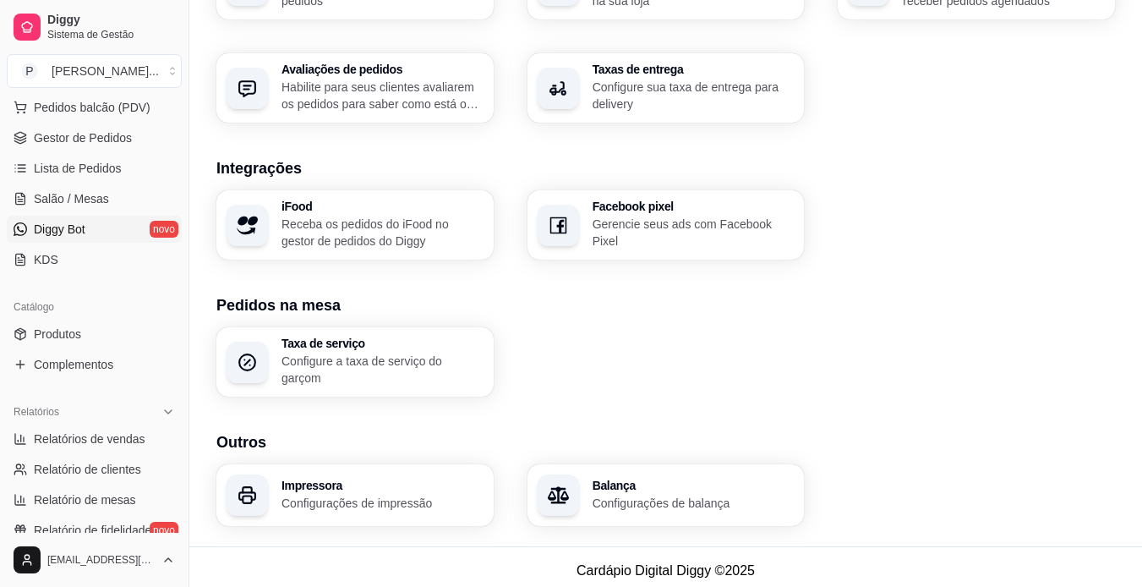
click at [156, 234] on link "Diggy Bot novo" at bounding box center [94, 229] width 175 height 27
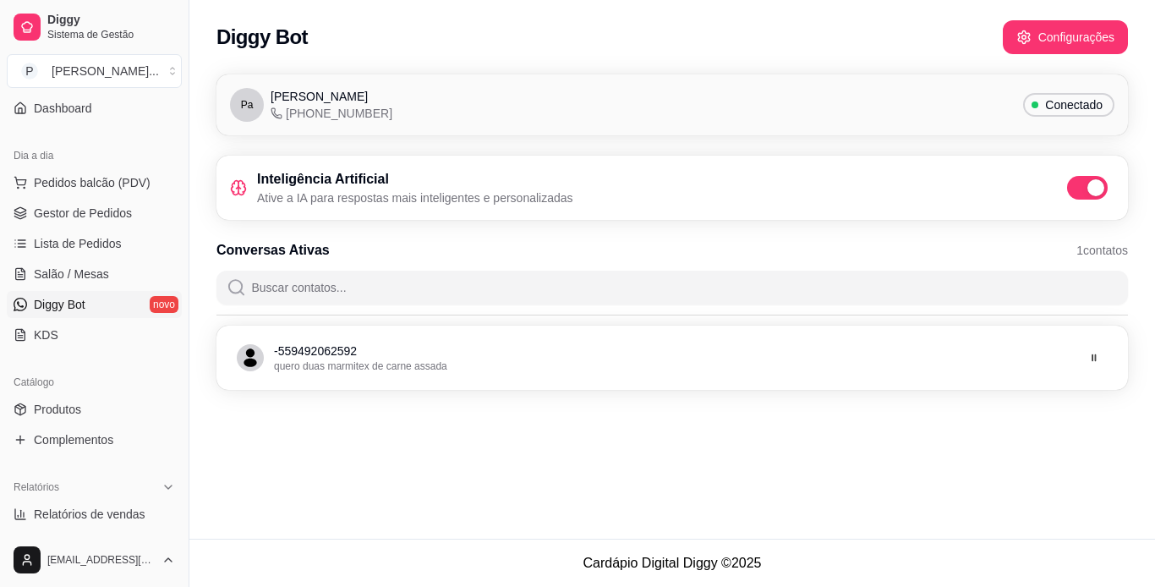
scroll to position [146, 0]
click at [131, 270] on link "Salão / Mesas" at bounding box center [94, 272] width 175 height 27
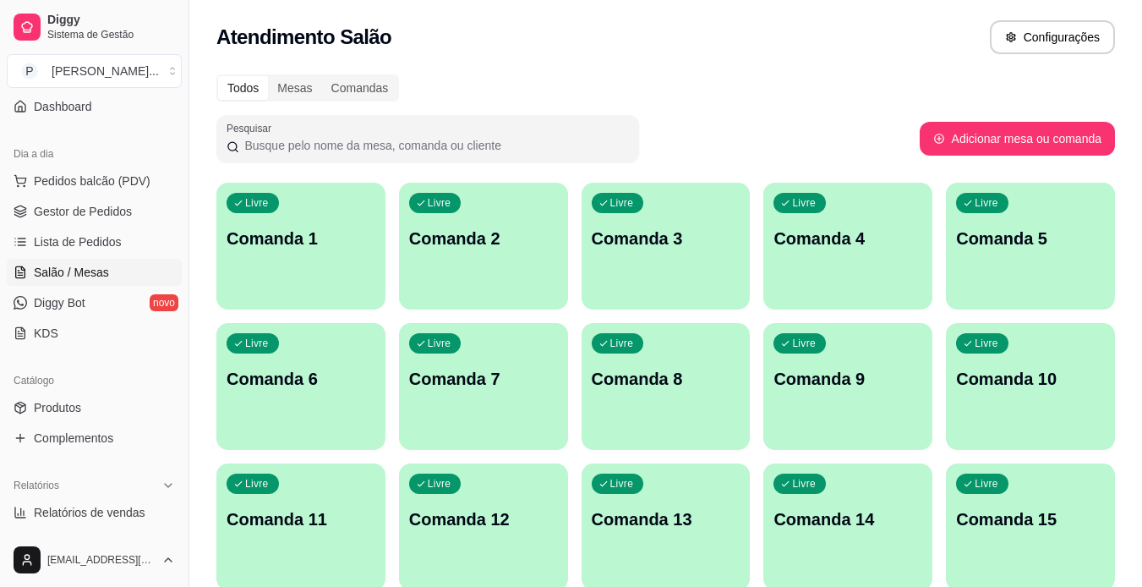
click at [331, 250] on div "Livre Comanda 1" at bounding box center [300, 236] width 169 height 107
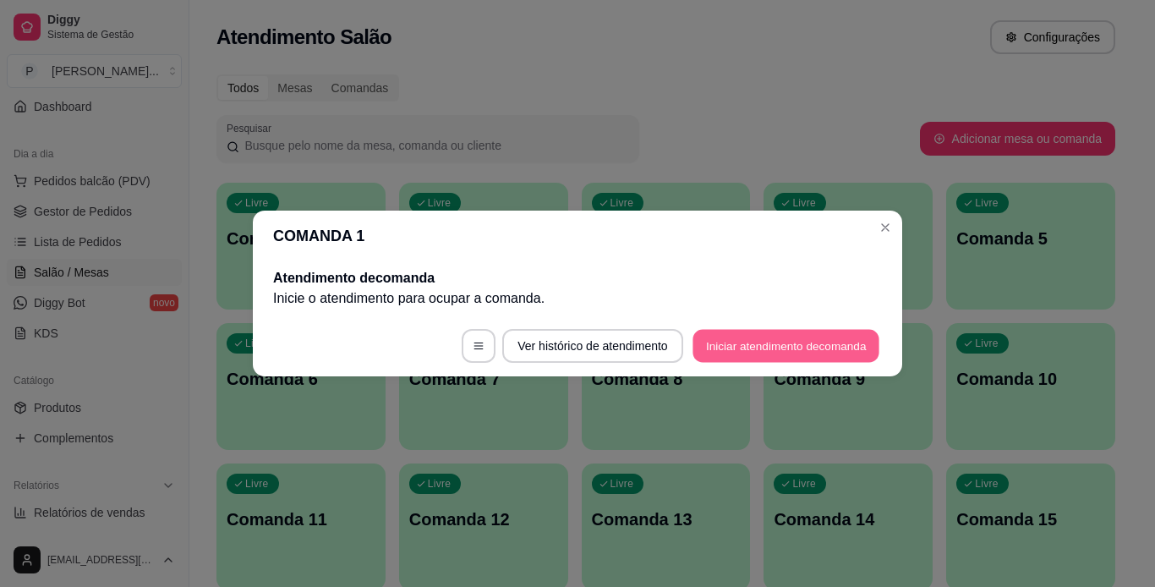
click at [748, 348] on button "Iniciar atendimento de comanda" at bounding box center [785, 346] width 187 height 33
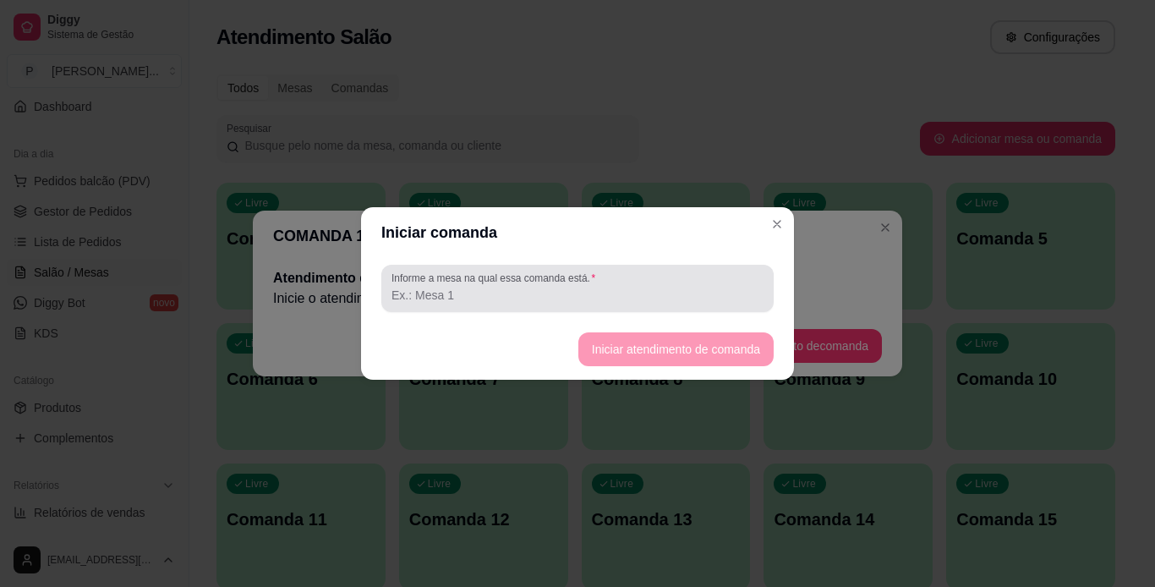
click at [626, 288] on input "Informe a mesa na qual essa comanda está." at bounding box center [577, 295] width 372 height 17
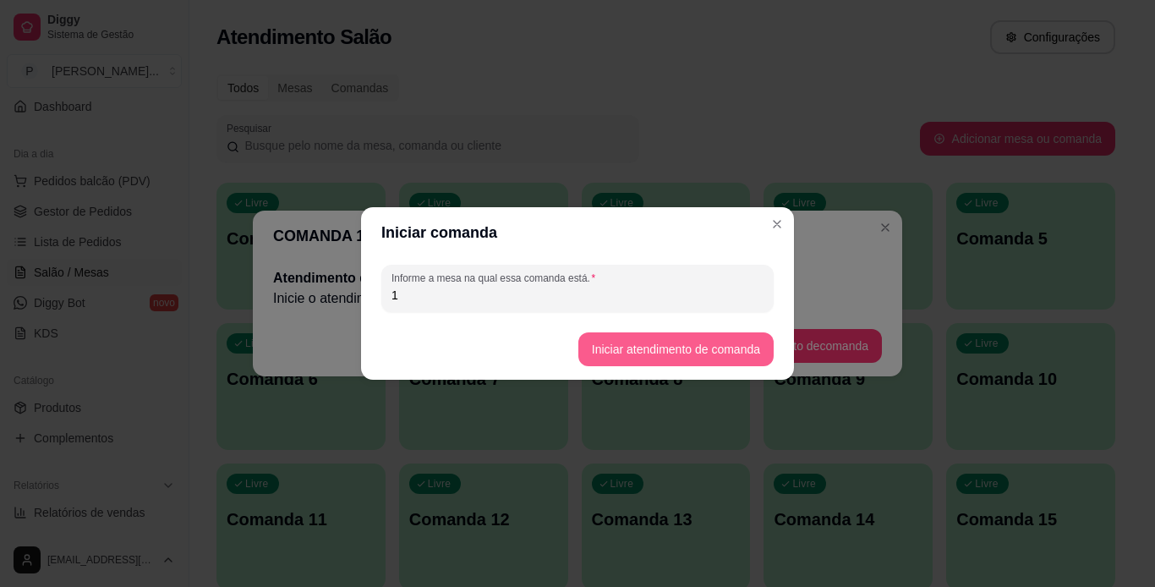
type input "1"
click at [679, 342] on button "Iniciar atendimento de comanda" at bounding box center [675, 349] width 189 height 33
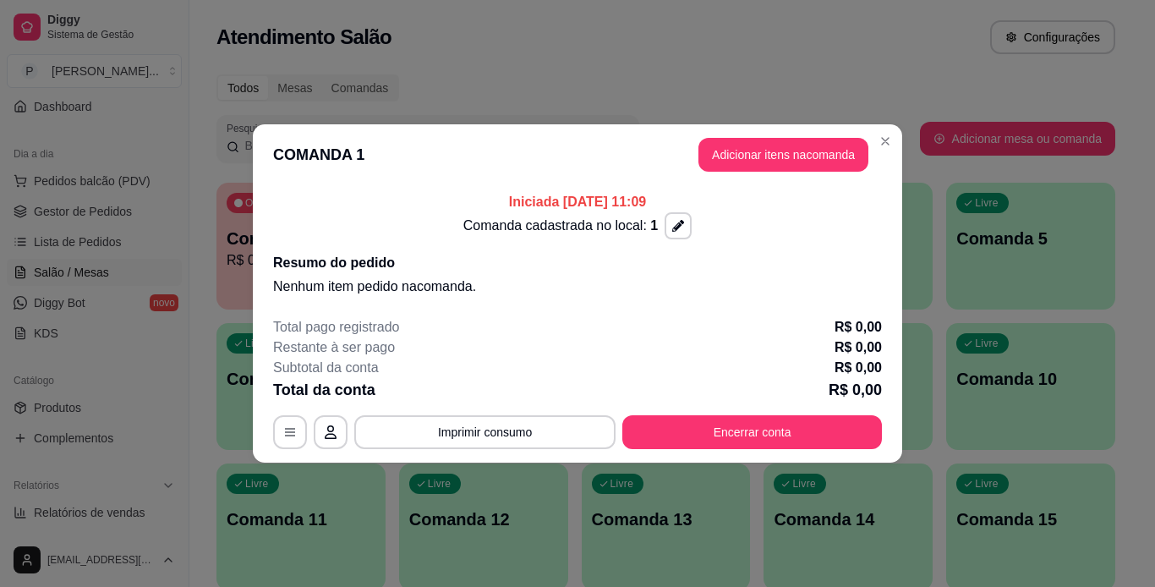
click at [693, 383] on div "Total da conta R$ 0,00" at bounding box center [577, 390] width 609 height 24
click at [757, 166] on button "Adicionar itens na comanda" at bounding box center [783, 155] width 165 height 33
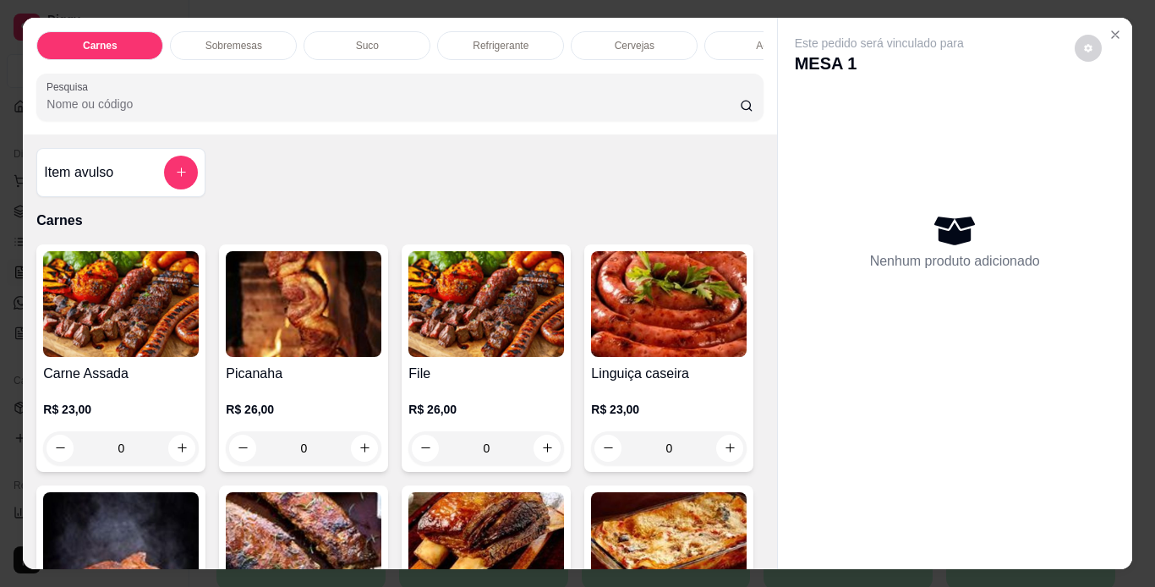
click at [438, 323] on img at bounding box center [486, 304] width 156 height 106
click at [158, 350] on img at bounding box center [121, 304] width 156 height 106
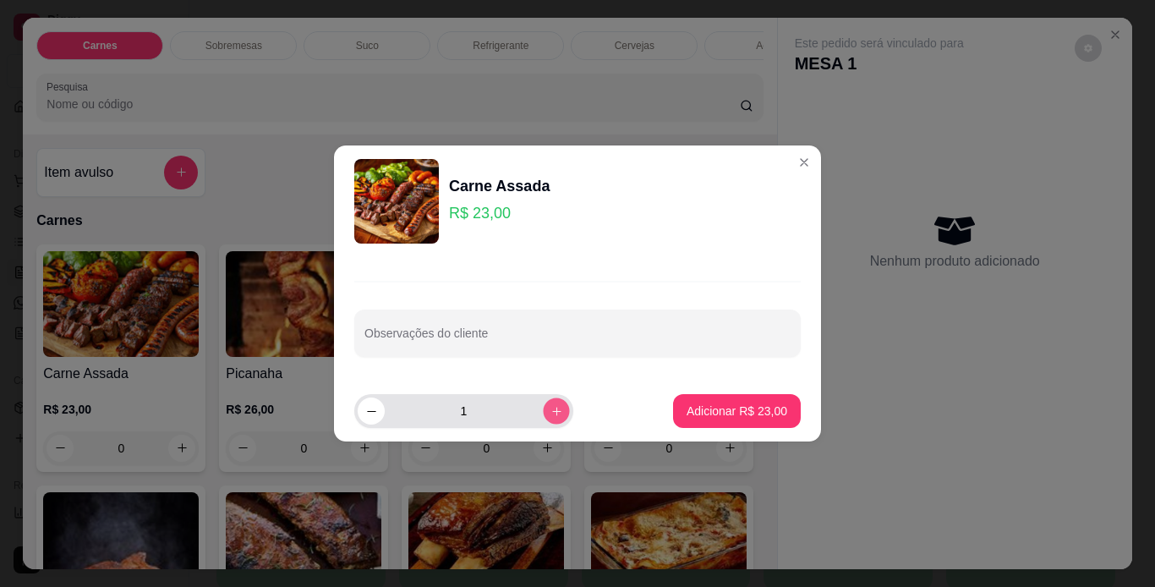
click at [552, 411] on icon "increase-product-quantity" at bounding box center [556, 411] width 8 height 8
type input "2"
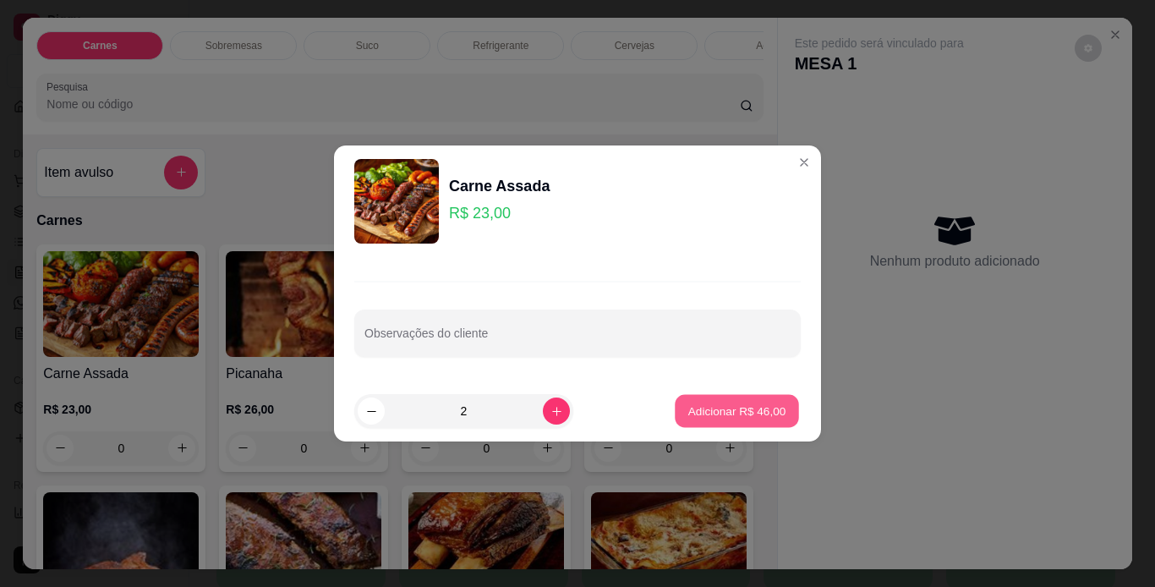
click at [710, 405] on p "Adicionar R$ 46,00" at bounding box center [737, 410] width 98 height 16
type input "2"
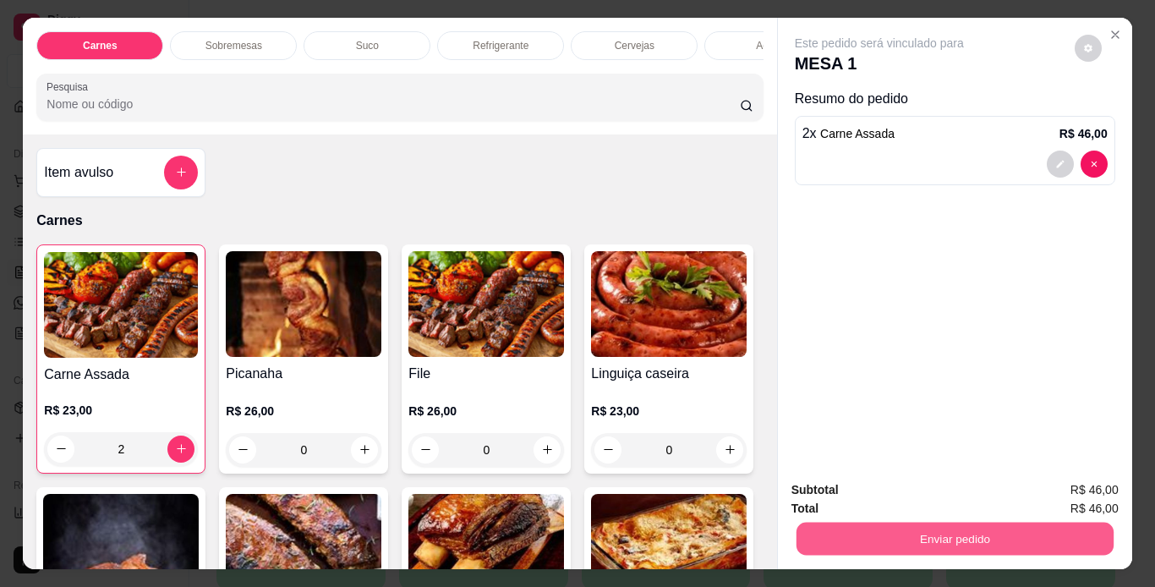
click at [930, 528] on button "Enviar pedido" at bounding box center [954, 538] width 317 height 33
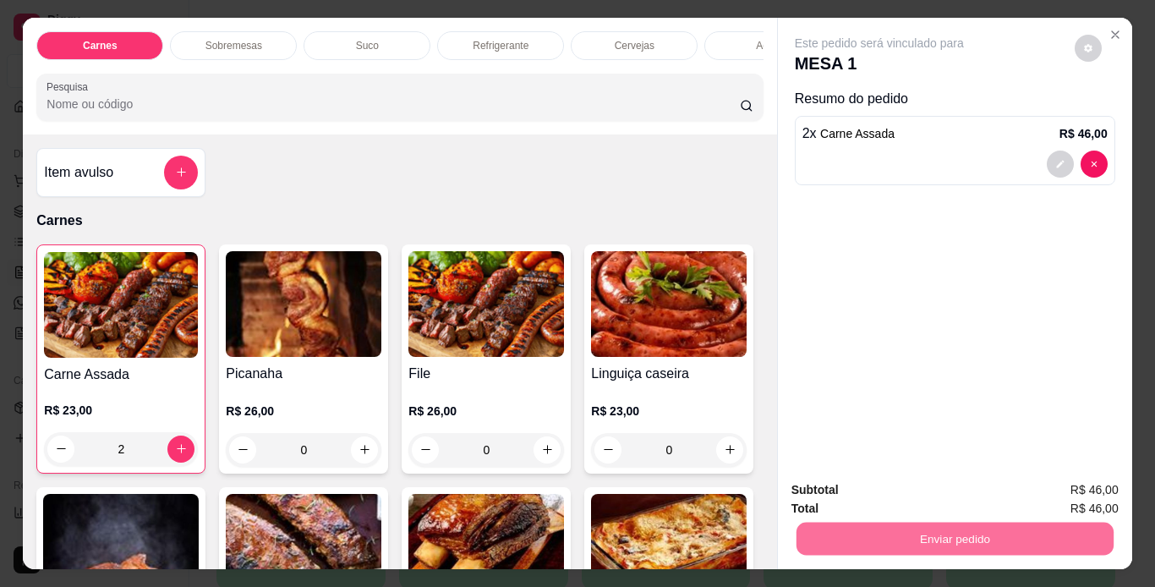
click at [927, 485] on button "Não registrar e enviar pedido" at bounding box center [898, 490] width 171 height 31
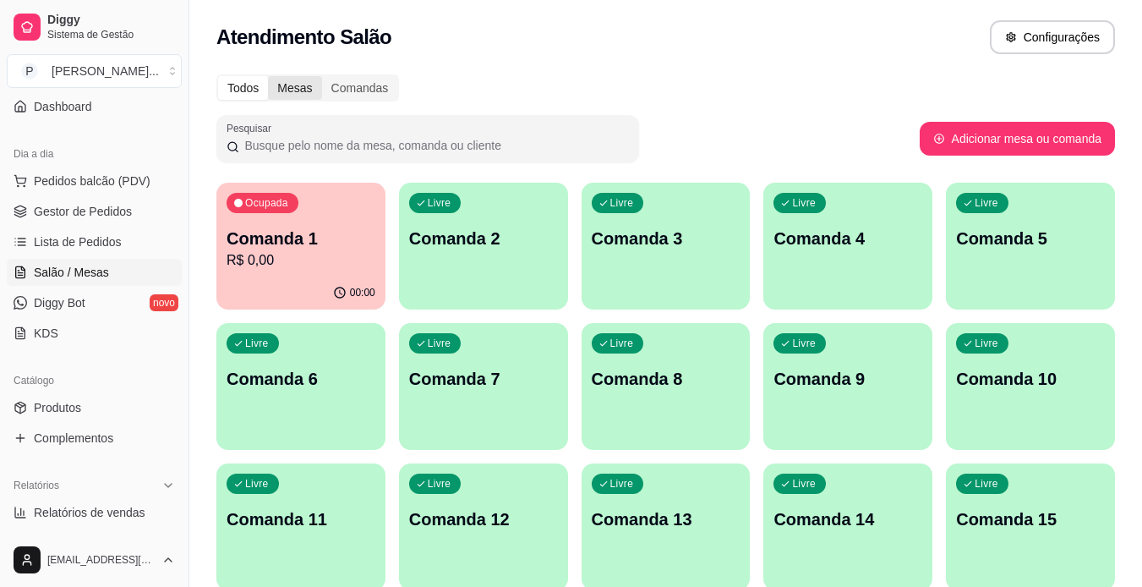
click at [285, 90] on div "Mesas" at bounding box center [294, 88] width 53 height 24
click at [268, 76] on input "Mesas" at bounding box center [268, 76] width 0 height 0
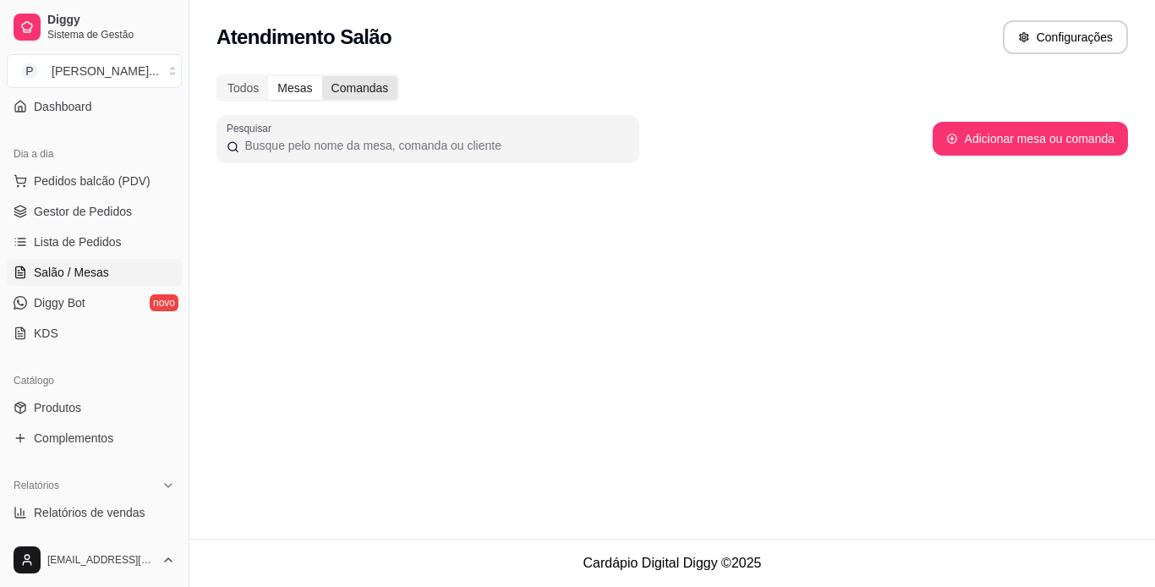
click at [345, 92] on div "Comandas" at bounding box center [360, 88] width 76 height 24
click at [322, 76] on input "Comandas" at bounding box center [322, 76] width 0 height 0
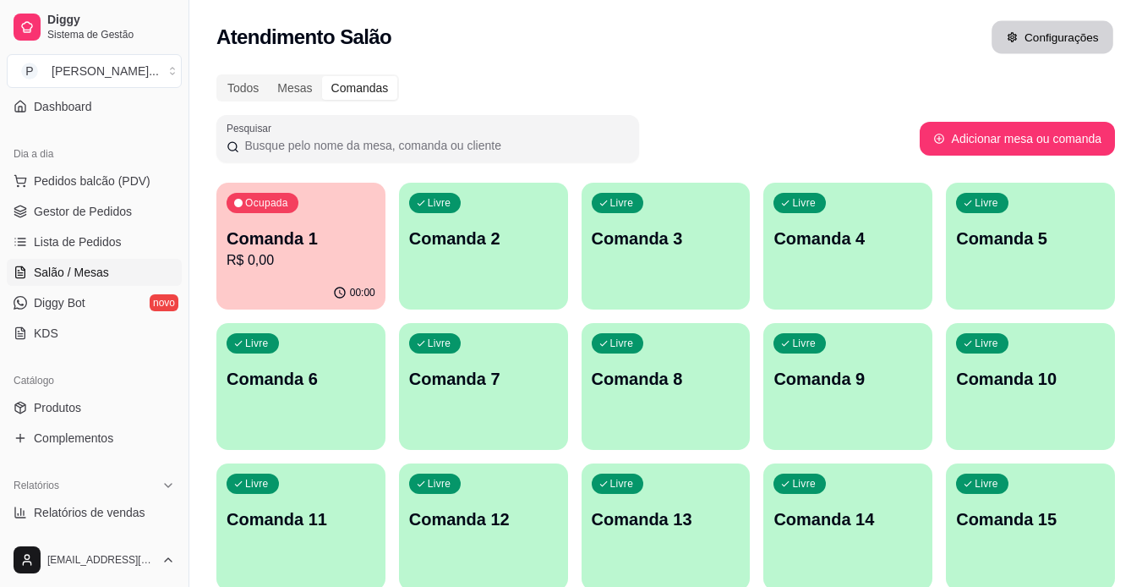
click at [1049, 39] on button "Configurações" at bounding box center [1053, 37] width 122 height 33
click at [131, 112] on link "Dashboard" at bounding box center [94, 106] width 175 height 27
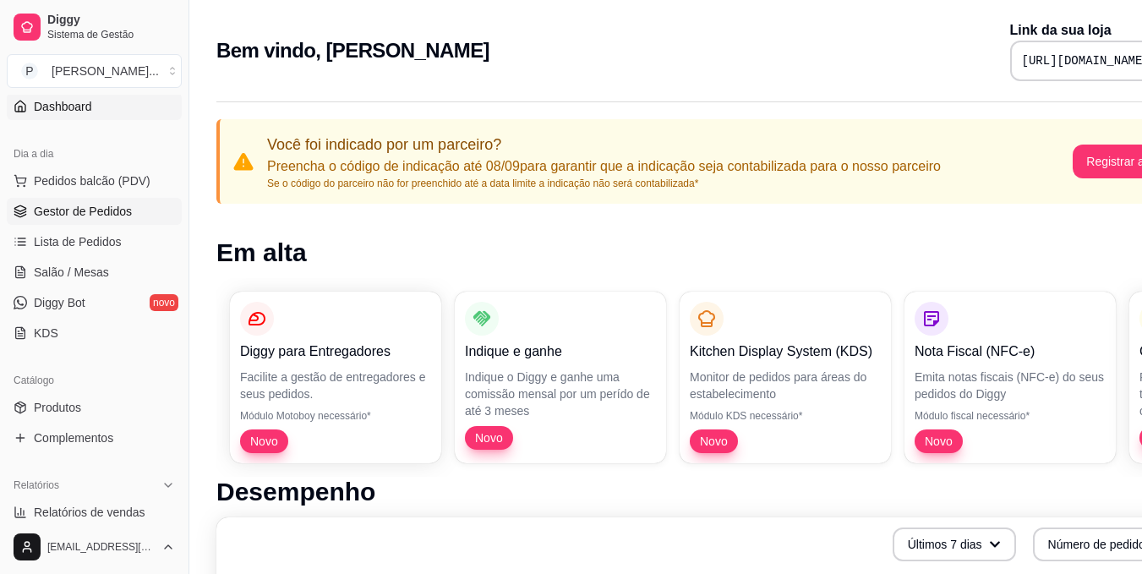
click at [130, 214] on link "Gestor de Pedidos" at bounding box center [94, 211] width 175 height 27
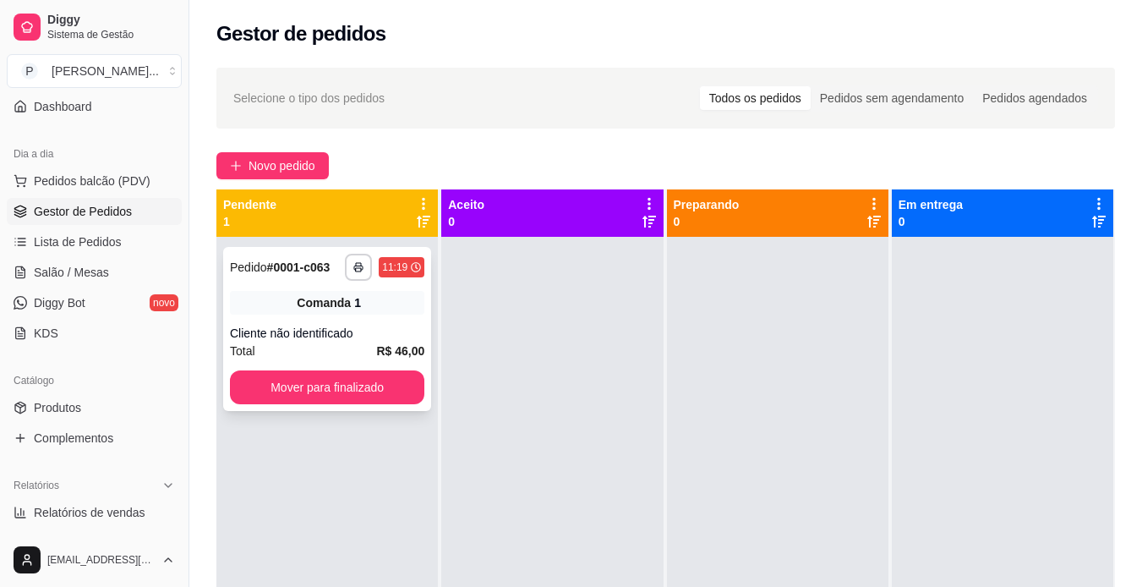
click at [364, 304] on div "Comanda 1" at bounding box center [327, 303] width 194 height 24
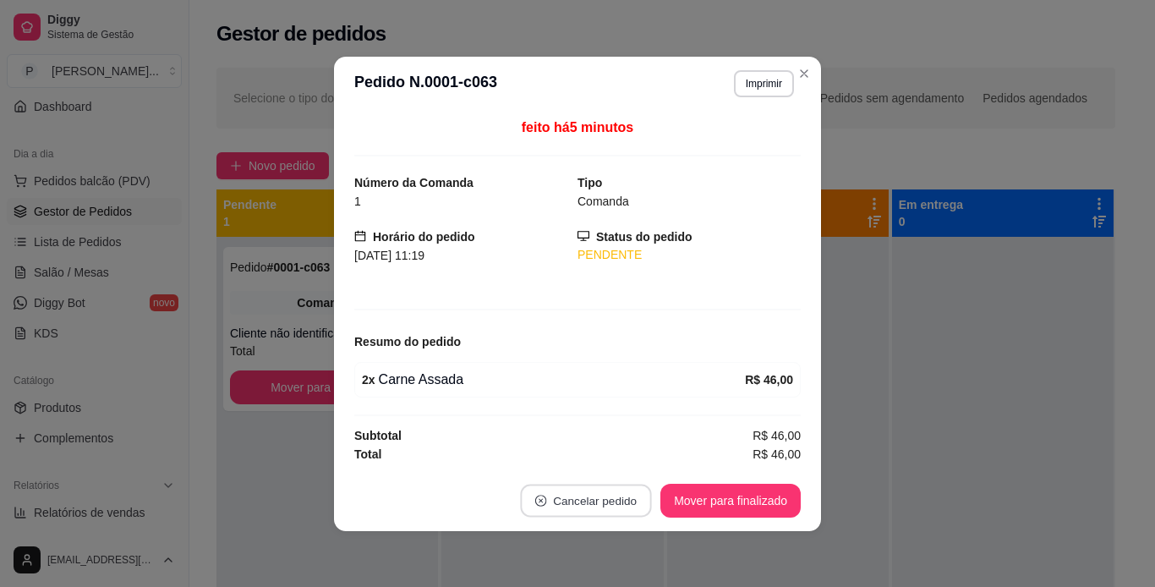
click at [588, 503] on button "Cancelar pedido" at bounding box center [586, 500] width 131 height 33
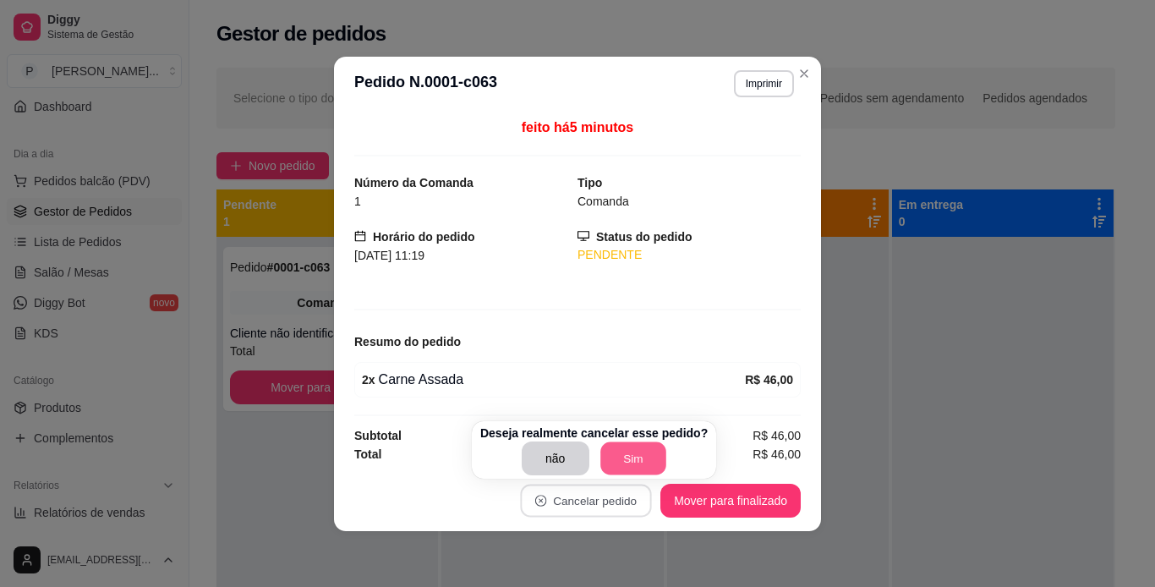
click at [630, 462] on button "Sim" at bounding box center [633, 458] width 66 height 33
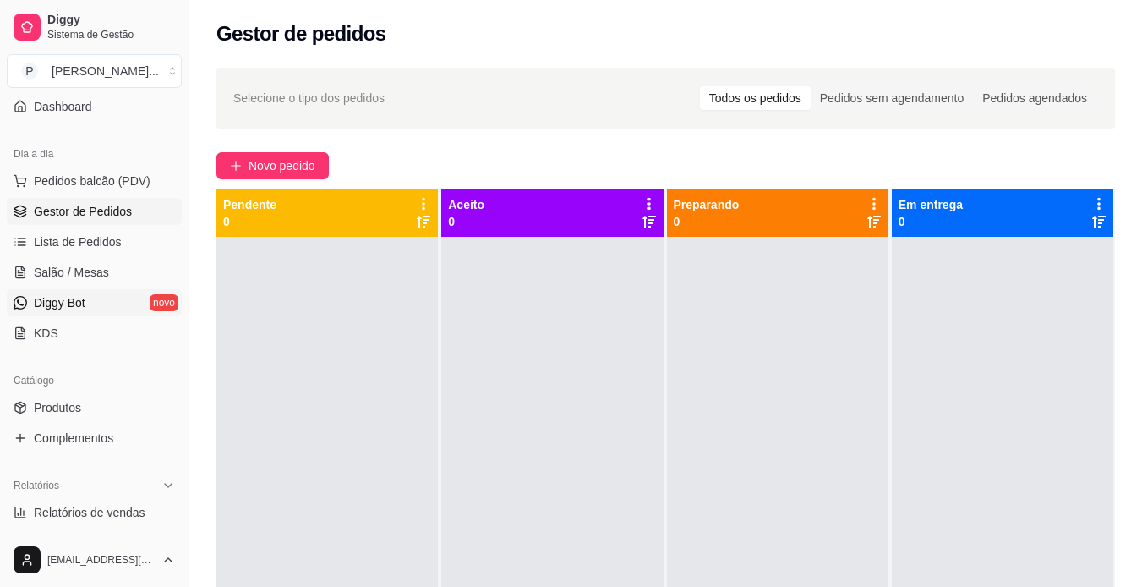
click at [154, 303] on link "Diggy Bot novo" at bounding box center [94, 302] width 175 height 27
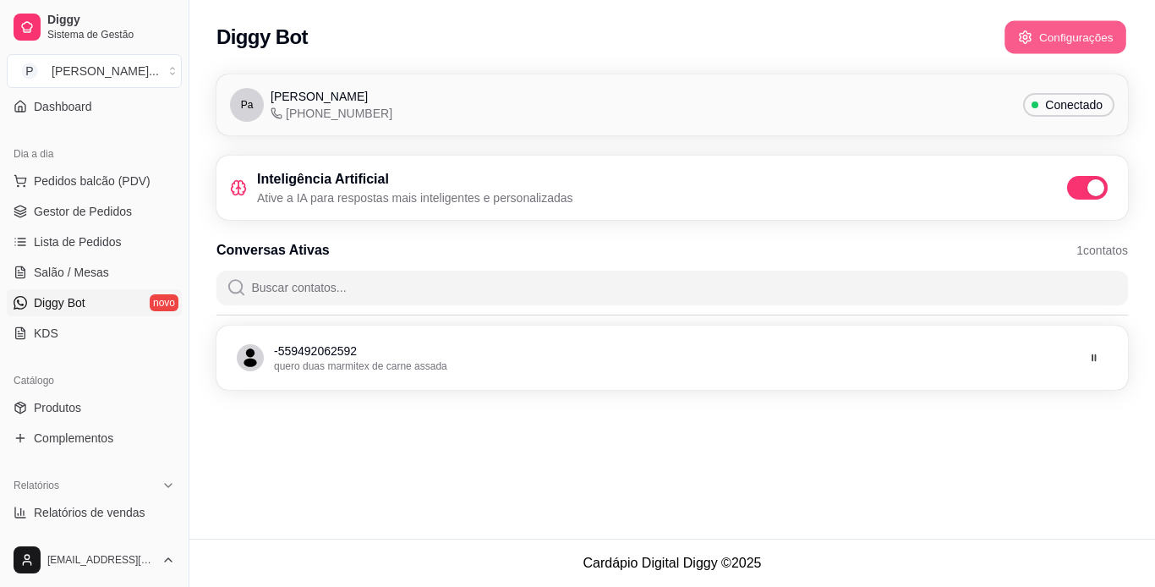
click at [1084, 42] on button "Configurações" at bounding box center [1065, 37] width 122 height 33
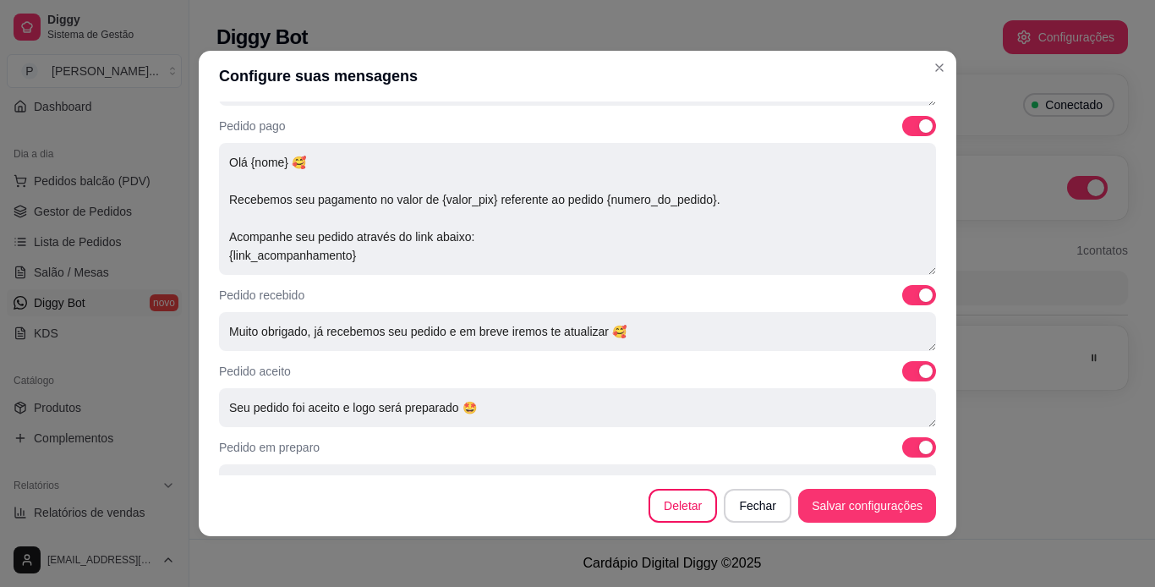
scroll to position [473, 0]
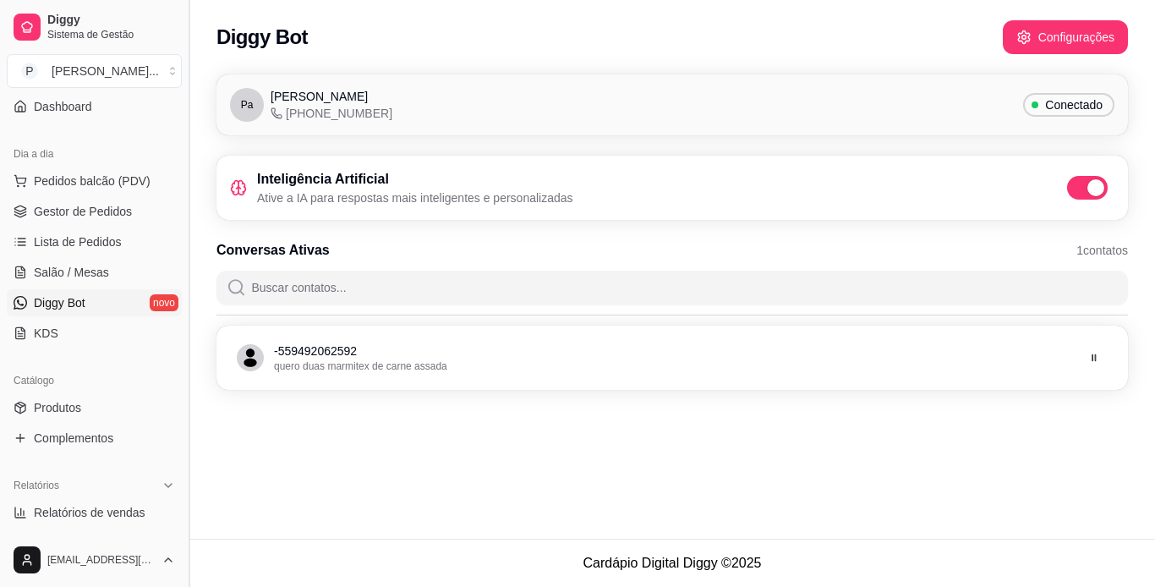
click at [182, 524] on button "Toggle Sidebar" at bounding box center [189, 293] width 14 height 587
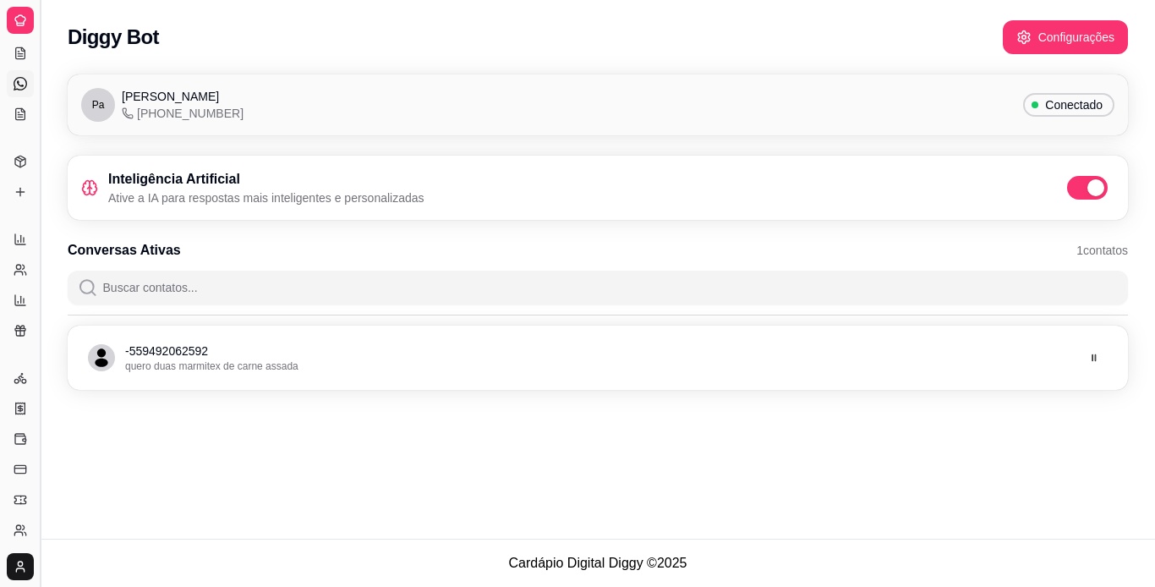
scroll to position [36, 0]
click at [36, 405] on button "Toggle Sidebar" at bounding box center [40, 293] width 14 height 587
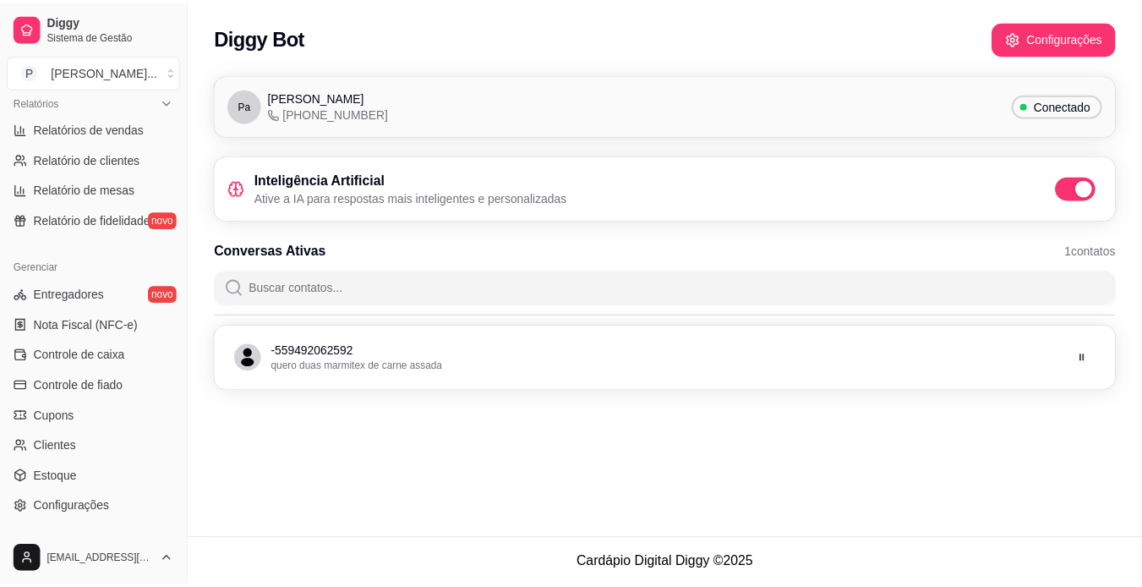
scroll to position [564, 0]
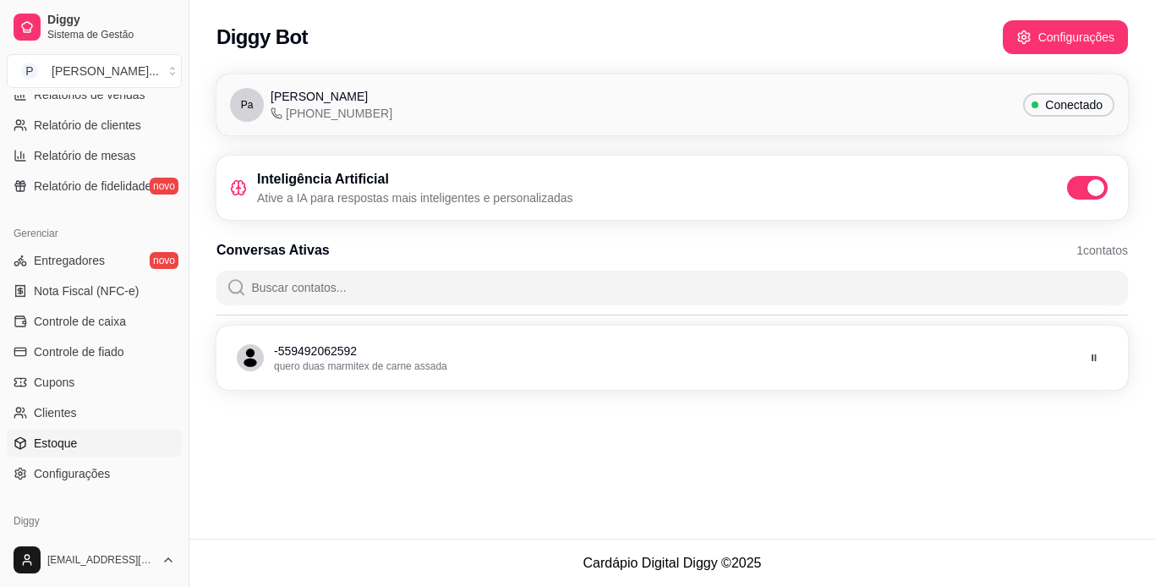
click at [112, 449] on link "Estoque" at bounding box center [94, 442] width 175 height 27
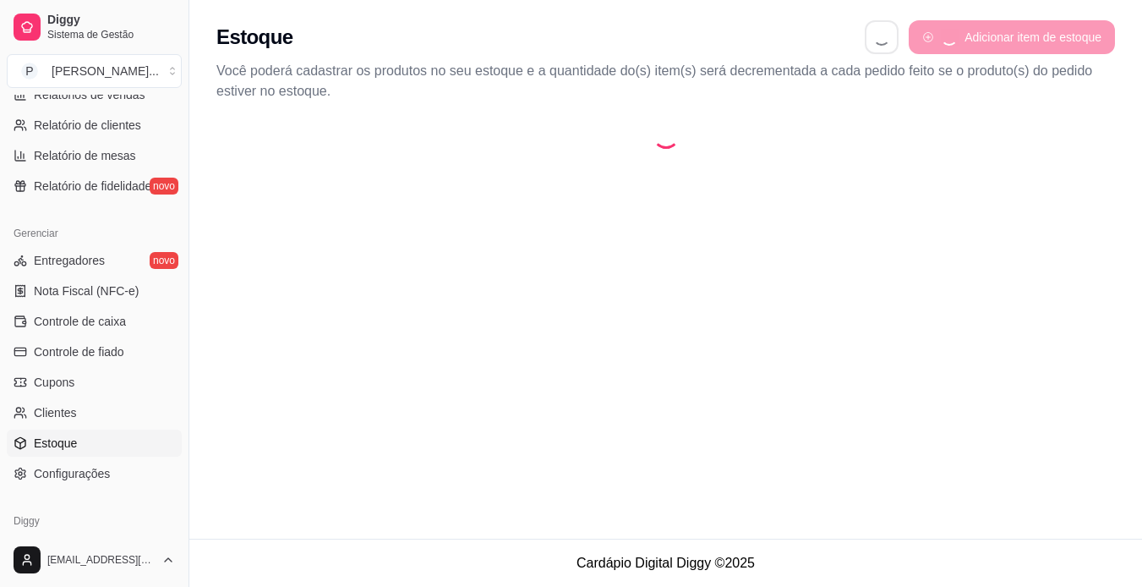
select select "QUANTITY_ORDER"
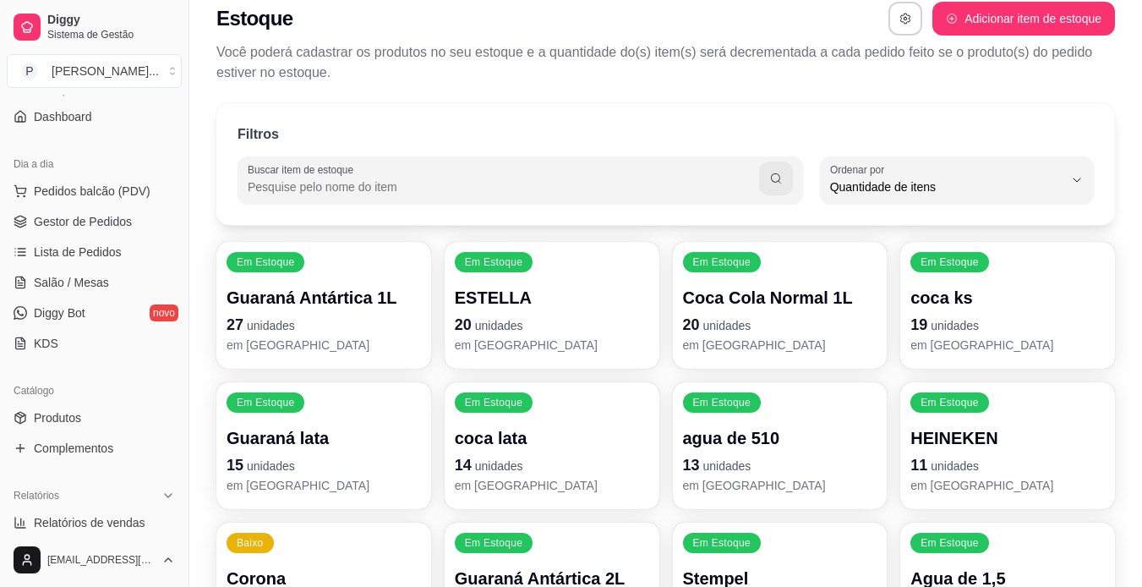
scroll to position [79, 0]
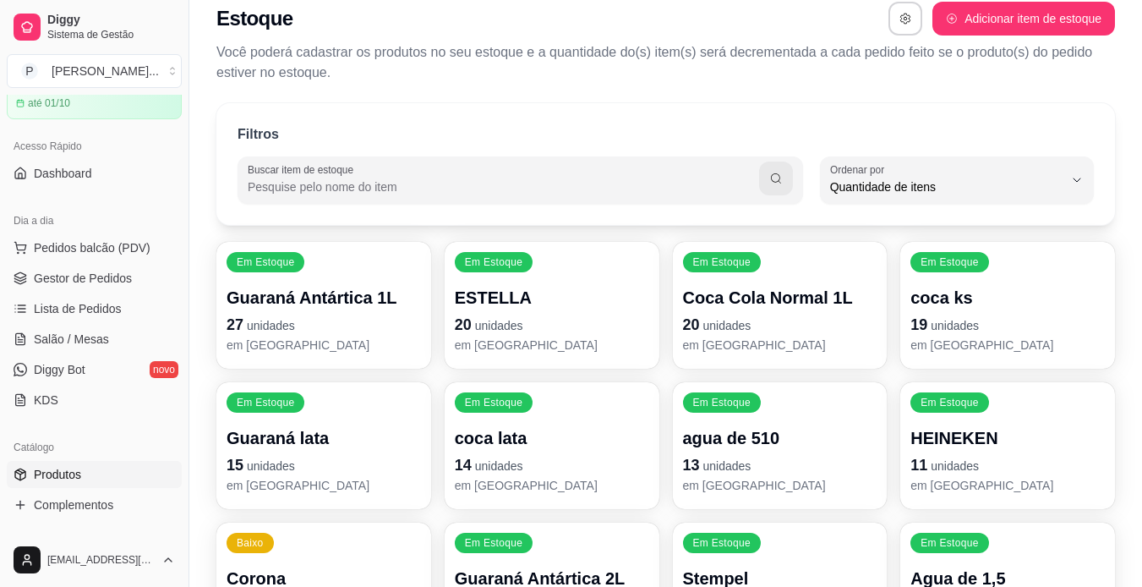
click at [108, 474] on link "Produtos" at bounding box center [94, 474] width 175 height 27
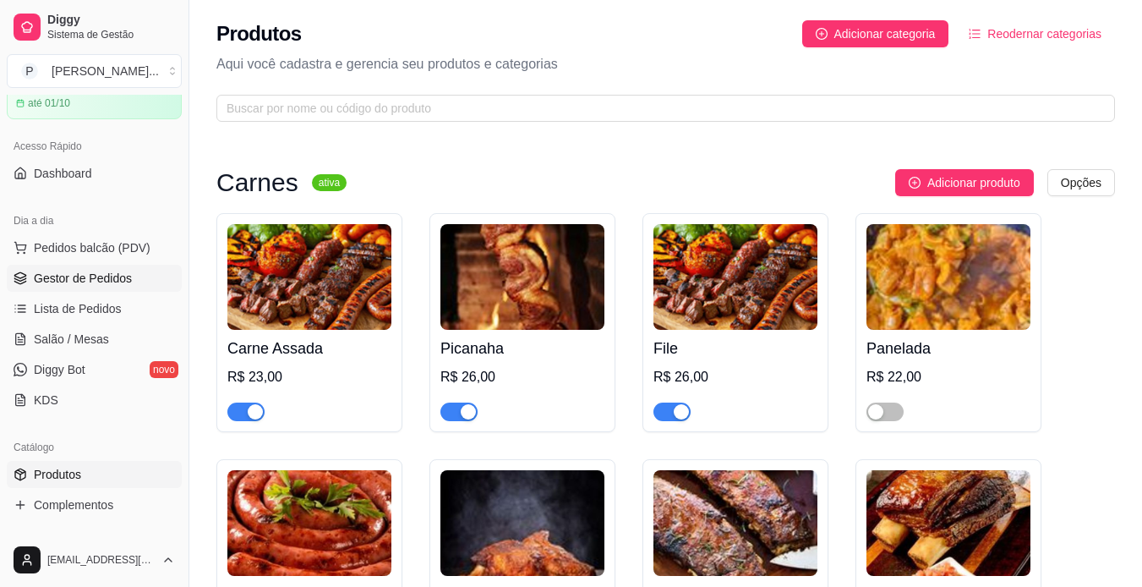
click at [107, 276] on span "Gestor de Pedidos" at bounding box center [83, 278] width 98 height 17
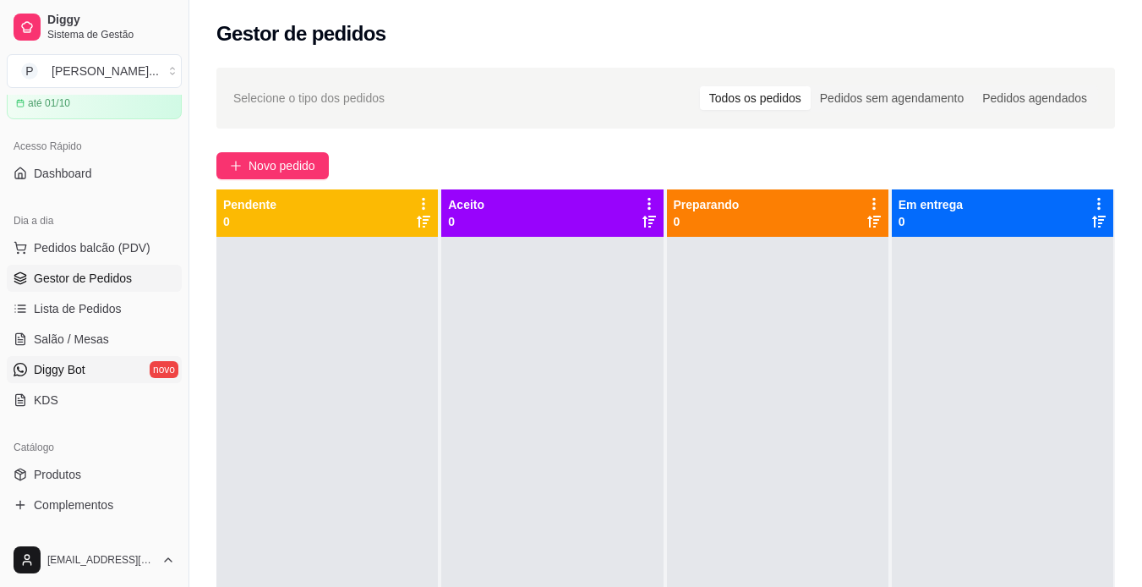
click at [89, 366] on link "Diggy Bot novo" at bounding box center [94, 369] width 175 height 27
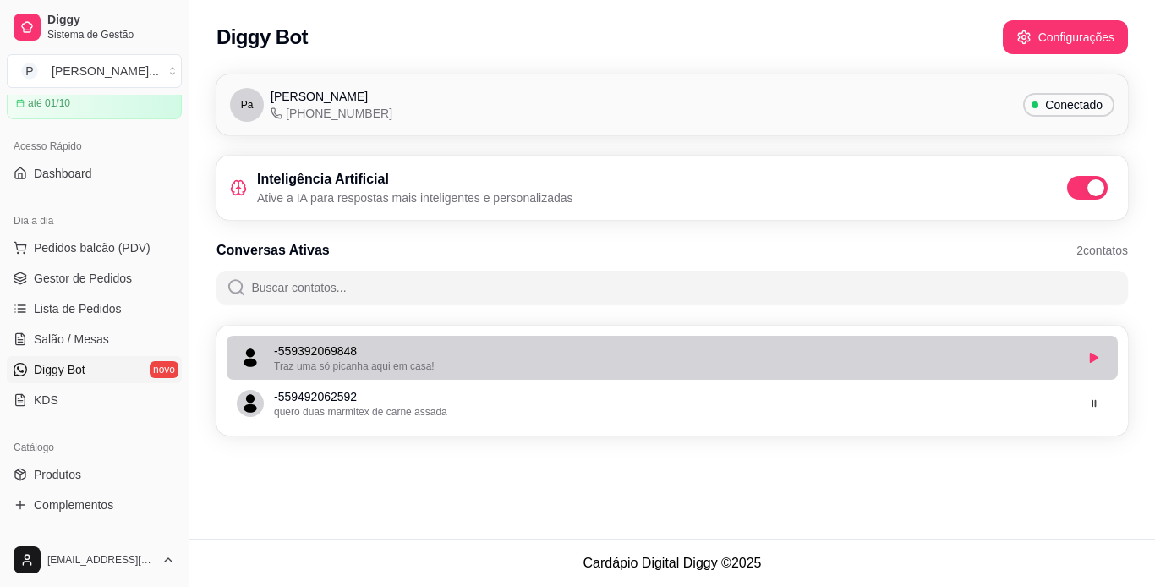
click at [412, 363] on span "Traz uma só picanha aqui em casa!" at bounding box center [354, 366] width 161 height 12
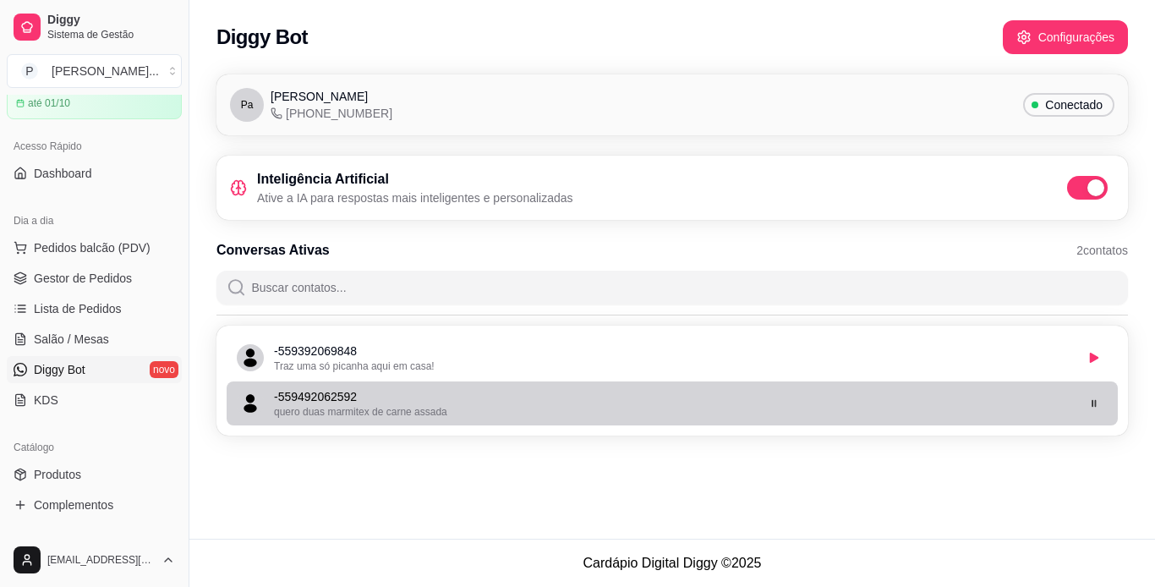
click at [523, 415] on div "quero duas marmitex de carne assada" at bounding box center [674, 412] width 800 height 14
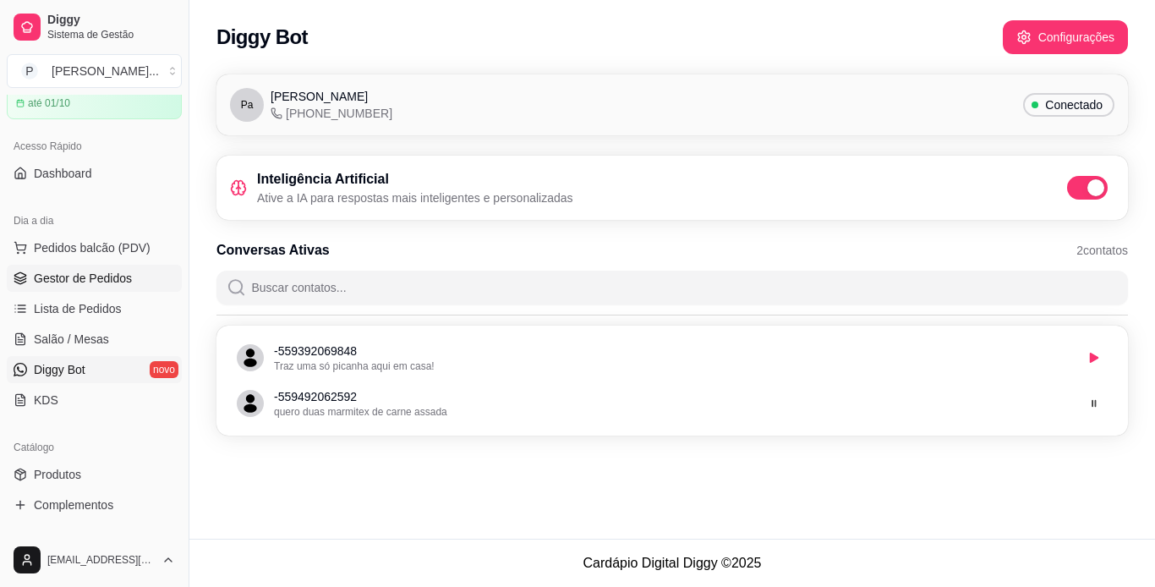
click at [110, 279] on span "Gestor de Pedidos" at bounding box center [83, 278] width 98 height 17
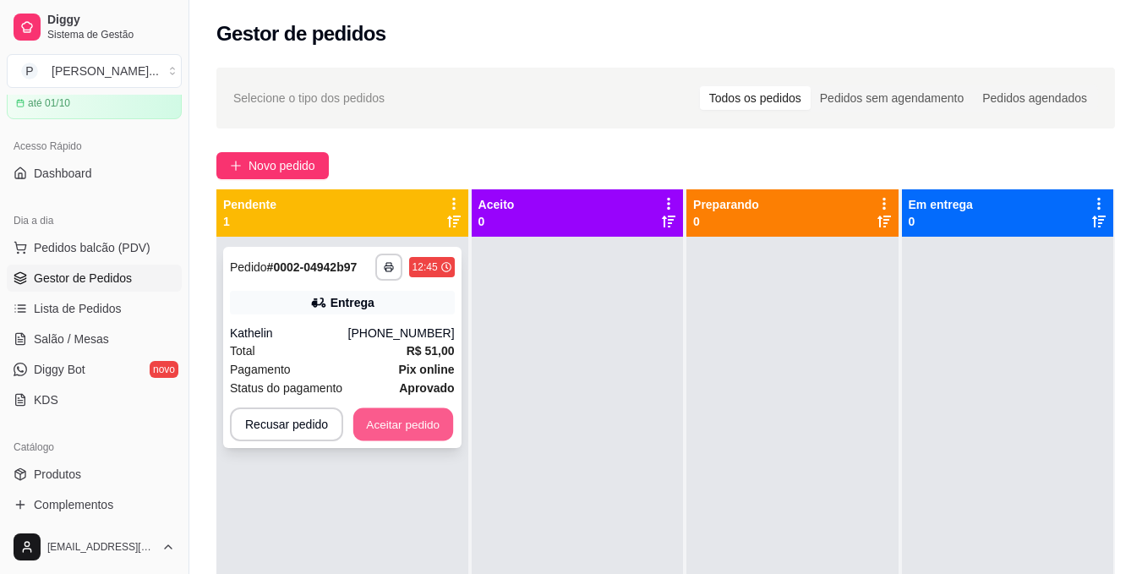
click at [406, 425] on button "Aceitar pedido" at bounding box center [403, 424] width 100 height 33
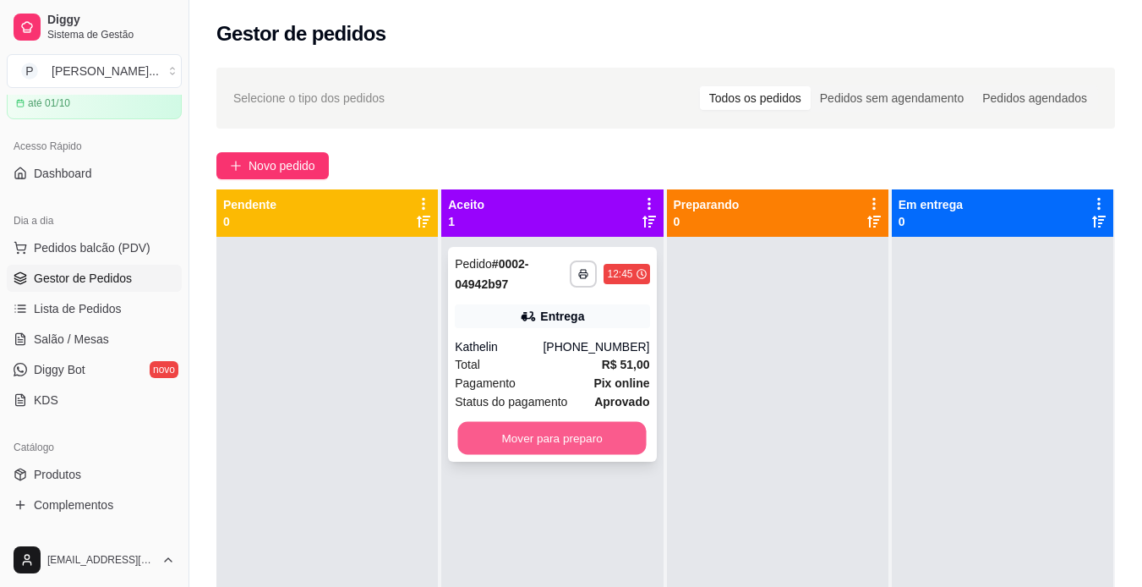
click at [506, 433] on button "Mover para preparo" at bounding box center [552, 438] width 189 height 33
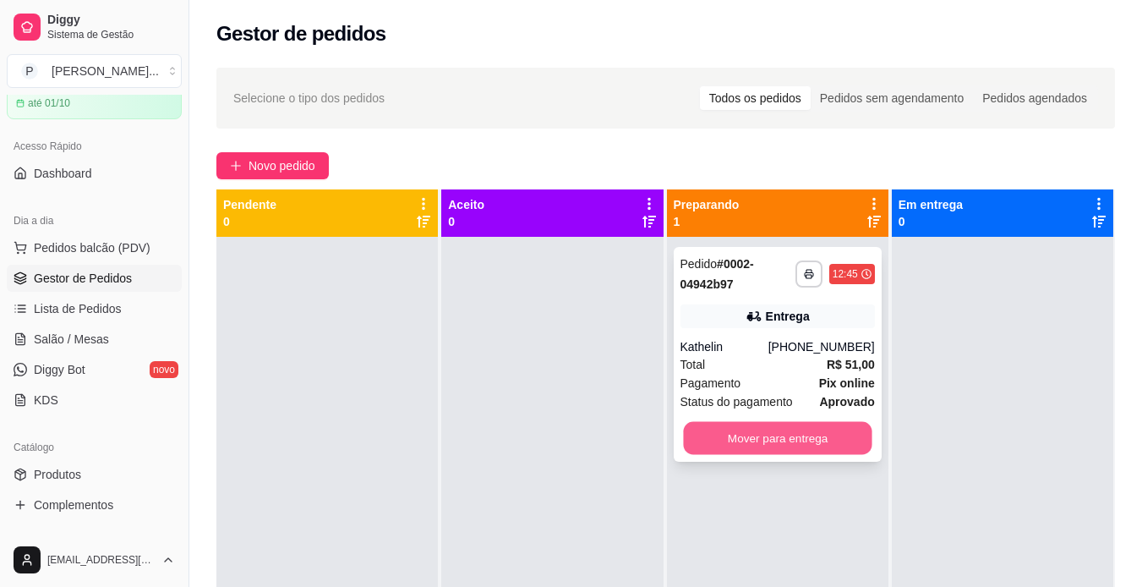
click at [744, 434] on button "Mover para entrega" at bounding box center [777, 438] width 189 height 33
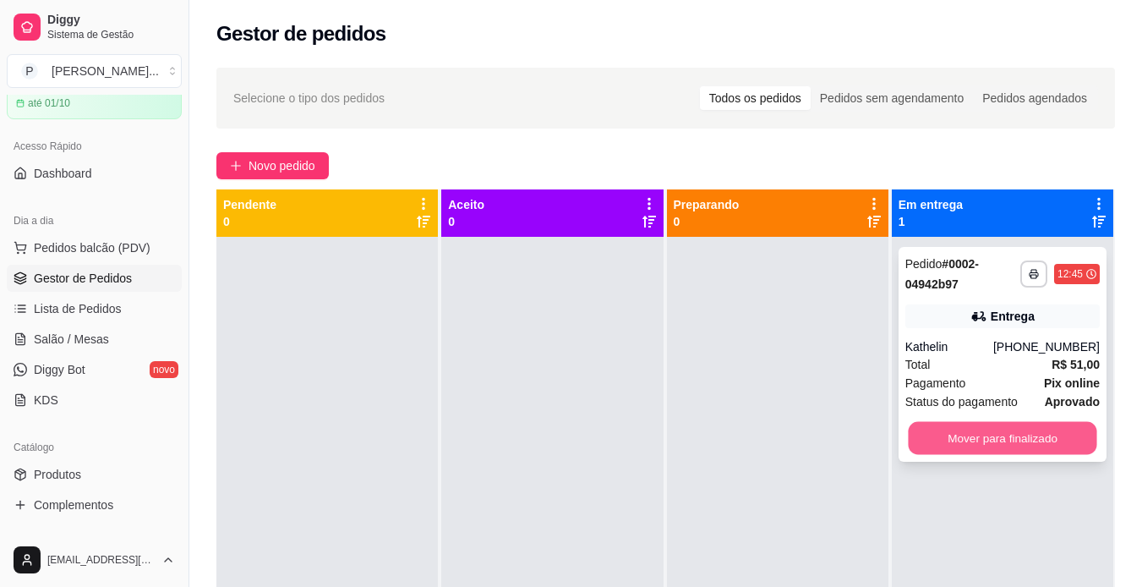
click at [1043, 437] on button "Mover para finalizado" at bounding box center [1002, 438] width 189 height 33
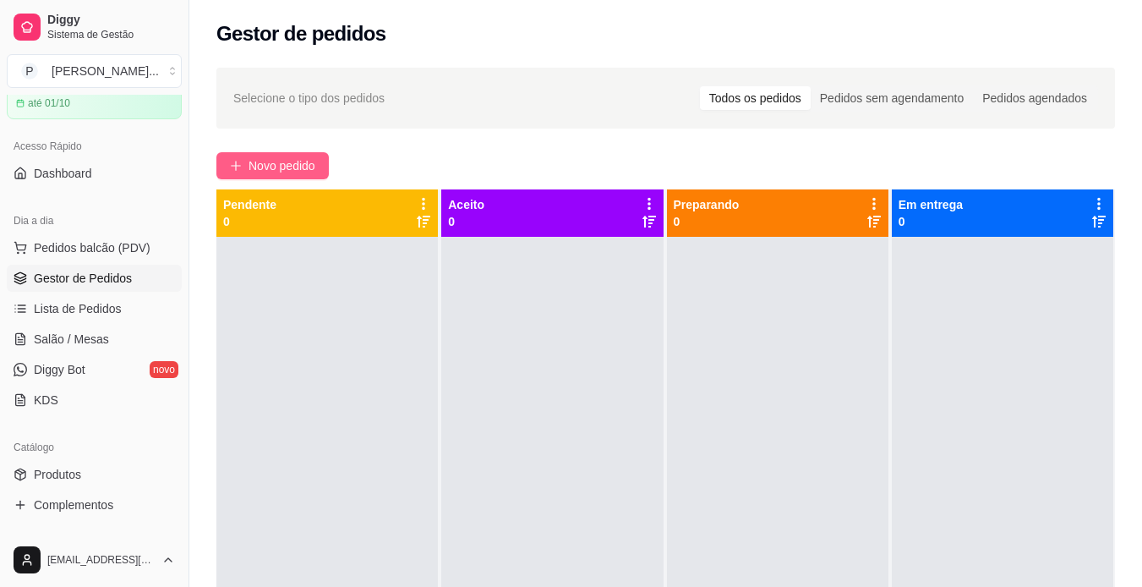
click at [298, 174] on span "Novo pedido" at bounding box center [282, 165] width 67 height 19
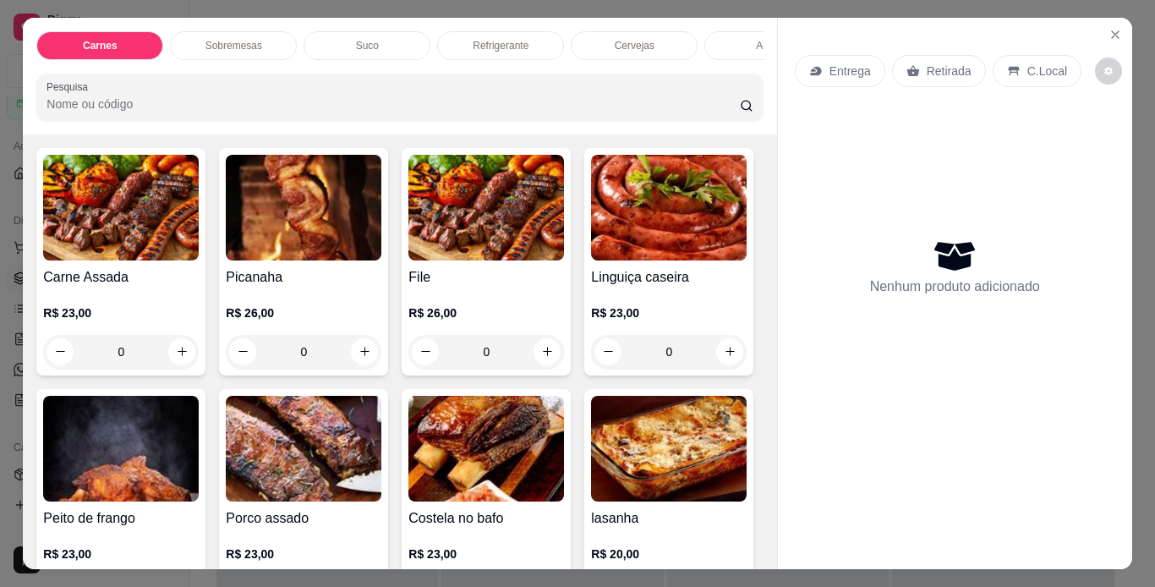
scroll to position [102, 0]
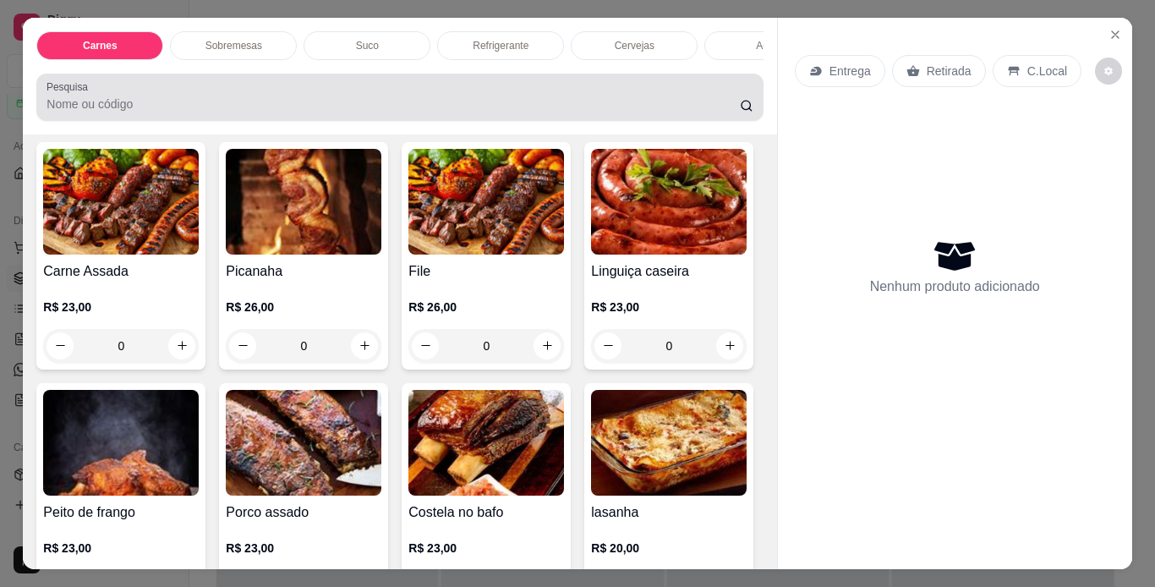
click at [442, 121] on div "Pesquisa" at bounding box center [399, 97] width 726 height 47
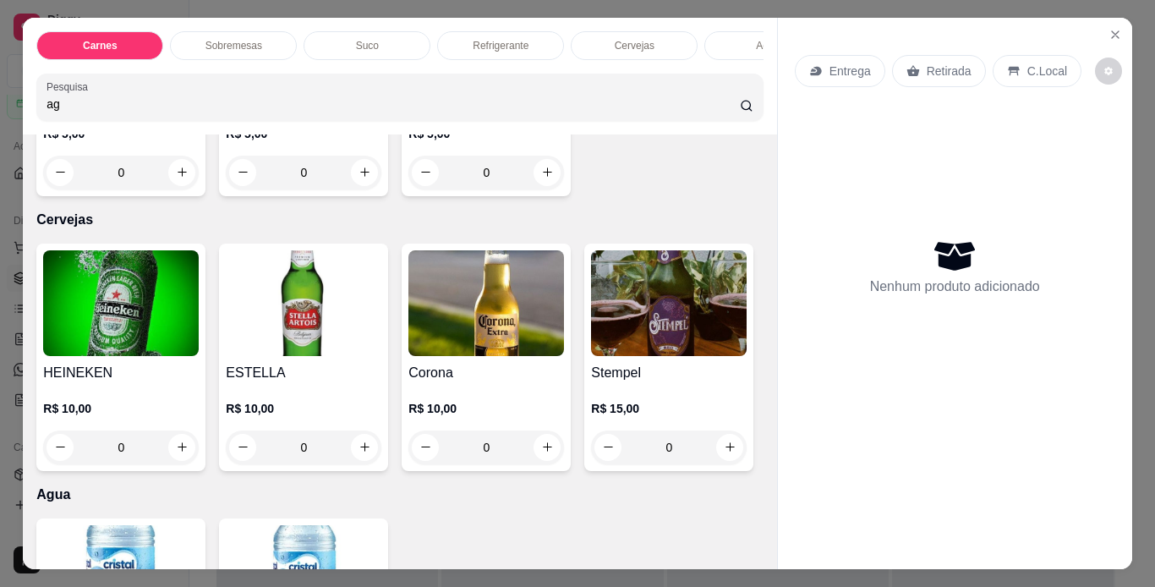
scroll to position [377, 0]
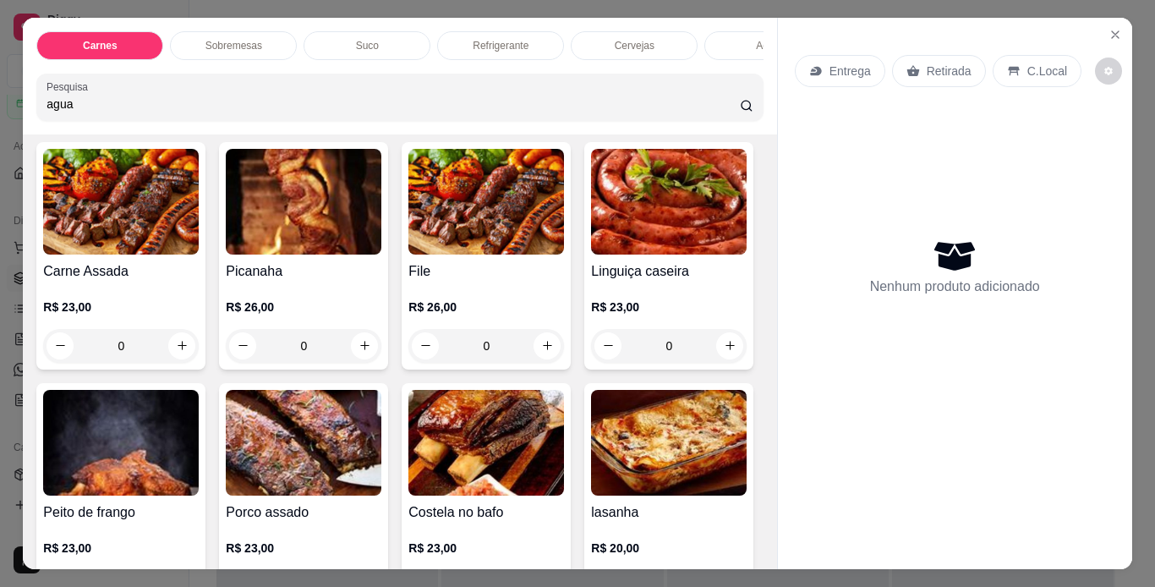
type input "agua"
click at [505, 39] on p "Refrigerante" at bounding box center [501, 46] width 56 height 14
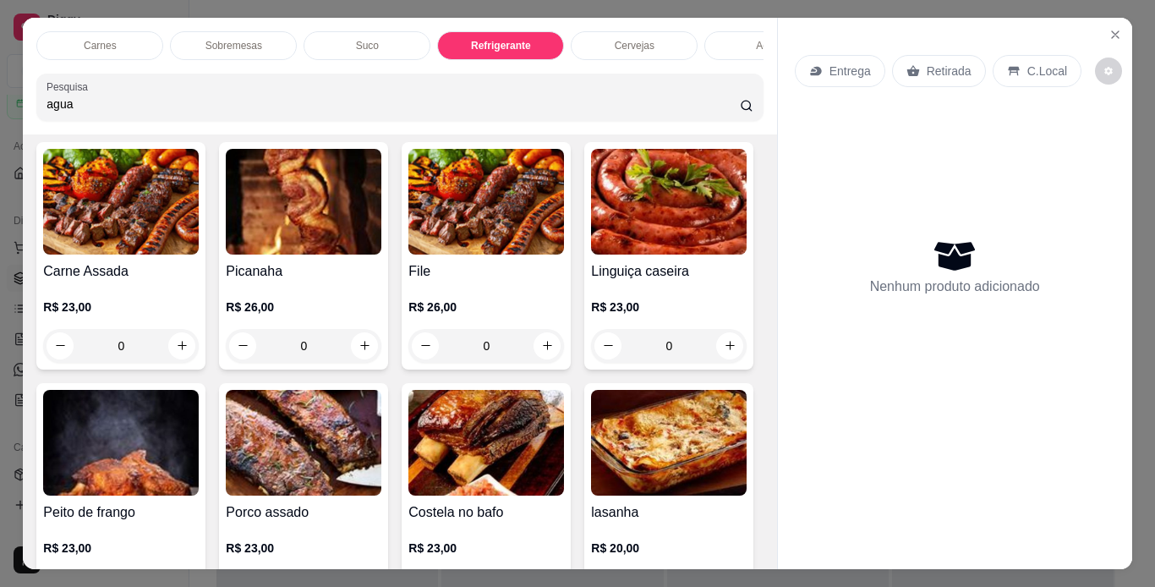
scroll to position [43, 0]
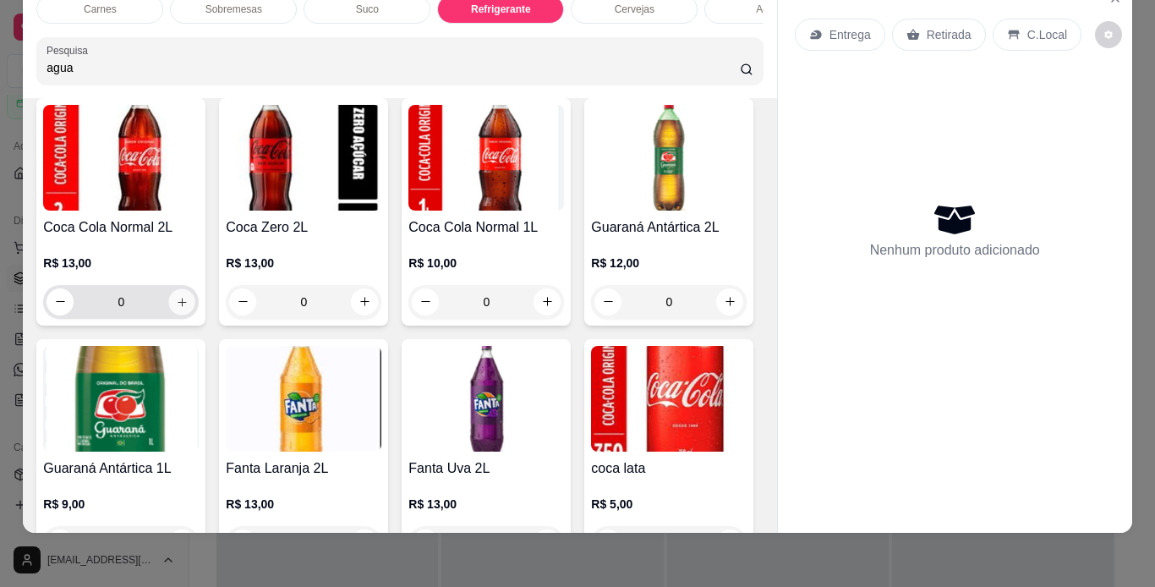
click at [180, 309] on icon "increase-product-quantity" at bounding box center [182, 302] width 13 height 13
type input "1"
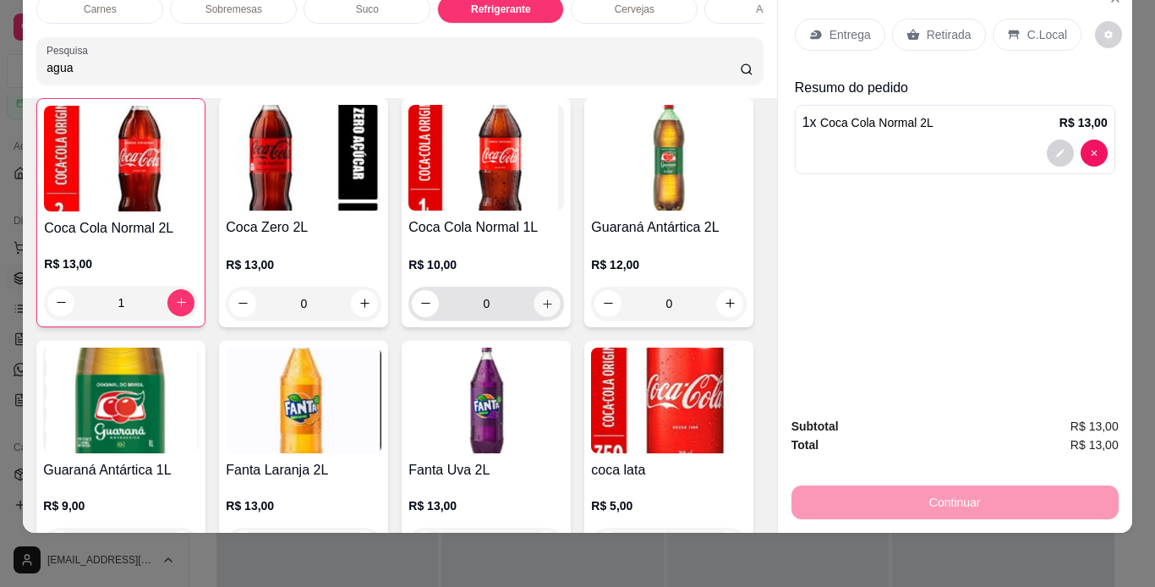
click at [542, 310] on icon "increase-product-quantity" at bounding box center [547, 304] width 13 height 13
type input "1"
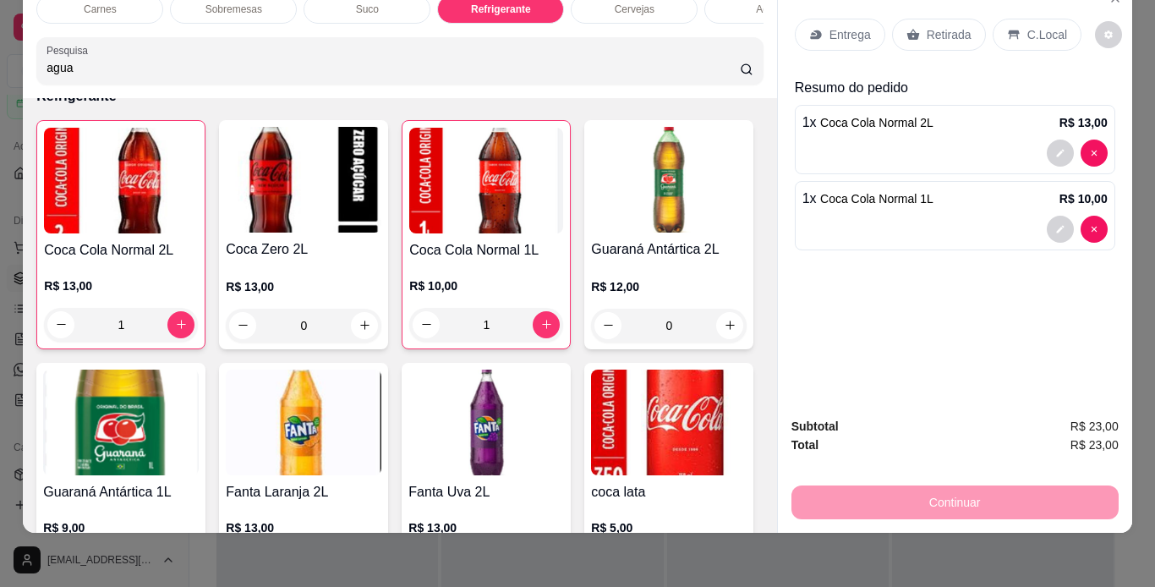
scroll to position [1623, 0]
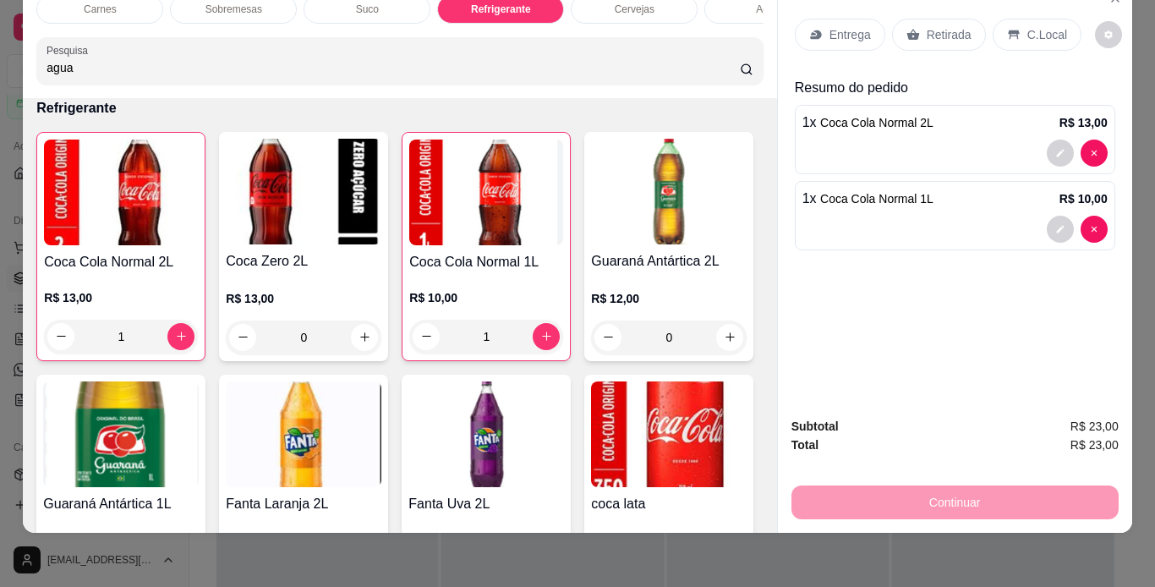
click at [656, 3] on div "Cervejas" at bounding box center [634, 9] width 127 height 29
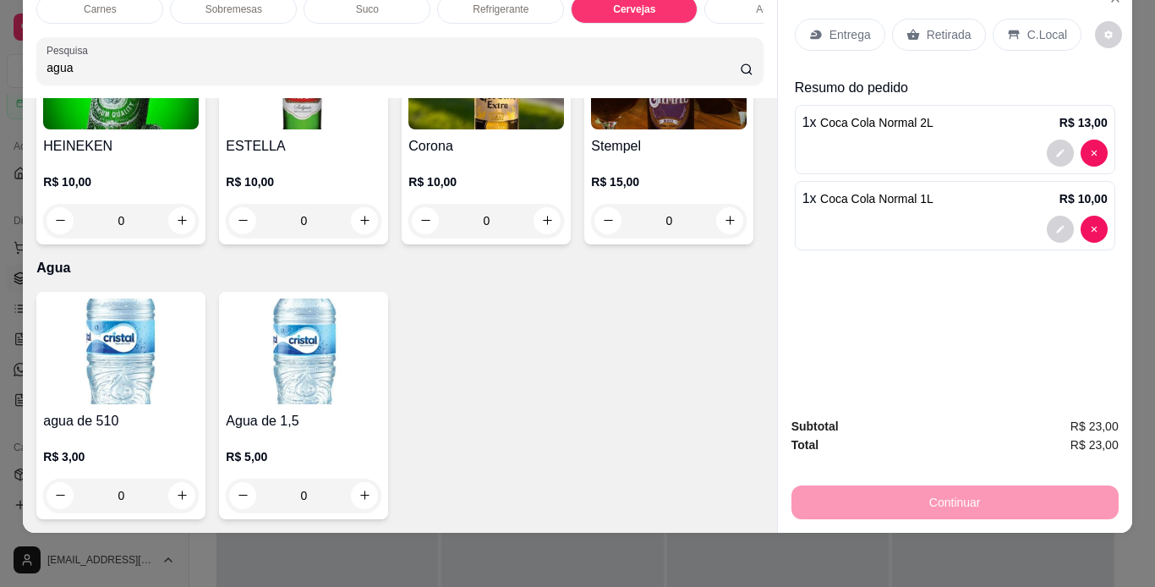
click at [713, 3] on div "Agua" at bounding box center [767, 9] width 127 height 29
click at [166, 393] on div "agua de 510 R$ 3,00 0" at bounding box center [120, 405] width 169 height 227
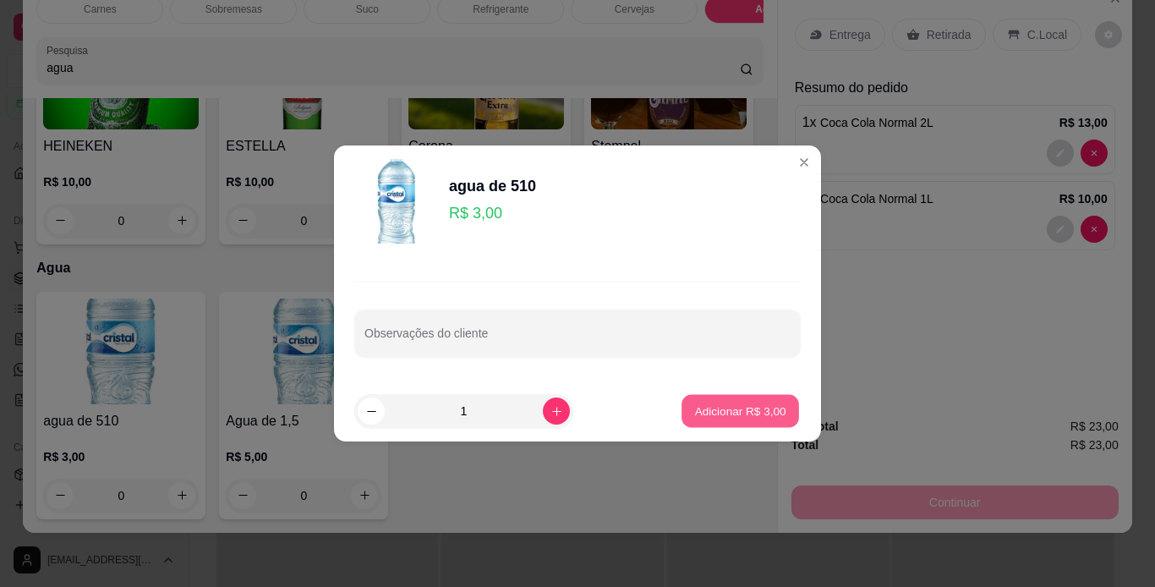
click at [727, 402] on p "Adicionar R$ 3,00" at bounding box center [739, 410] width 91 height 16
type input "1"
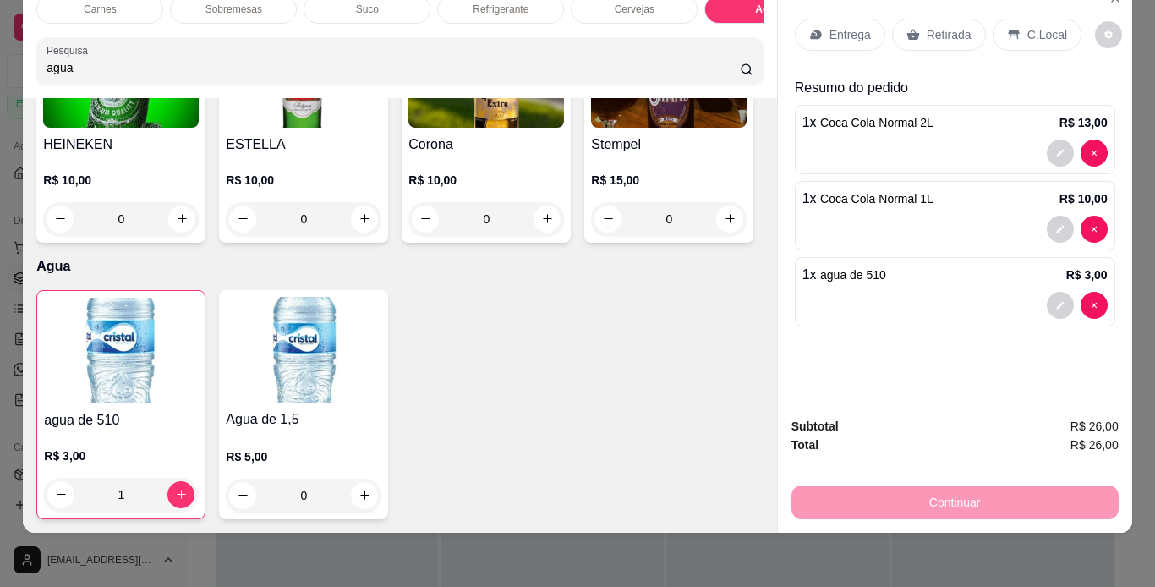
scroll to position [3027, 0]
click at [868, 484] on div "Continuar" at bounding box center [954, 500] width 327 height 38
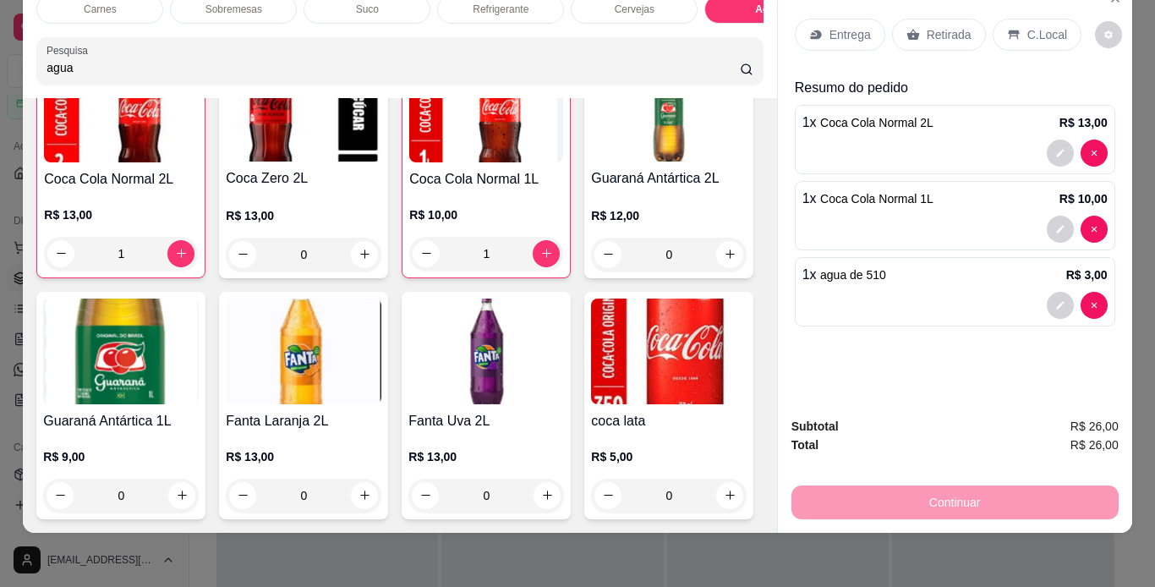
scroll to position [0, 0]
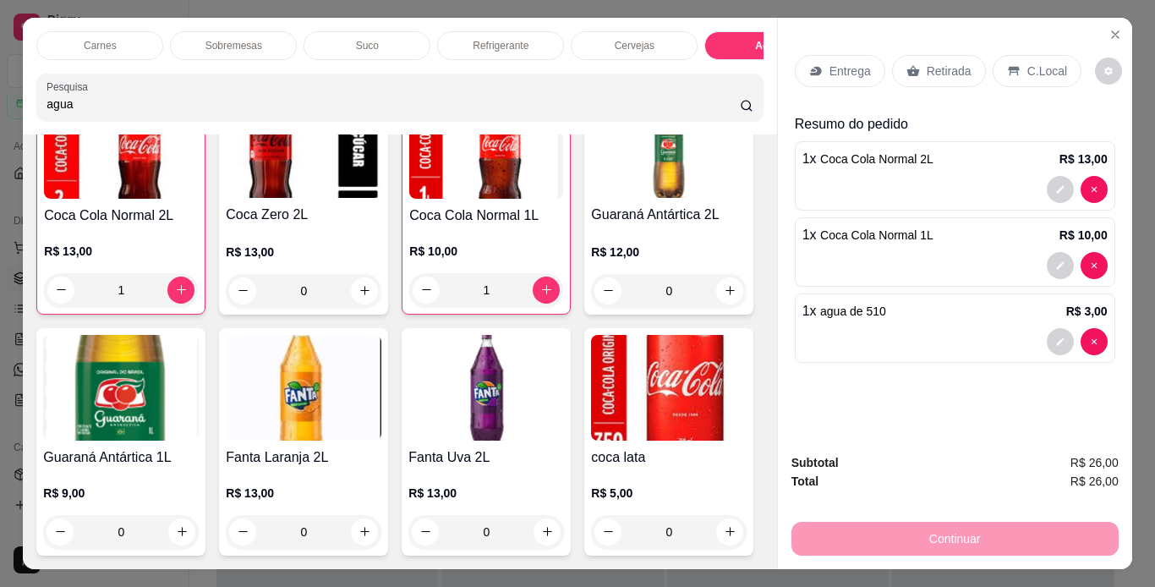
click at [1040, 63] on p "C.Local" at bounding box center [1047, 71] width 40 height 17
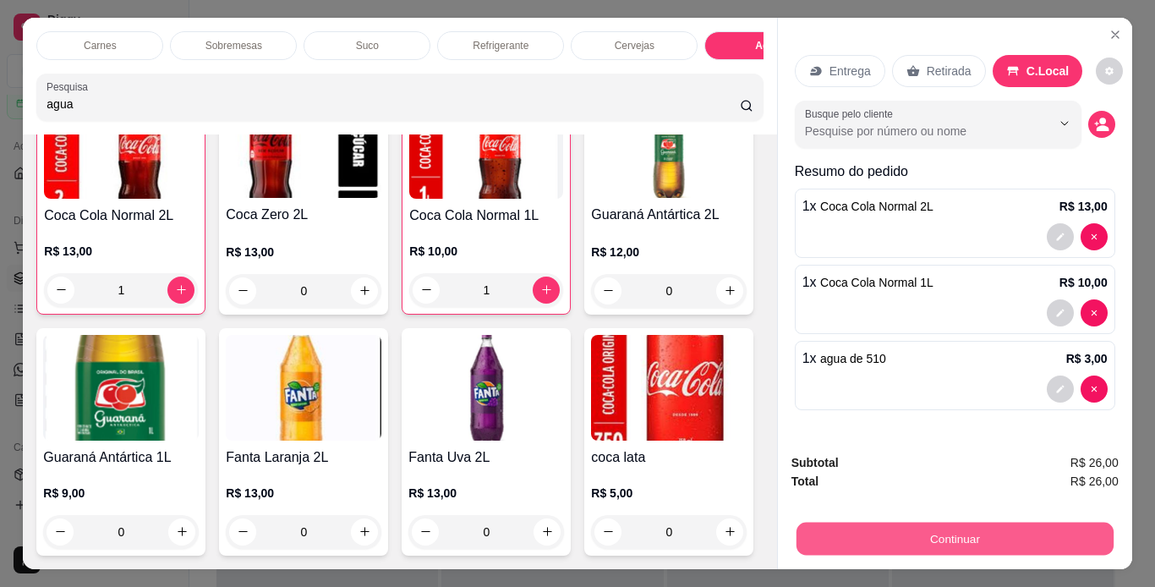
click at [1021, 525] on button "Continuar" at bounding box center [954, 538] width 317 height 33
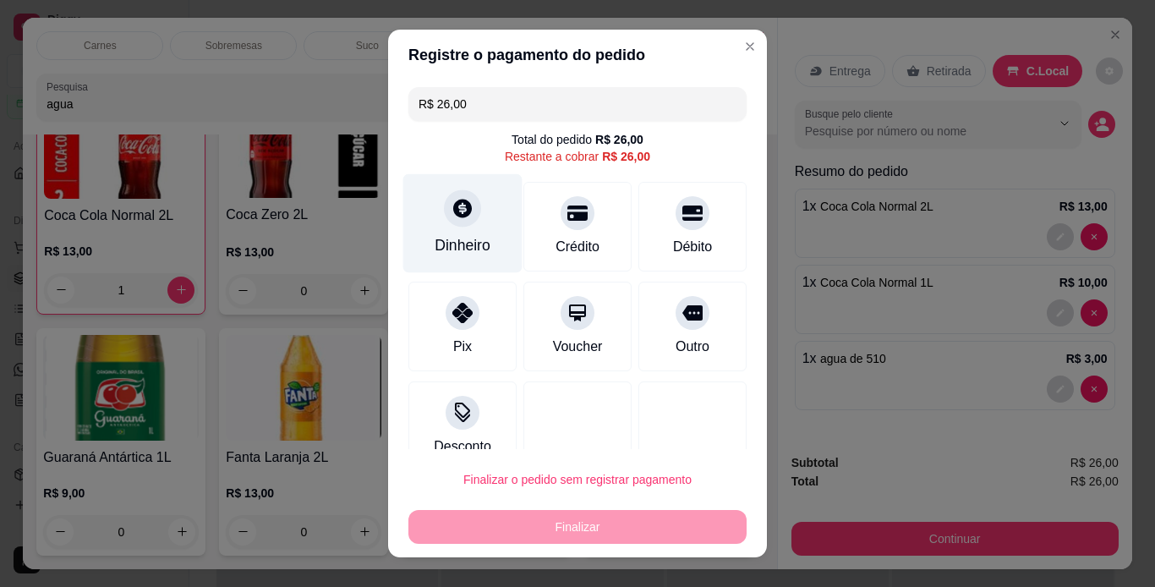
click at [478, 258] on div "Dinheiro" at bounding box center [462, 222] width 119 height 99
click at [481, 229] on div "Dinheiro" at bounding box center [462, 222] width 119 height 99
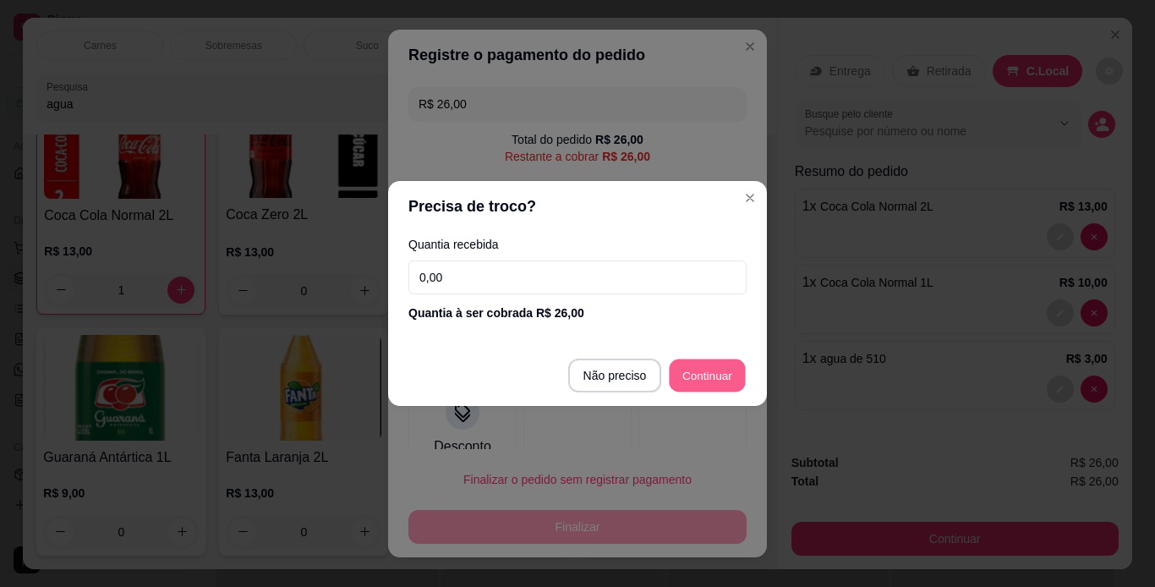
type input "R$ 0,00"
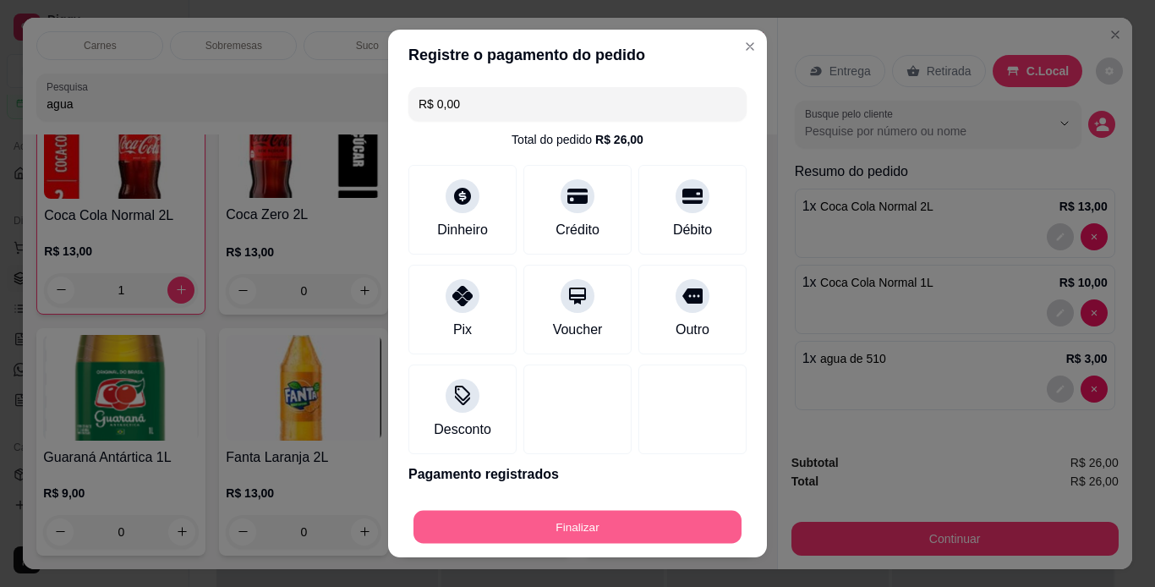
click at [574, 528] on button "Finalizar" at bounding box center [577, 527] width 328 height 33
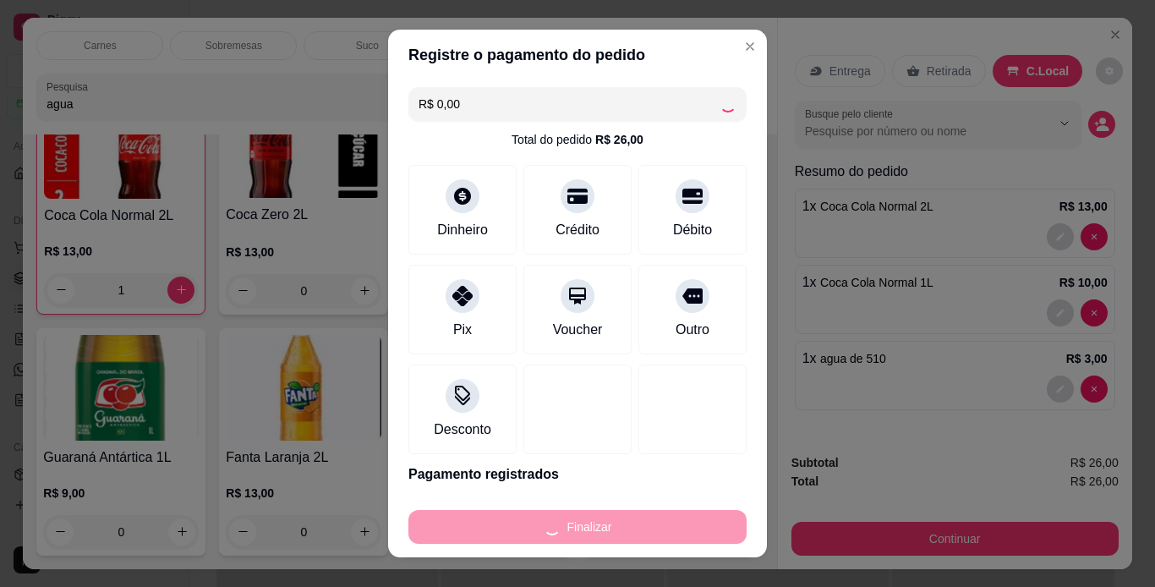
type input "0"
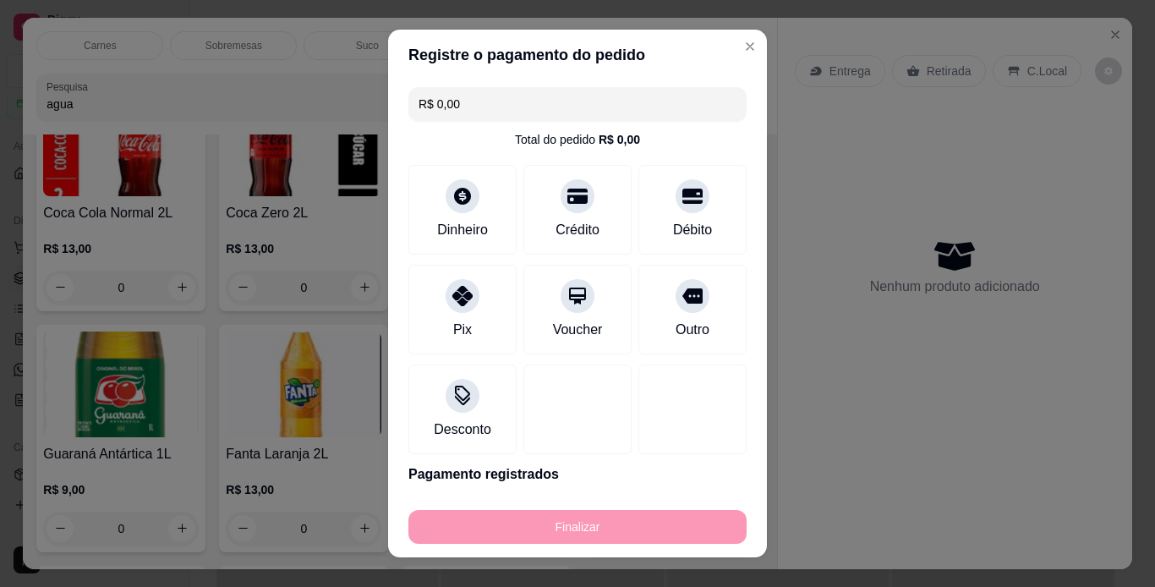
type input "-R$ 26,00"
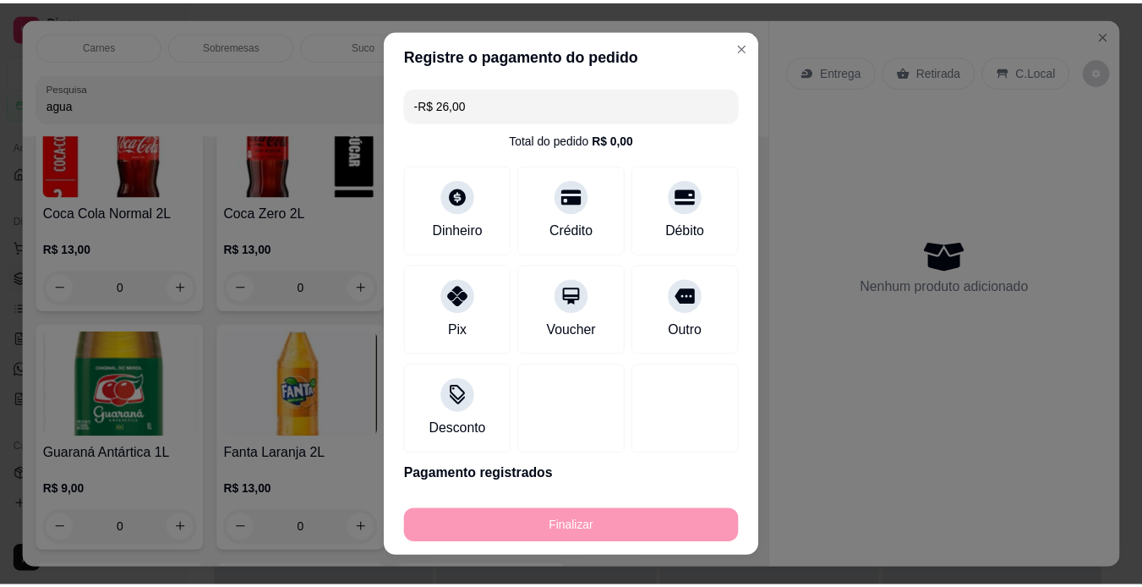
scroll to position [1705, 0]
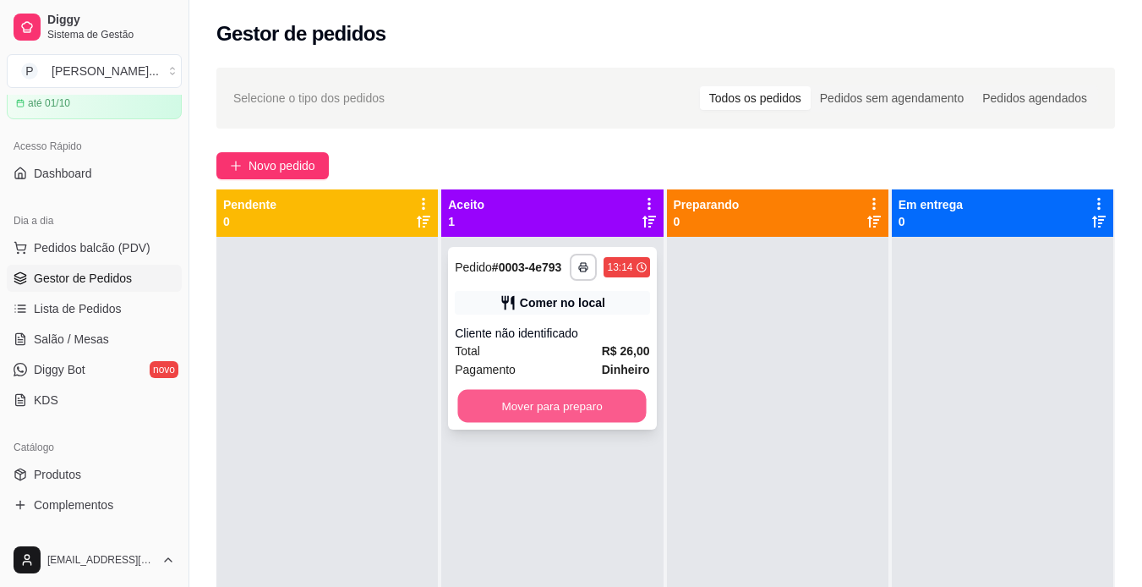
click at [589, 409] on button "Mover para preparo" at bounding box center [552, 406] width 189 height 33
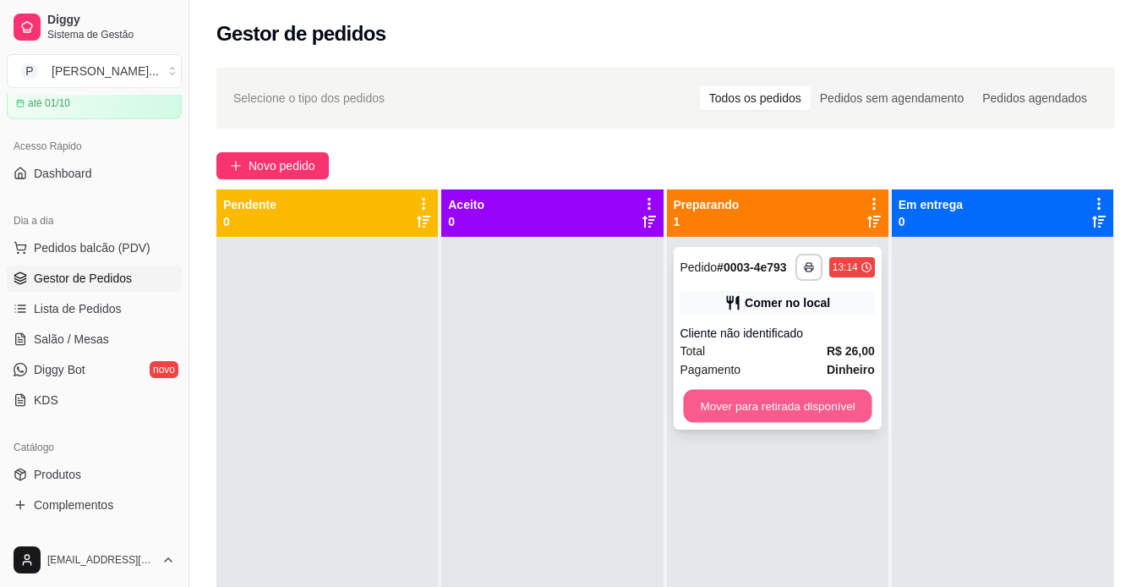
click at [729, 410] on button "Mover para retirada disponível" at bounding box center [777, 406] width 189 height 33
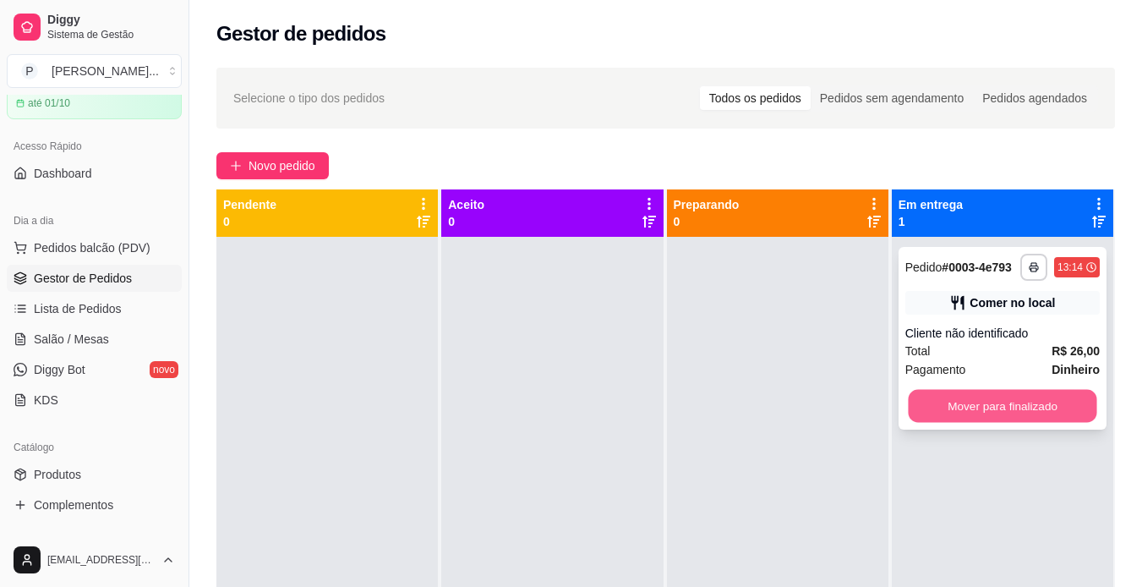
click at [962, 419] on button "Mover para finalizado" at bounding box center [1002, 406] width 189 height 33
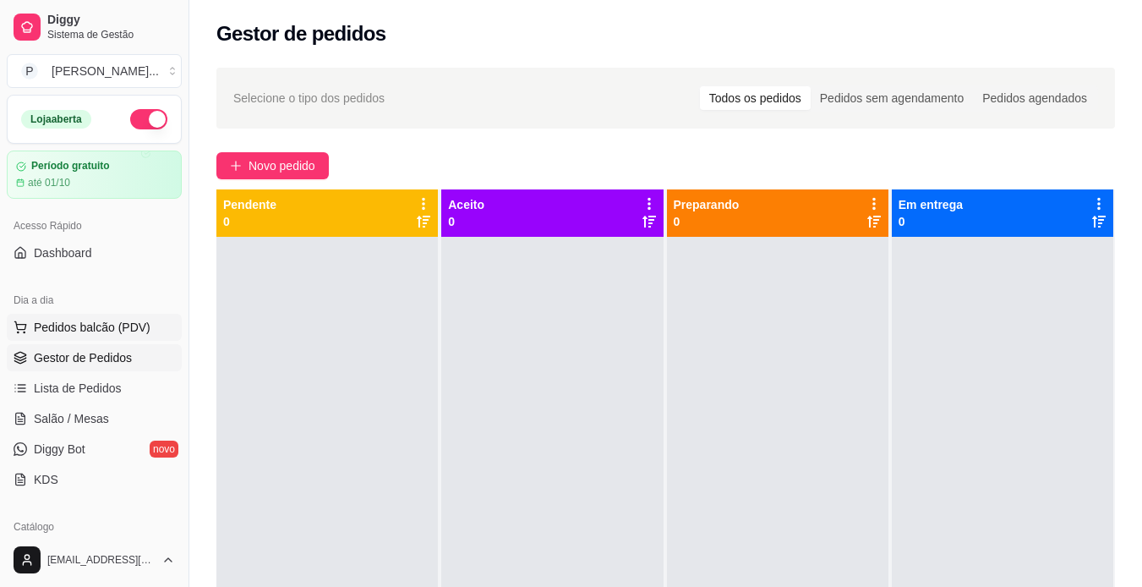
click at [143, 337] on button "Pedidos balcão (PDV)" at bounding box center [94, 327] width 175 height 27
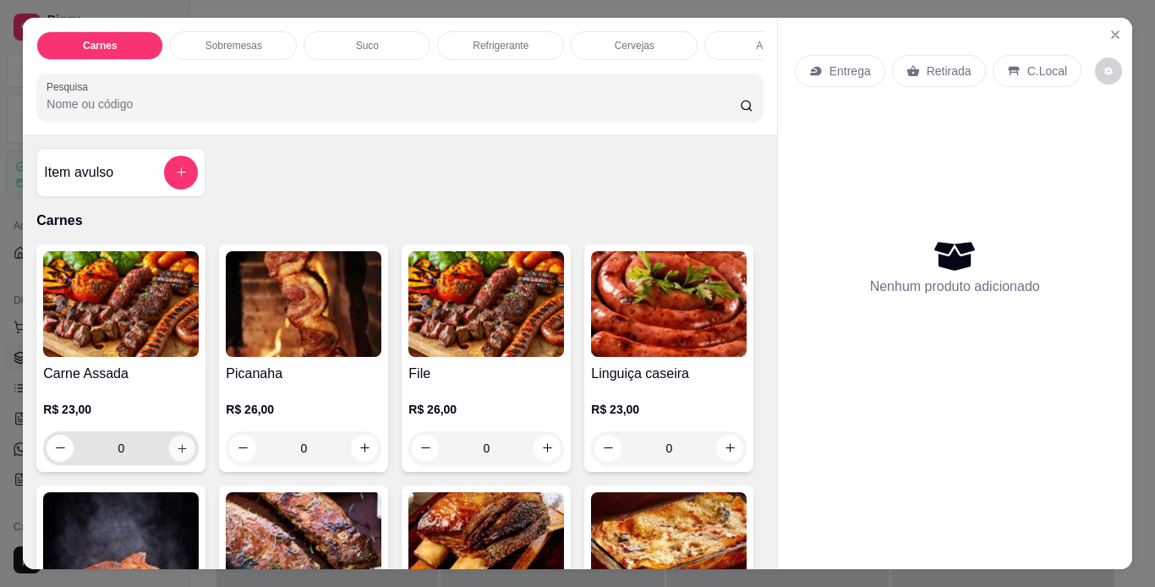
click at [178, 447] on icon "increase-product-quantity" at bounding box center [182, 448] width 13 height 13
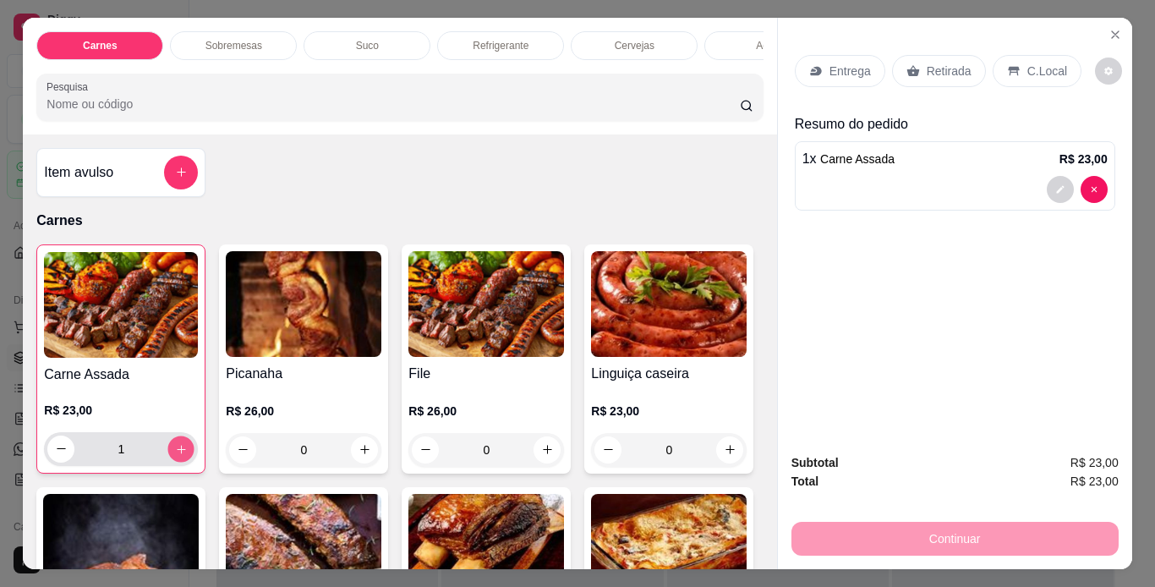
click at [178, 447] on button "increase-product-quantity" at bounding box center [181, 448] width 26 height 26
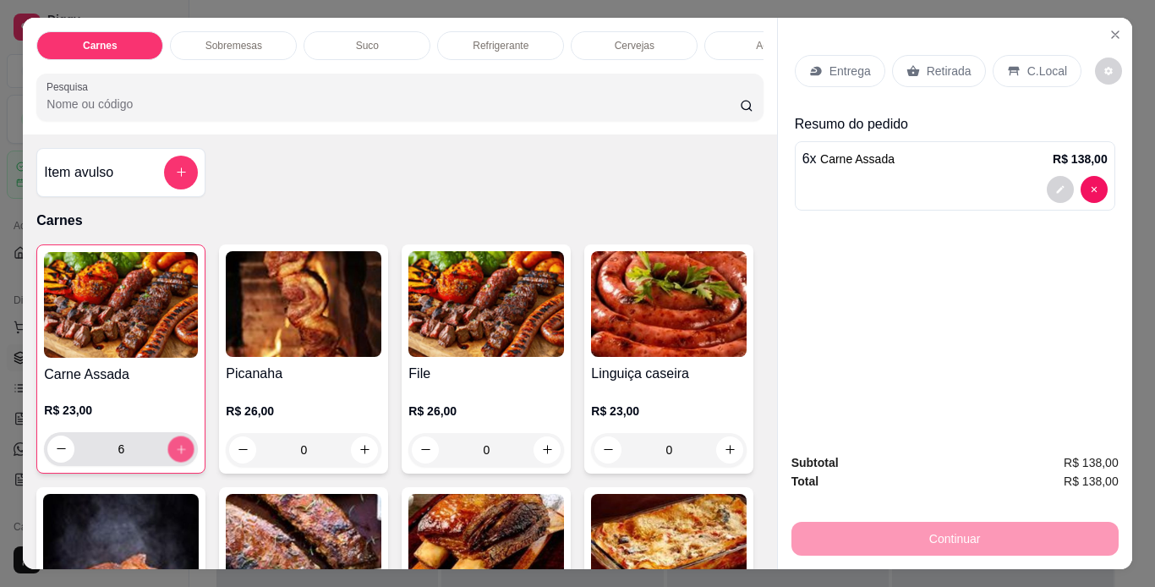
click at [178, 447] on button "increase-product-quantity" at bounding box center [181, 448] width 26 height 26
type input "10"
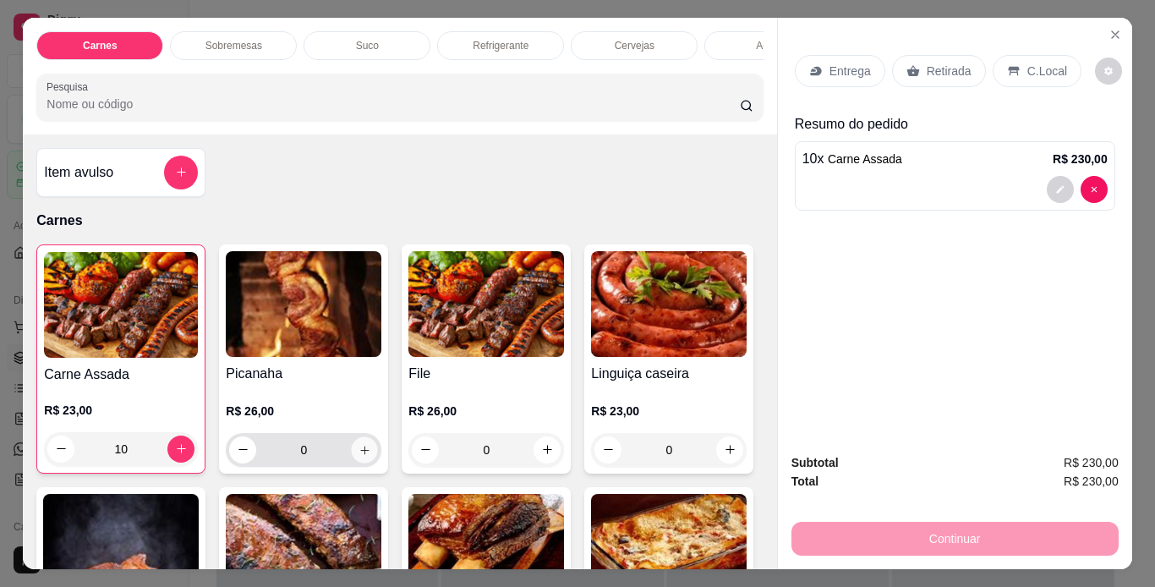
click at [363, 451] on icon "increase-product-quantity" at bounding box center [364, 450] width 13 height 13
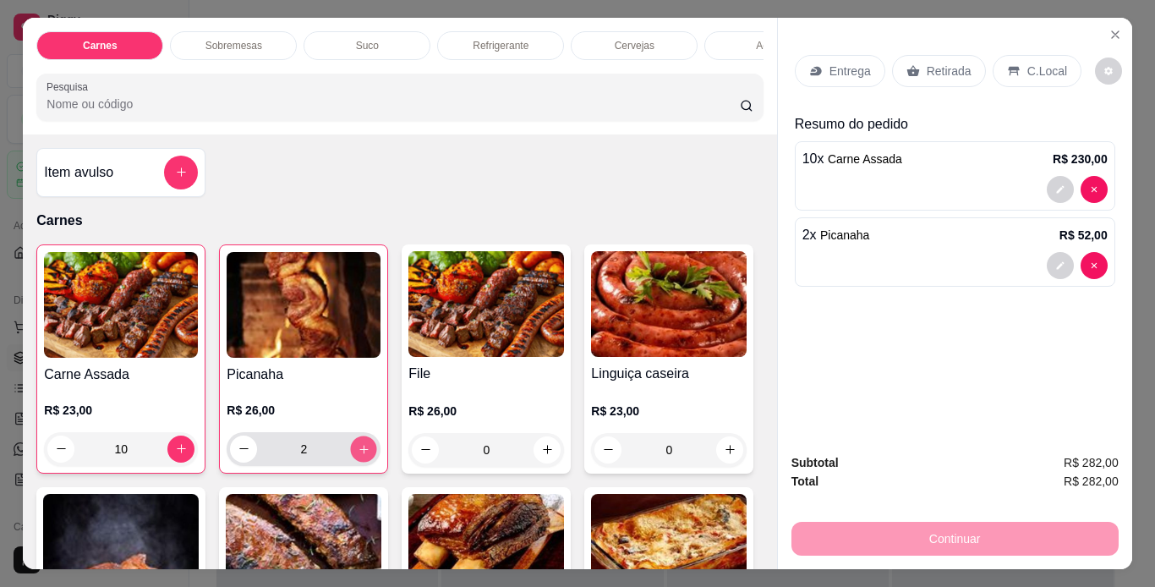
click at [363, 451] on icon "increase-product-quantity" at bounding box center [364, 449] width 13 height 13
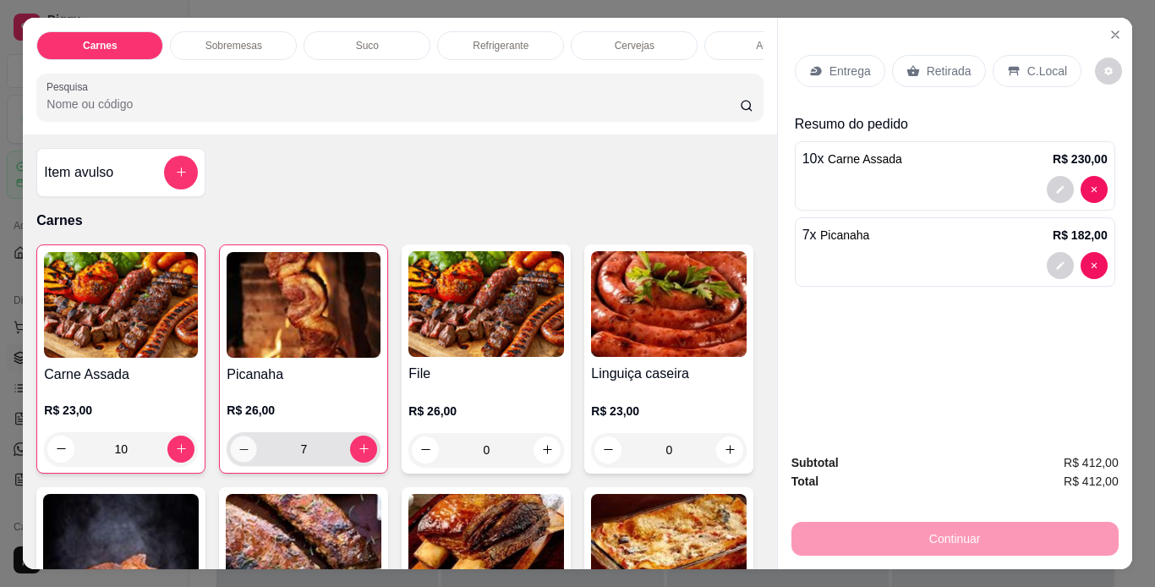
click at [239, 449] on icon "decrease-product-quantity" at bounding box center [243, 448] width 8 height 1
type input "6"
click at [178, 456] on icon "increase-product-quantity" at bounding box center [181, 449] width 13 height 13
type input "11"
click at [1027, 63] on p "C.Local" at bounding box center [1047, 71] width 40 height 17
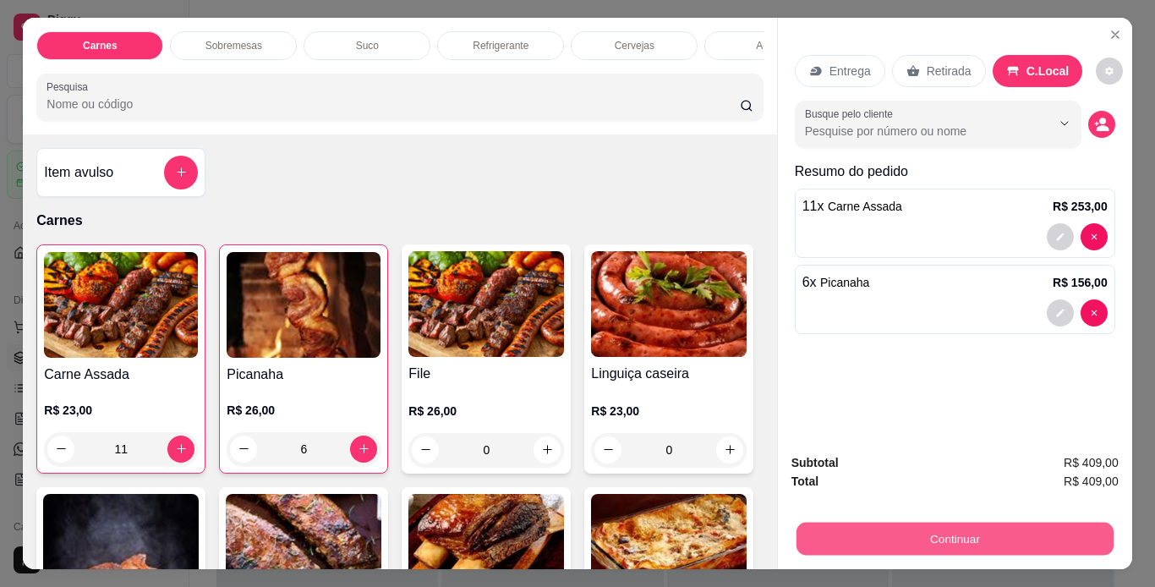
click at [1019, 528] on button "Continuar" at bounding box center [954, 538] width 317 height 33
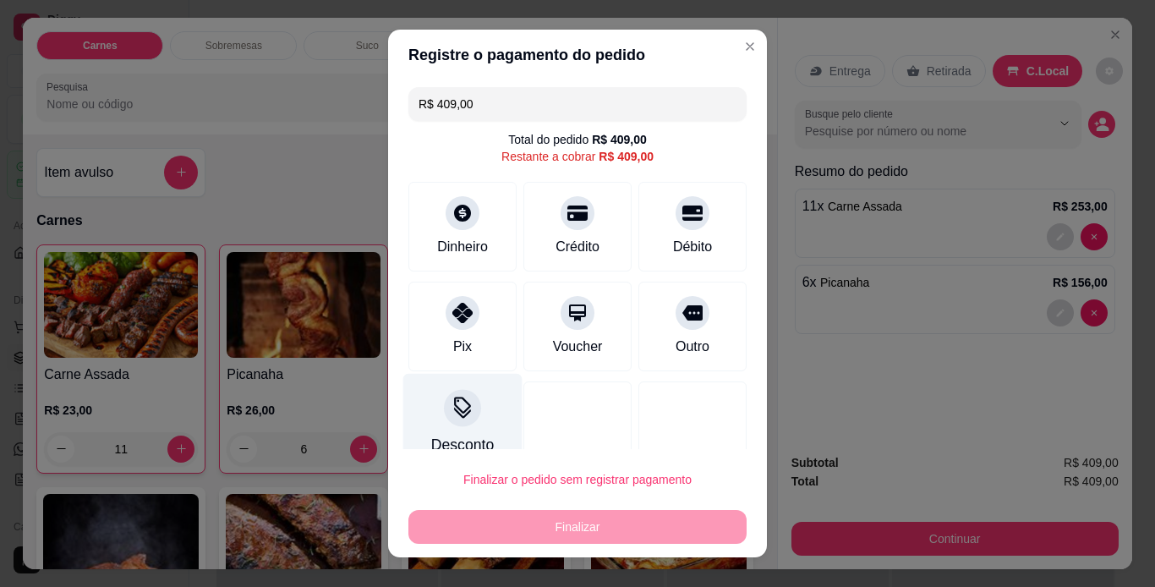
click at [475, 420] on div "Desconto" at bounding box center [462, 422] width 119 height 99
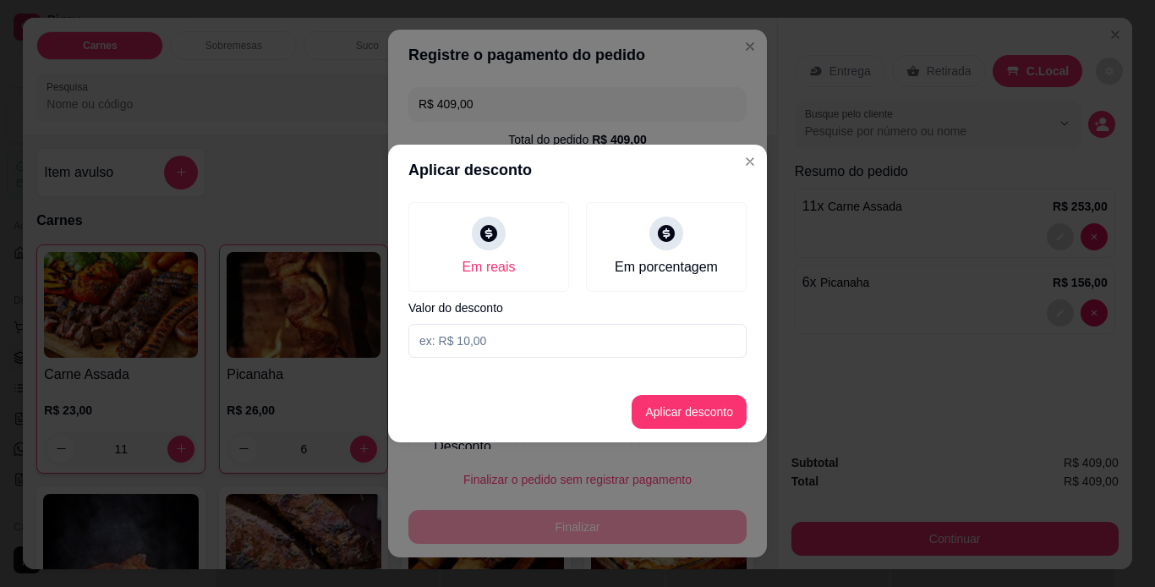
click at [517, 341] on input at bounding box center [577, 341] width 338 height 34
type input "23,00"
click at [726, 408] on button "Aplicar desconto" at bounding box center [689, 412] width 111 height 33
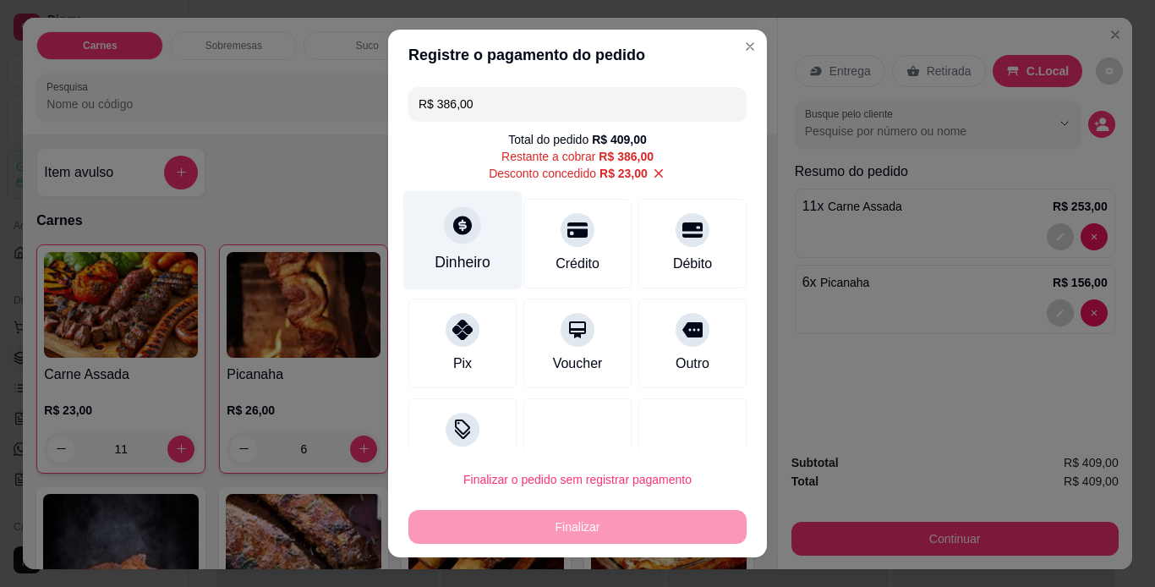
click at [455, 251] on div "Dinheiro" at bounding box center [463, 262] width 56 height 22
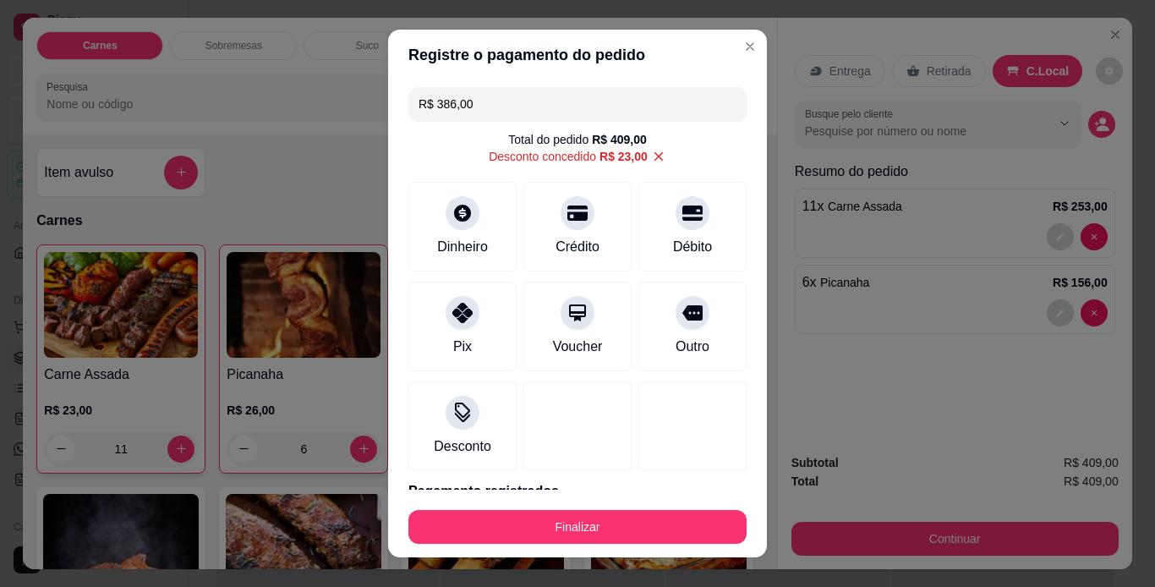
type input "R$ 0,00"
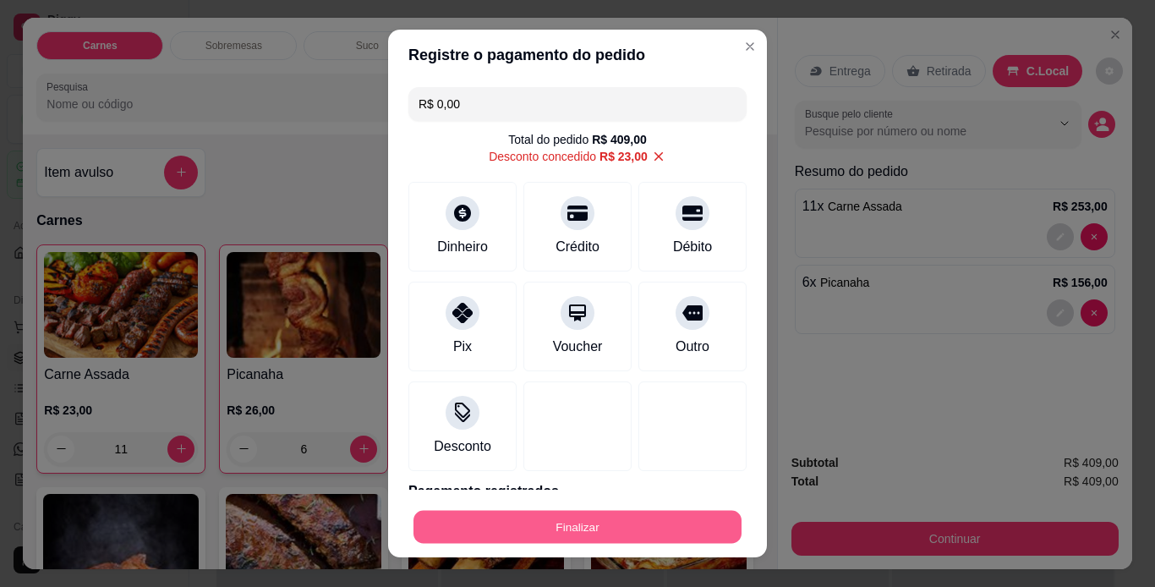
click at [666, 527] on button "Finalizar" at bounding box center [577, 527] width 328 height 33
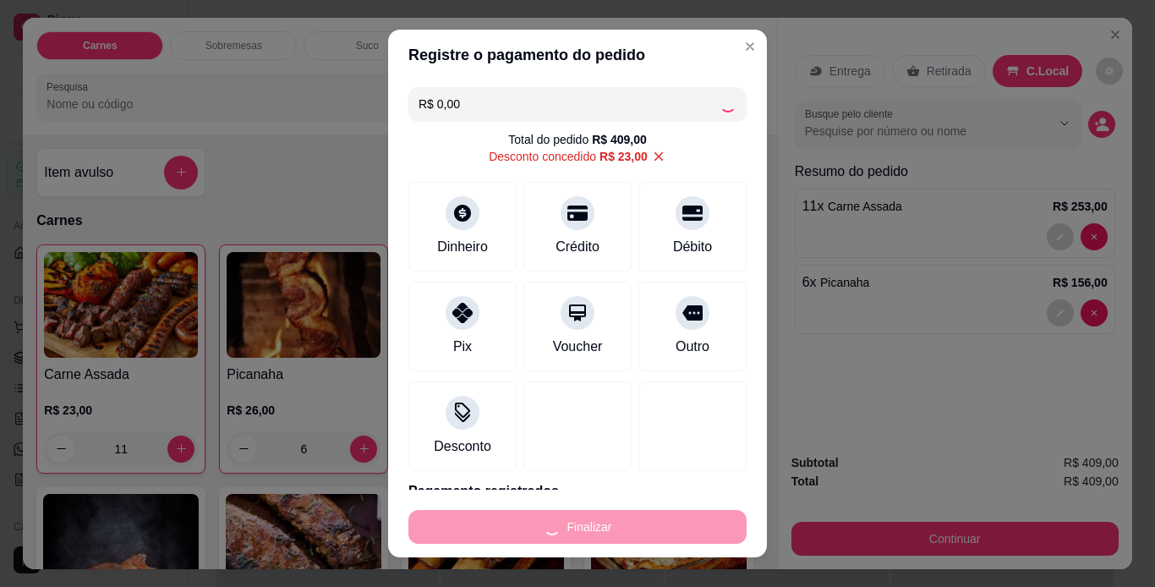
type input "0"
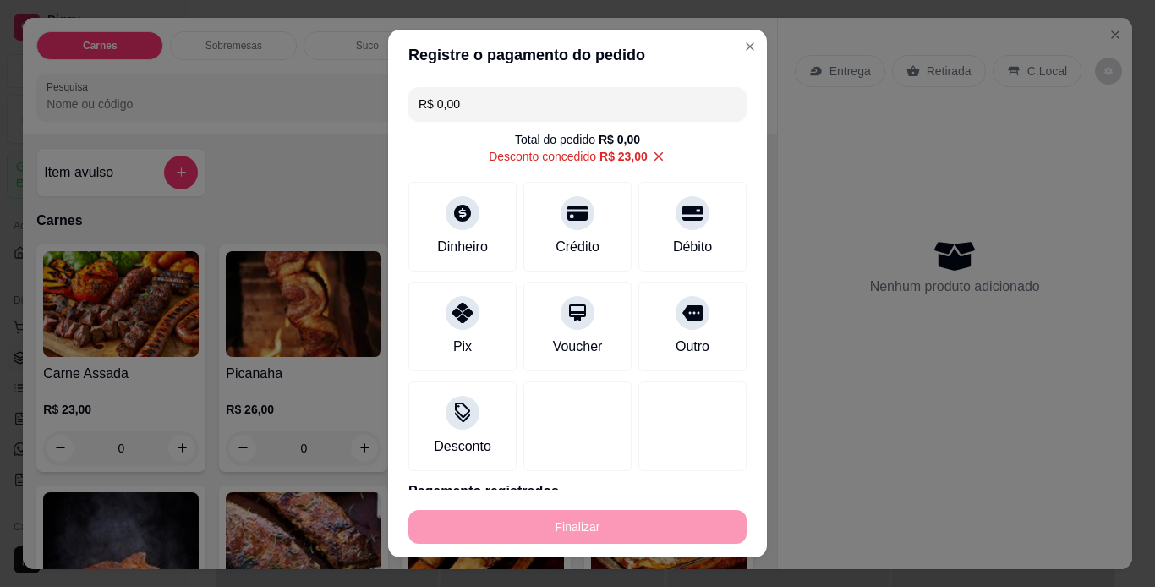
type input "-R$ 409,00"
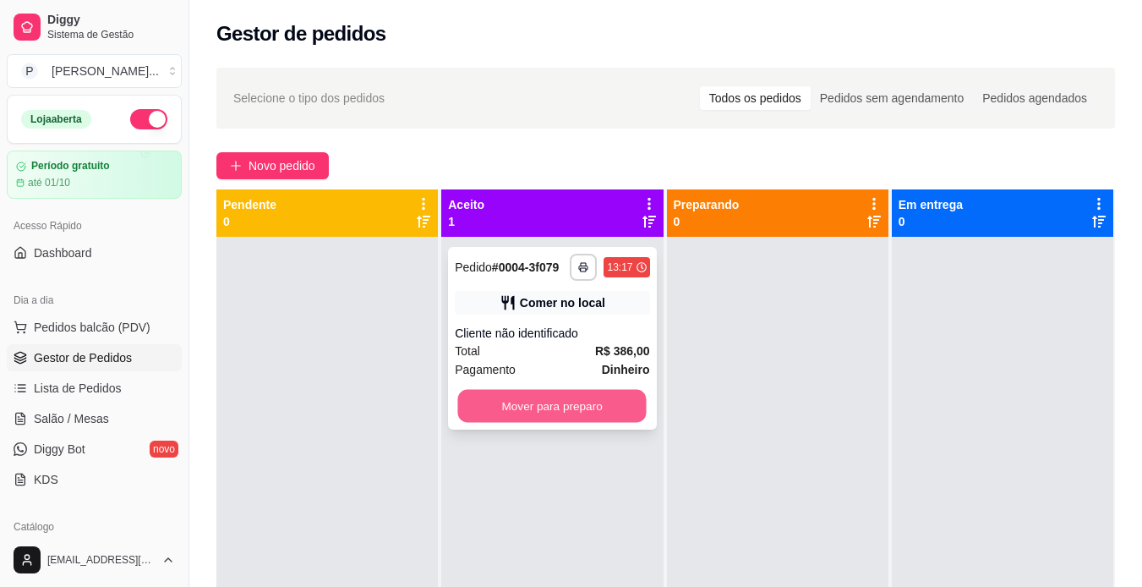
click at [599, 408] on button "Mover para preparo" at bounding box center [552, 406] width 189 height 33
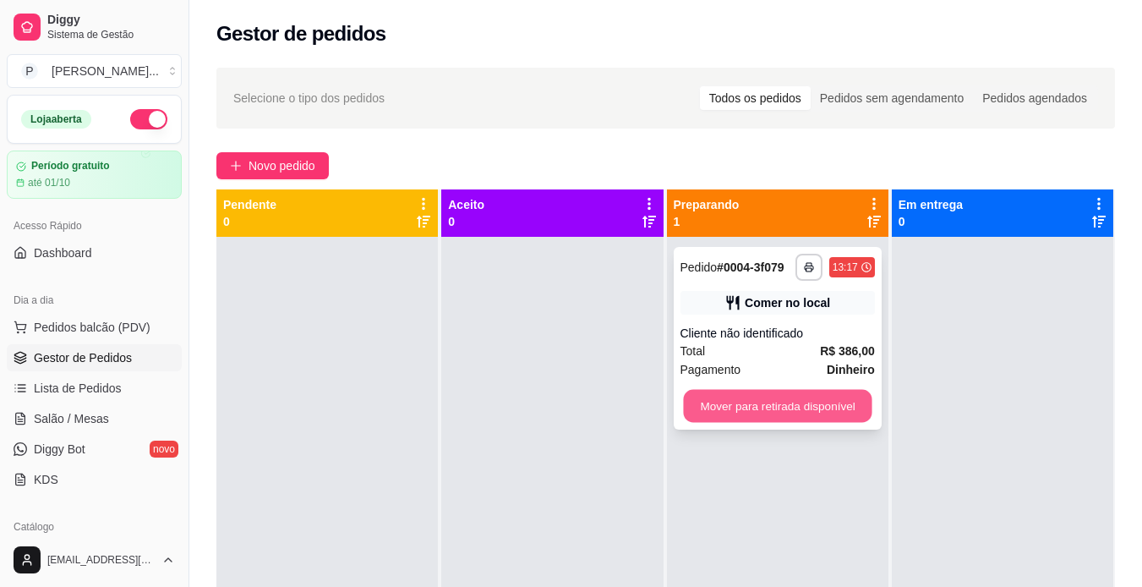
click at [782, 406] on button "Mover para retirada disponível" at bounding box center [777, 406] width 189 height 33
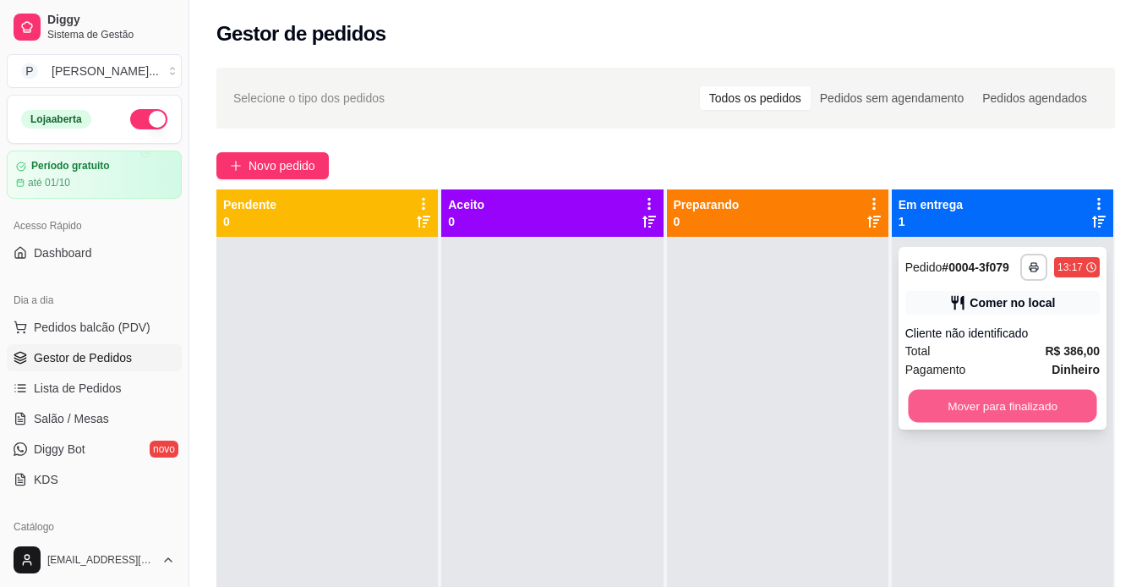
click at [1026, 395] on button "Mover para finalizado" at bounding box center [1002, 406] width 189 height 33
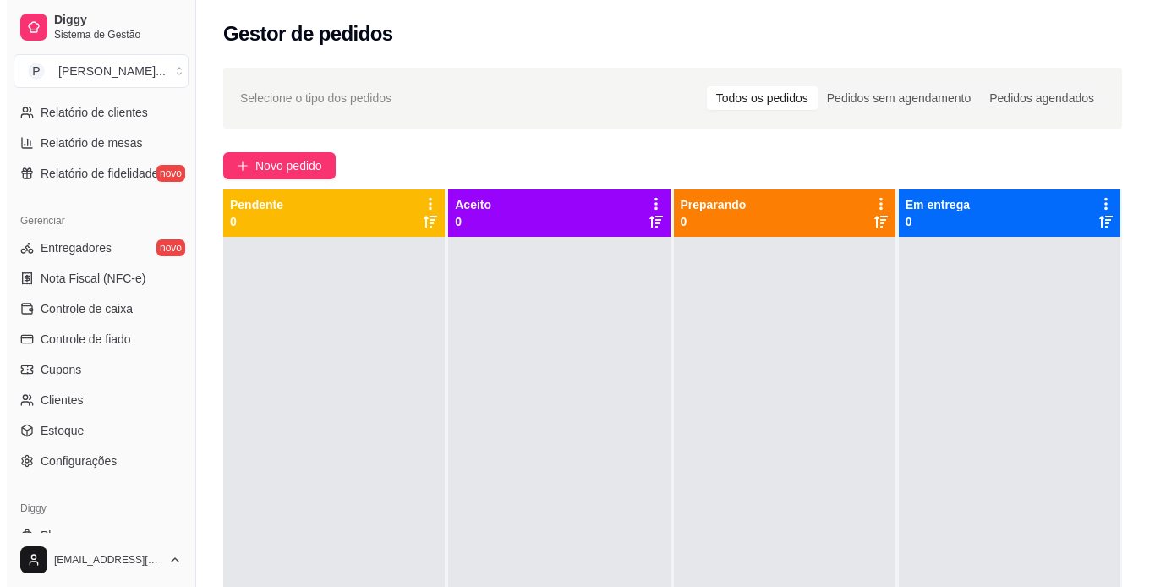
scroll to position [583, 0]
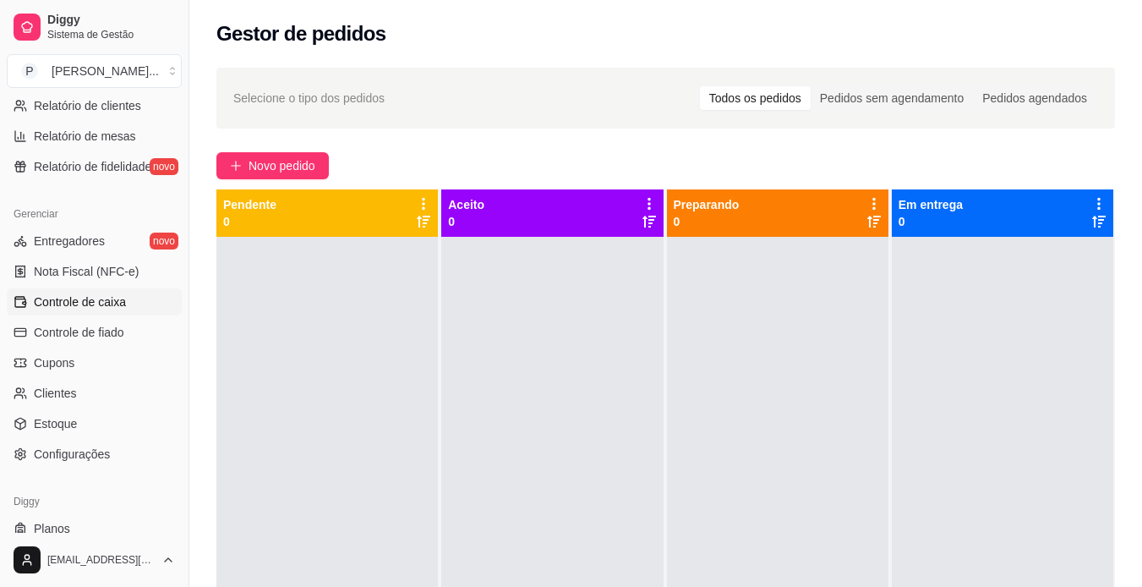
click at [139, 296] on link "Controle de caixa" at bounding box center [94, 301] width 175 height 27
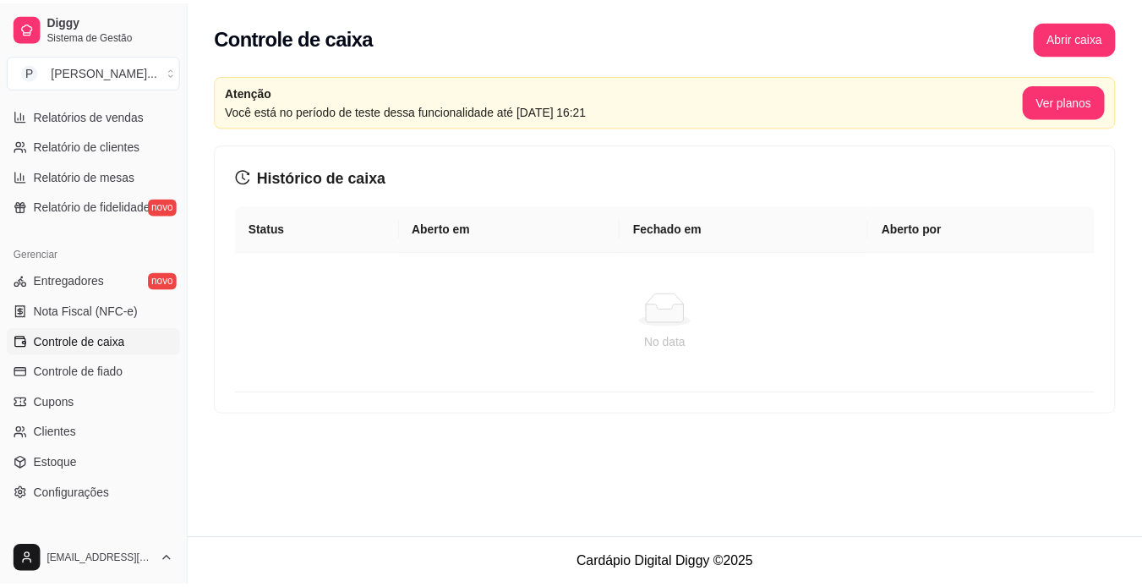
scroll to position [541, 0]
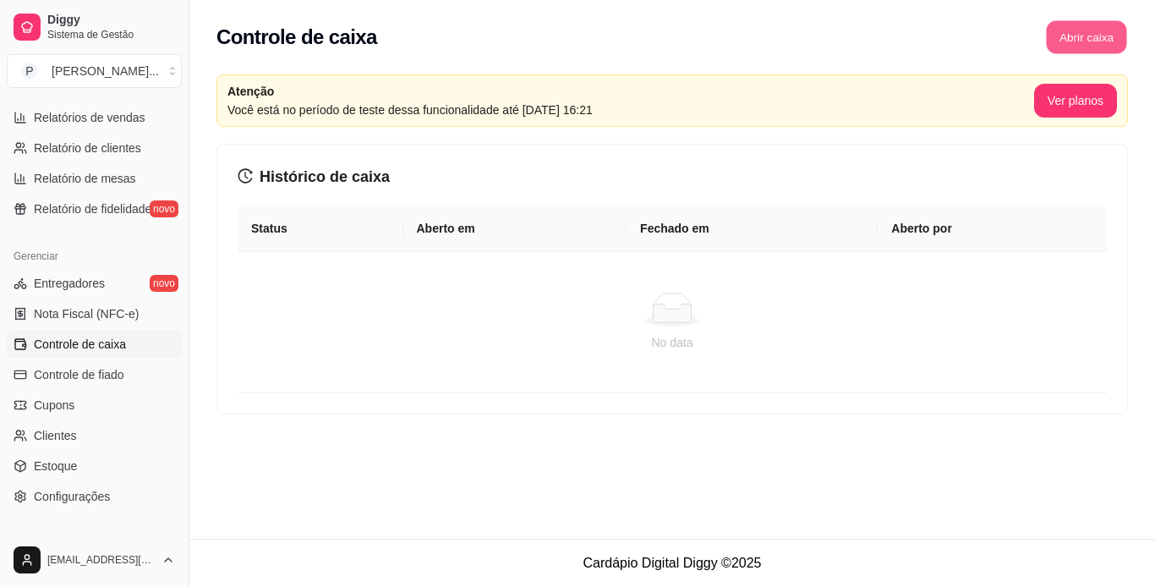
click at [1058, 40] on button "Abrir caixa" at bounding box center [1086, 37] width 80 height 33
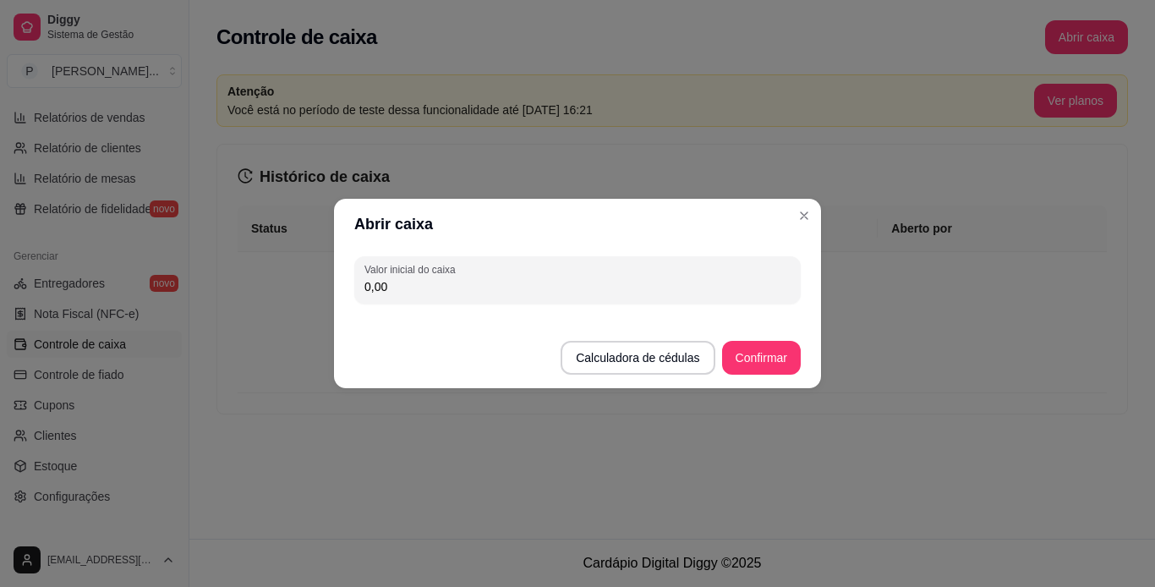
click at [621, 284] on input "0,00" at bounding box center [577, 286] width 426 height 17
type input "50,00"
click at [774, 349] on button "Confirmar" at bounding box center [761, 358] width 77 height 33
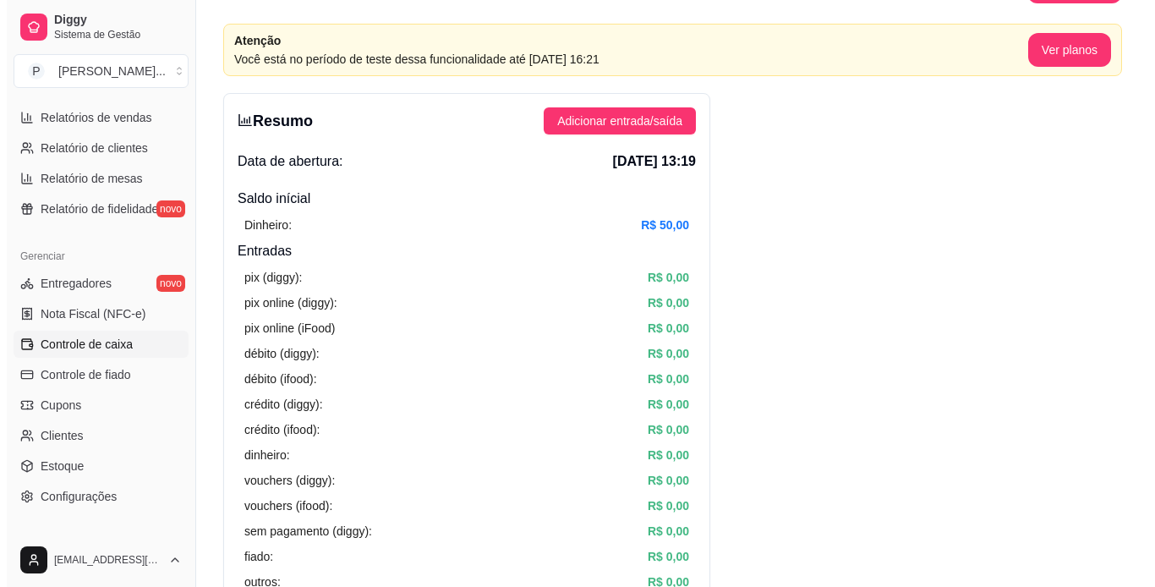
scroll to position [0, 0]
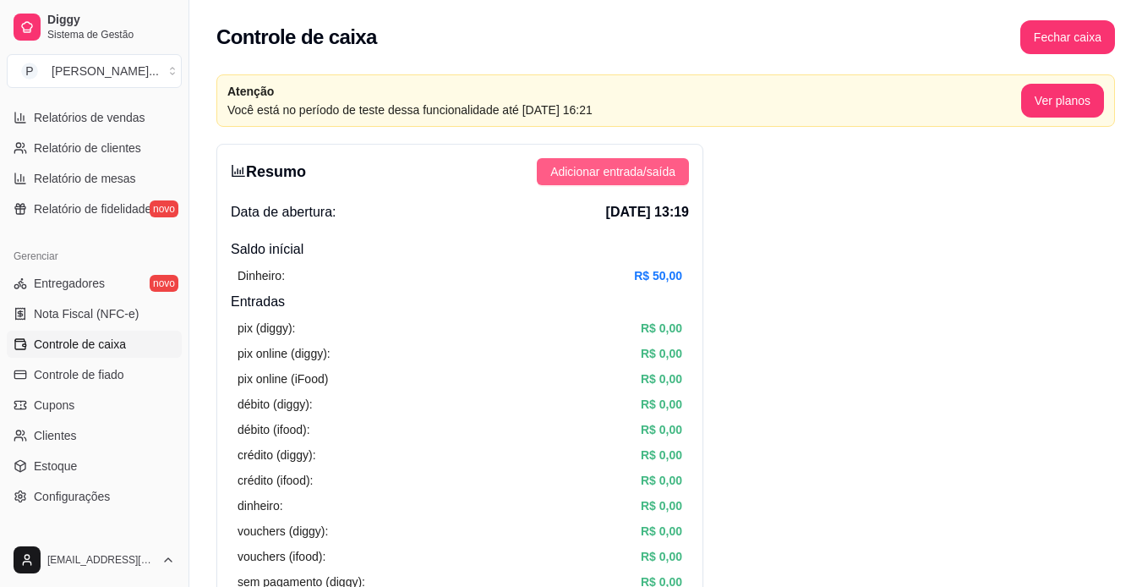
click at [670, 167] on span "Adicionar entrada/saída" at bounding box center [612, 171] width 125 height 19
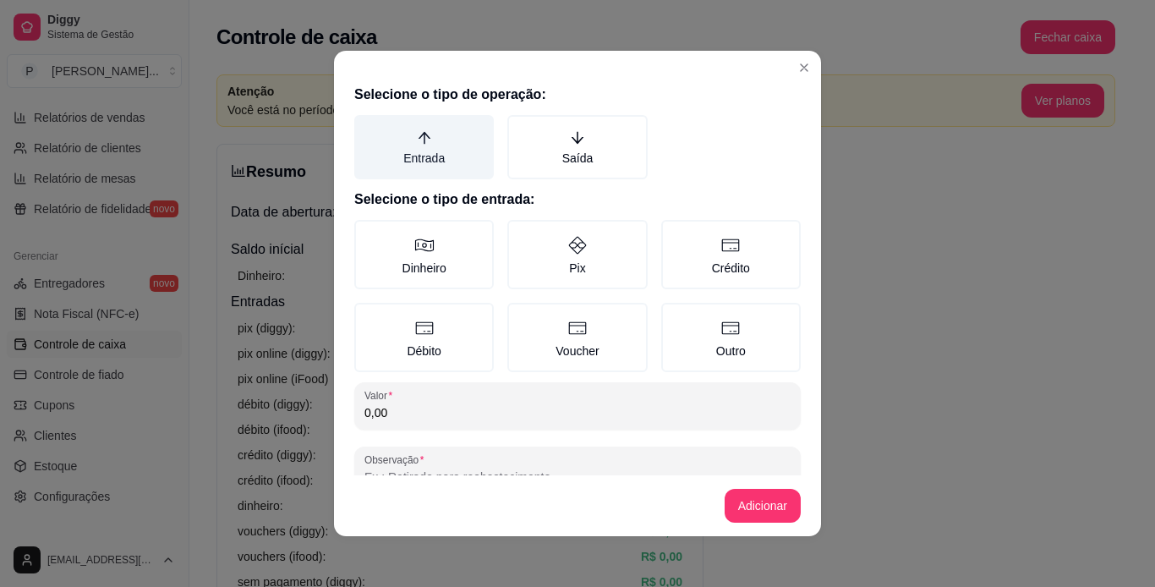
click at [427, 156] on label "Entrada" at bounding box center [423, 147] width 139 height 64
click at [367, 128] on button "Entrada" at bounding box center [360, 121] width 14 height 14
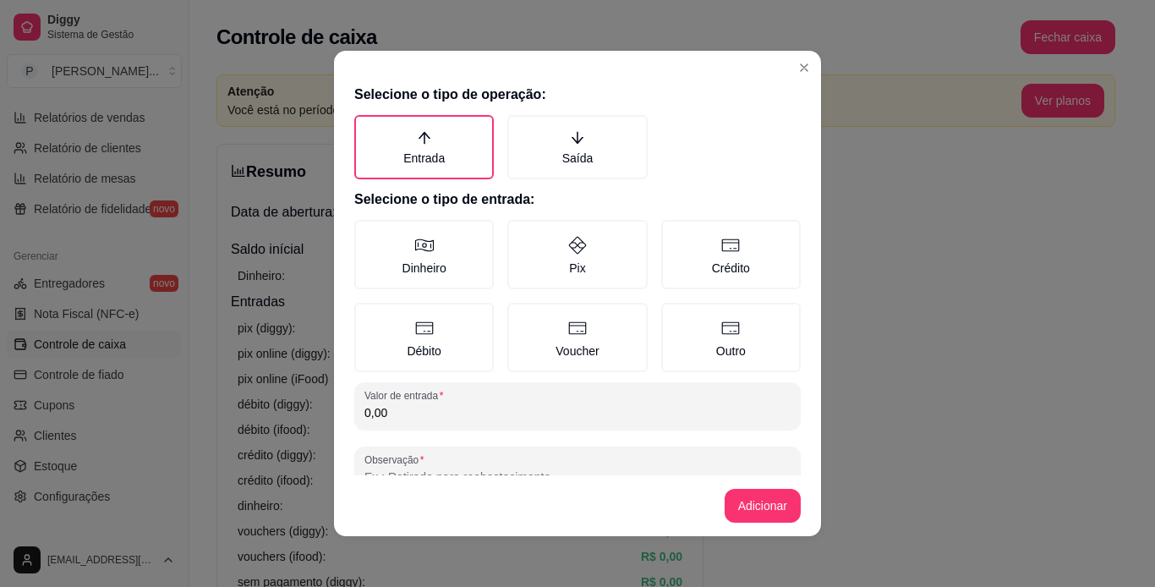
click at [434, 410] on input "0,00" at bounding box center [577, 412] width 426 height 17
click at [483, 276] on label "Dinheiro" at bounding box center [423, 254] width 139 height 69
click at [367, 232] on button "Dinheiro" at bounding box center [360, 226] width 14 height 14
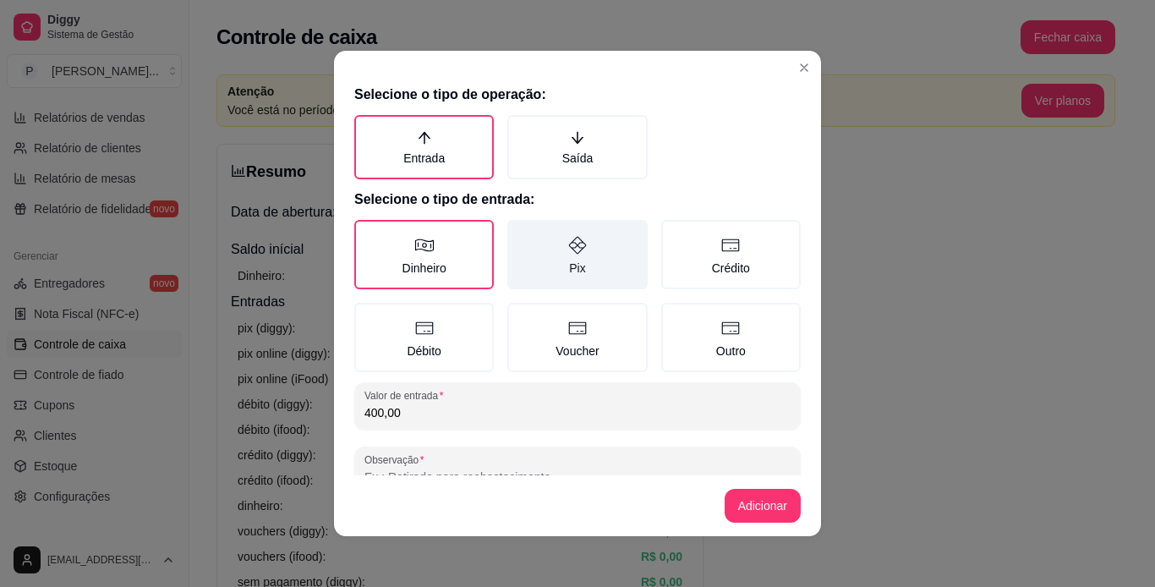
click at [572, 275] on label "Pix" at bounding box center [576, 254] width 139 height 69
click at [520, 232] on button "Pix" at bounding box center [513, 226] width 14 height 14
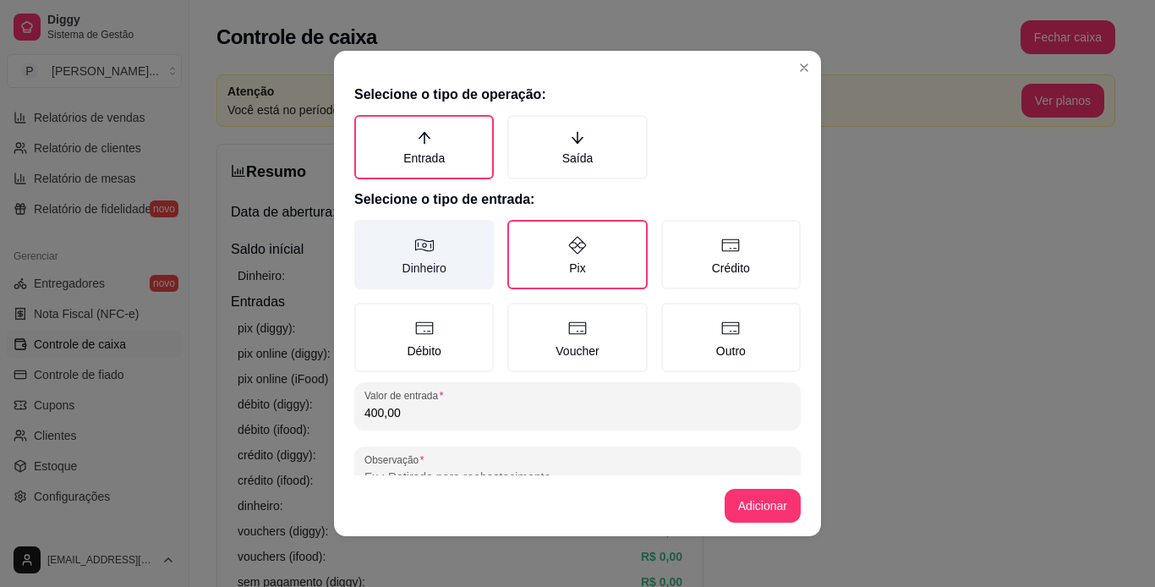
click at [419, 259] on label "Dinheiro" at bounding box center [423, 254] width 139 height 69
click at [367, 232] on button "Dinheiro" at bounding box center [360, 226] width 14 height 14
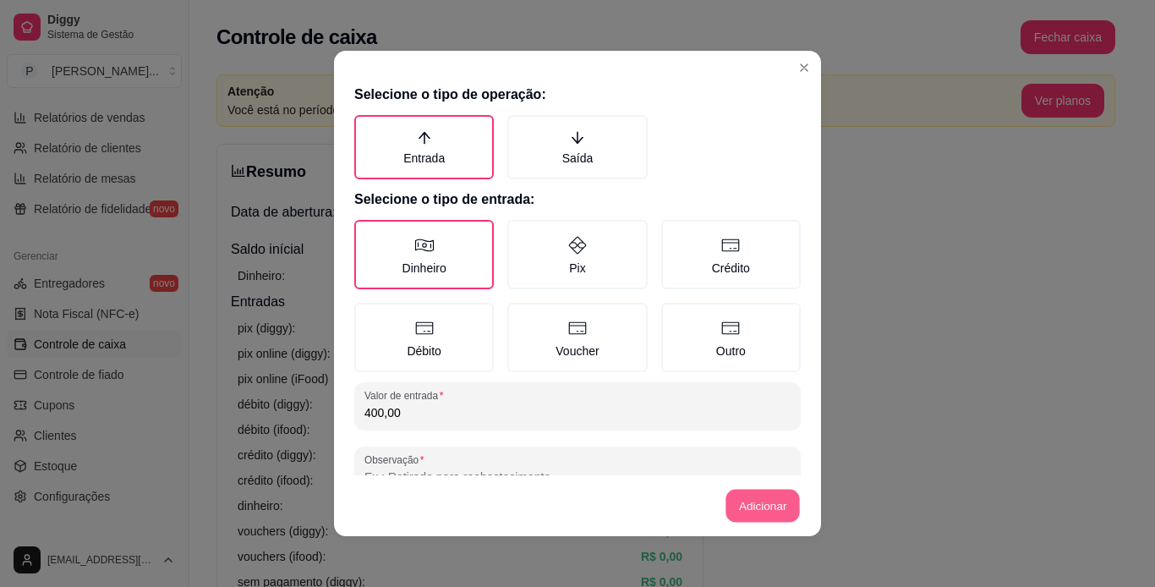
click at [741, 504] on button "Adicionar" at bounding box center [762, 506] width 74 height 33
click at [749, 503] on button "Adicionar" at bounding box center [763, 506] width 76 height 34
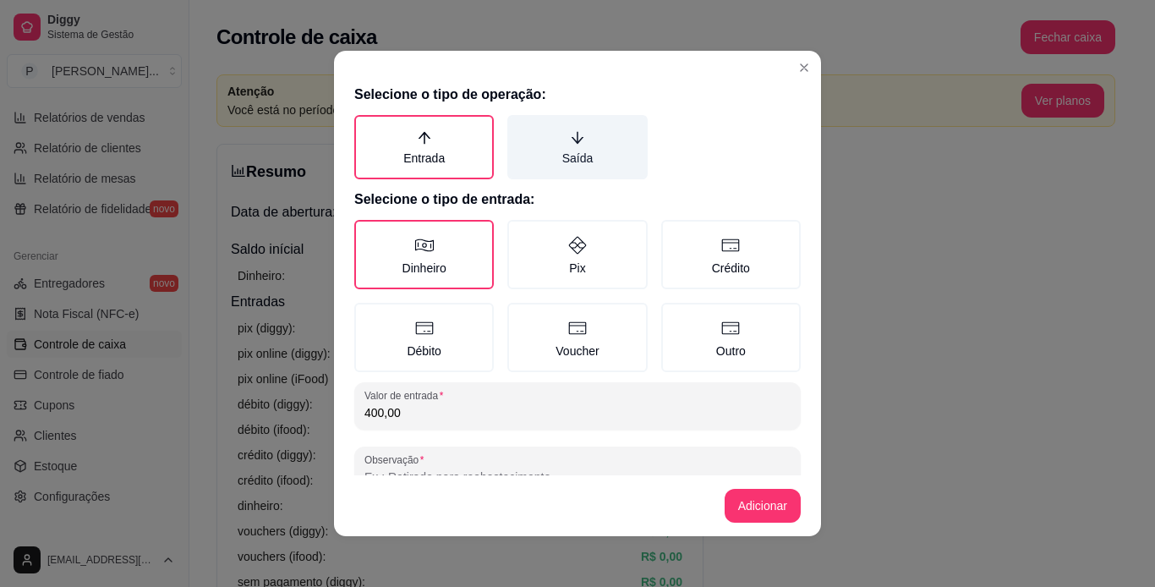
click at [563, 163] on label "Saída" at bounding box center [576, 147] width 139 height 64
click at [520, 128] on button "Saída" at bounding box center [513, 121] width 14 height 14
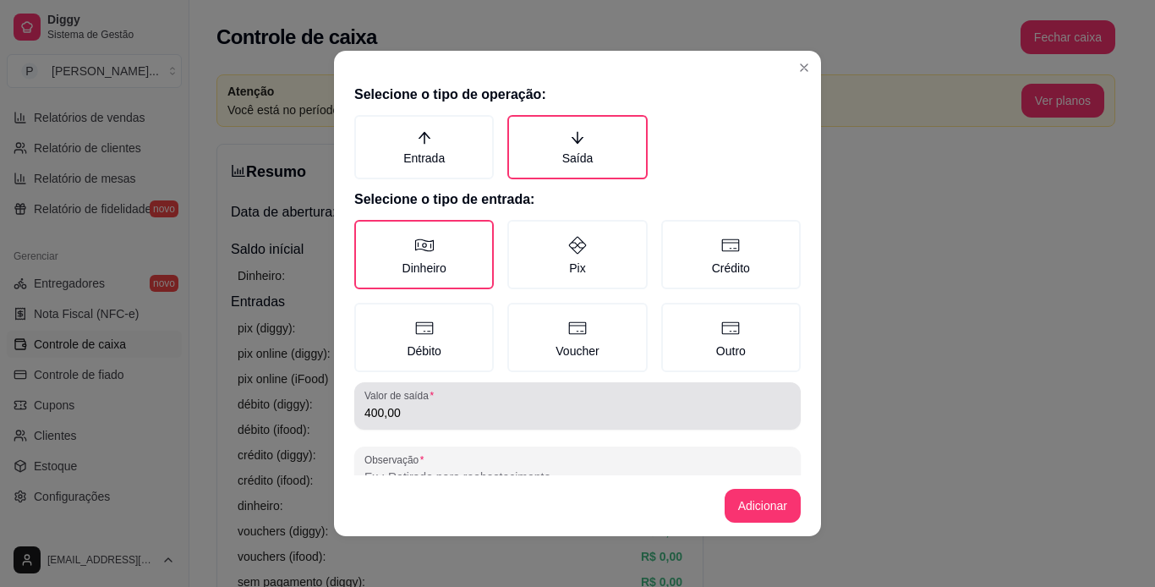
click at [463, 421] on div "400,00" at bounding box center [577, 406] width 426 height 34
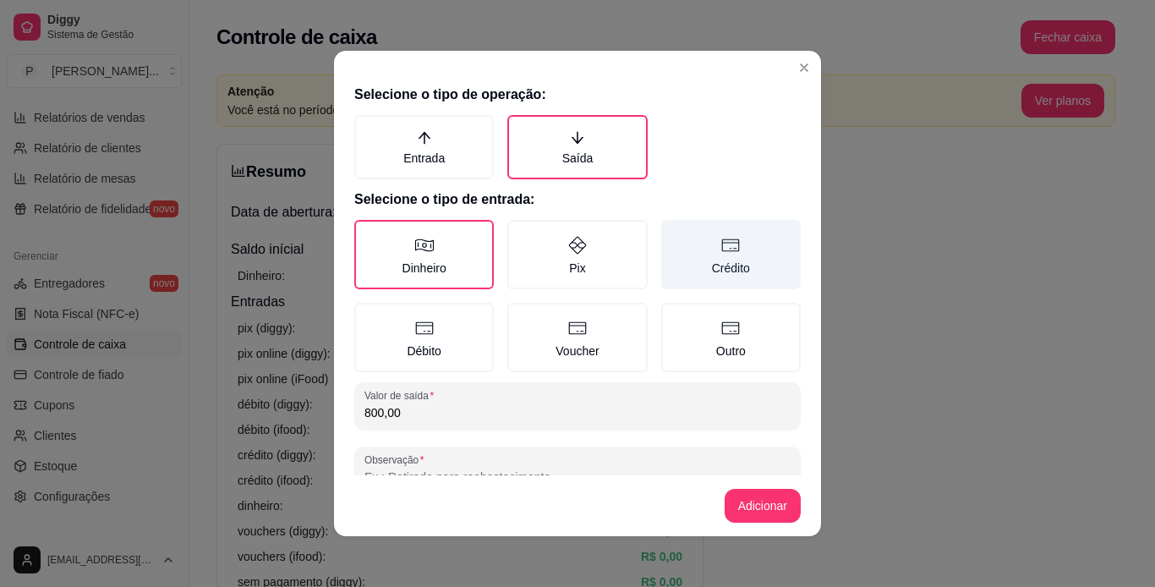
type input "800,00"
click at [721, 277] on label "Crédito" at bounding box center [730, 254] width 139 height 69
click at [674, 232] on button "Crédito" at bounding box center [667, 226] width 14 height 14
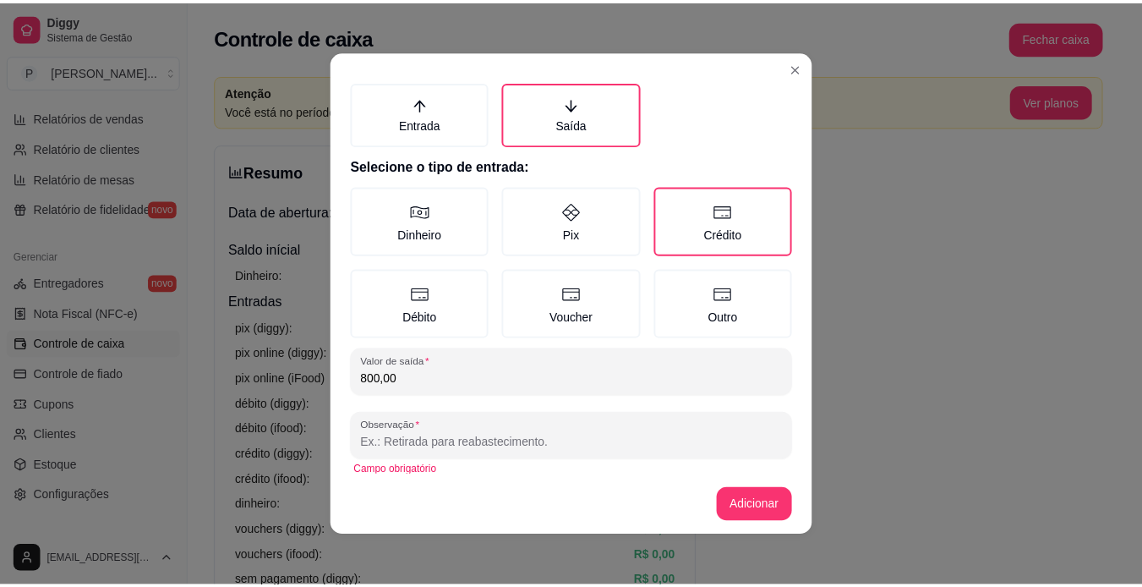
scroll to position [46, 0]
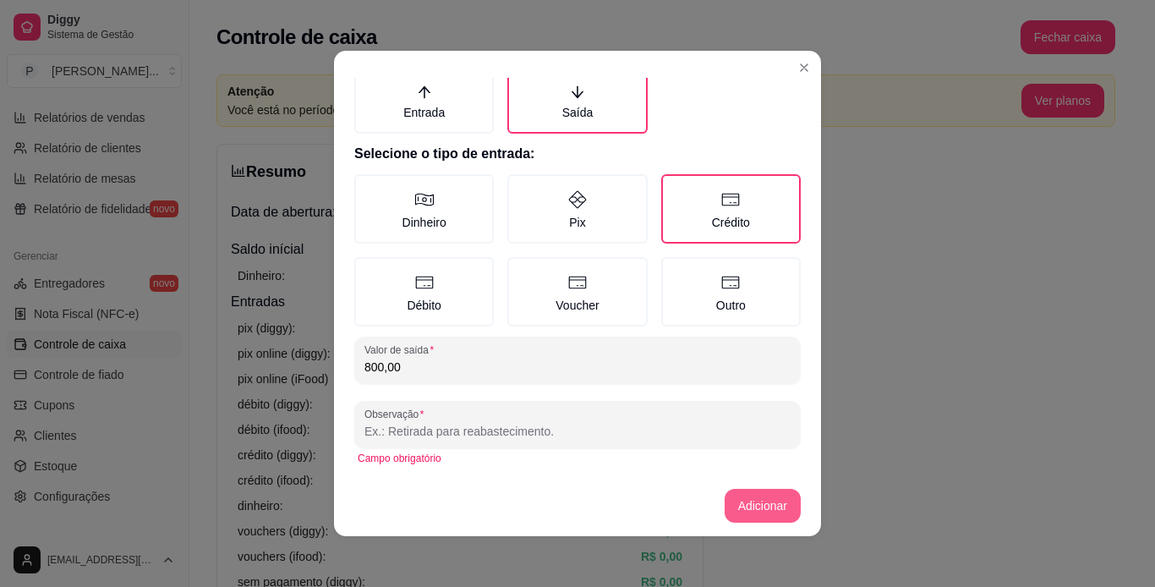
click at [756, 505] on button "Adicionar" at bounding box center [763, 506] width 76 height 34
click at [777, 506] on button "Adicionar" at bounding box center [762, 506] width 74 height 33
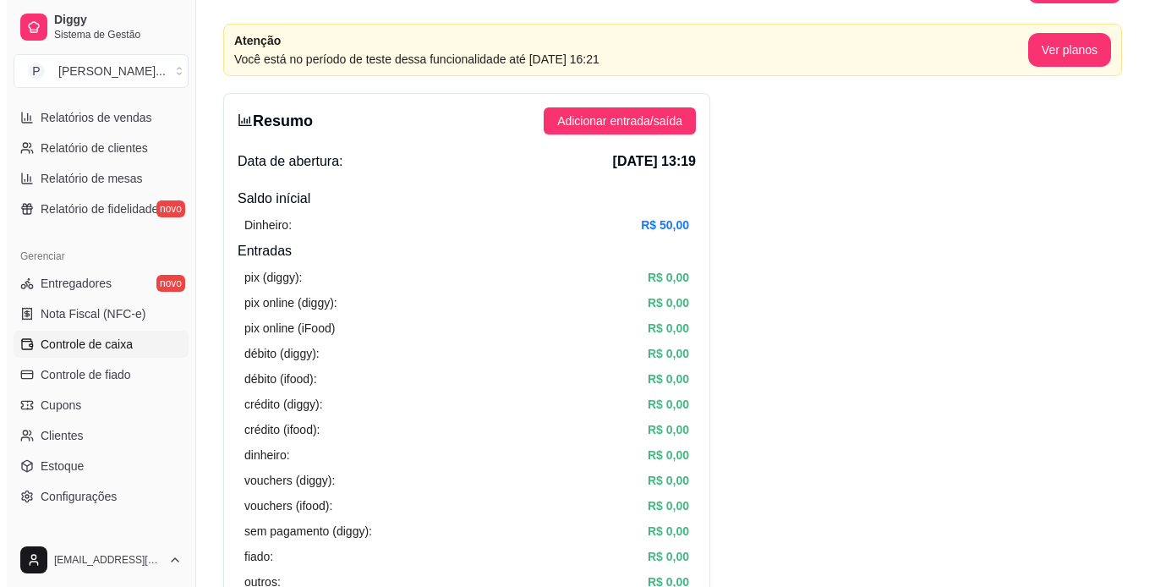
scroll to position [53, 0]
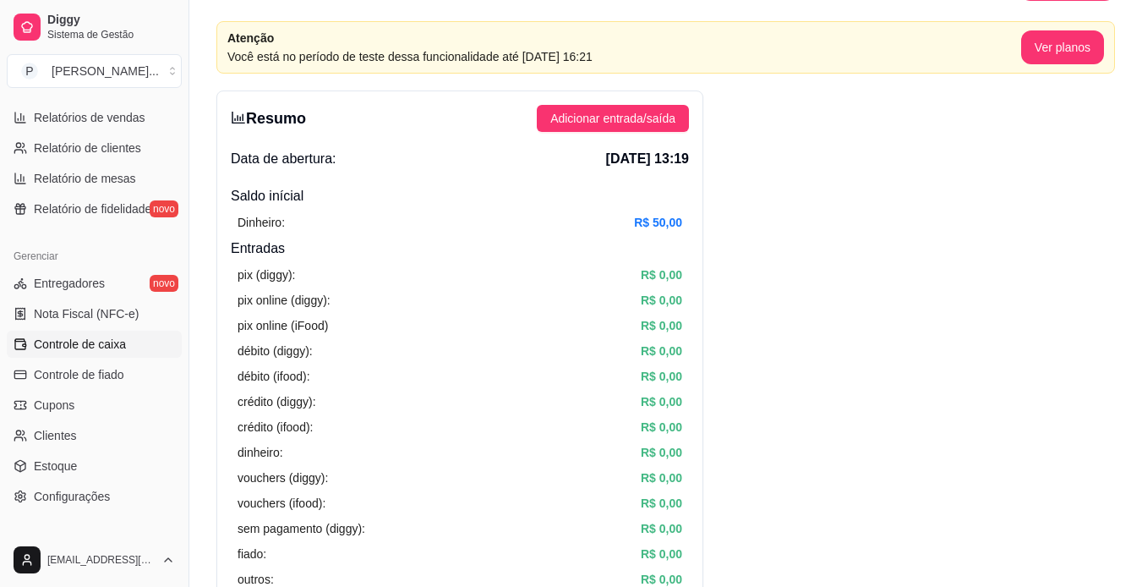
click at [649, 132] on div "Resumo Adicionar entrada/saída Data de abertura: [DATE] 13:19 Saldo inícial Din…" at bounding box center [459, 537] width 487 height 894
click at [659, 128] on button "Adicionar entrada/saída" at bounding box center [613, 118] width 152 height 27
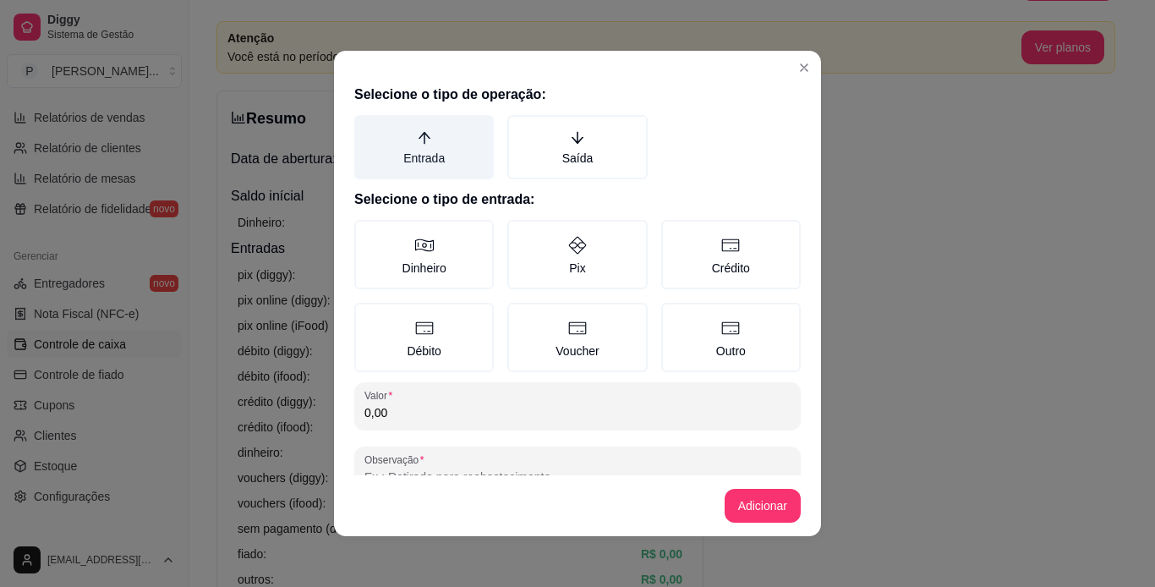
click at [438, 145] on label "Entrada" at bounding box center [423, 147] width 139 height 64
click at [367, 128] on button "Entrada" at bounding box center [360, 121] width 14 height 14
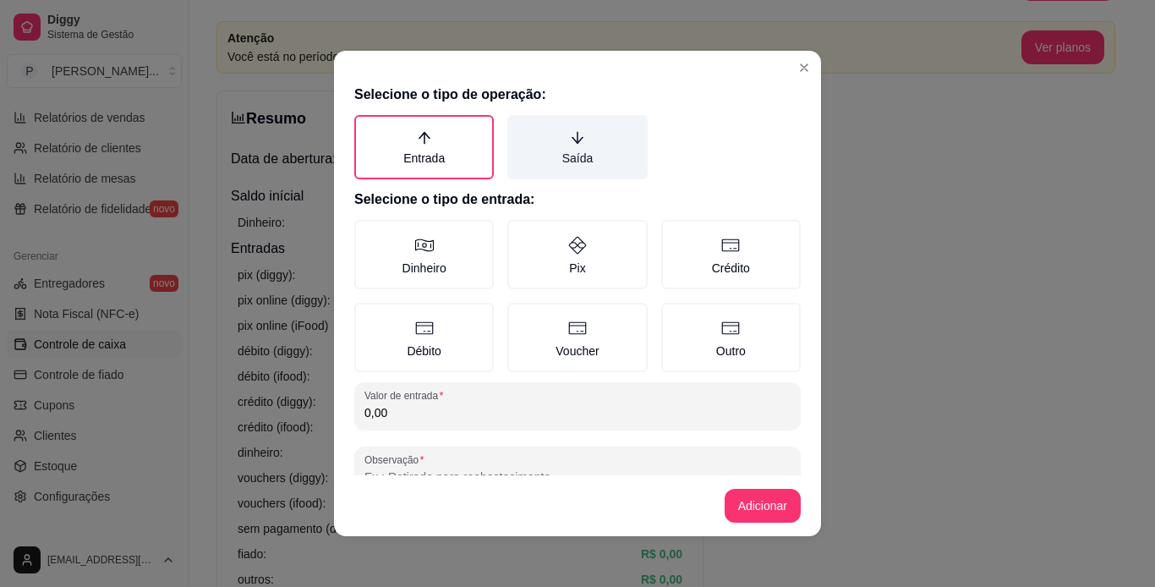
click at [561, 168] on label "Saída" at bounding box center [576, 147] width 139 height 64
click at [520, 128] on button "Saída" at bounding box center [513, 121] width 14 height 14
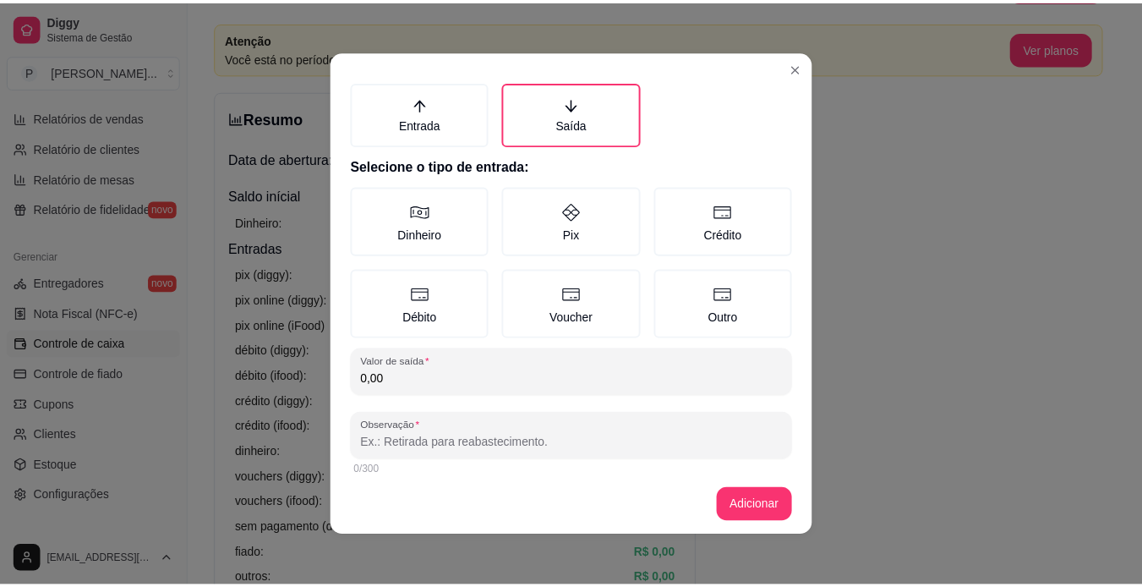
scroll to position [46, 0]
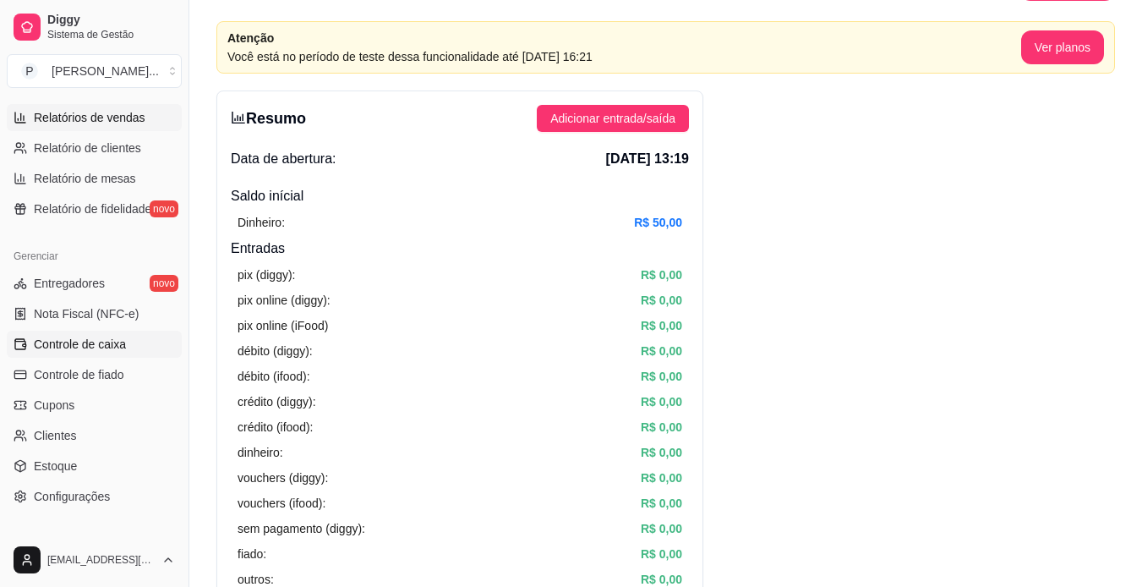
click at [141, 123] on span "Relatórios de vendas" at bounding box center [90, 117] width 112 height 17
select select "ALL"
select select "0"
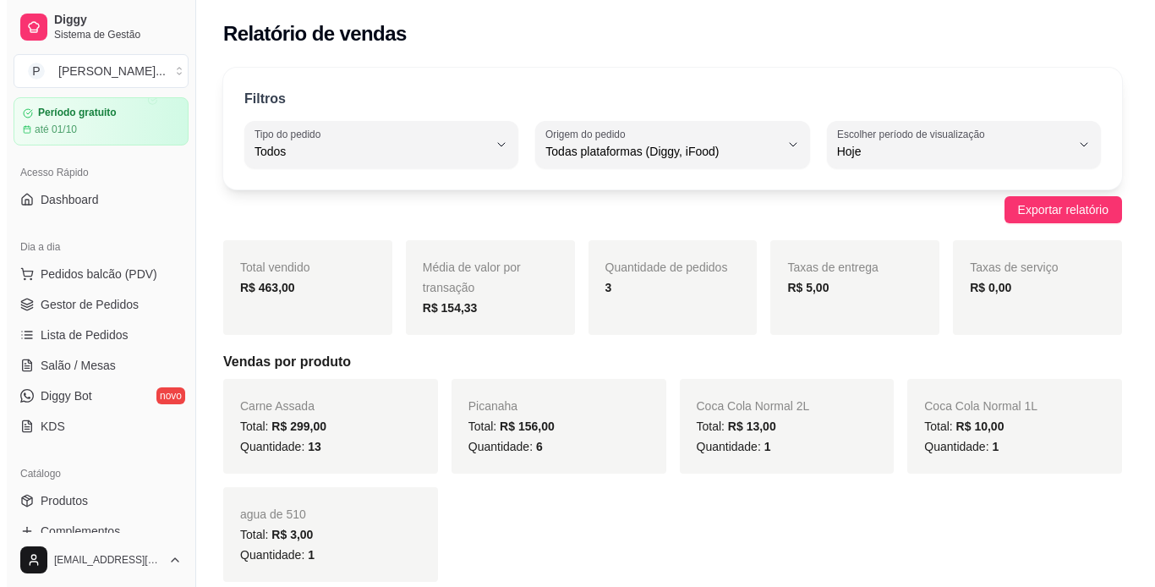
scroll to position [49, 0]
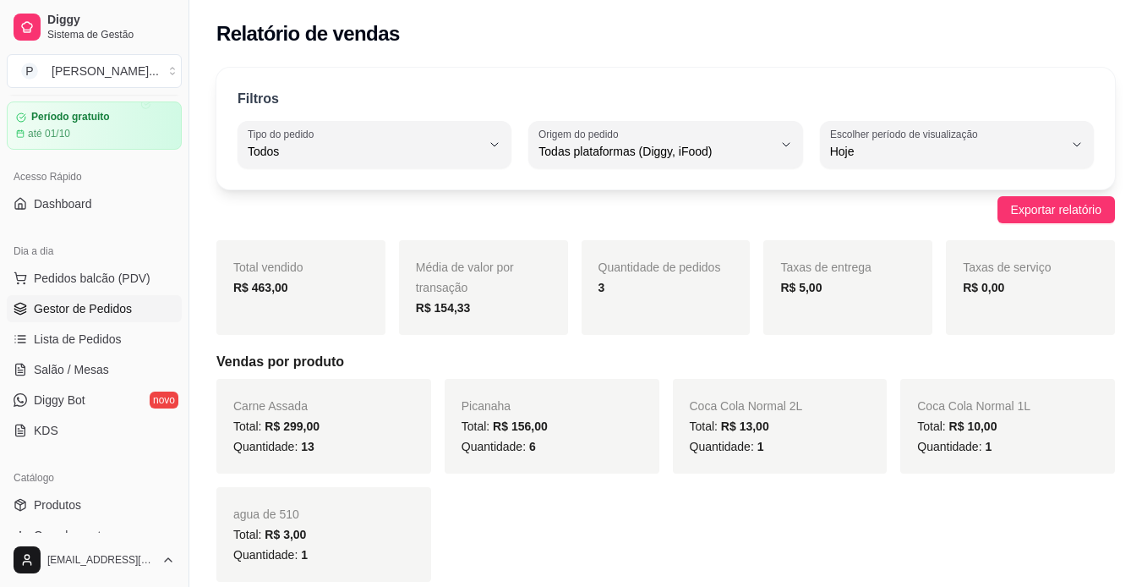
click at [119, 314] on span "Gestor de Pedidos" at bounding box center [83, 308] width 98 height 17
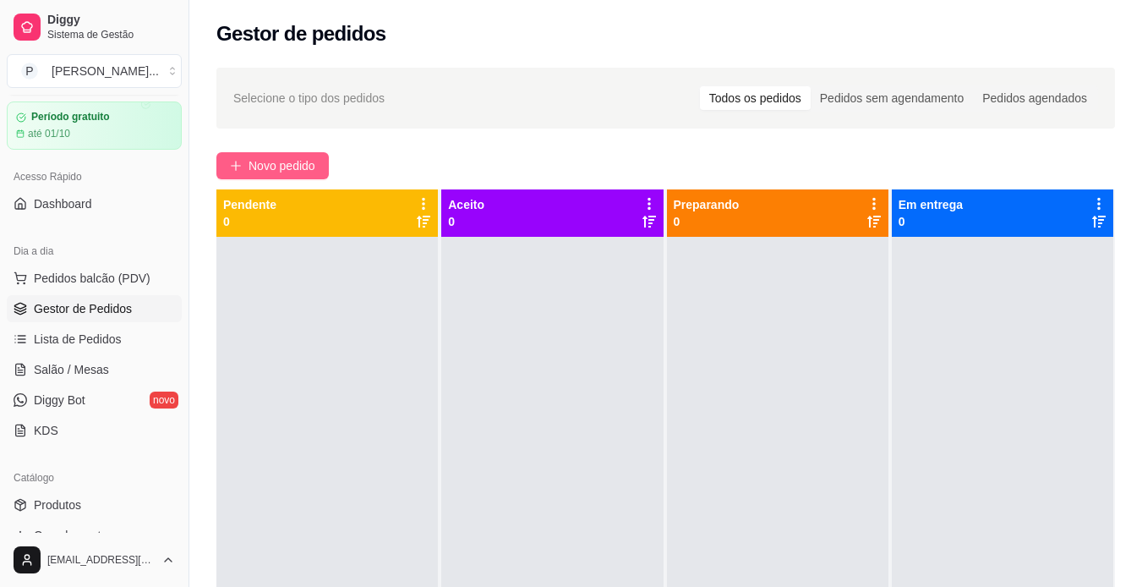
click at [322, 170] on button "Novo pedido" at bounding box center [272, 165] width 112 height 27
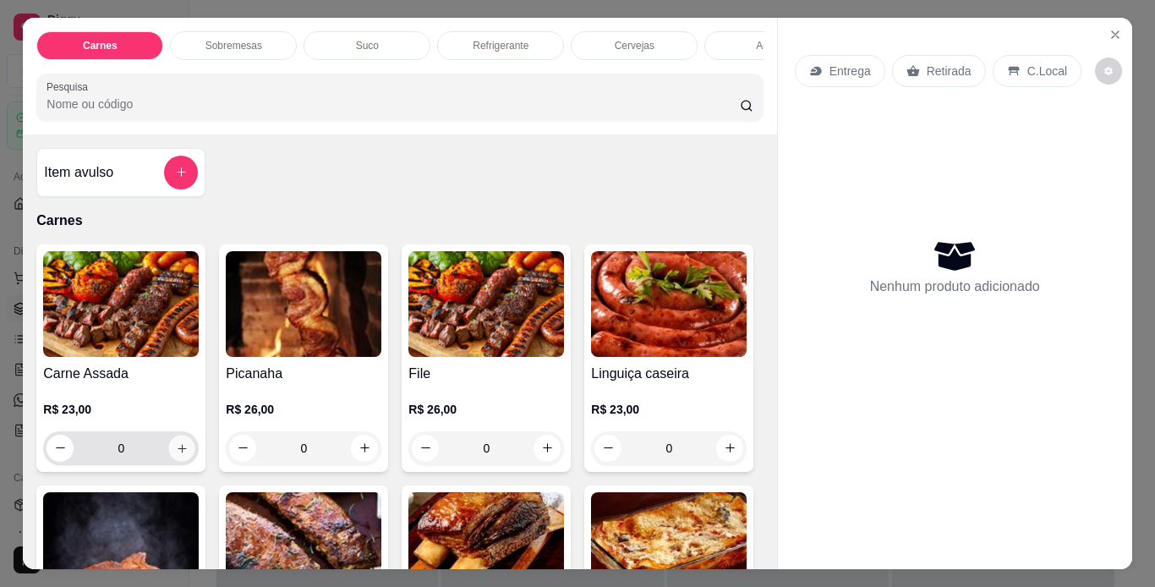
click at [176, 453] on icon "increase-product-quantity" at bounding box center [182, 448] width 13 height 13
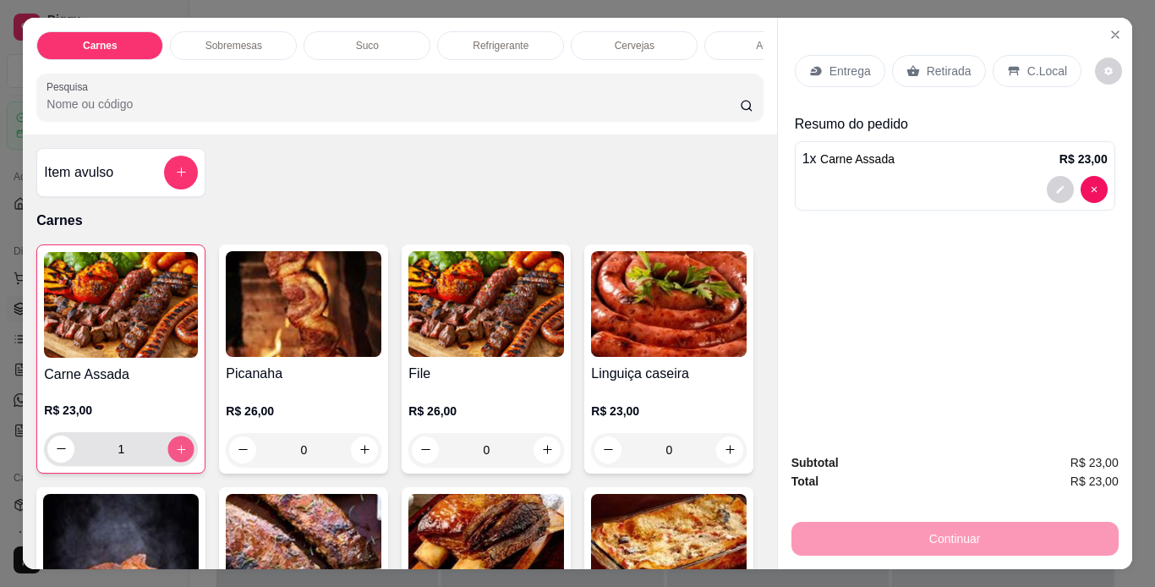
click at [175, 453] on icon "increase-product-quantity" at bounding box center [181, 449] width 13 height 13
type input "3"
click at [377, 39] on div "Suco" at bounding box center [367, 45] width 127 height 29
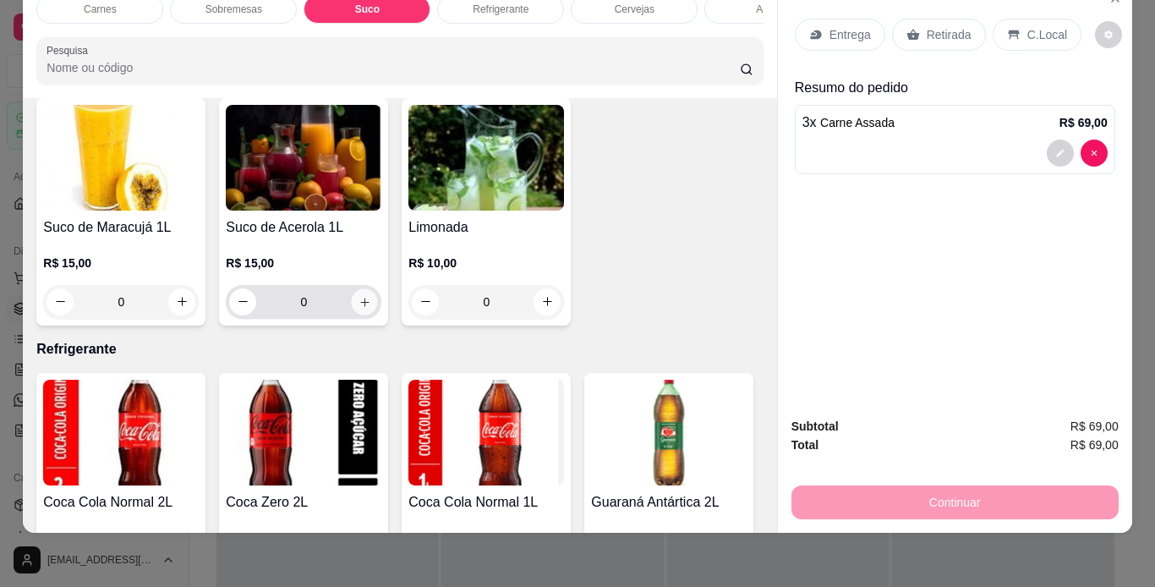
click at [368, 315] on button "increase-product-quantity" at bounding box center [365, 301] width 26 height 26
type input "1"
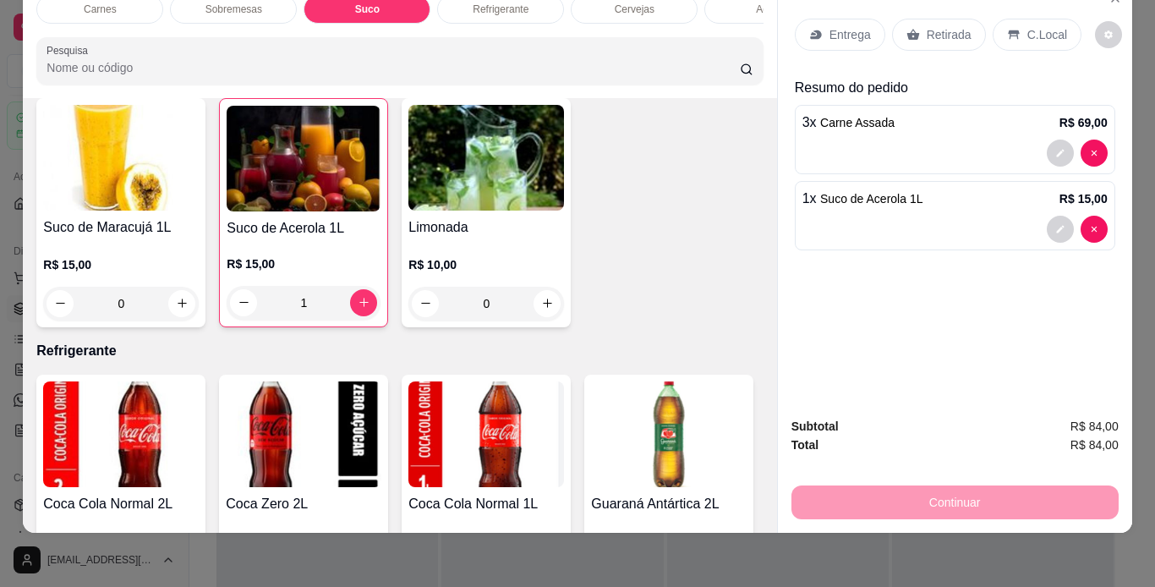
click at [1027, 26] on p "C.Local" at bounding box center [1047, 34] width 40 height 17
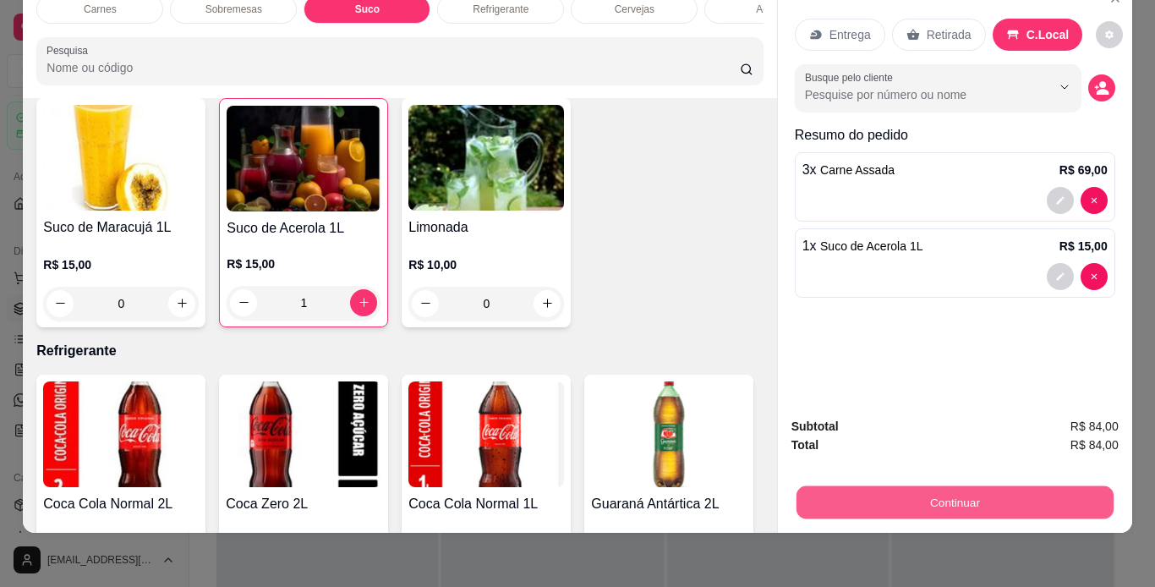
click at [1026, 486] on button "Continuar" at bounding box center [954, 502] width 317 height 33
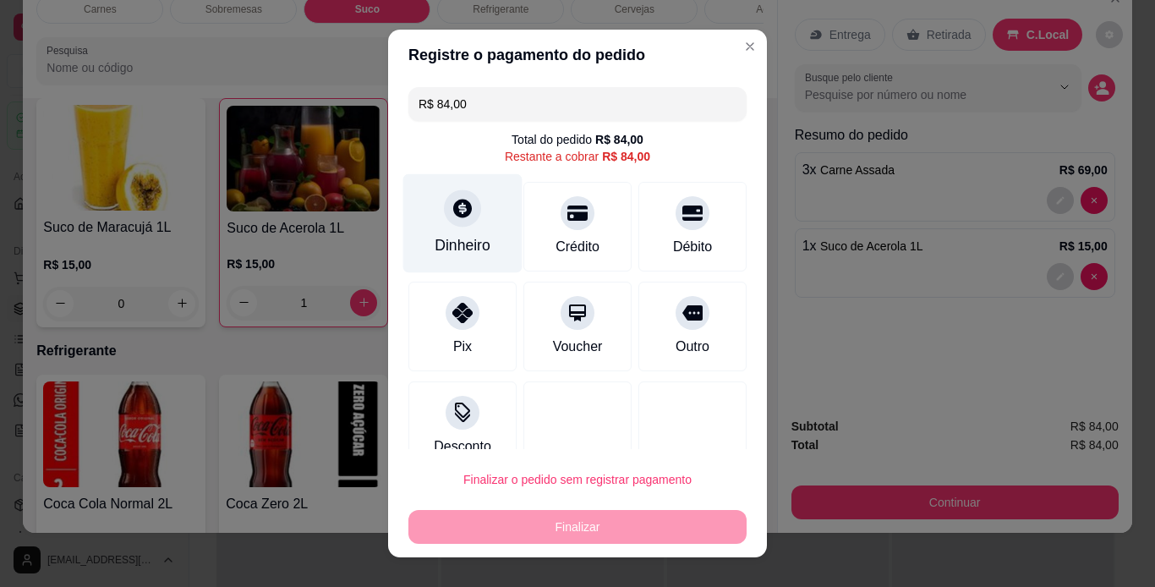
click at [444, 243] on div "Dinheiro" at bounding box center [463, 245] width 56 height 22
click at [473, 253] on div "Dinheiro" at bounding box center [463, 245] width 56 height 22
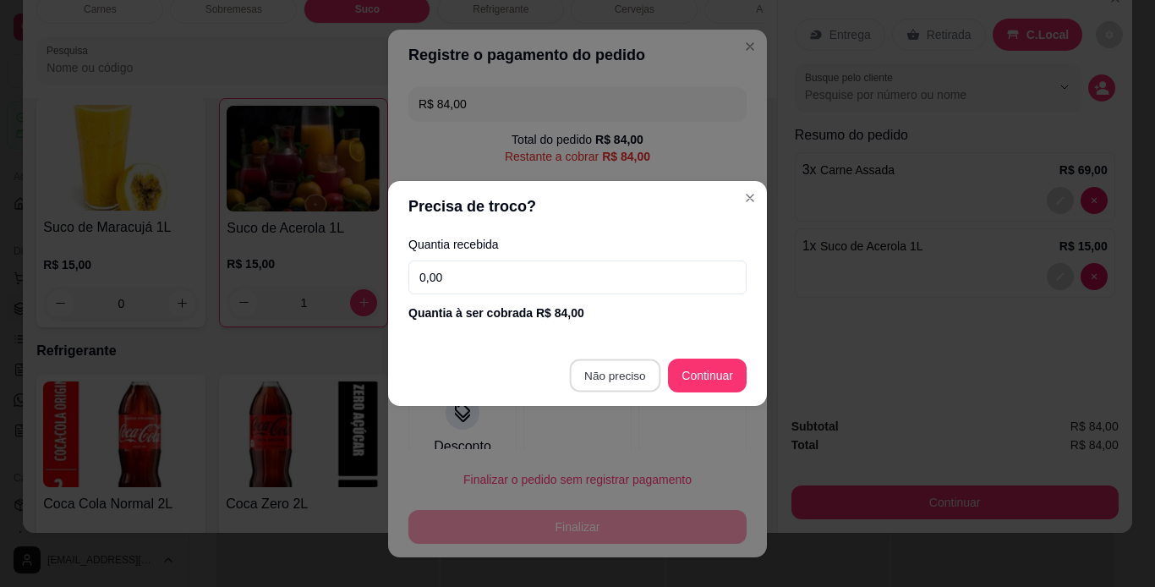
type input "R$ 0,00"
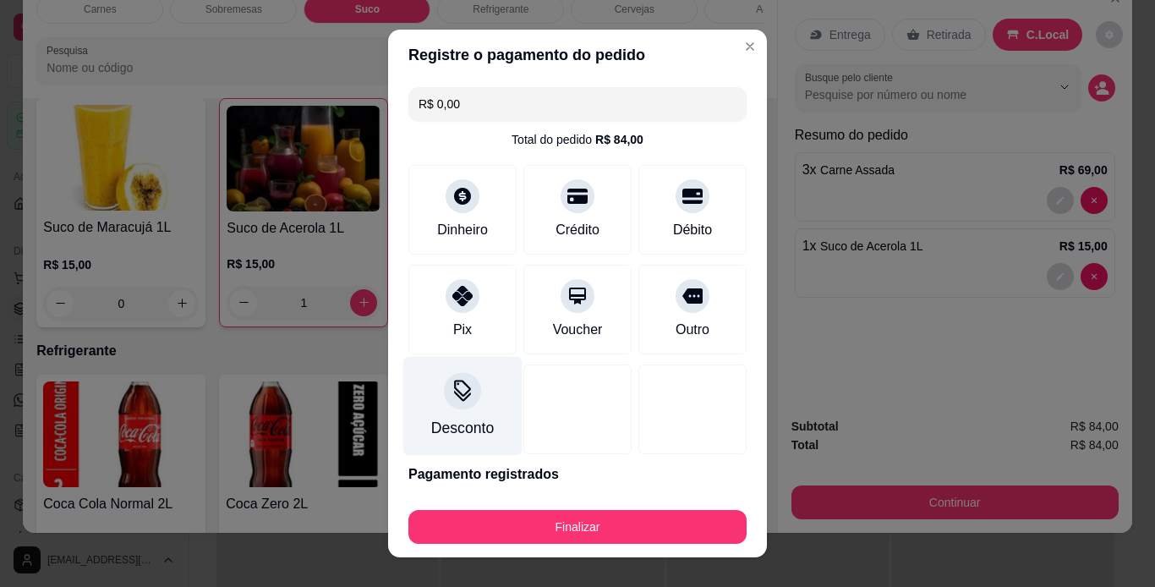
click at [440, 412] on div "Desconto" at bounding box center [462, 405] width 119 height 99
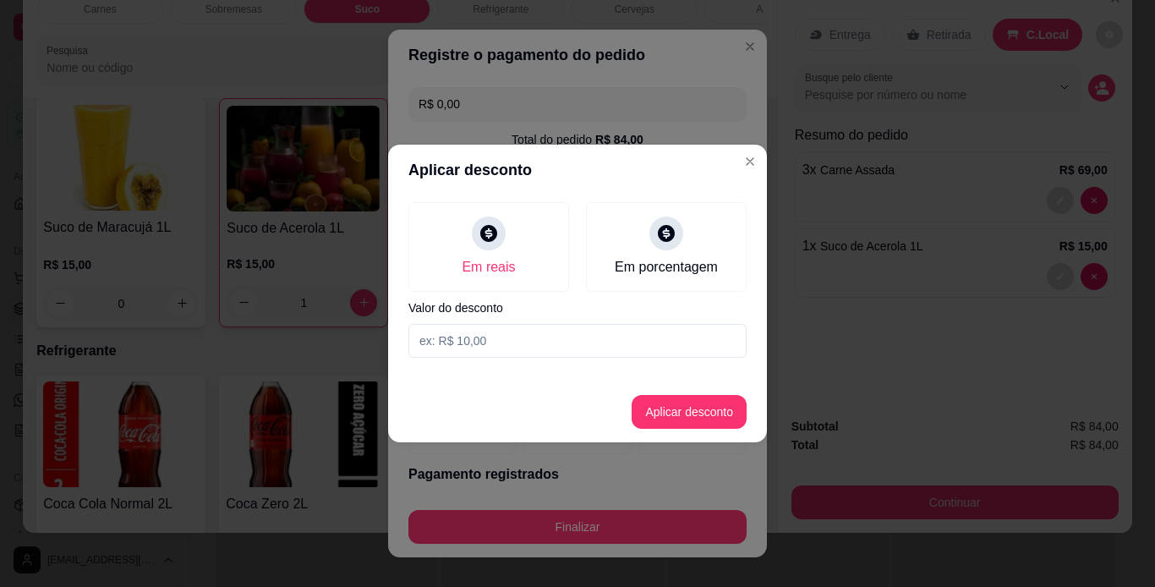
click at [568, 331] on input at bounding box center [577, 341] width 338 height 34
type input "8,00"
click at [730, 408] on button "Aplicar desconto" at bounding box center [689, 412] width 111 height 33
type input "-R$ 8,00"
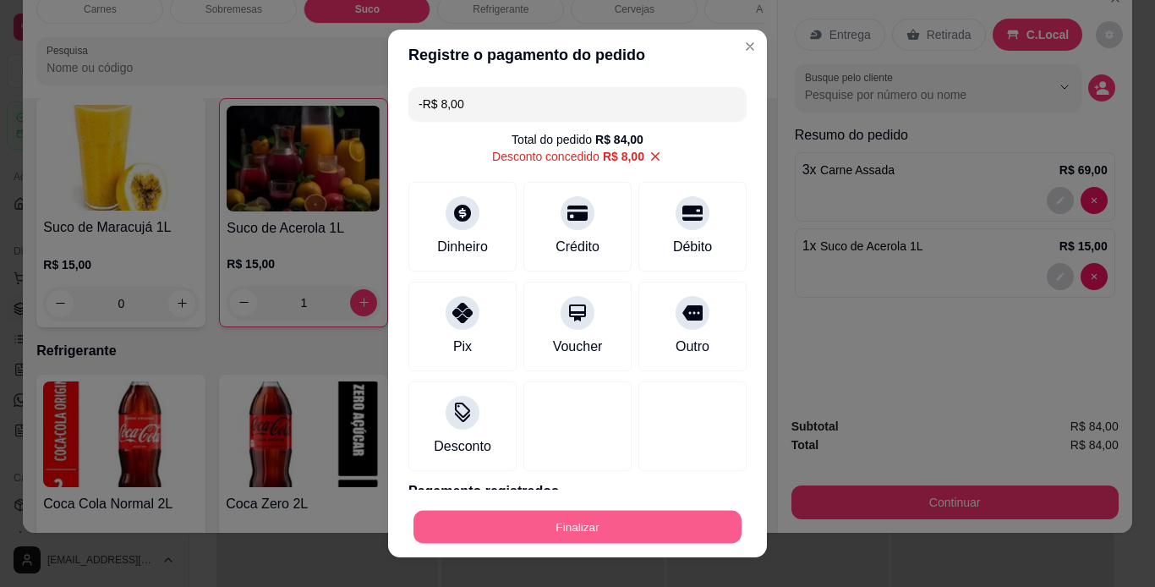
click at [614, 528] on button "Finalizar" at bounding box center [577, 527] width 328 height 33
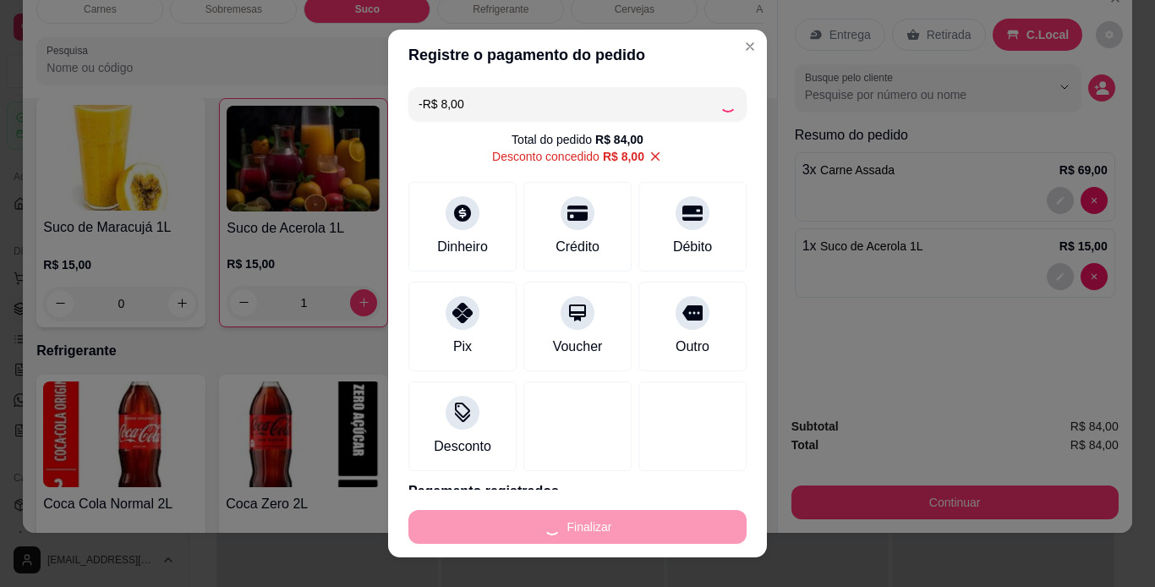
type input "0"
type input "-R$ 92,00"
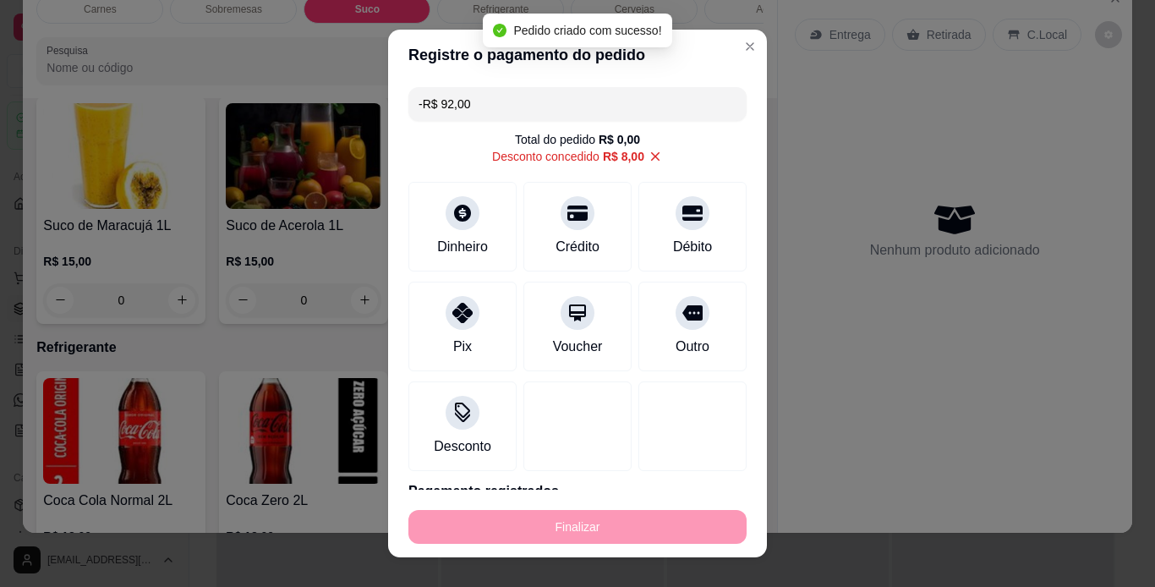
scroll to position [1108, 0]
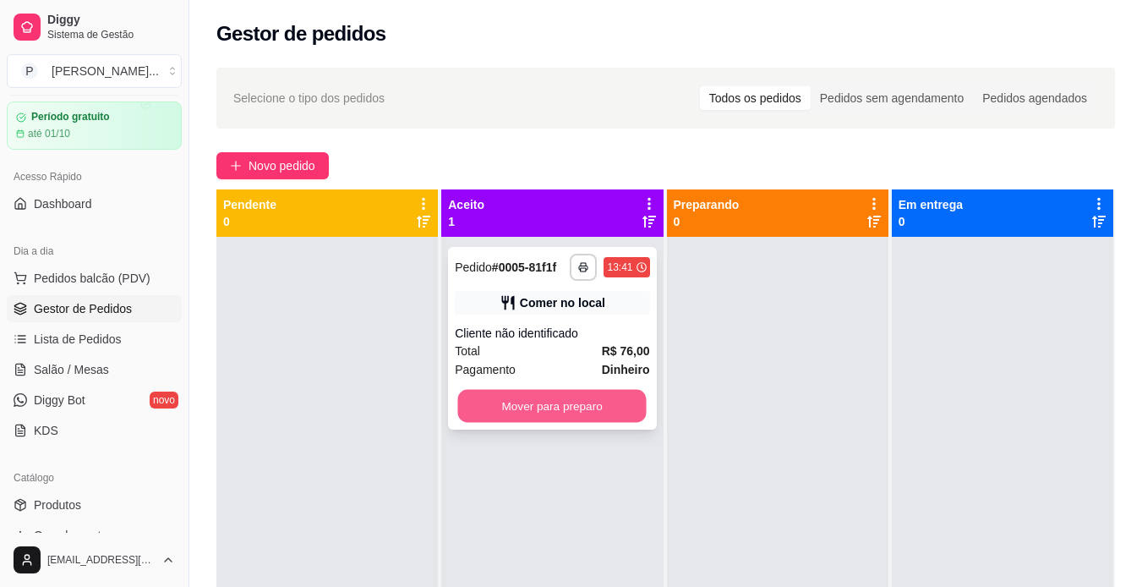
click at [609, 410] on button "Mover para preparo" at bounding box center [552, 406] width 189 height 33
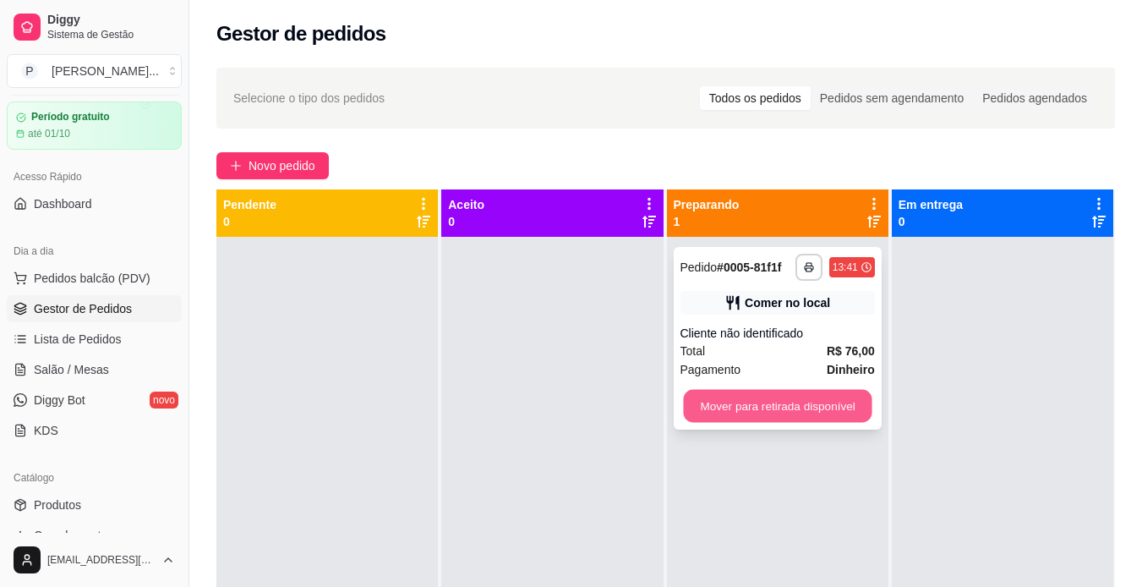
click at [770, 411] on button "Mover para retirada disponível" at bounding box center [777, 406] width 189 height 33
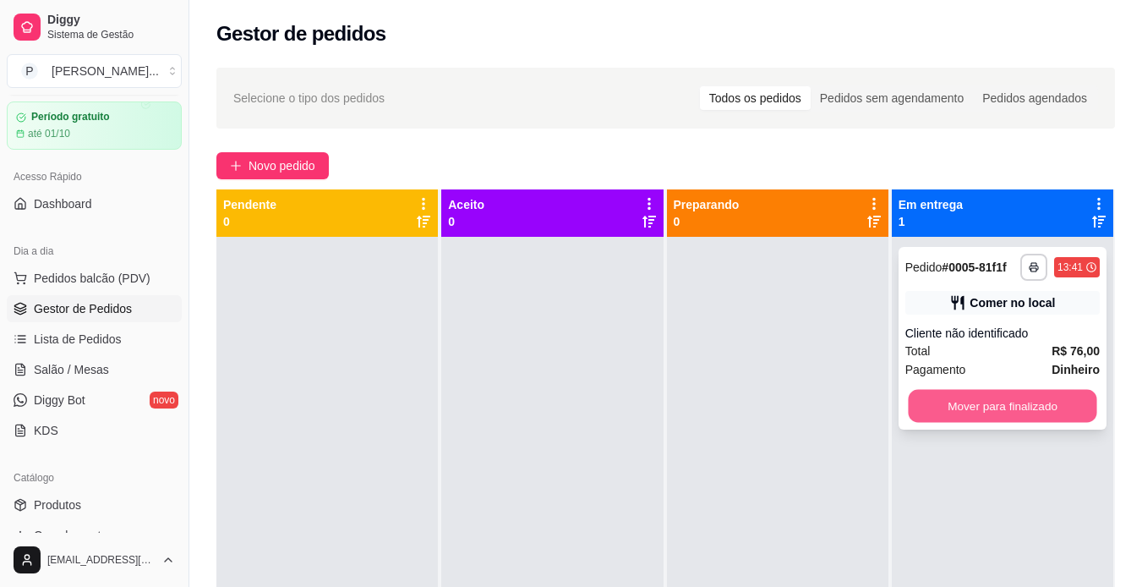
click at [1010, 404] on button "Mover para finalizado" at bounding box center [1002, 406] width 189 height 33
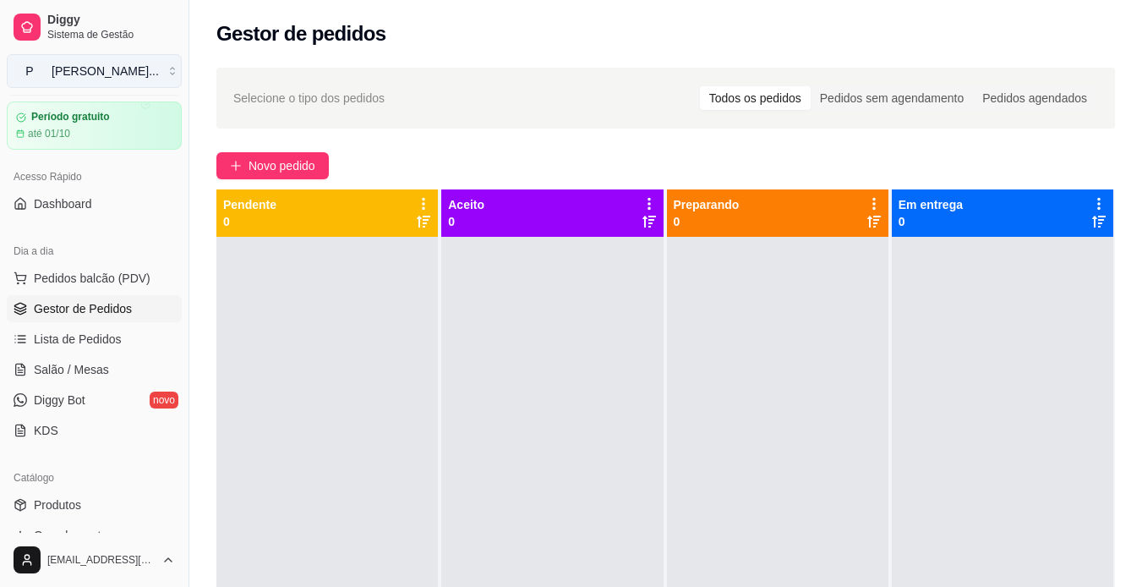
click at [161, 66] on button "P [PERSON_NAME] ..." at bounding box center [94, 71] width 175 height 34
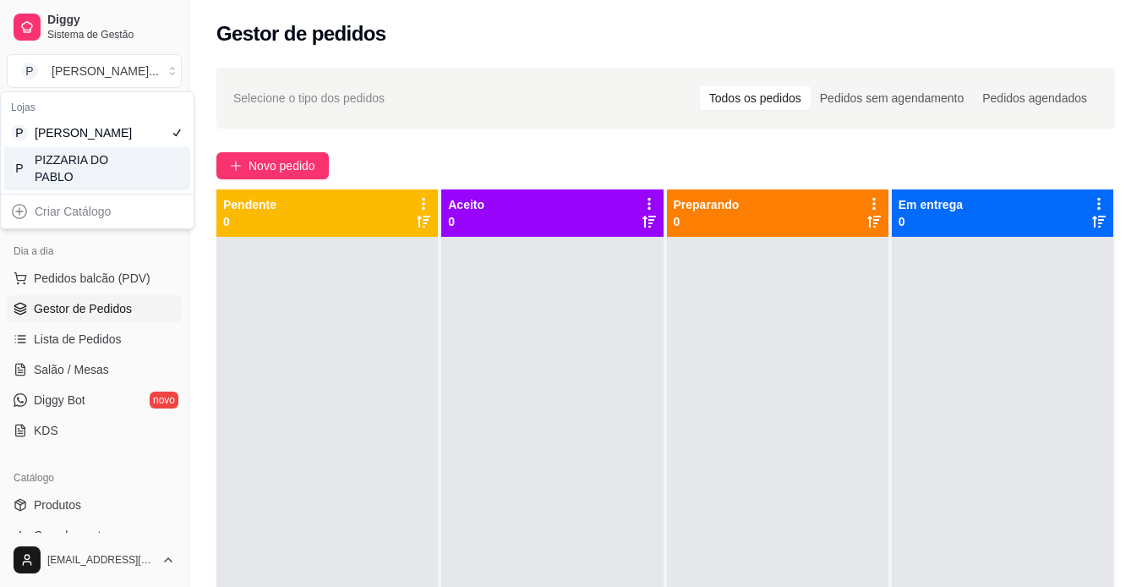
click at [136, 183] on div "P PIZZARIA DO PABLO" at bounding box center [97, 168] width 186 height 44
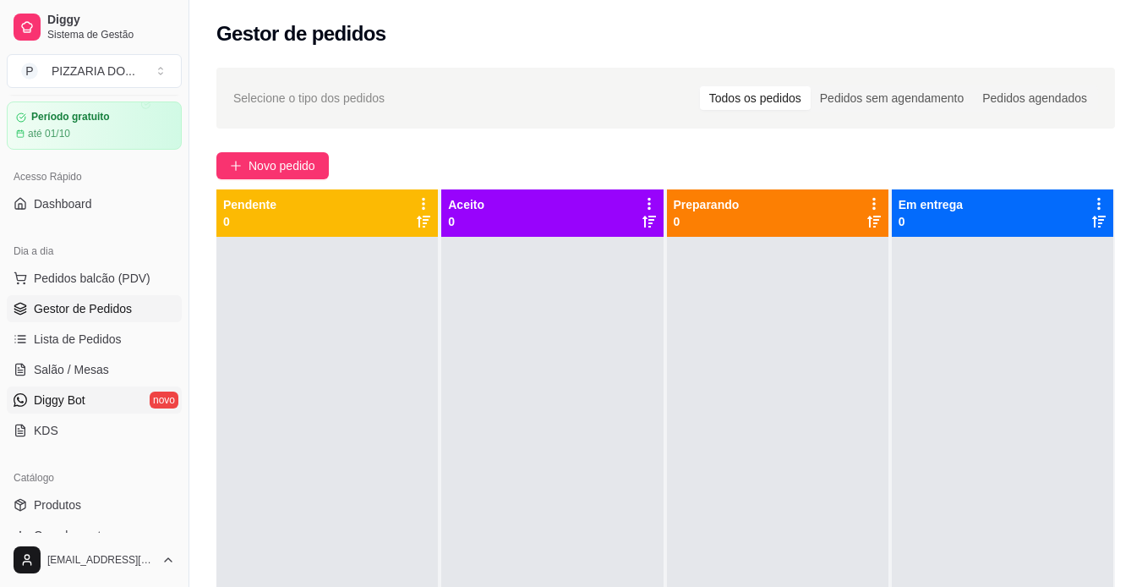
click at [102, 392] on link "Diggy Bot novo" at bounding box center [94, 399] width 175 height 27
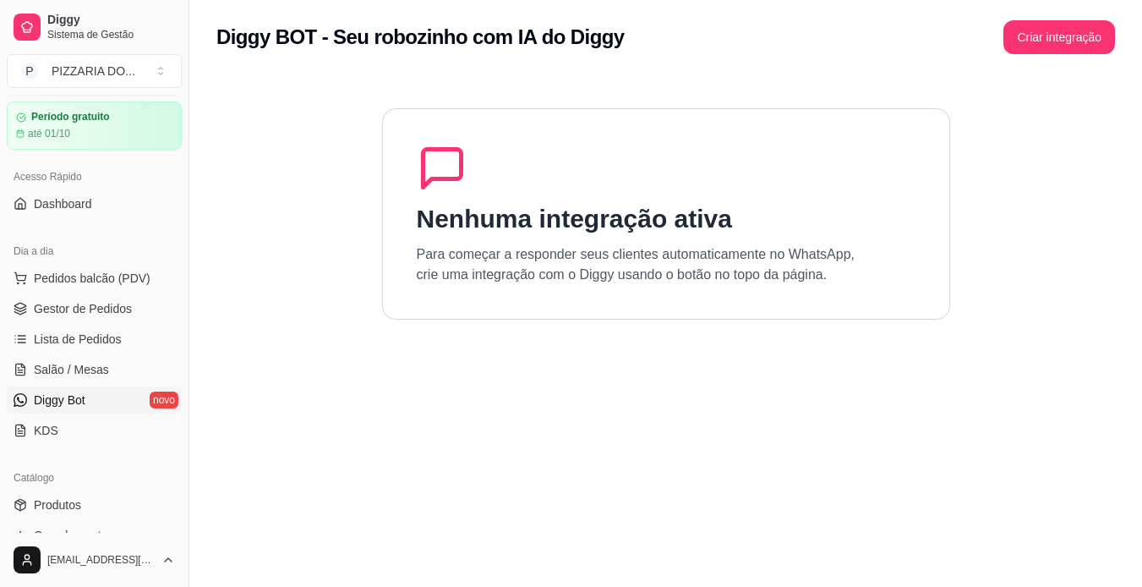
click at [963, 93] on section "Nenhuma integração ativa Para começar a responder seus clientes automaticamente…" at bounding box center [665, 367] width 899 height 587
